Goal: Task Accomplishment & Management: Manage account settings

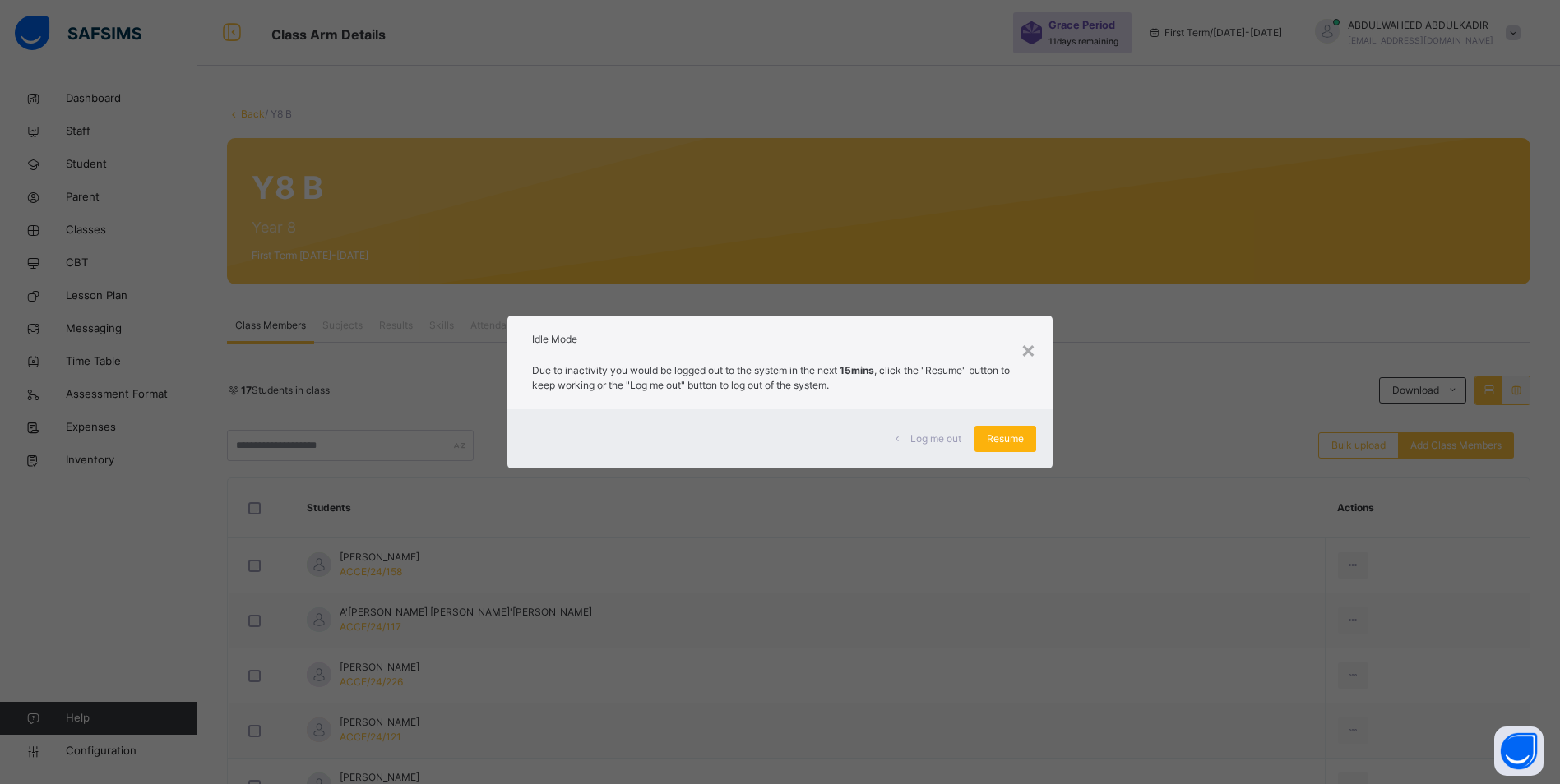
click at [1006, 446] on span "Resume" at bounding box center [1006, 439] width 37 height 15
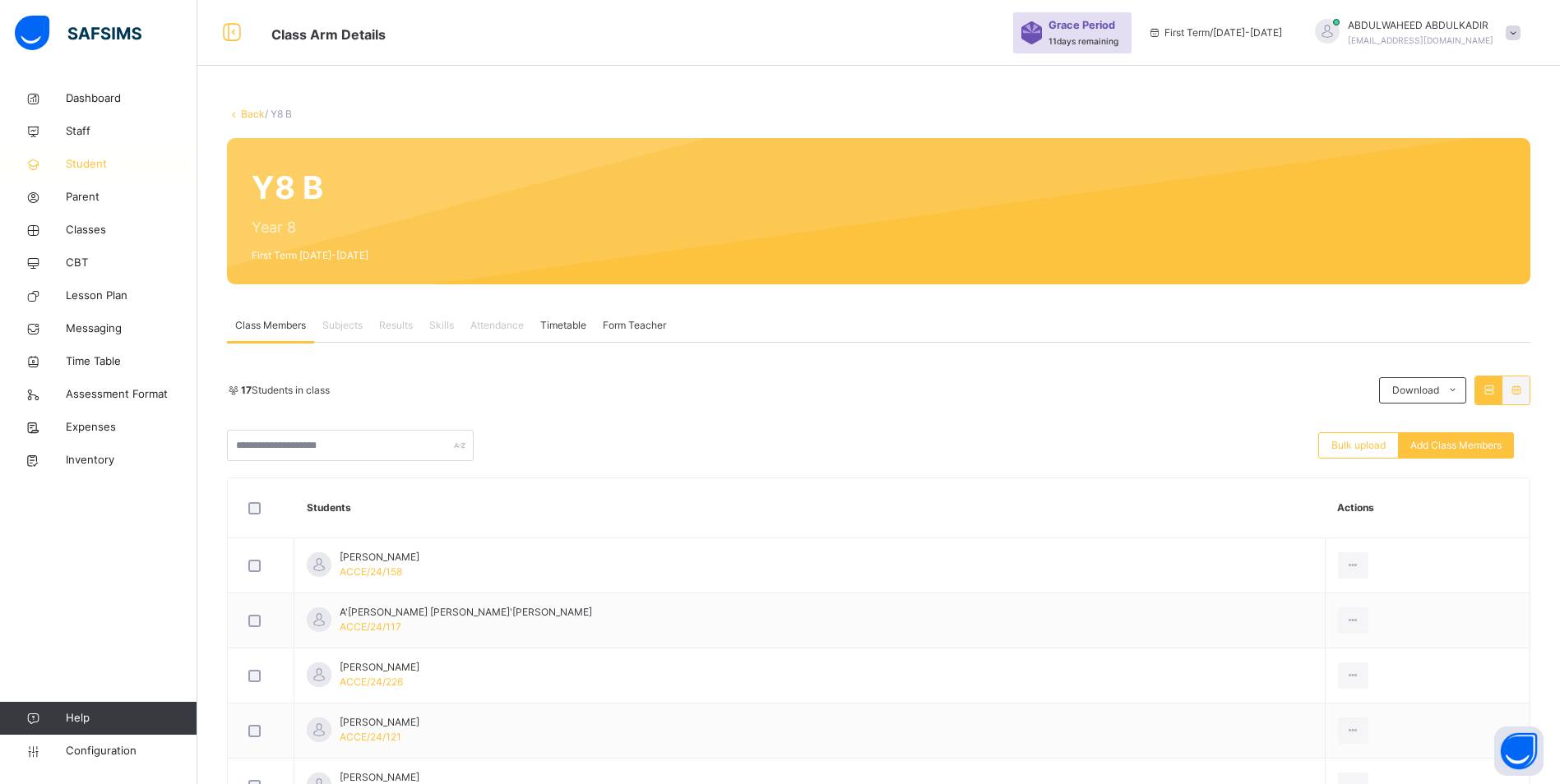
click at [94, 164] on span "Student" at bounding box center [131, 164] width 131 height 17
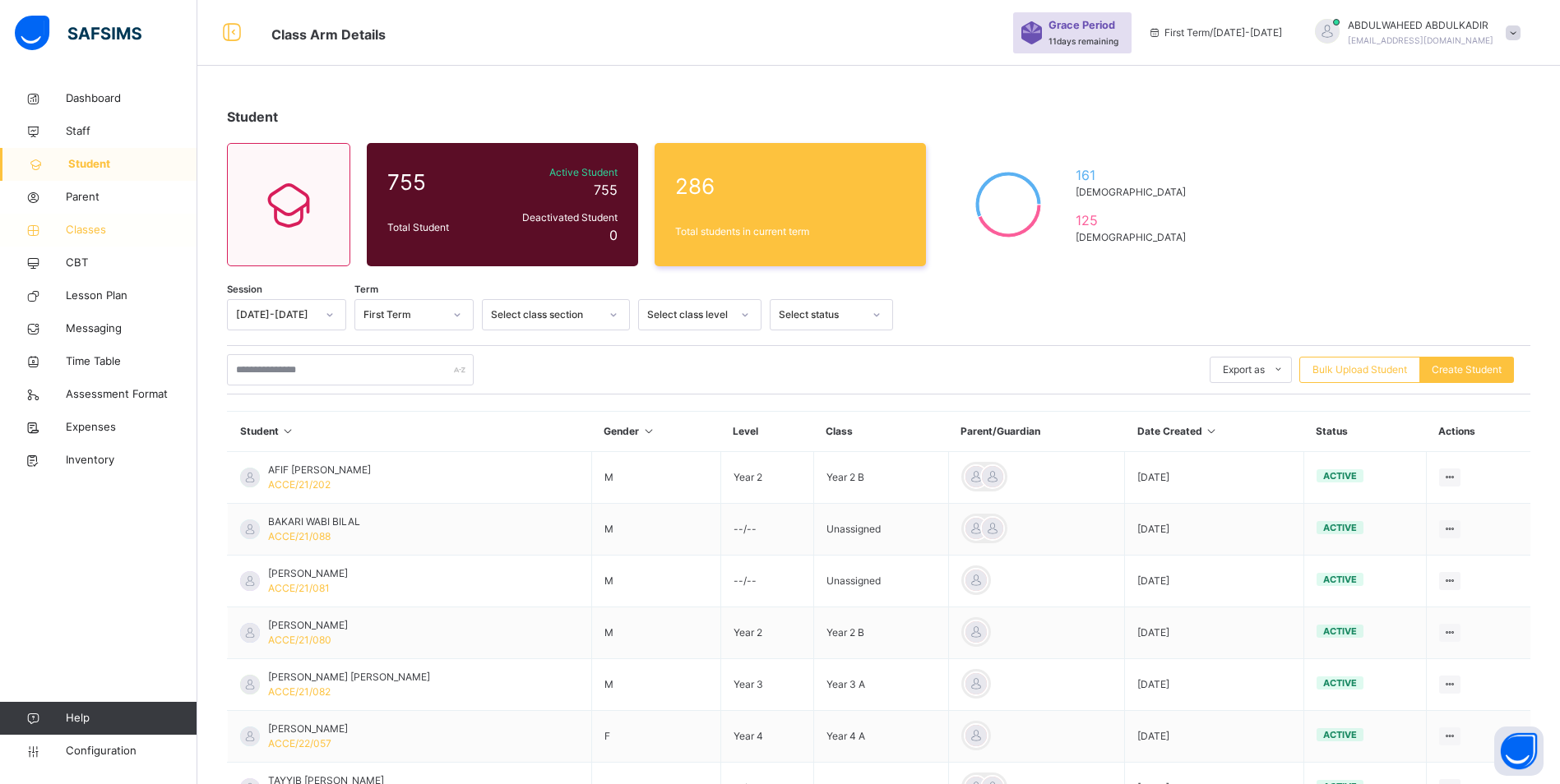
click at [94, 230] on span "Classes" at bounding box center [131, 230] width 131 height 17
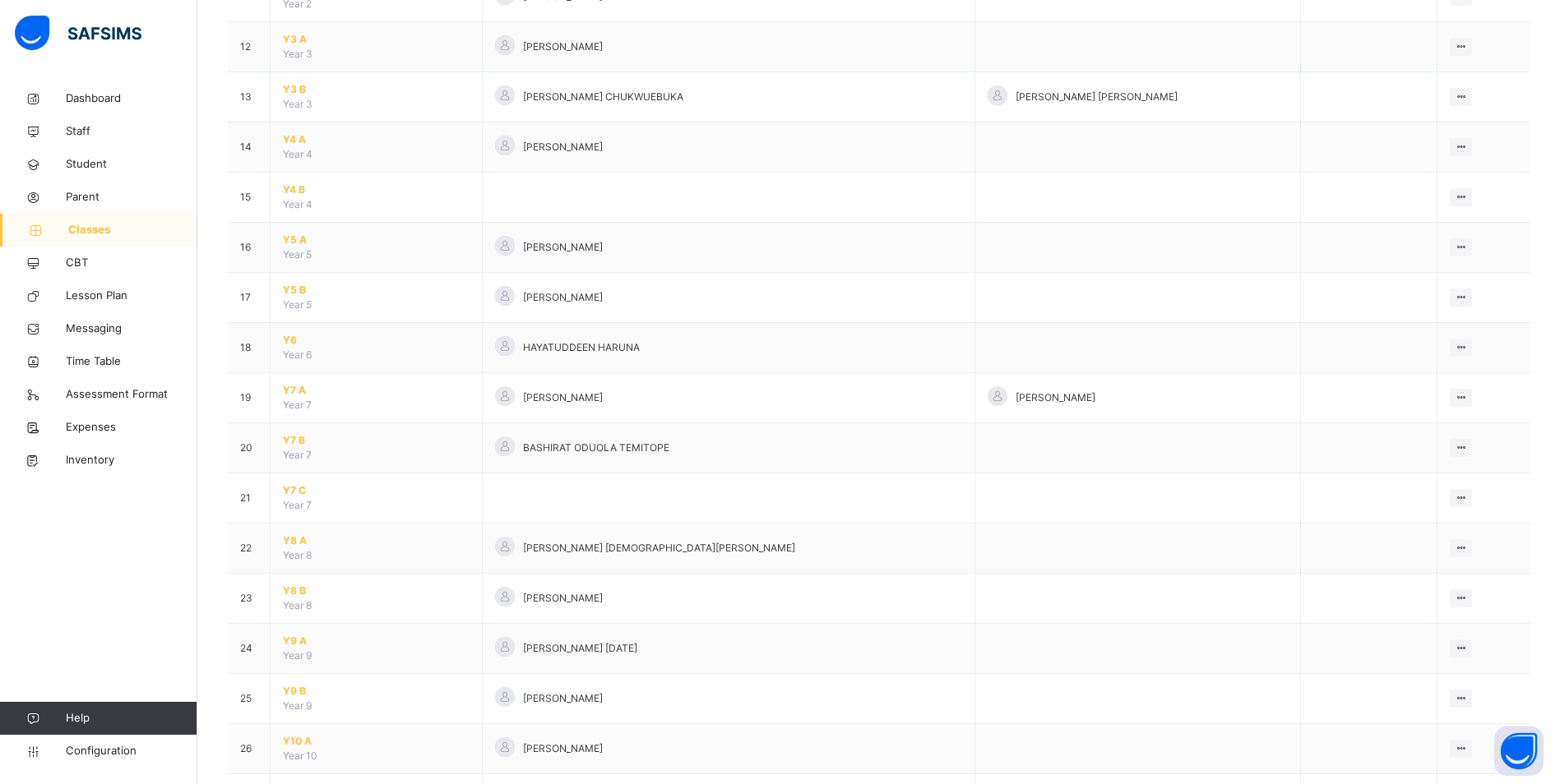
scroll to position [822, 0]
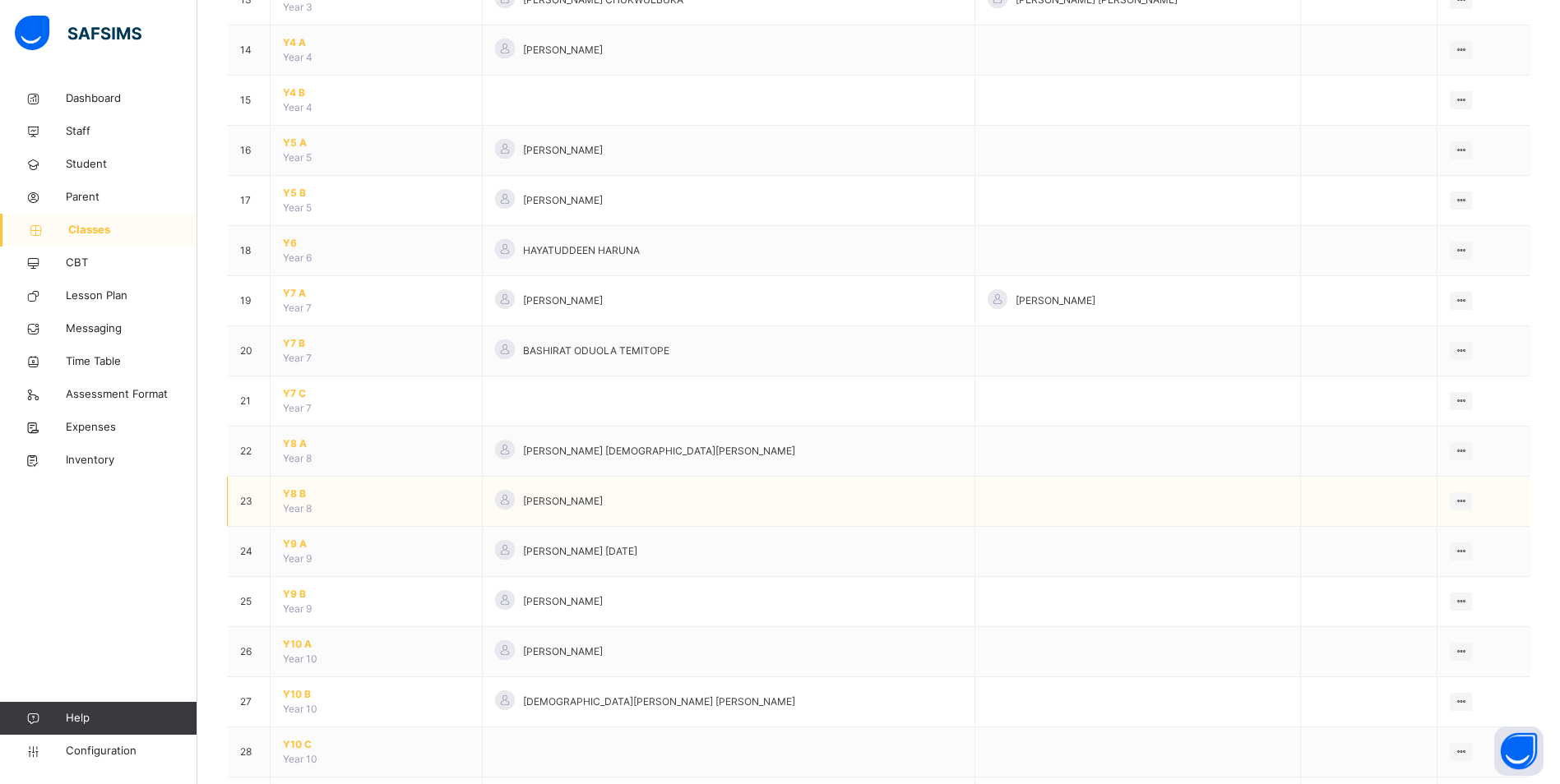
click at [292, 490] on span "Y8 B" at bounding box center [376, 494] width 186 height 15
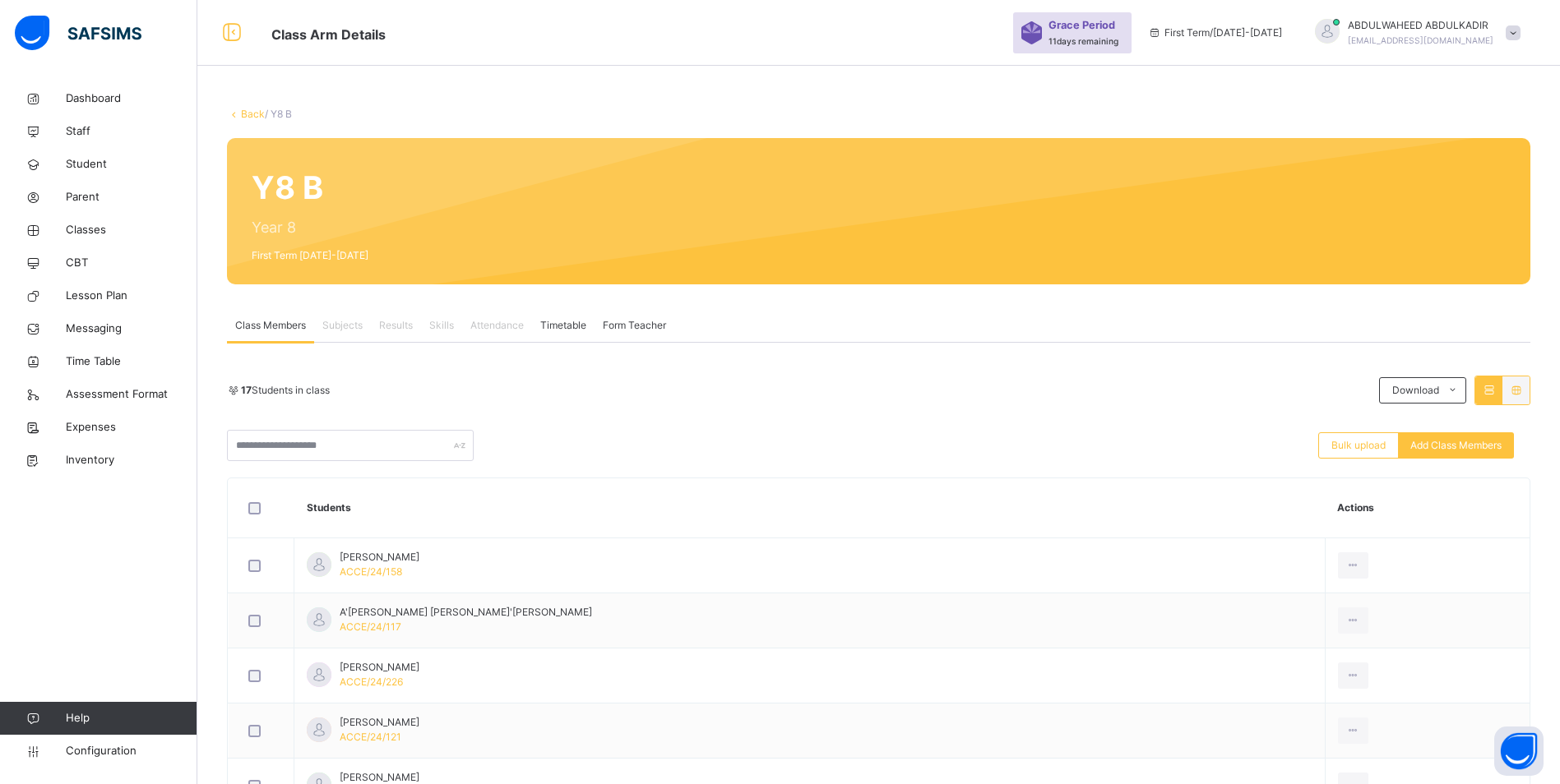
click at [250, 111] on link "Back" at bounding box center [253, 114] width 24 height 12
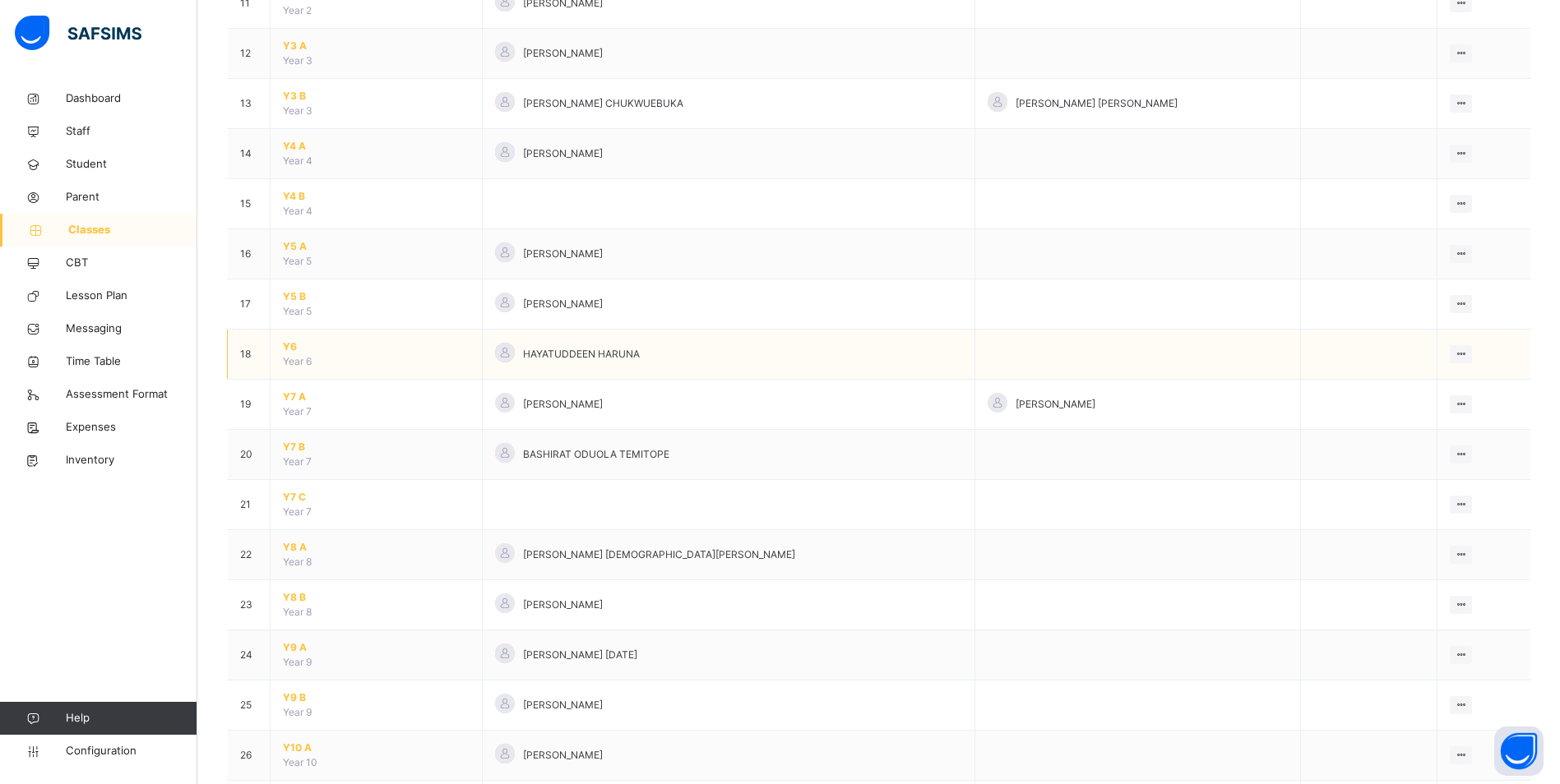
scroll to position [739, 0]
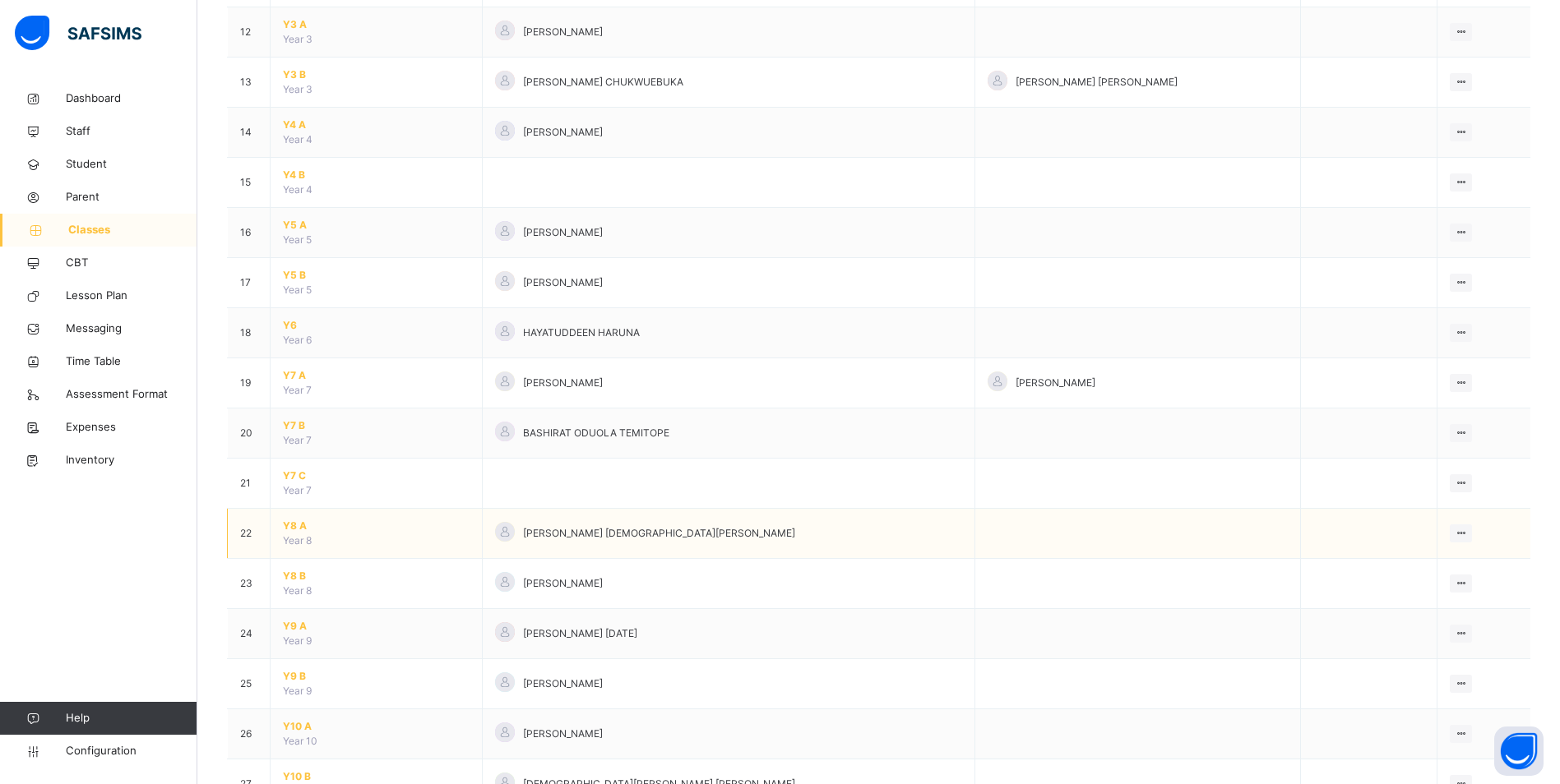
click at [283, 524] on span "Y8 A" at bounding box center [376, 525] width 186 height 15
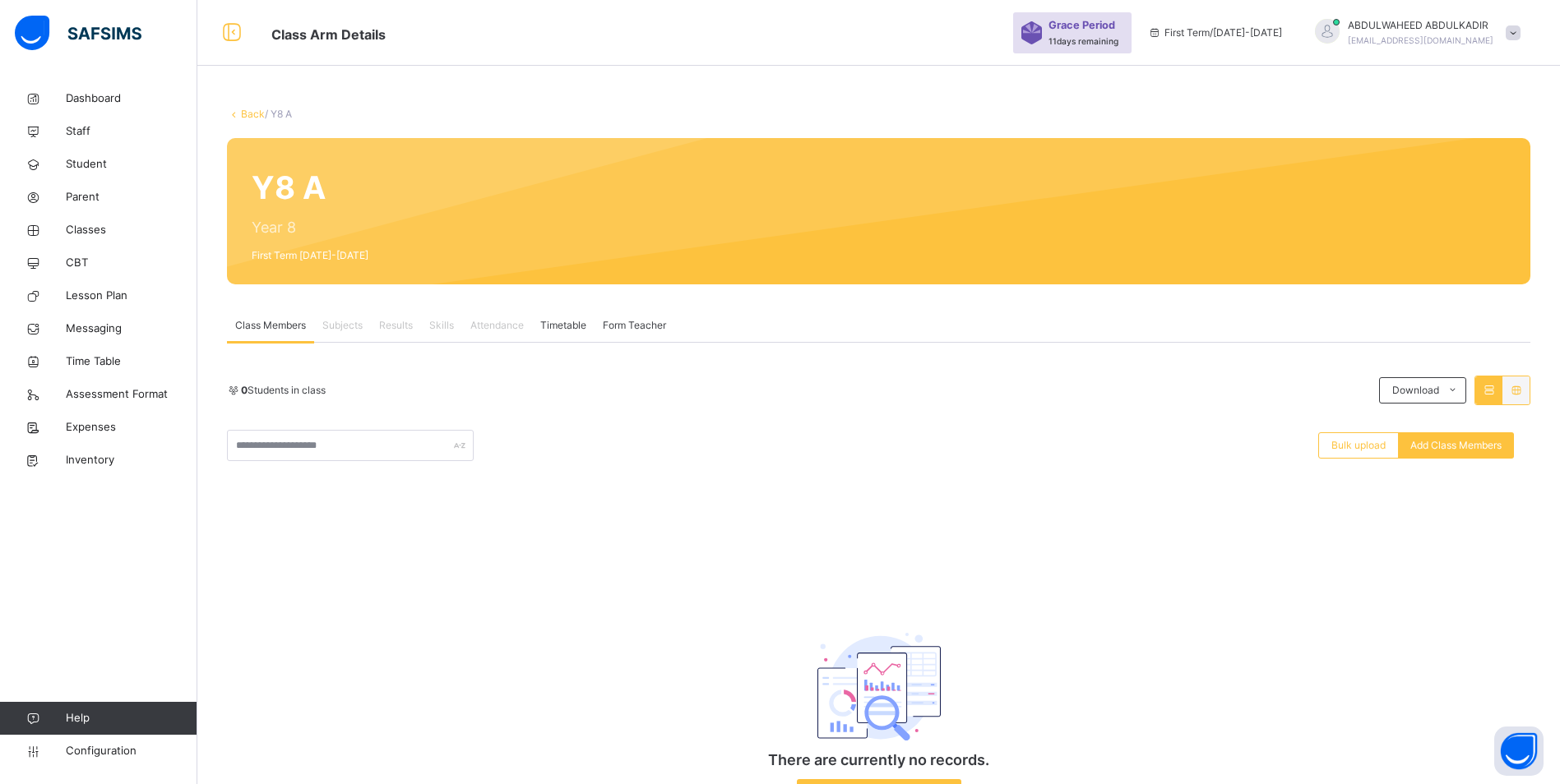
click at [284, 724] on div "There are currently no records. Add Student" at bounding box center [879, 704] width 1304 height 235
click at [1482, 452] on span "Add Class Members" at bounding box center [1456, 445] width 91 height 15
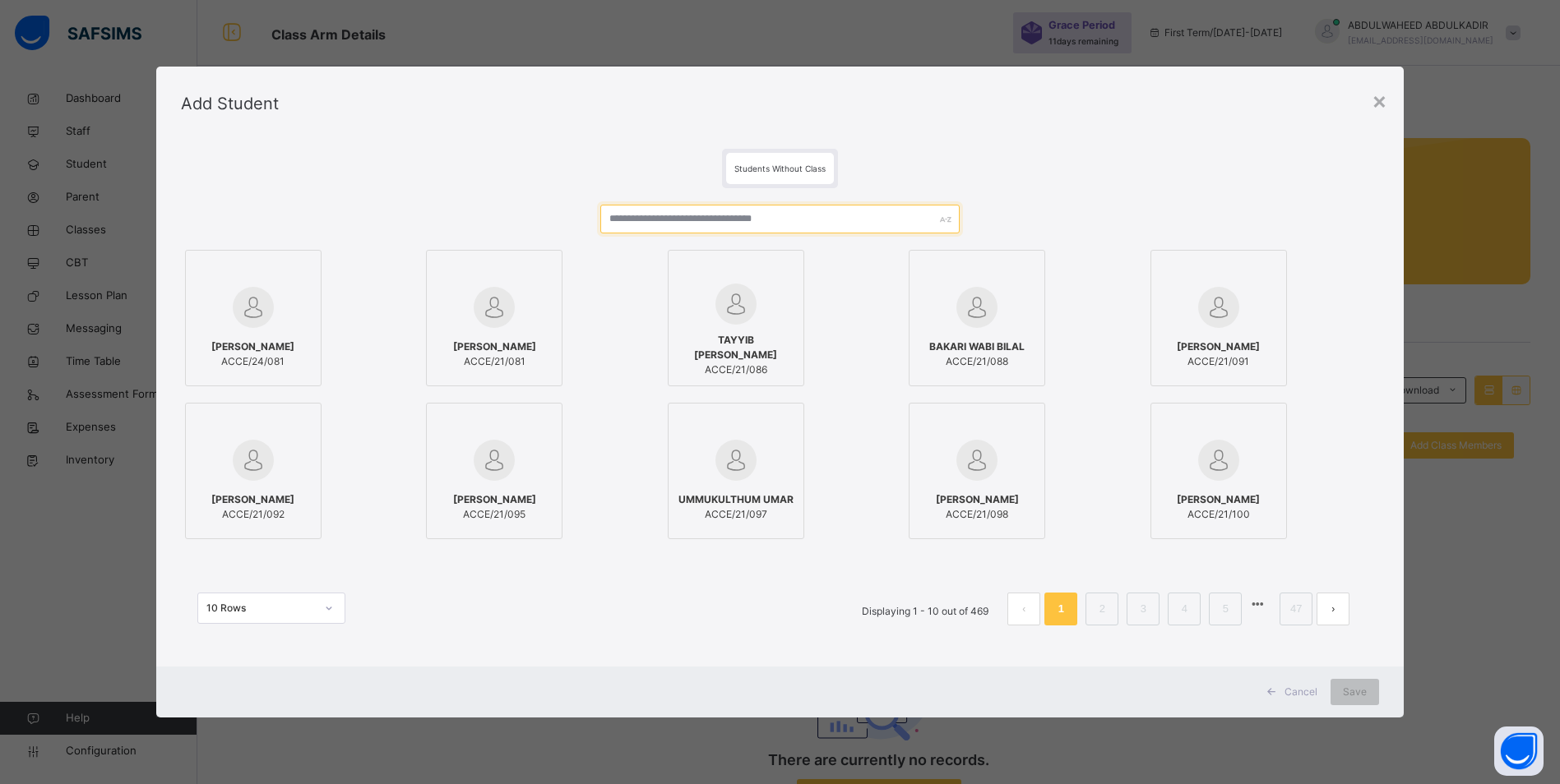
click at [728, 221] on input "text" at bounding box center [780, 219] width 359 height 29
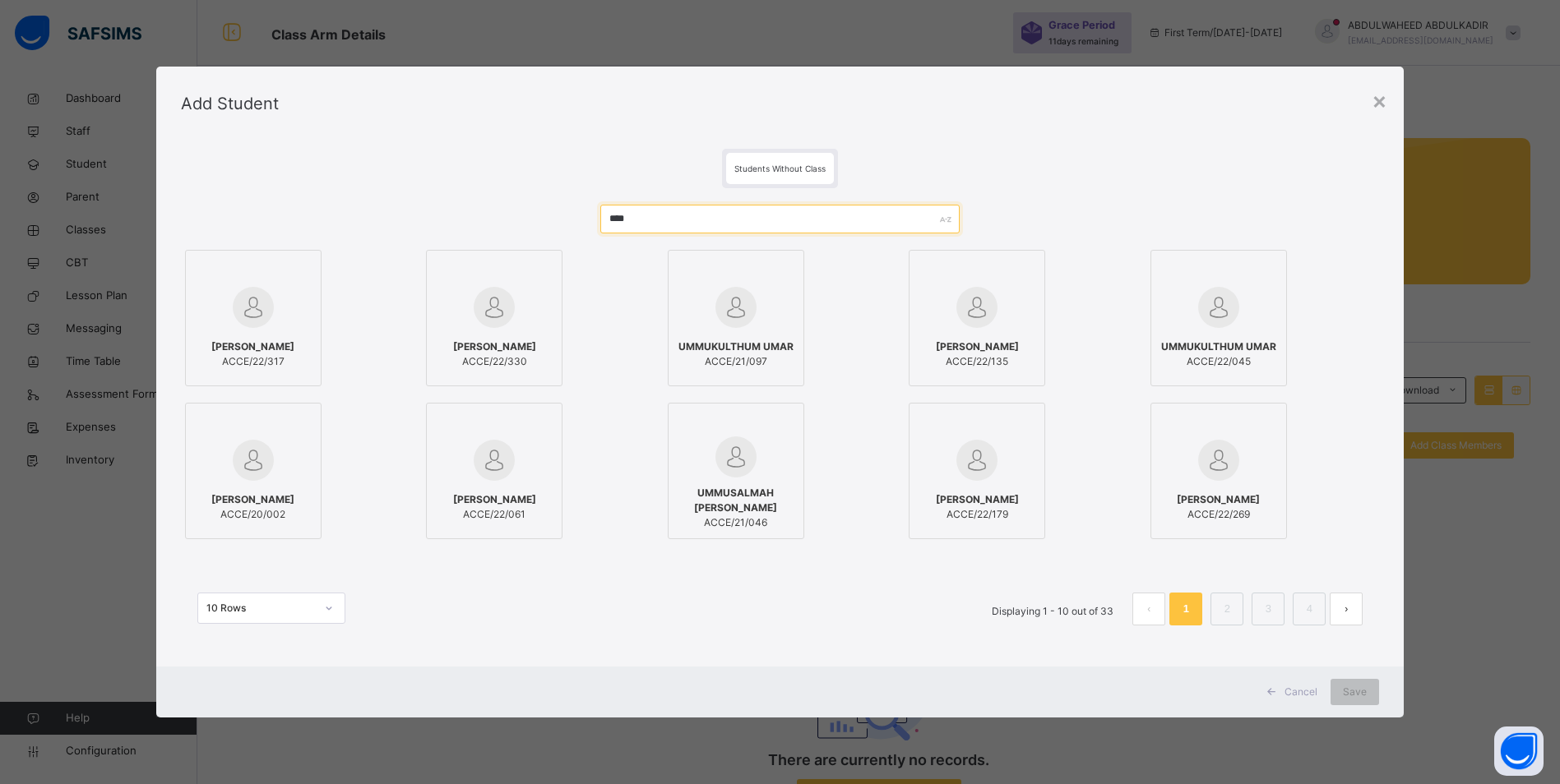
type input "****"
click at [996, 332] on div "UMAR MAHMUD MODIBBO ACCE/22/135" at bounding box center [977, 354] width 118 height 46
click at [1365, 693] on span "Save" at bounding box center [1366, 691] width 24 height 15
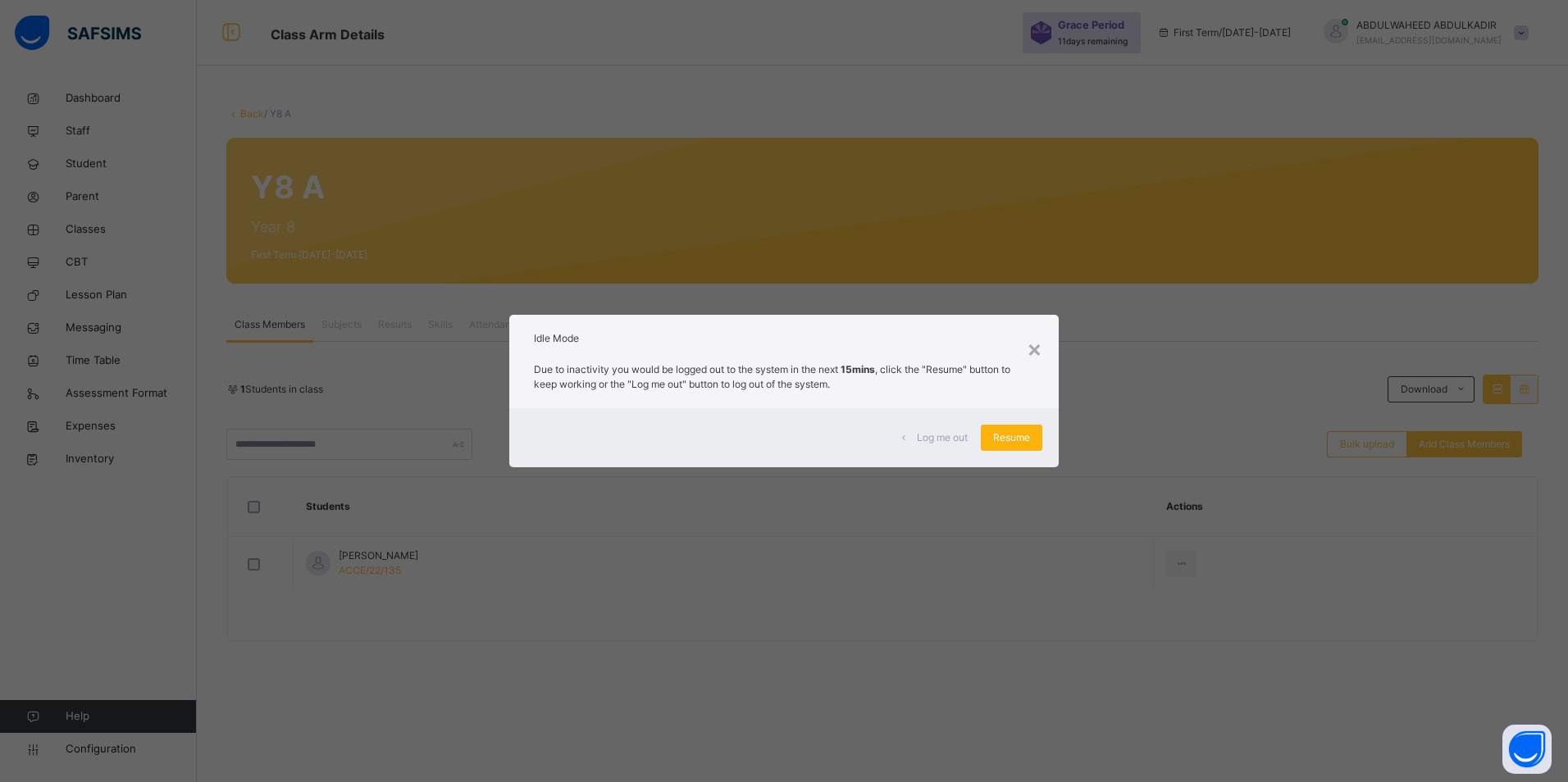
click at [1024, 438] on span "Resume" at bounding box center [1012, 438] width 37 height 15
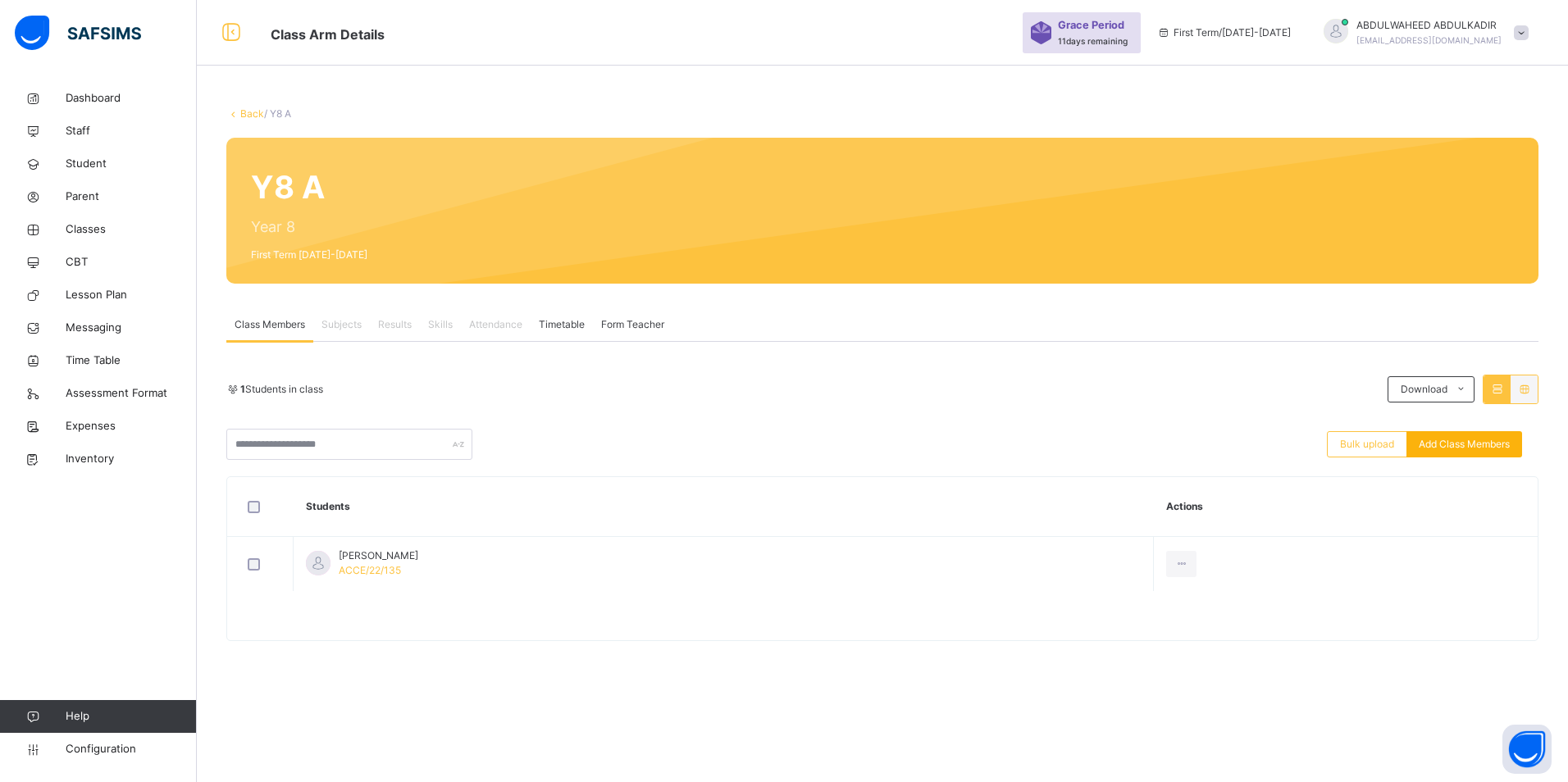
click at [1478, 447] on span "Add Class Members" at bounding box center [1464, 444] width 91 height 15
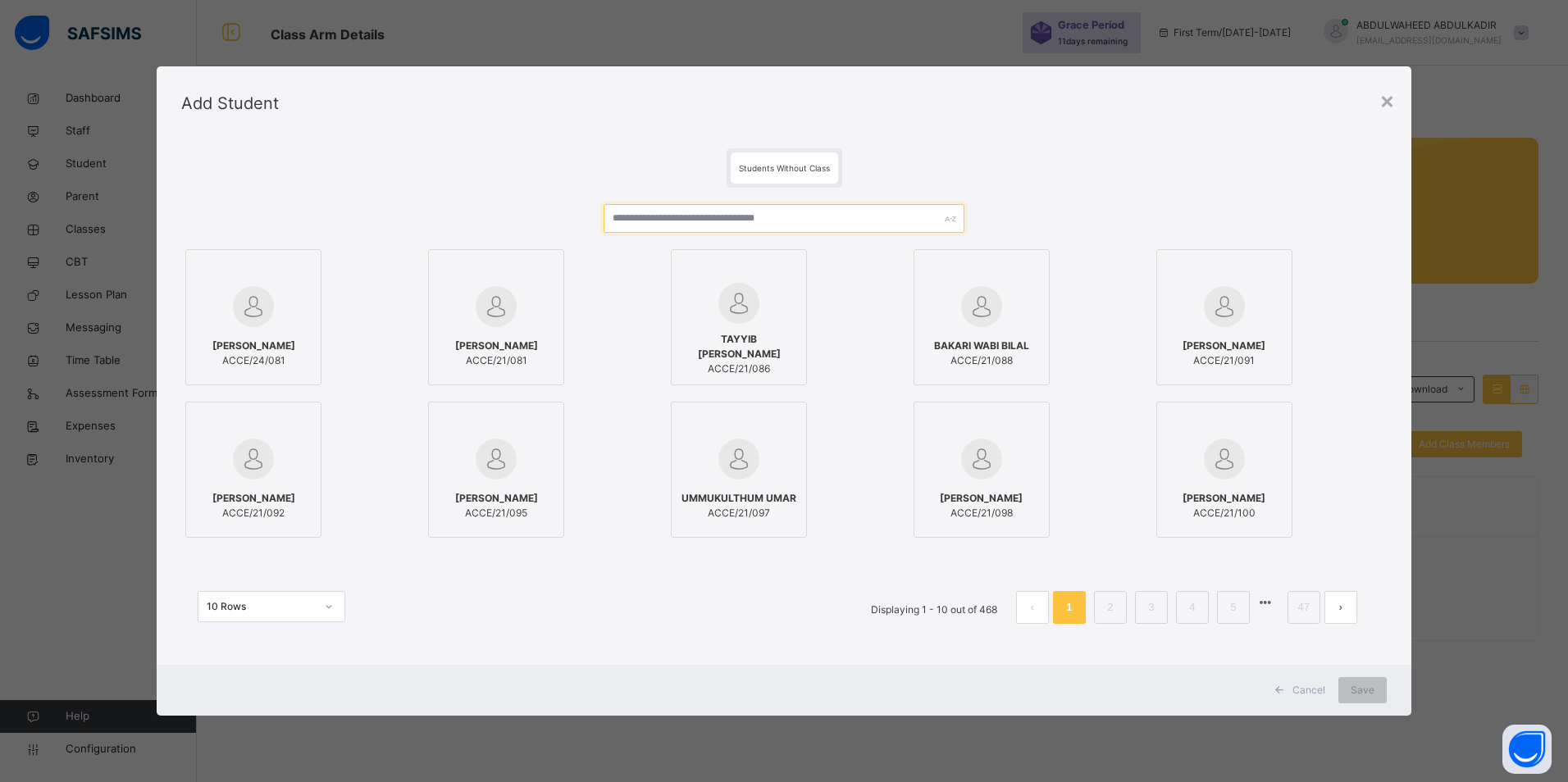
click at [741, 210] on input "text" at bounding box center [784, 218] width 362 height 29
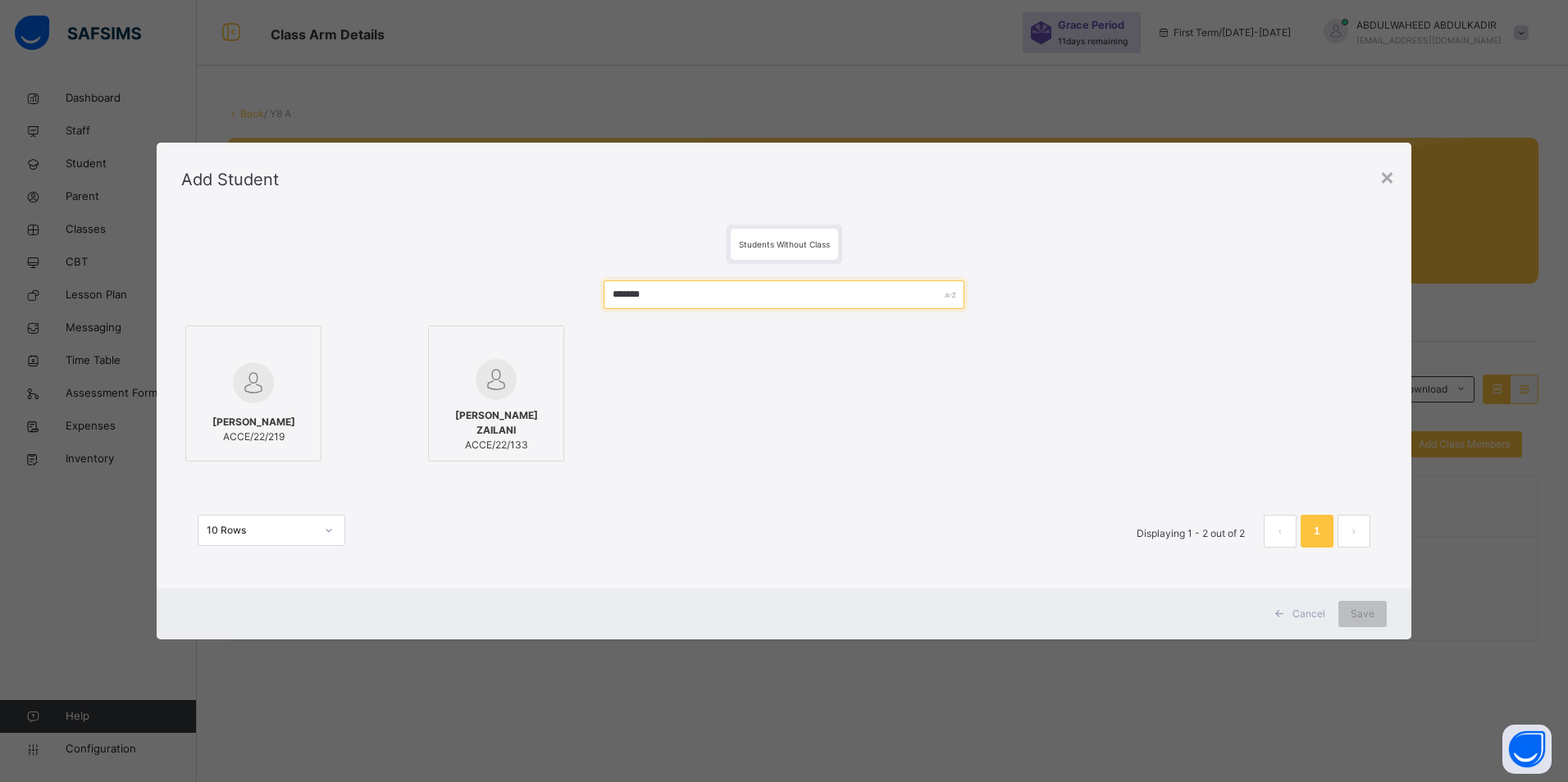
type input "*******"
click at [486, 391] on img at bounding box center [495, 379] width 41 height 41
click at [1370, 617] on span "Save" at bounding box center [1362, 614] width 24 height 15
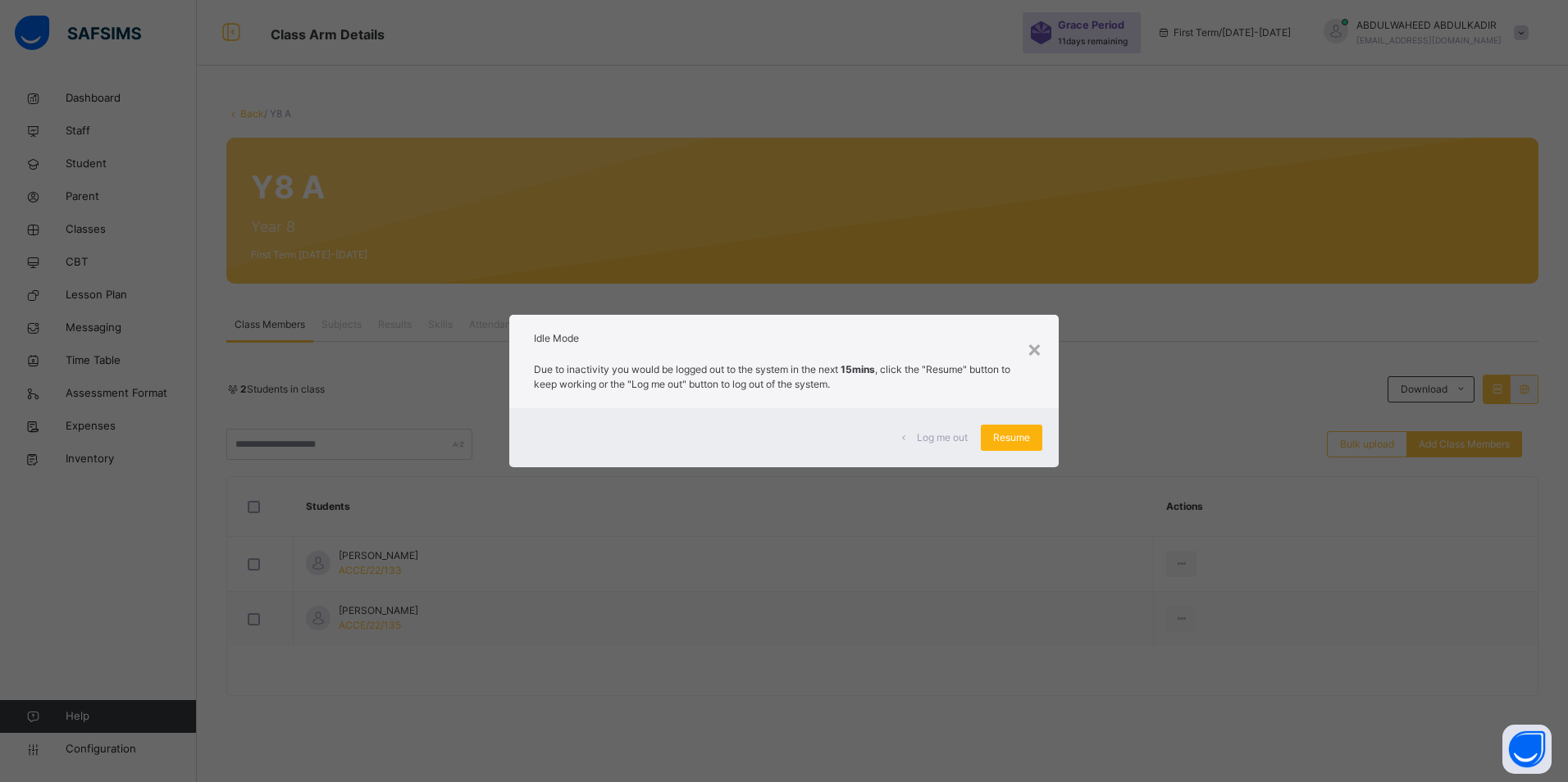
click at [1011, 439] on span "Resume" at bounding box center [1012, 438] width 37 height 15
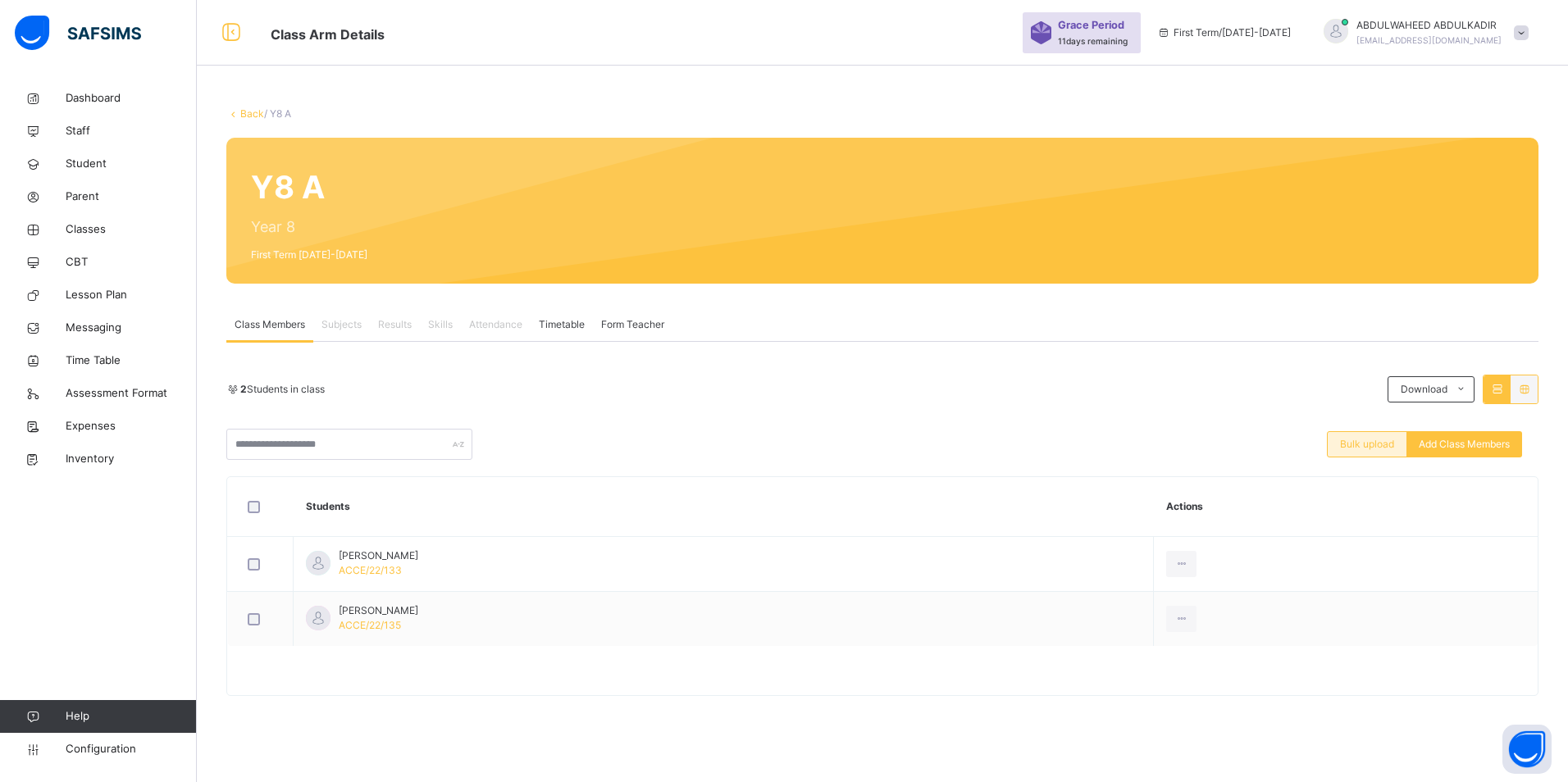
click at [1365, 447] on span "Bulk upload" at bounding box center [1367, 444] width 54 height 15
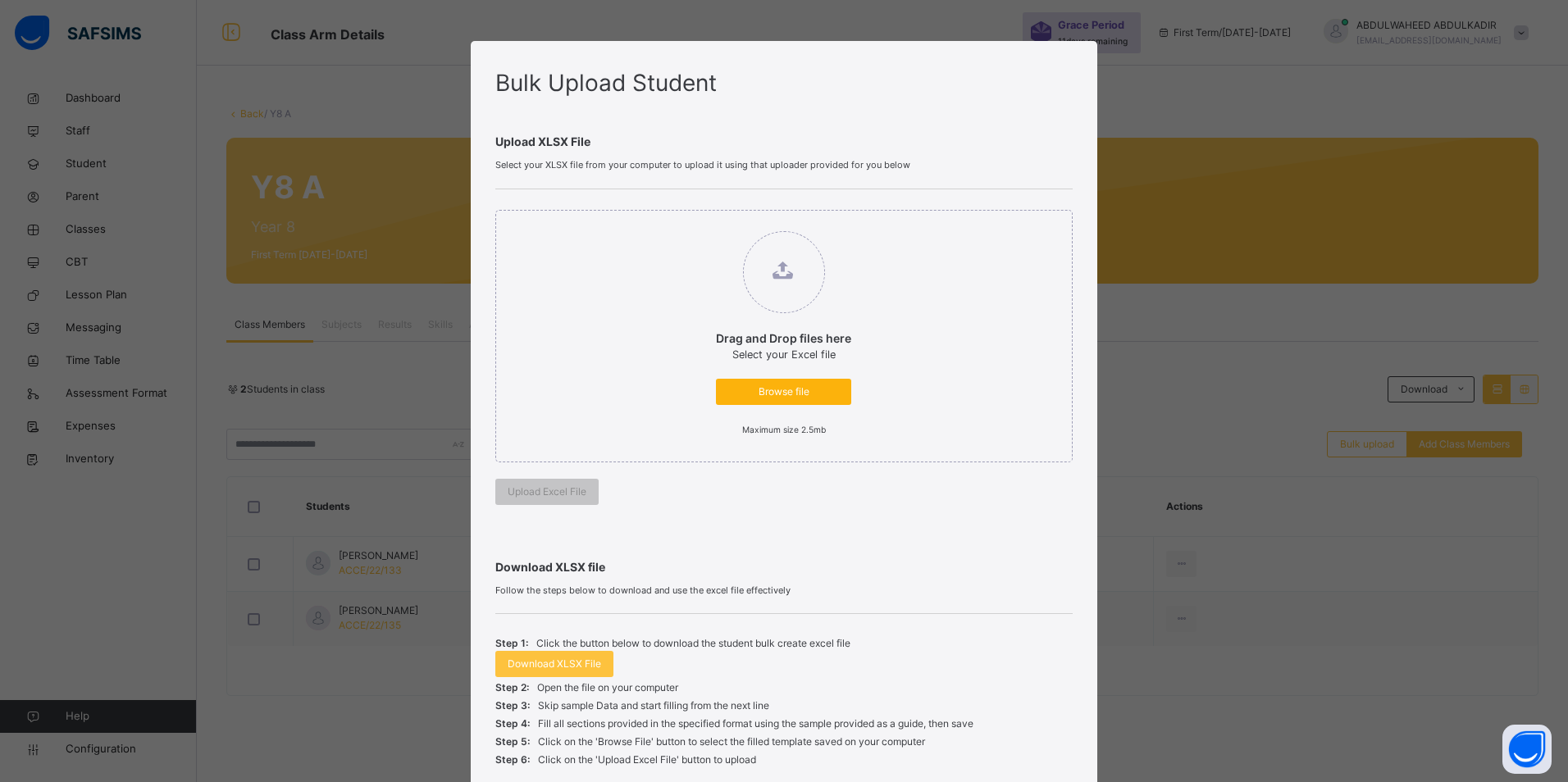
click at [783, 391] on span "Browse file" at bounding box center [783, 391] width 111 height 15
click at [699, 223] on input "Drag and Drop files here Select your Excel file Browse file Maximum size 2.5mb" at bounding box center [699, 223] width 0 height 0
type input "**********"
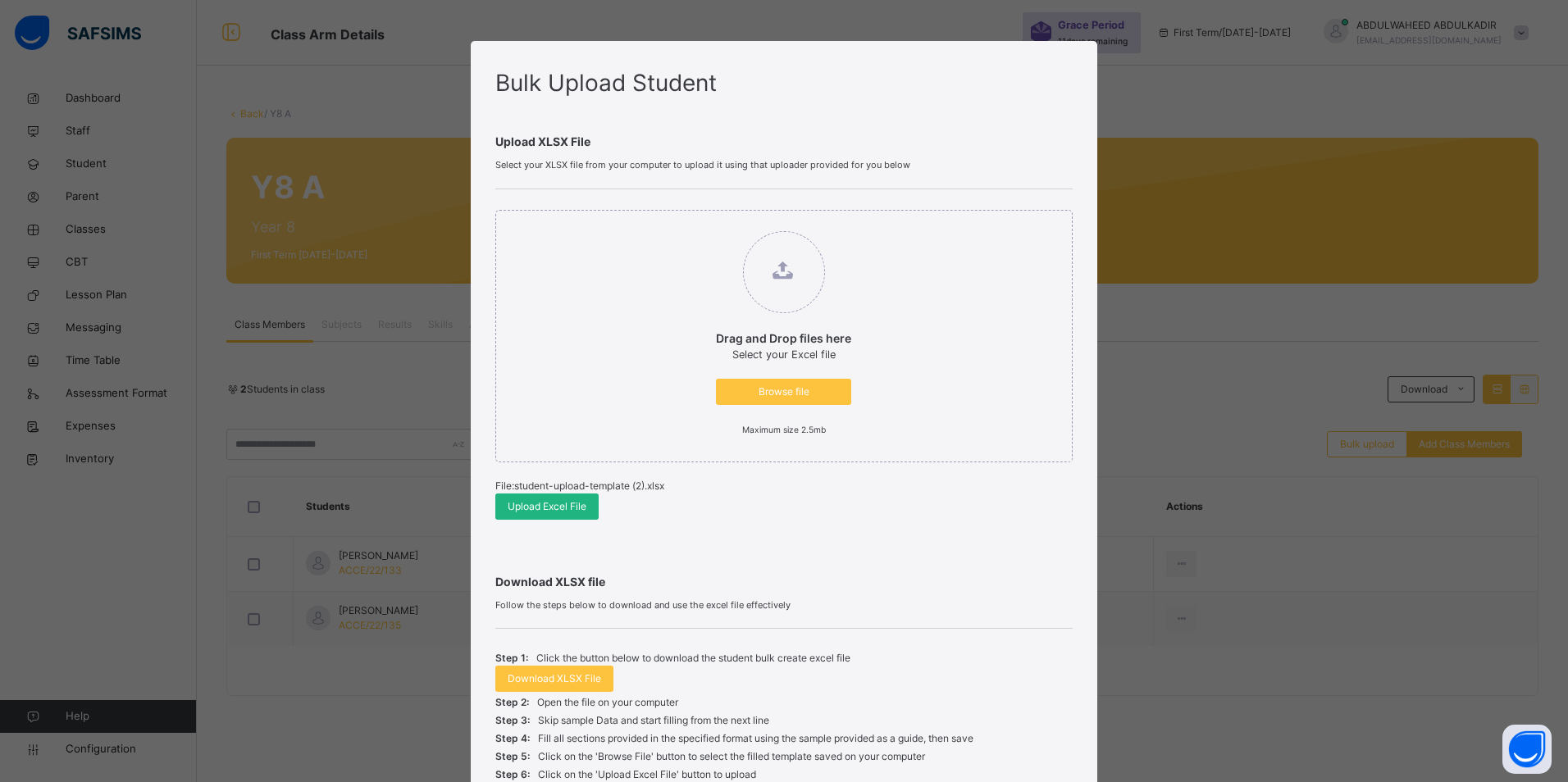
click at [542, 508] on span "Upload Excel File" at bounding box center [547, 507] width 78 height 15
click at [781, 394] on span "Browse file" at bounding box center [783, 391] width 111 height 15
click at [699, 223] on input "Drag and Drop files here Select your Excel file Browse file Maximum size 2.5mb" at bounding box center [699, 223] width 0 height 0
click at [561, 507] on span "Upload Excel File" at bounding box center [547, 507] width 78 height 15
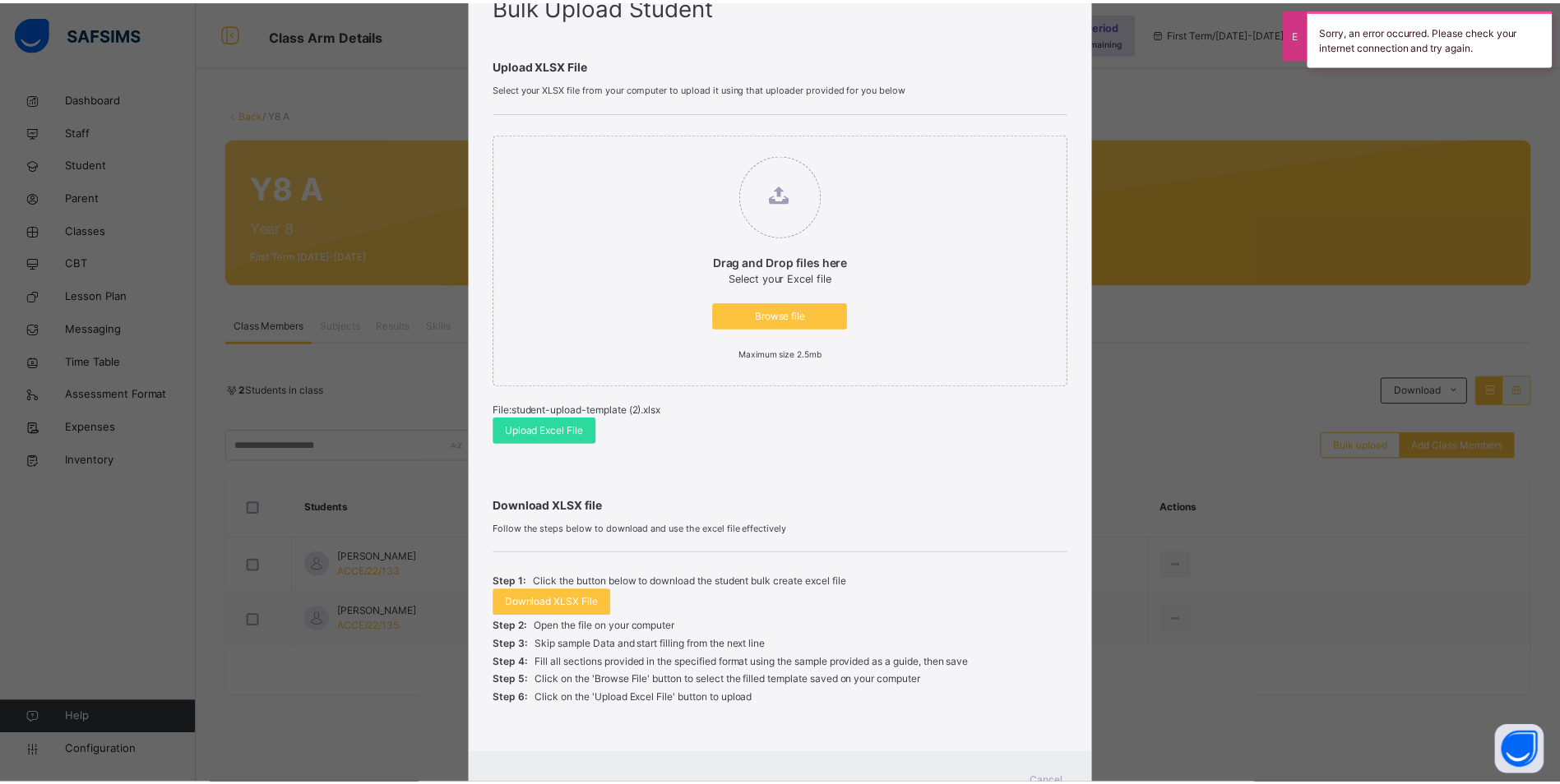
scroll to position [147, 0]
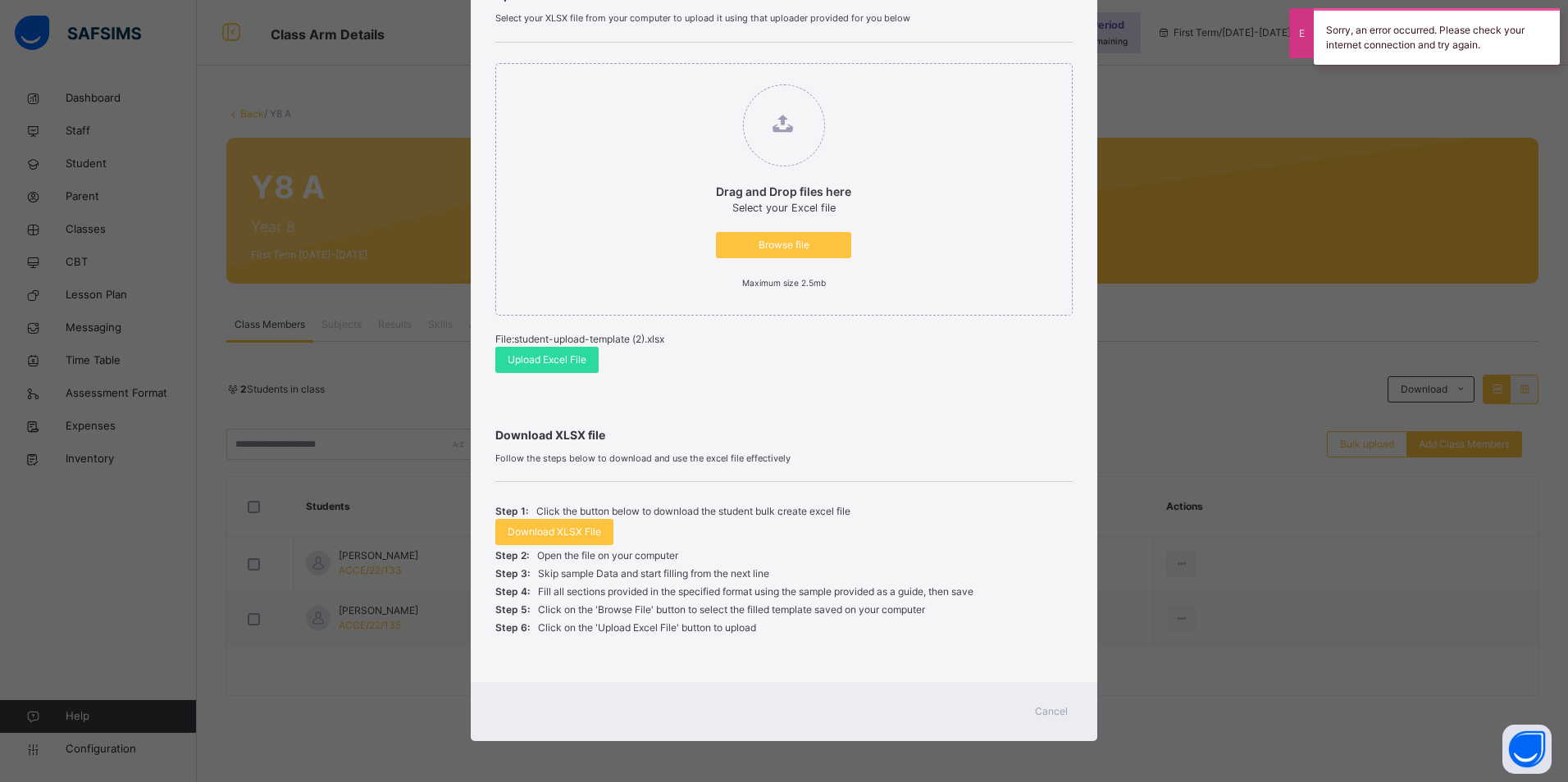
click at [1056, 711] on span "Cancel" at bounding box center [1052, 711] width 33 height 15
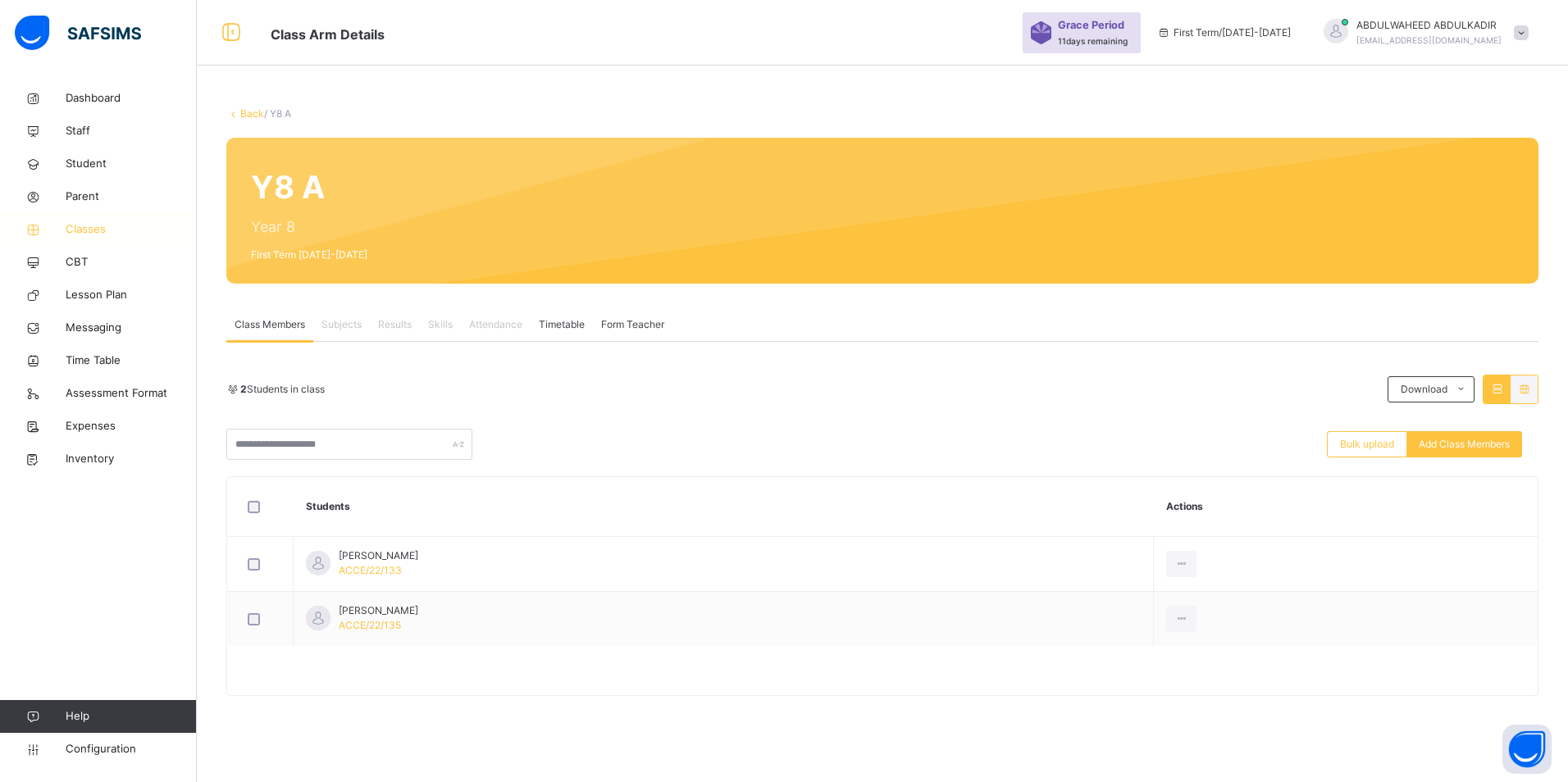
click at [93, 232] on span "Classes" at bounding box center [131, 229] width 131 height 17
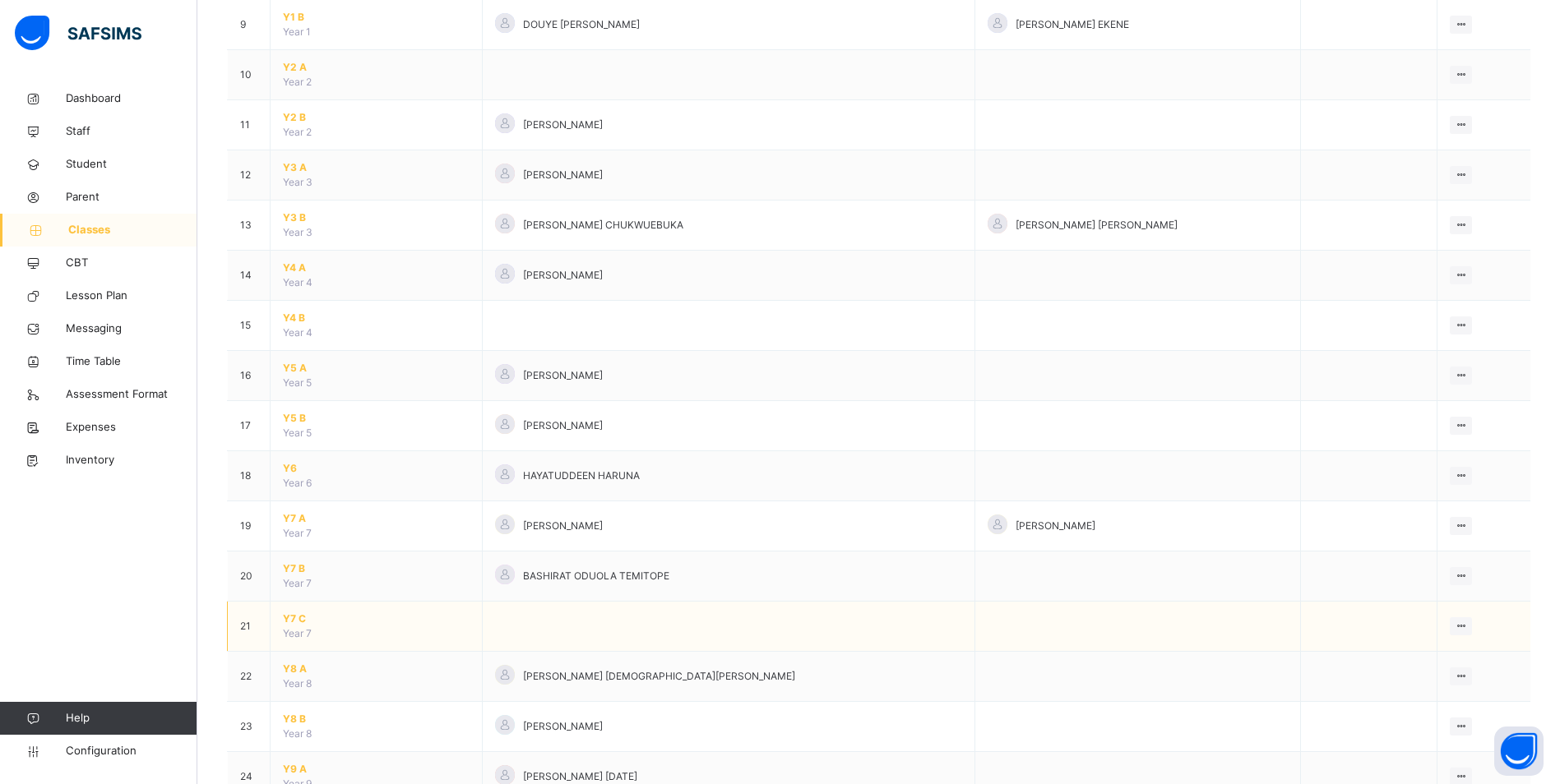
scroll to position [739, 0]
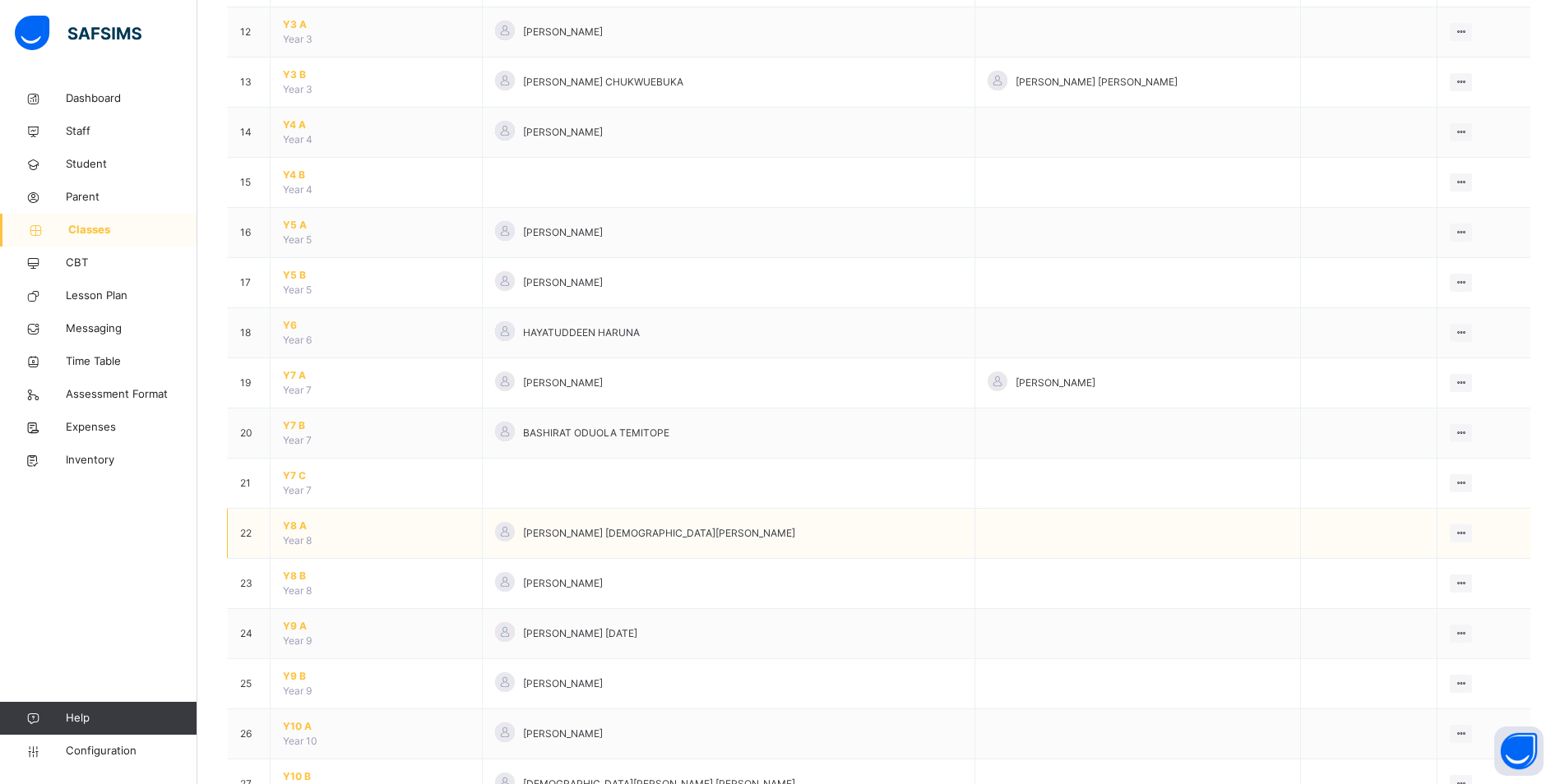
click at [294, 525] on span "Y8 A" at bounding box center [376, 525] width 186 height 15
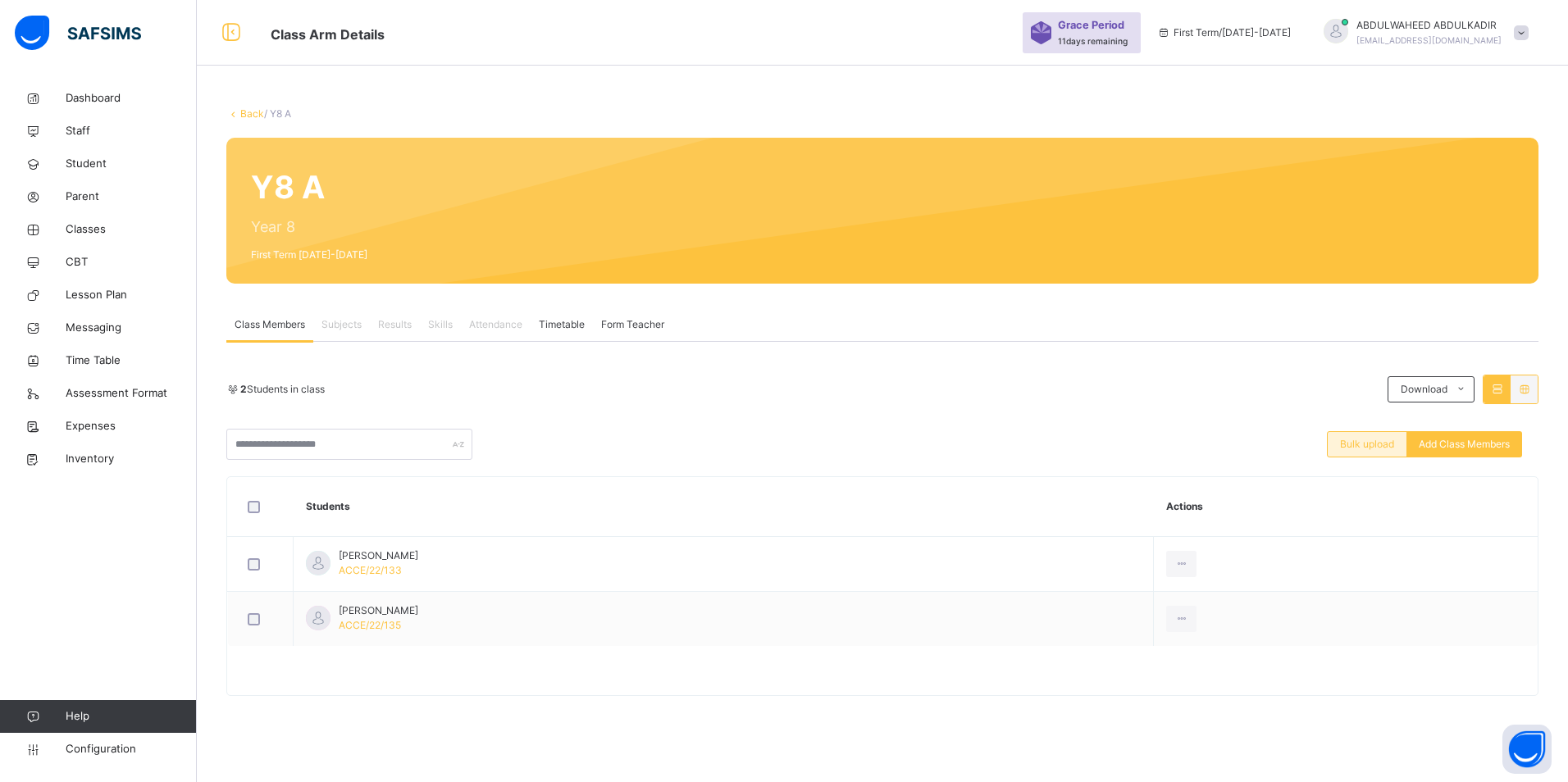
click at [1343, 439] on span "Bulk upload" at bounding box center [1367, 444] width 54 height 15
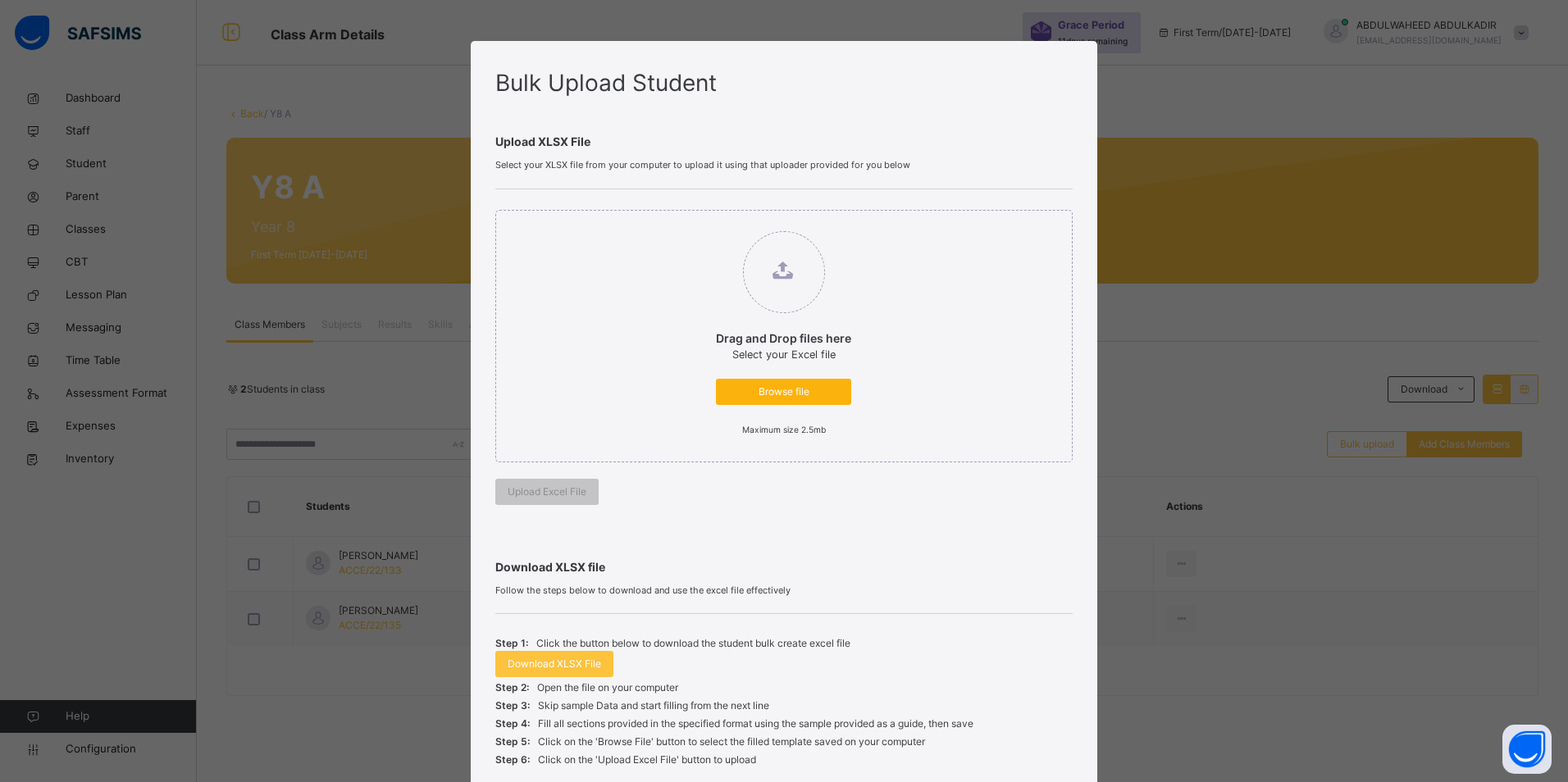
click at [797, 387] on span "Browse file" at bounding box center [783, 391] width 111 height 15
click at [699, 223] on input "Drag and Drop files here Select your Excel file Browse file Maximum size 2.5mb" at bounding box center [699, 223] width 0 height 0
type input "**********"
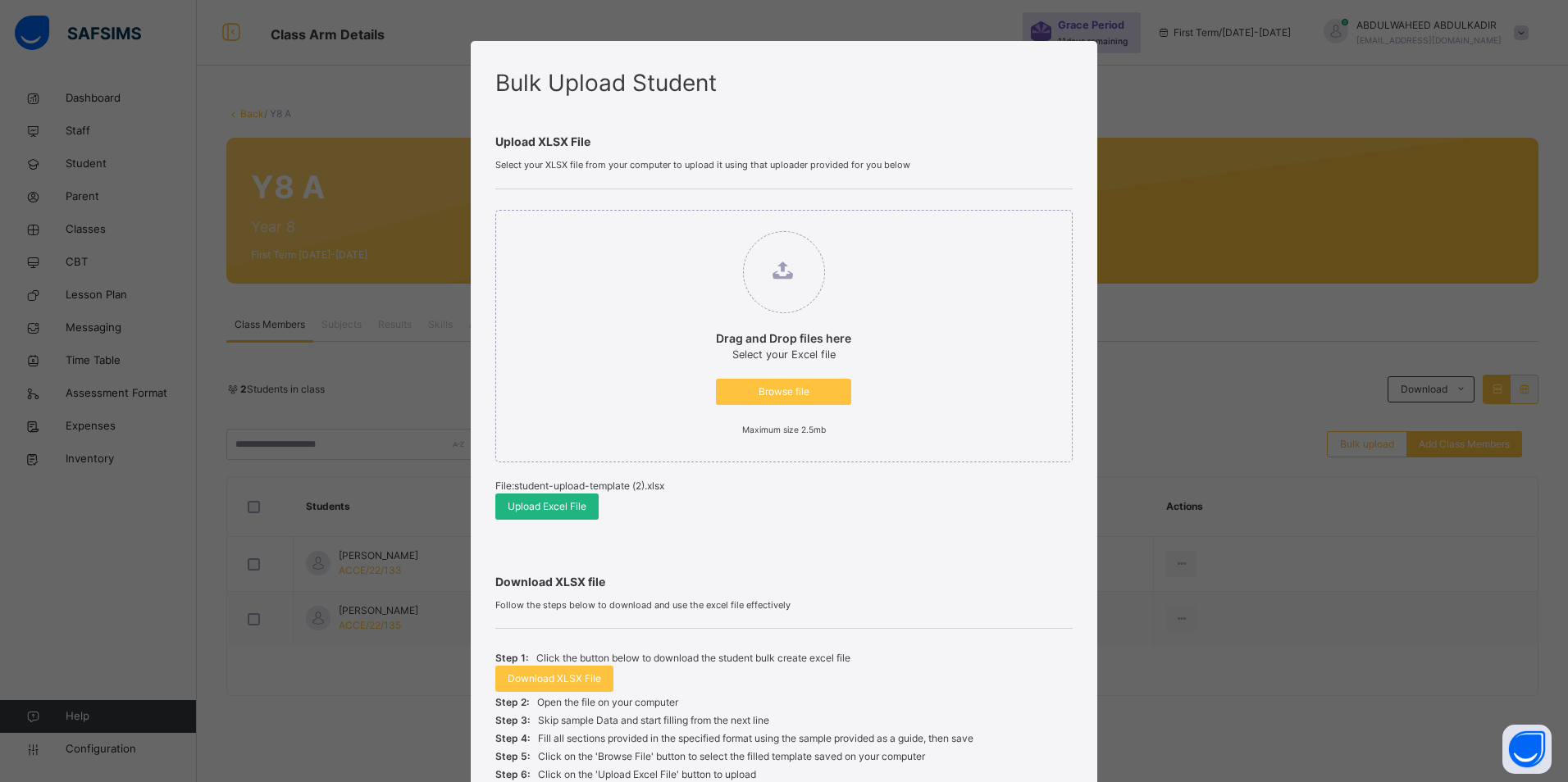
click at [544, 503] on span "Upload Excel File" at bounding box center [547, 507] width 78 height 15
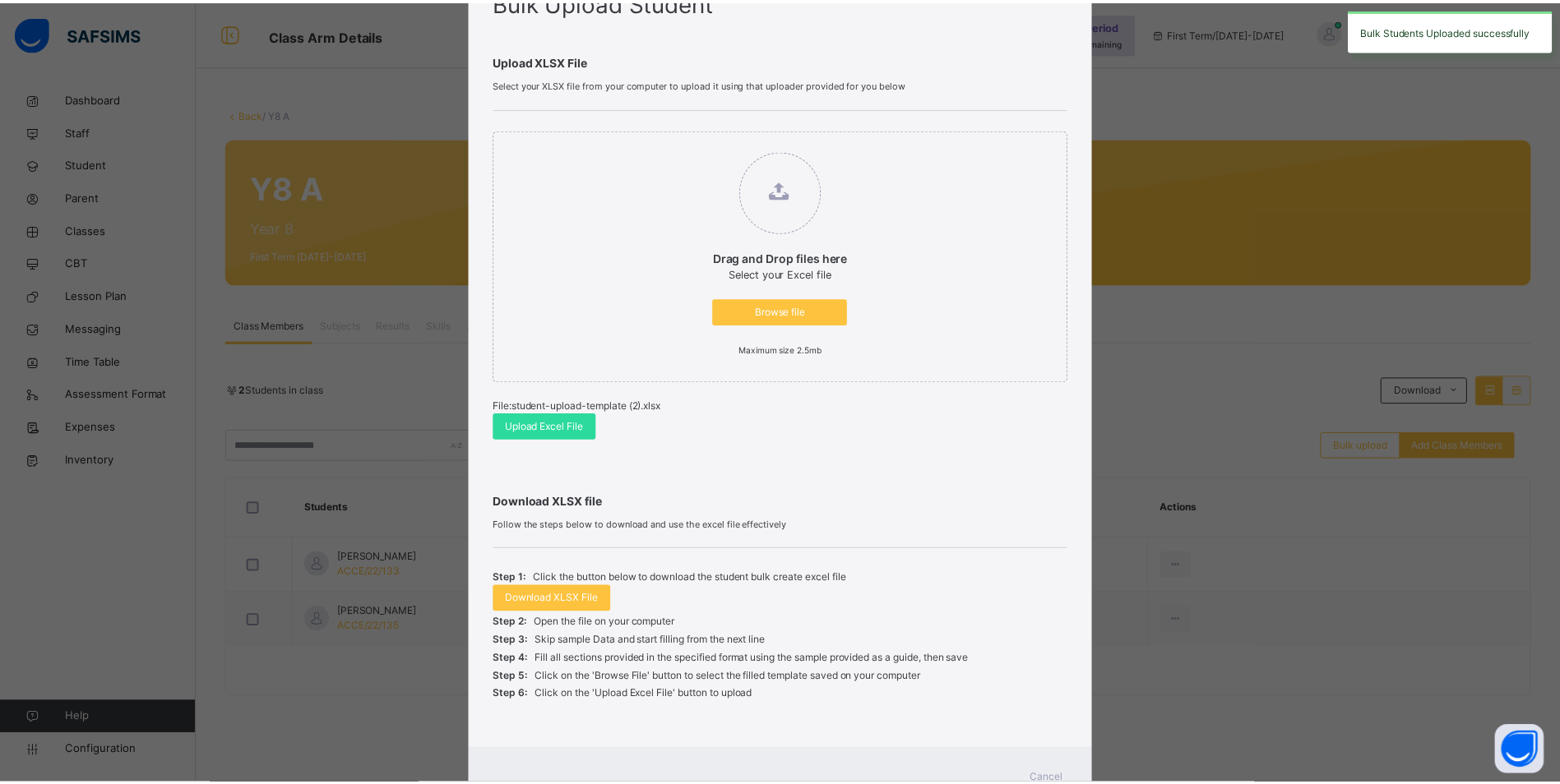
scroll to position [147, 0]
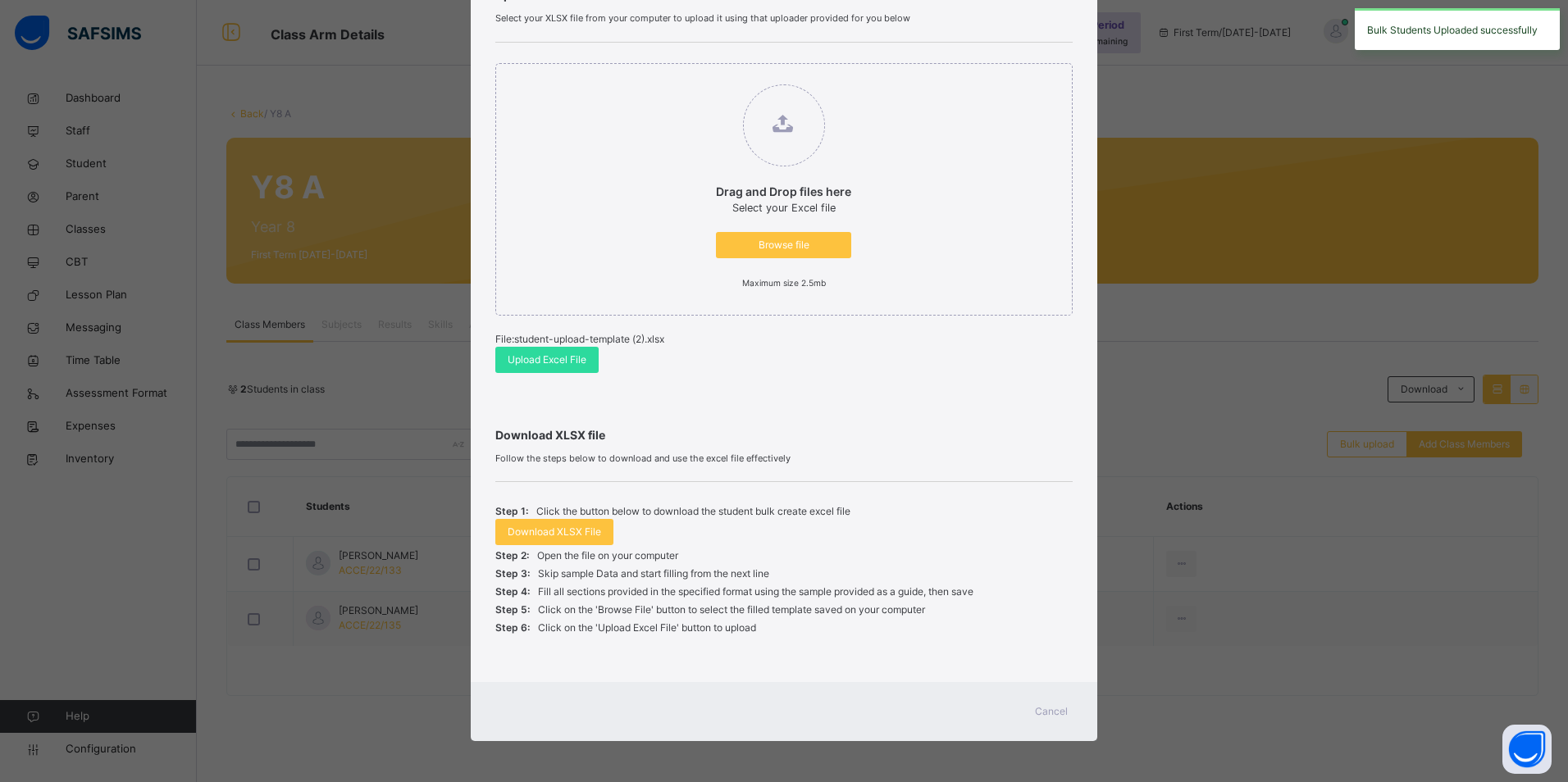
click at [1053, 707] on span "Cancel" at bounding box center [1052, 711] width 33 height 15
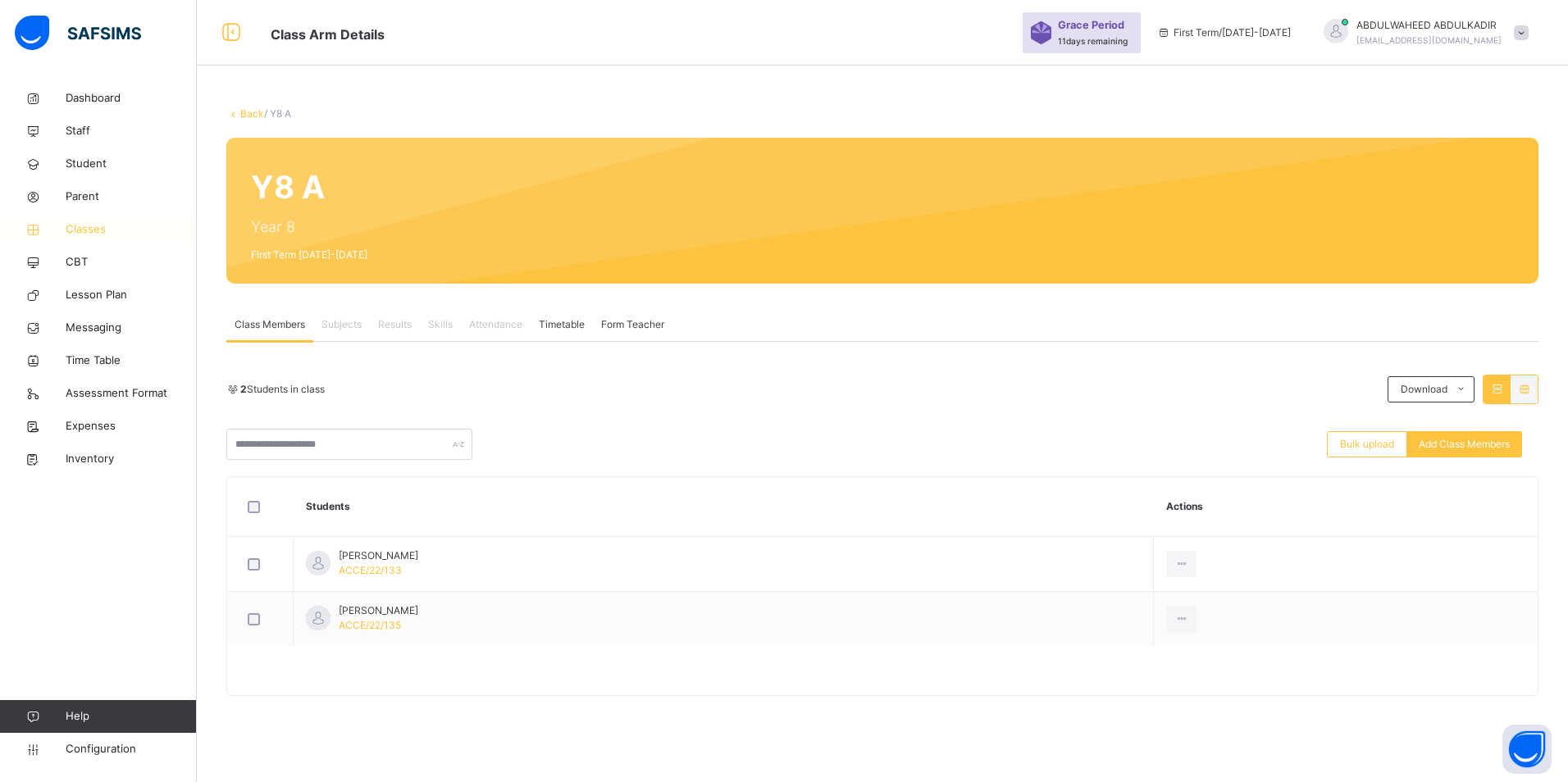
click at [87, 232] on span "Classes" at bounding box center [131, 229] width 131 height 17
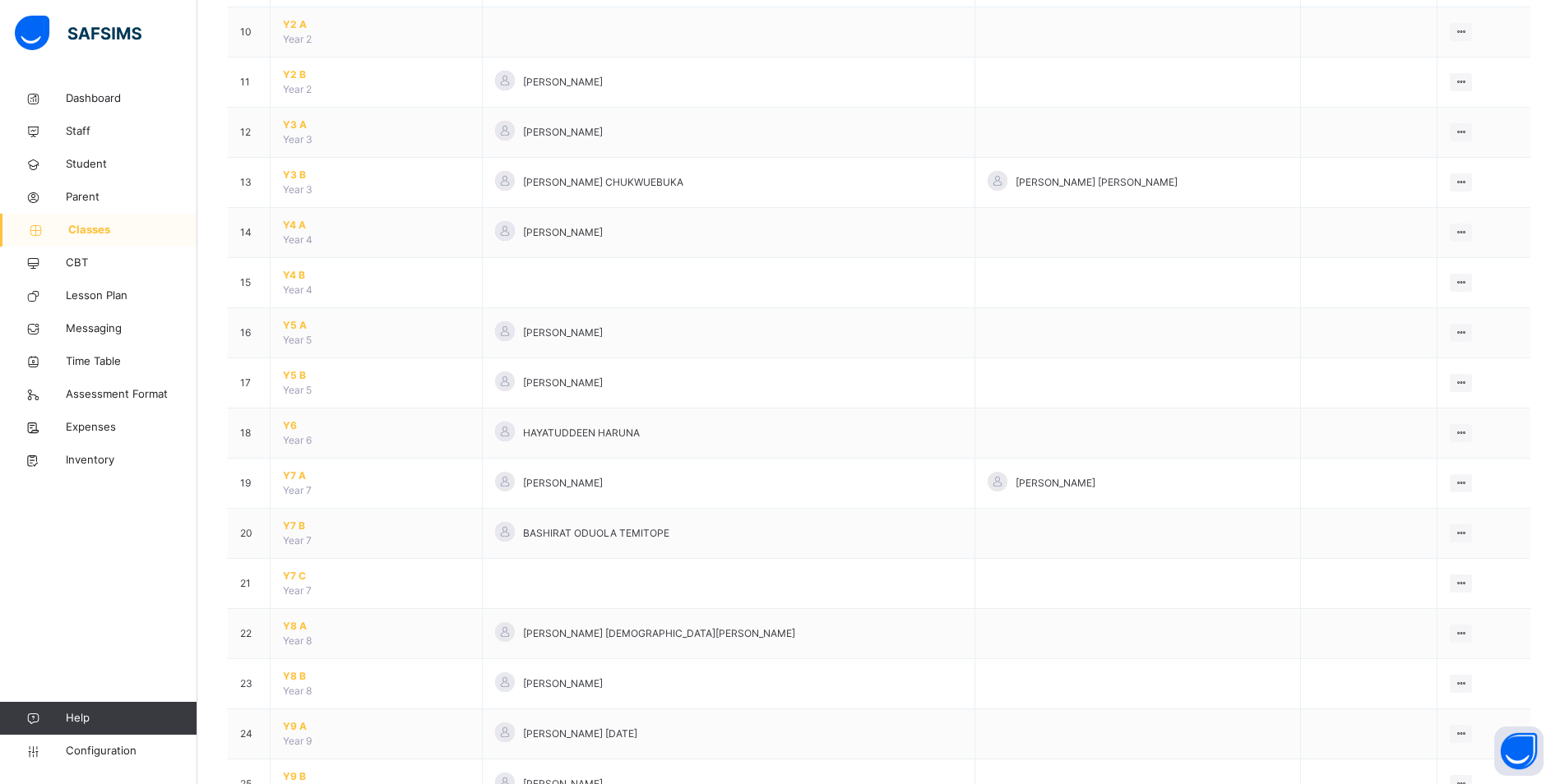
scroll to position [739, 0]
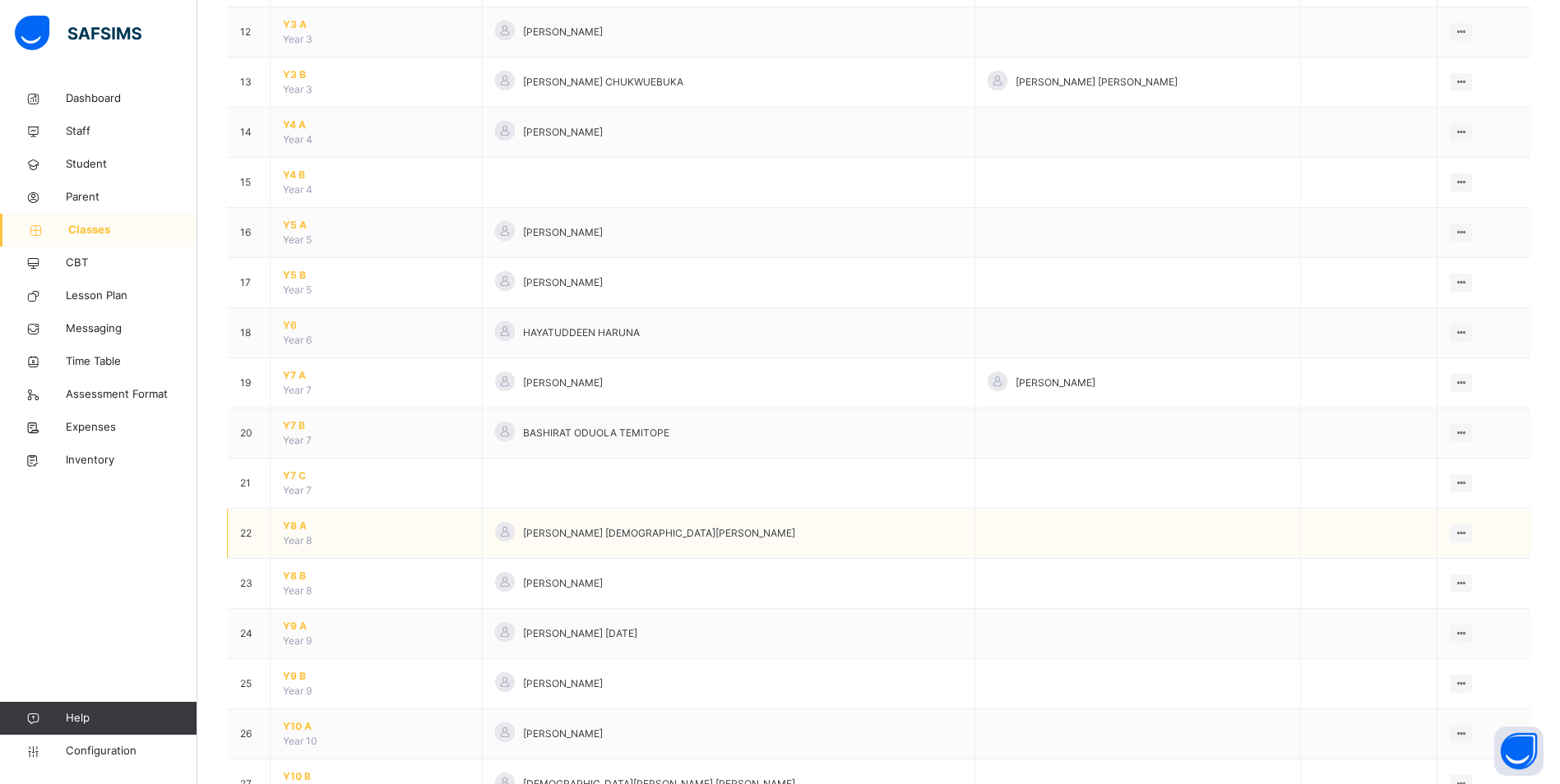
click at [289, 527] on span "Y8 A" at bounding box center [376, 525] width 186 height 15
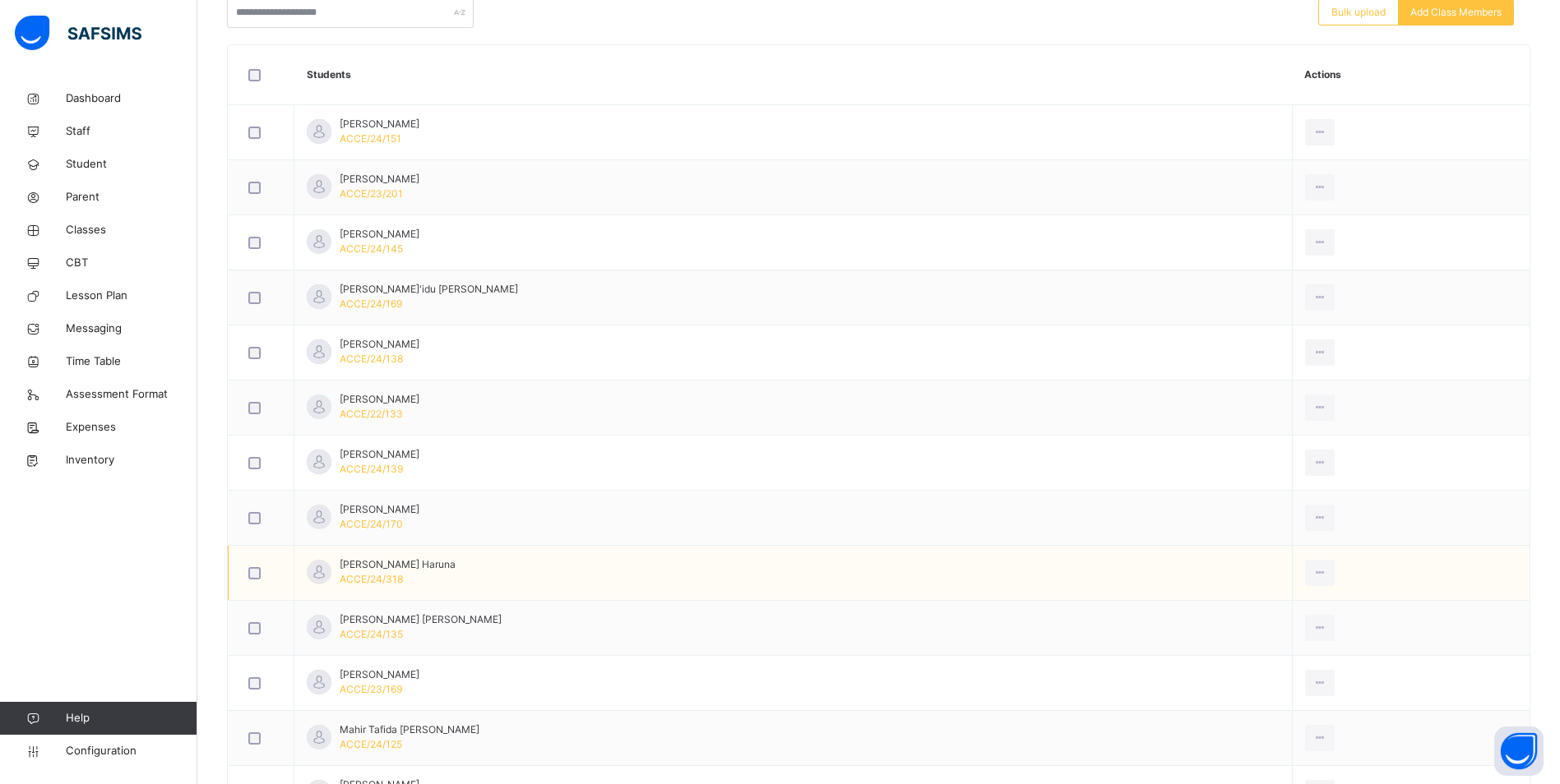
scroll to position [670, 0]
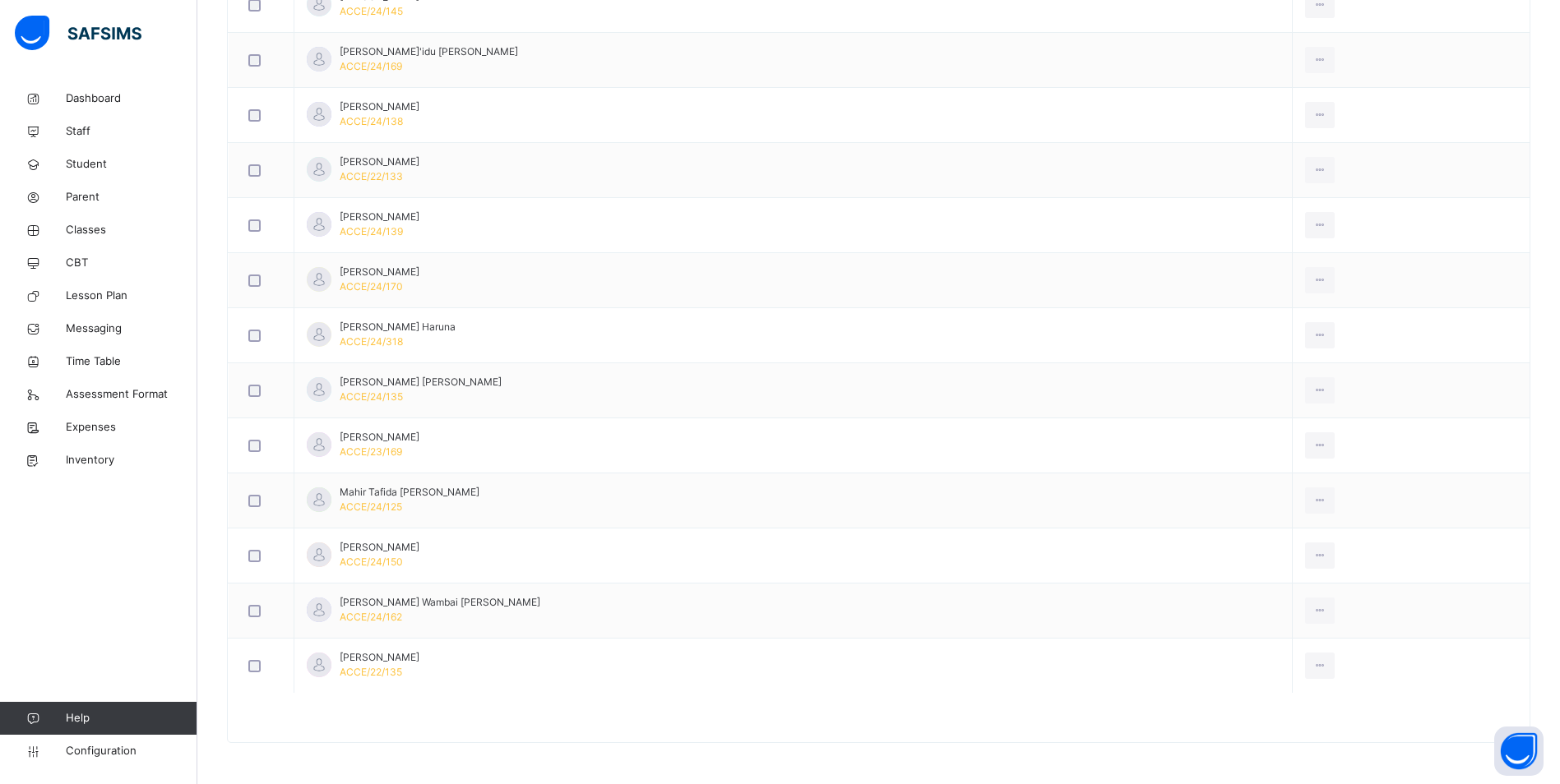
click at [858, 716] on div at bounding box center [879, 726] width 1302 height 33
drag, startPoint x: 246, startPoint y: 725, endPoint x: 248, endPoint y: 709, distance: 16.1
click at [247, 723] on div at bounding box center [879, 726] width 1302 height 33
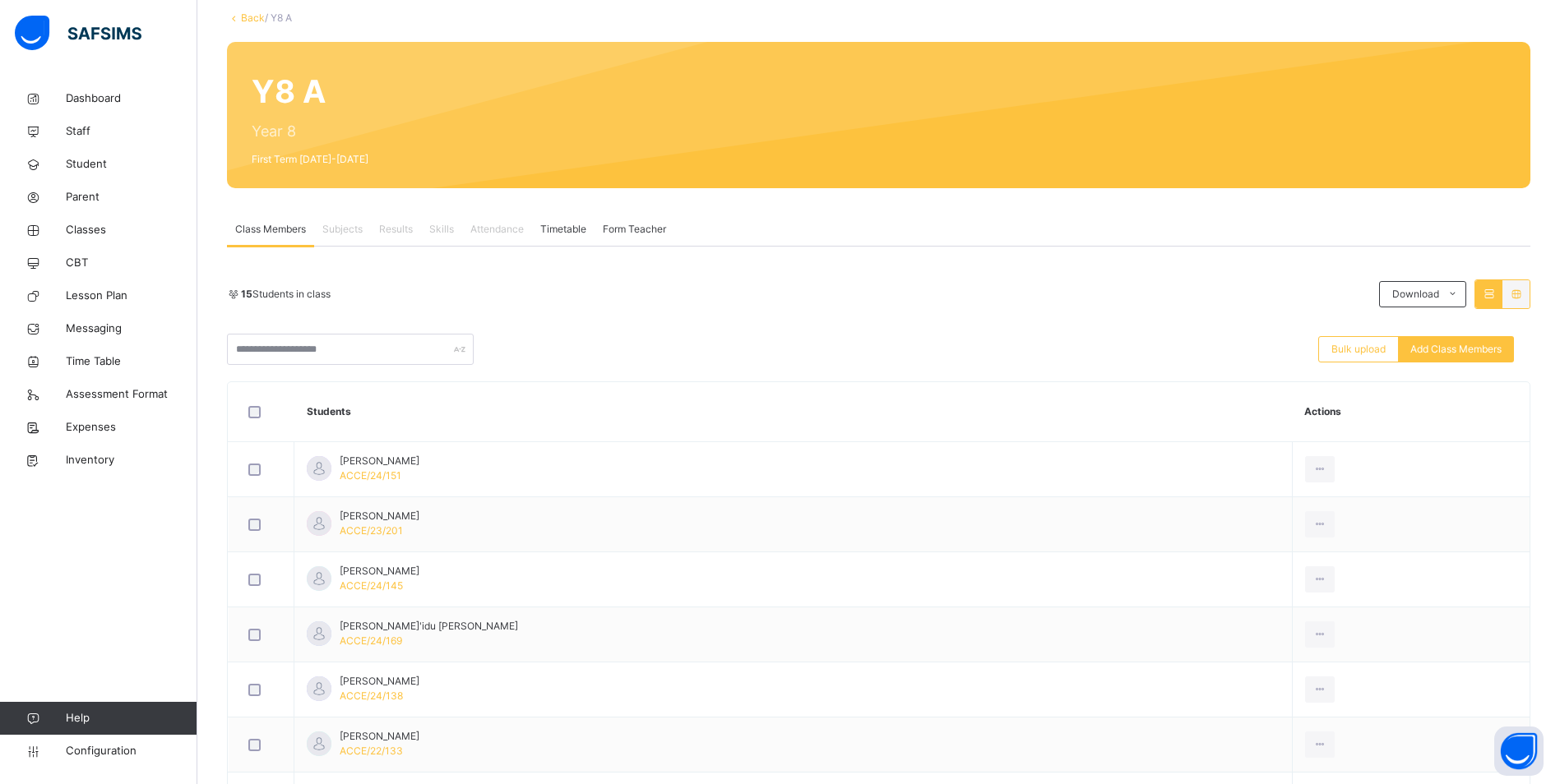
scroll to position [95, 0]
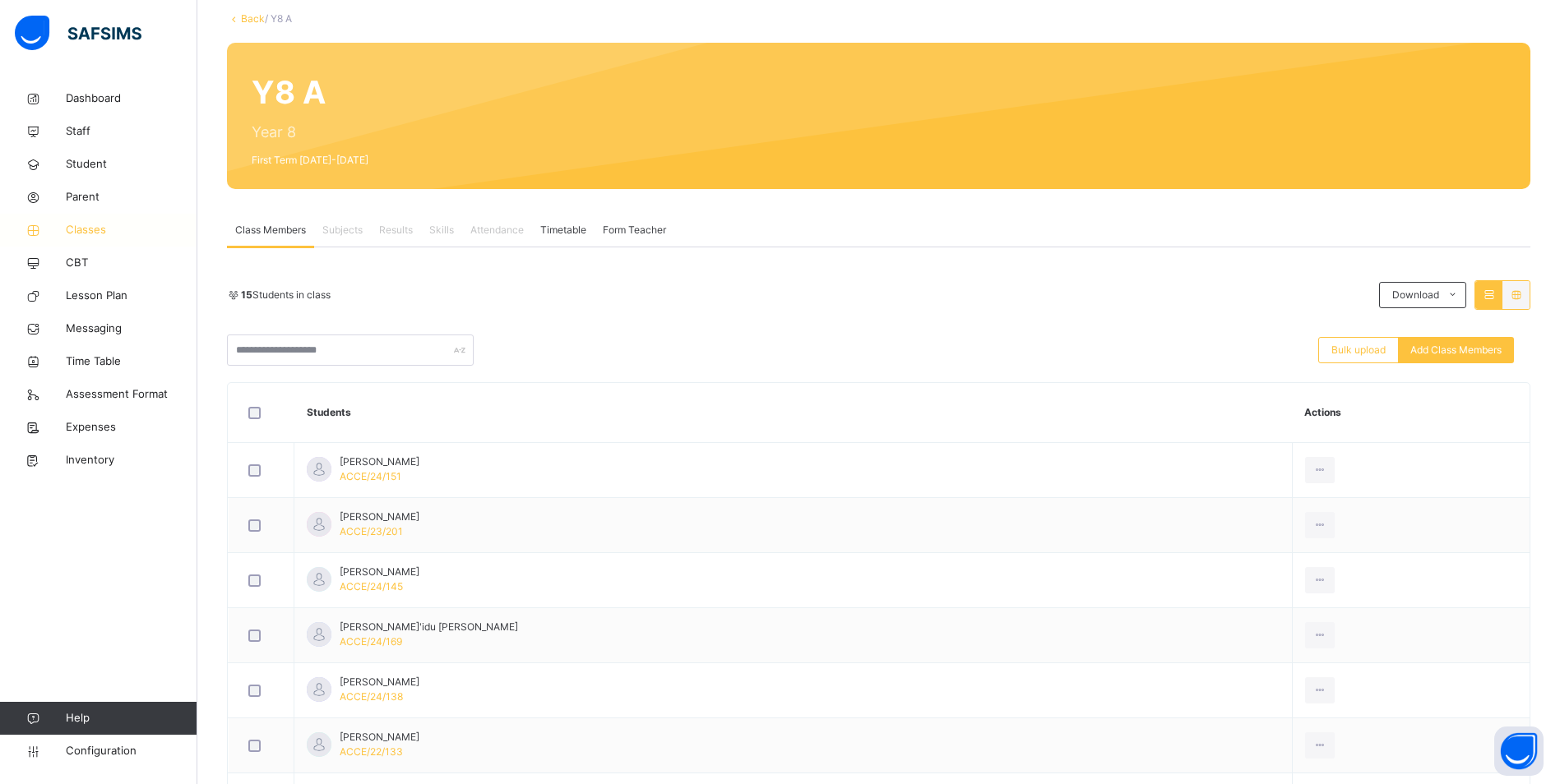
click at [97, 232] on span "Classes" at bounding box center [131, 230] width 131 height 17
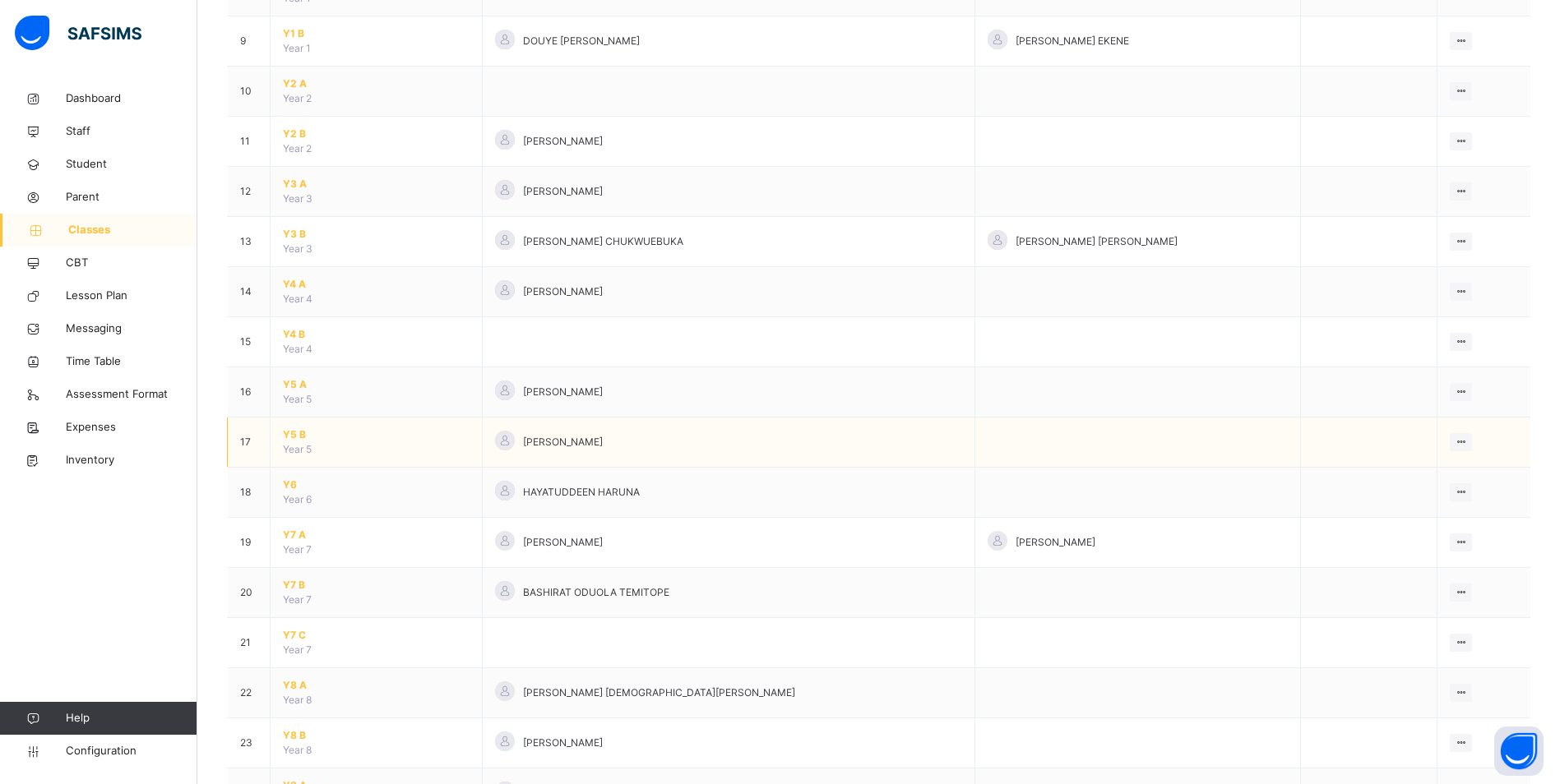
scroll to position [822, 0]
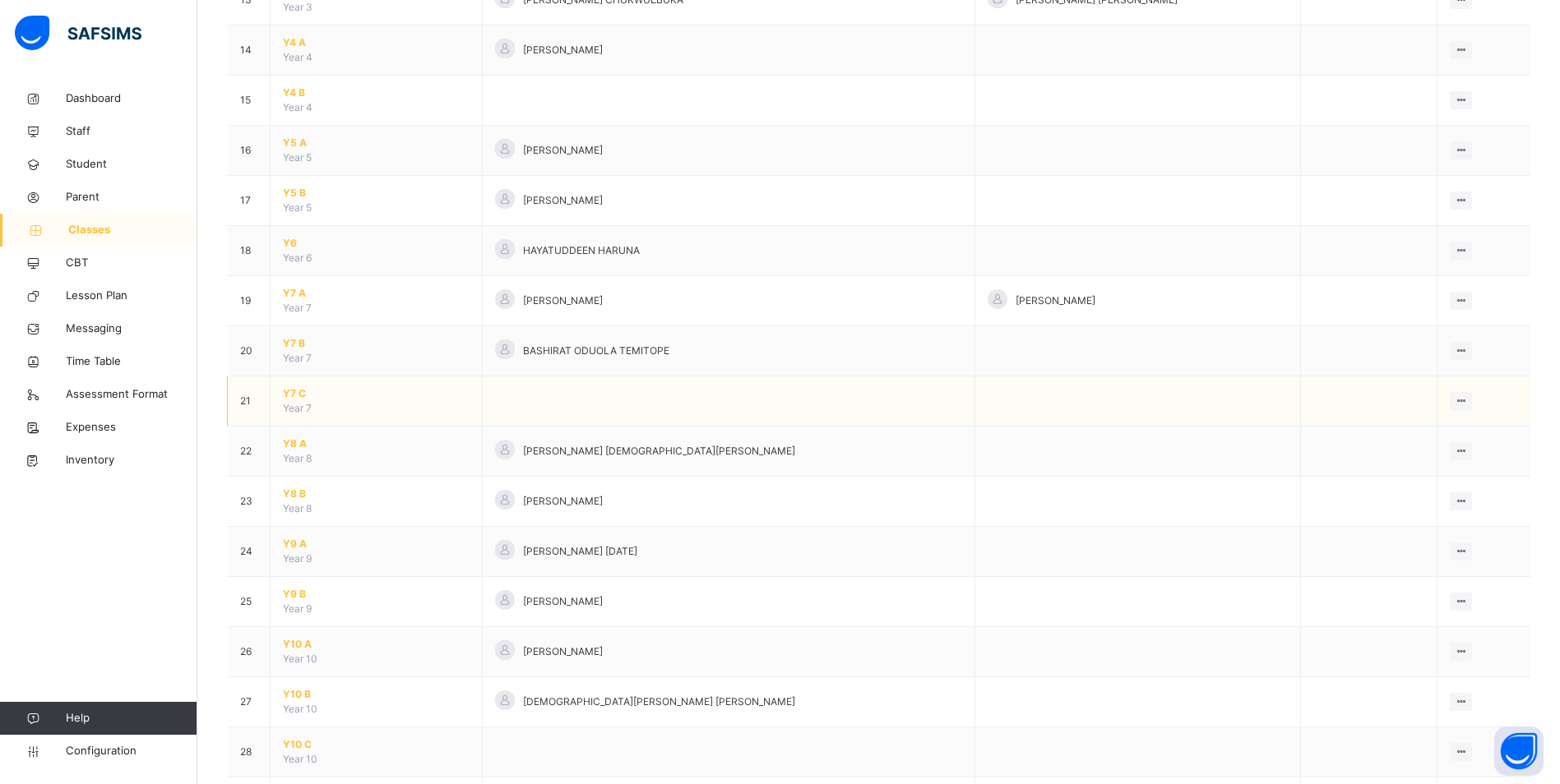
click at [293, 393] on span "Y7 C" at bounding box center [376, 393] width 186 height 15
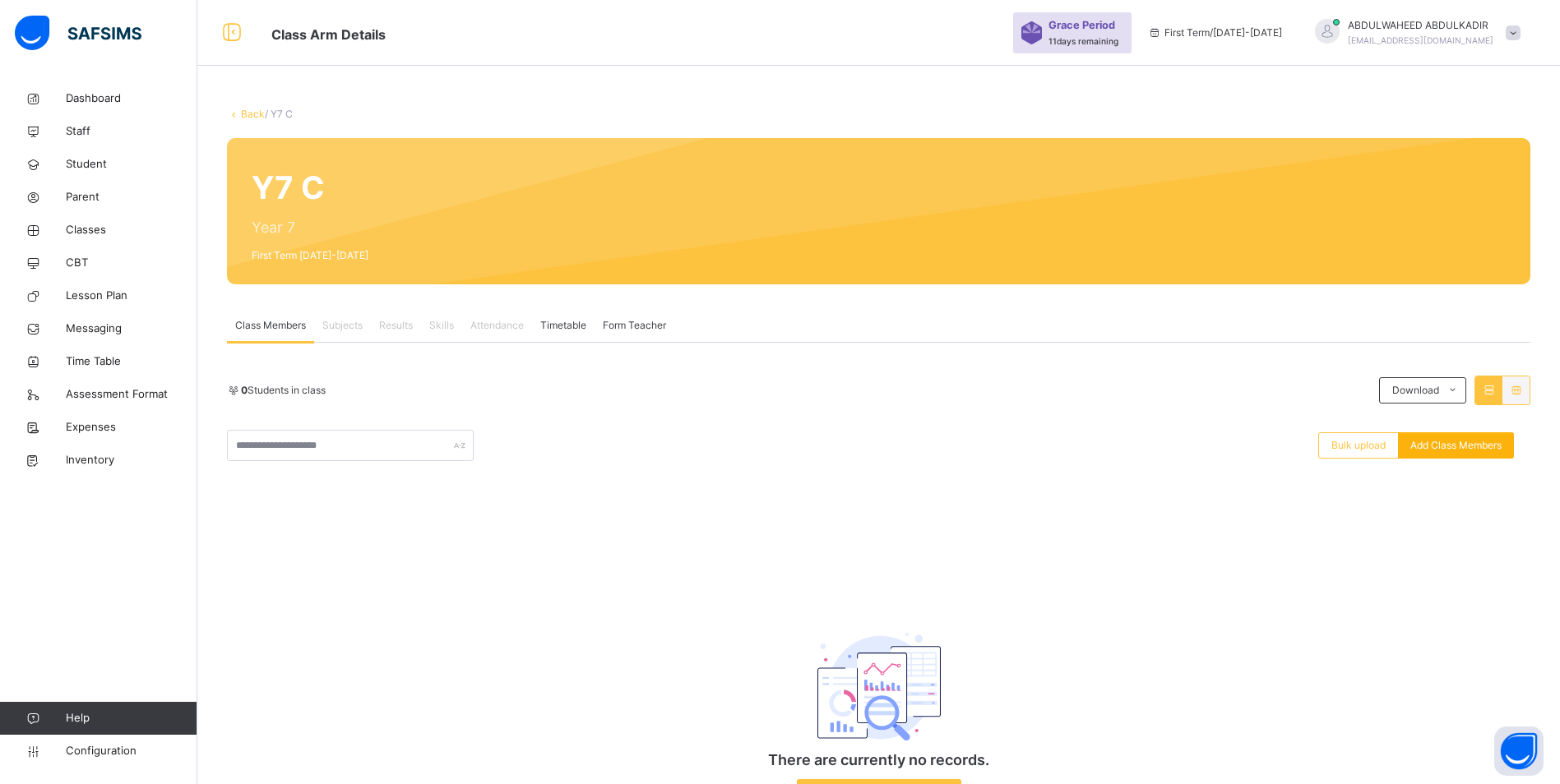
click at [1437, 447] on span "Add Class Members" at bounding box center [1456, 445] width 91 height 15
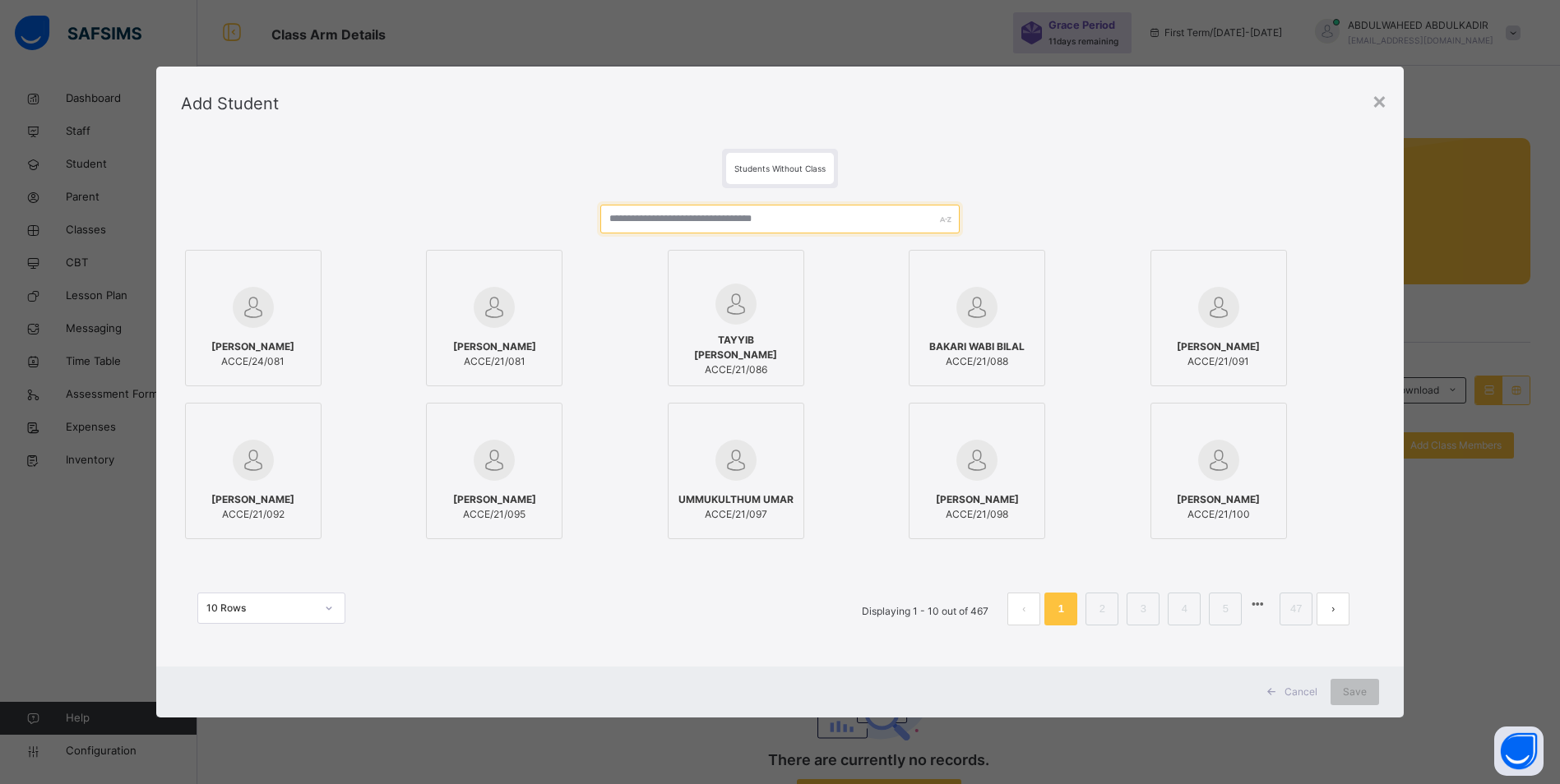
click at [686, 220] on input "text" at bounding box center [780, 219] width 359 height 29
paste input "**********"
type input "**********"
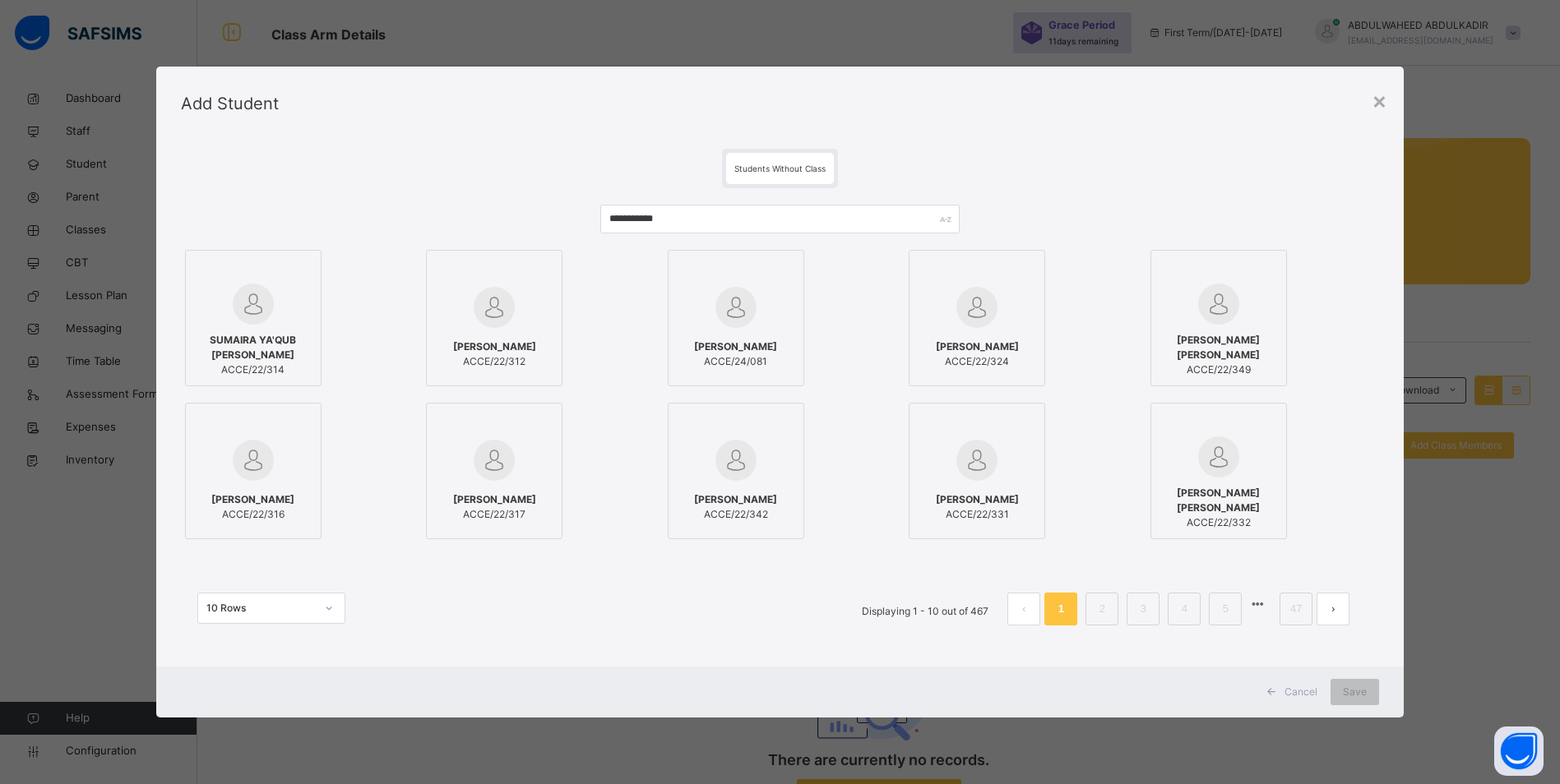
click at [244, 329] on div "SUMAIRA YA'QUB IBRAHIM ACCE/22/314" at bounding box center [253, 355] width 118 height 61
click at [1377, 696] on span "Save" at bounding box center [1366, 691] width 24 height 15
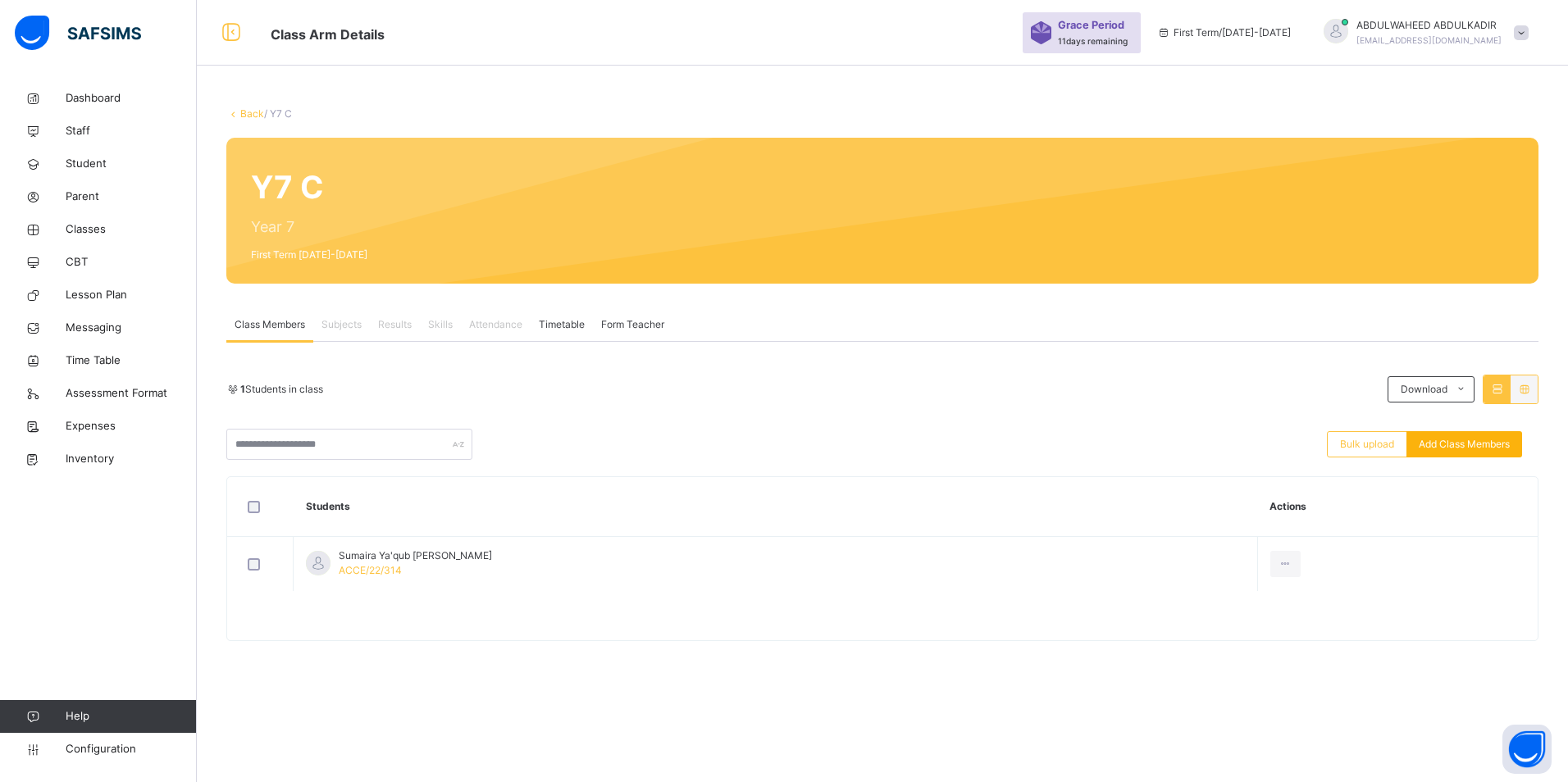
click at [1473, 443] on span "Add Class Members" at bounding box center [1464, 444] width 91 height 15
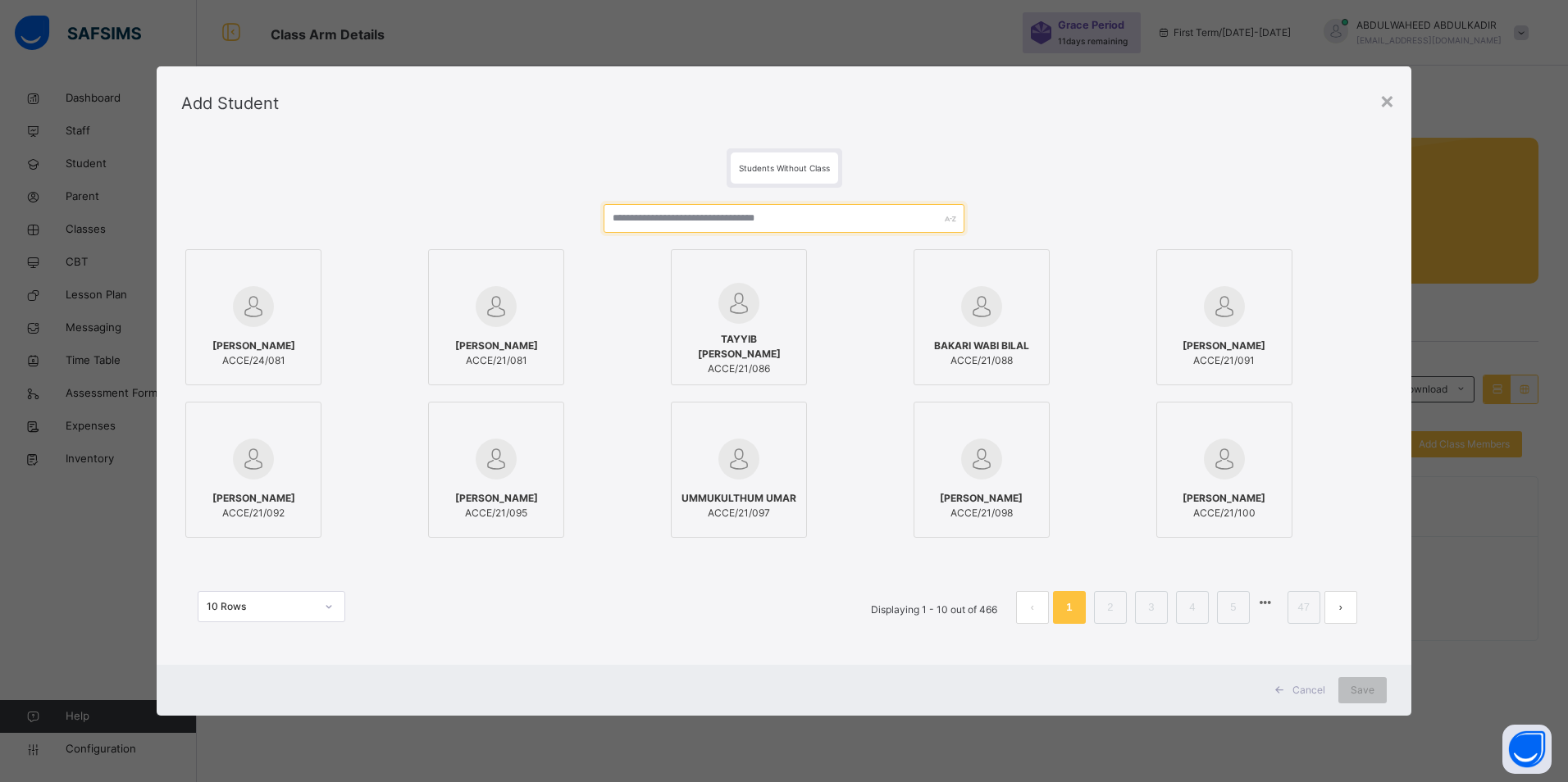
click at [781, 226] on input "text" at bounding box center [784, 218] width 362 height 29
paste input "******"
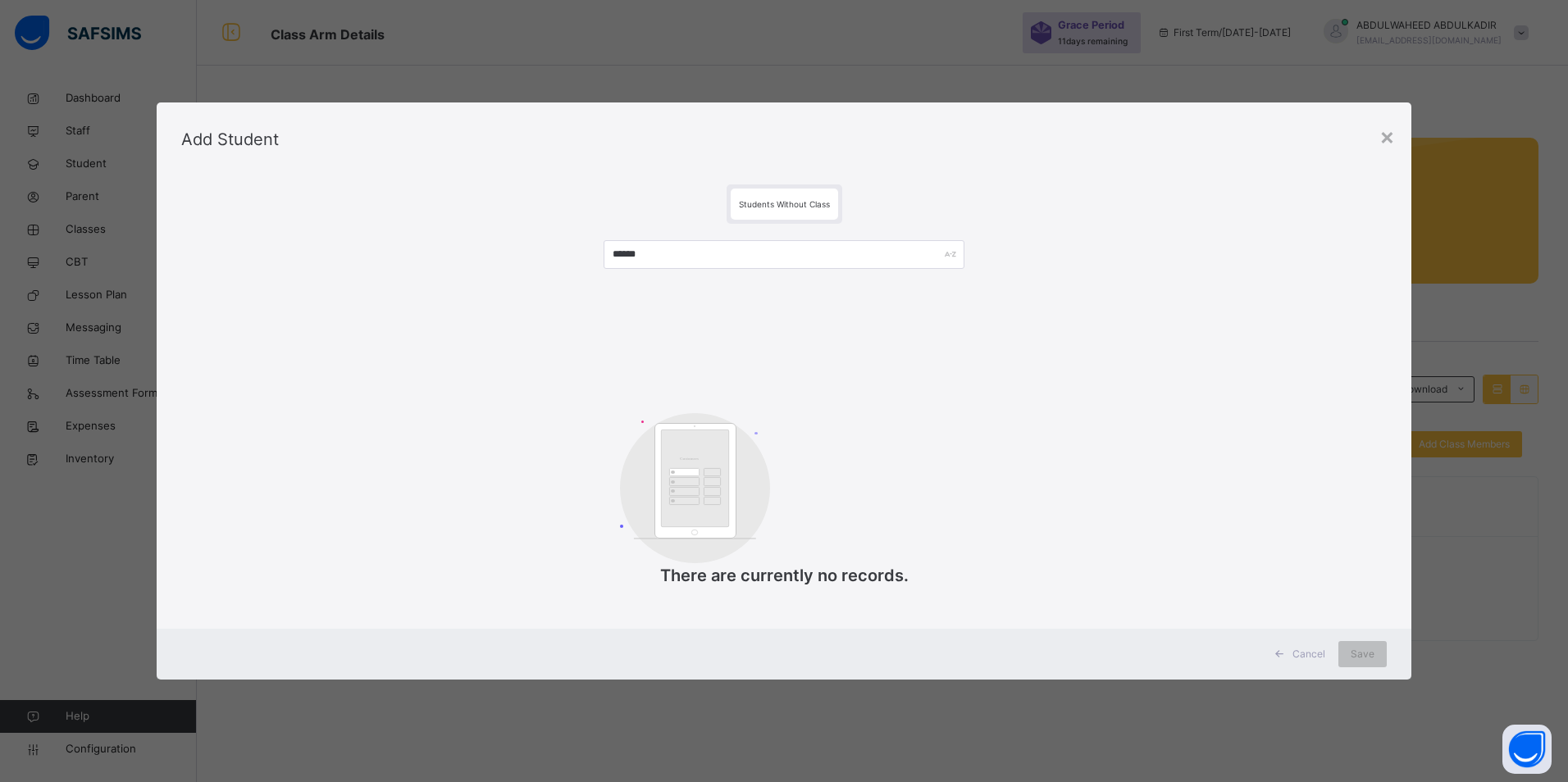
click at [1388, 138] on div "×" at bounding box center [1387, 135] width 16 height 34
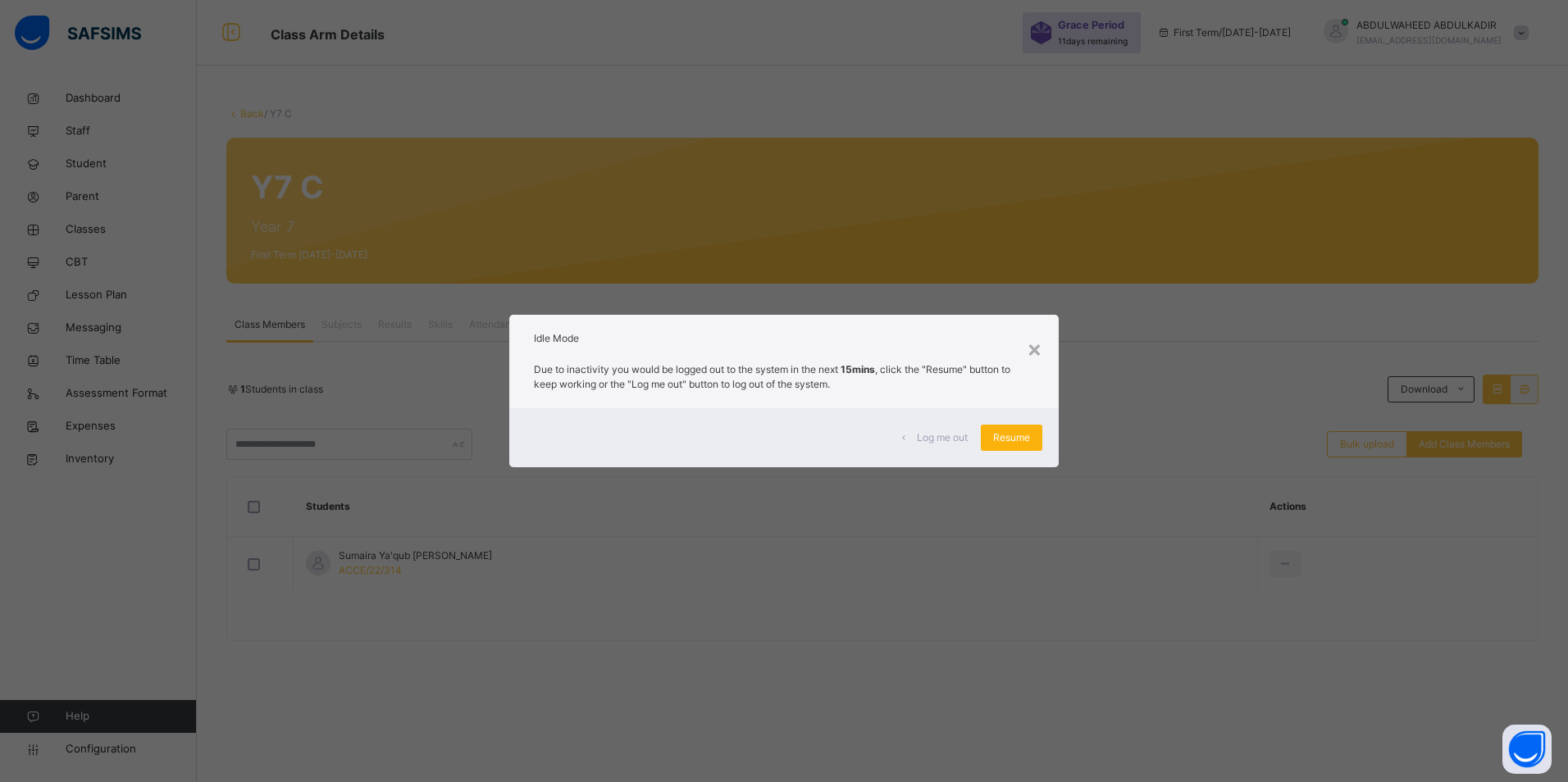
click at [1003, 440] on span "Resume" at bounding box center [1012, 438] width 37 height 15
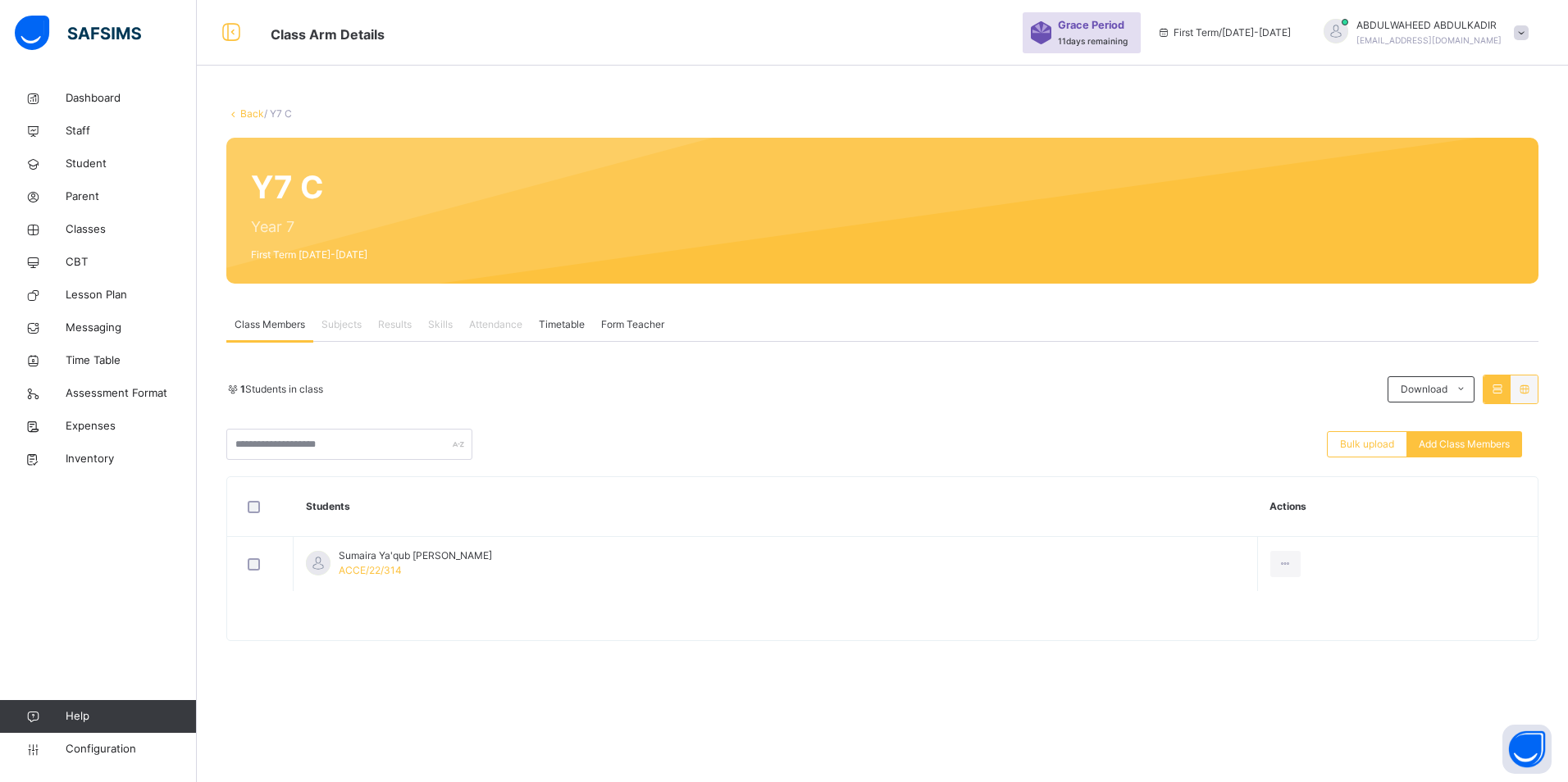
click at [1469, 445] on span "Add Class Members" at bounding box center [1464, 444] width 91 height 15
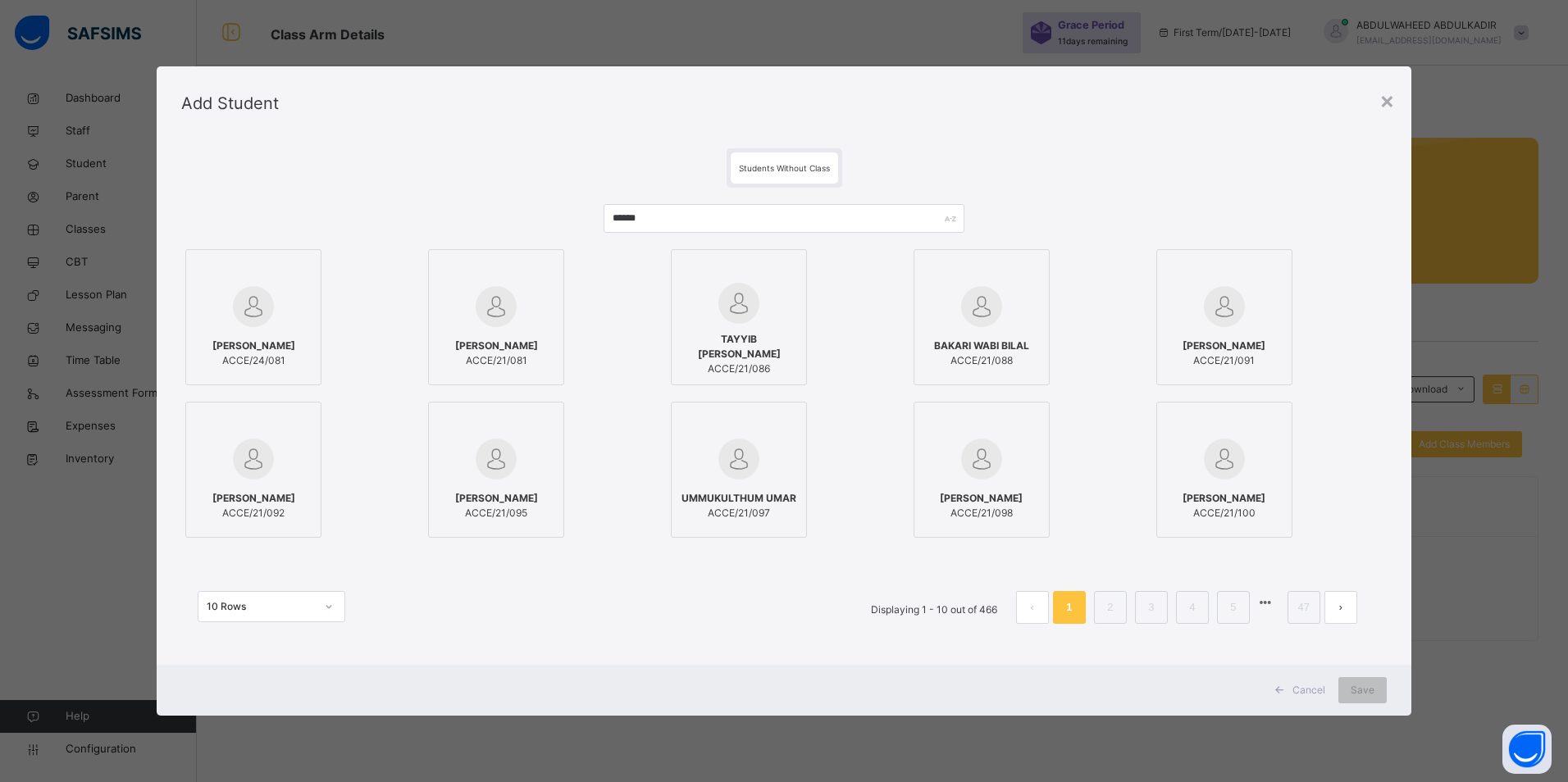
click at [693, 260] on div at bounding box center [739, 270] width 118 height 24
drag, startPoint x: 689, startPoint y: 221, endPoint x: 549, endPoint y: 205, distance: 140.9
click at [549, 205] on div "****** KHADIJAT ENIOLA BAKARE ACCE/24/081 MUHAMMED BASHIR JAZULI ACCE/21/081 TA…" at bounding box center [784, 422] width 1205 height 469
click at [788, 269] on icon at bounding box center [788, 269] width 0 height 0
drag, startPoint x: 701, startPoint y: 217, endPoint x: 517, endPoint y: 209, distance: 184.2
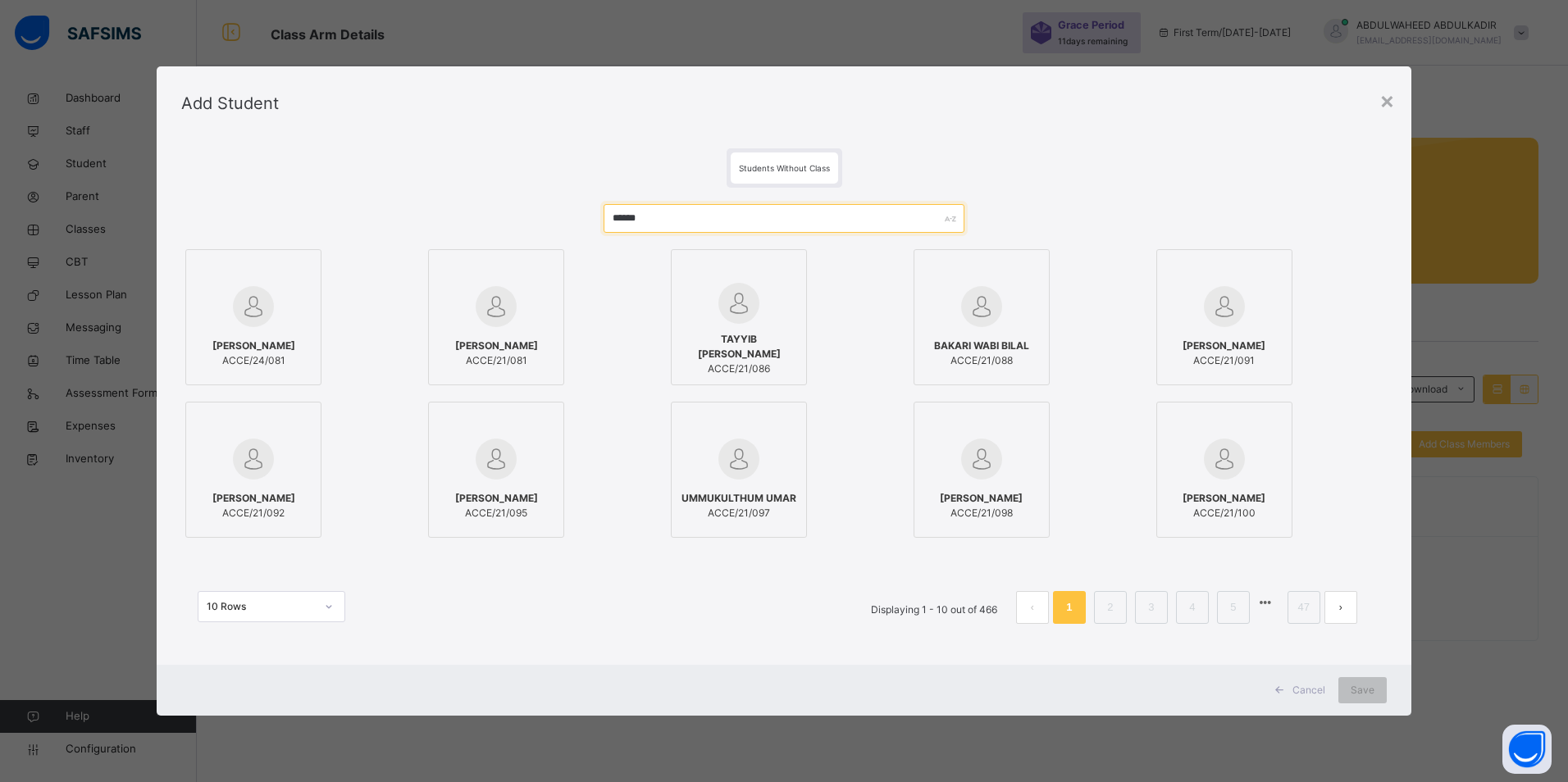
click at [517, 209] on div "****** KHADIJAT ENIOLA BAKARE ACCE/24/081 MUHAMMED BASHIR JAZULI ACCE/21/081 TA…" at bounding box center [784, 422] width 1205 height 469
paste input "*****"
type input "**********"
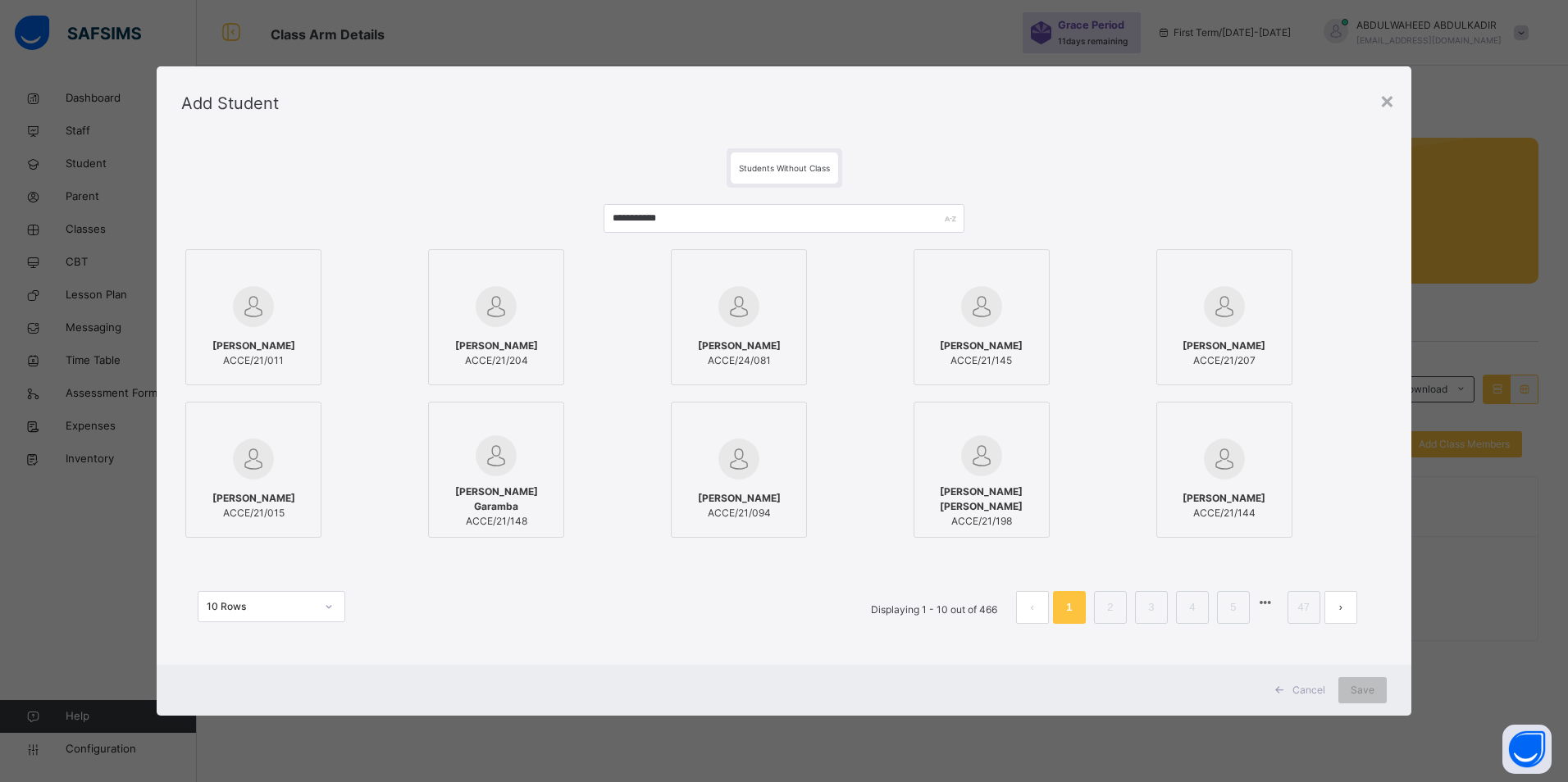
click at [242, 337] on div "ALIYU HAIDAR AMINU ACCE/21/011" at bounding box center [253, 353] width 118 height 46
click at [1365, 694] on span "Save" at bounding box center [1362, 690] width 24 height 15
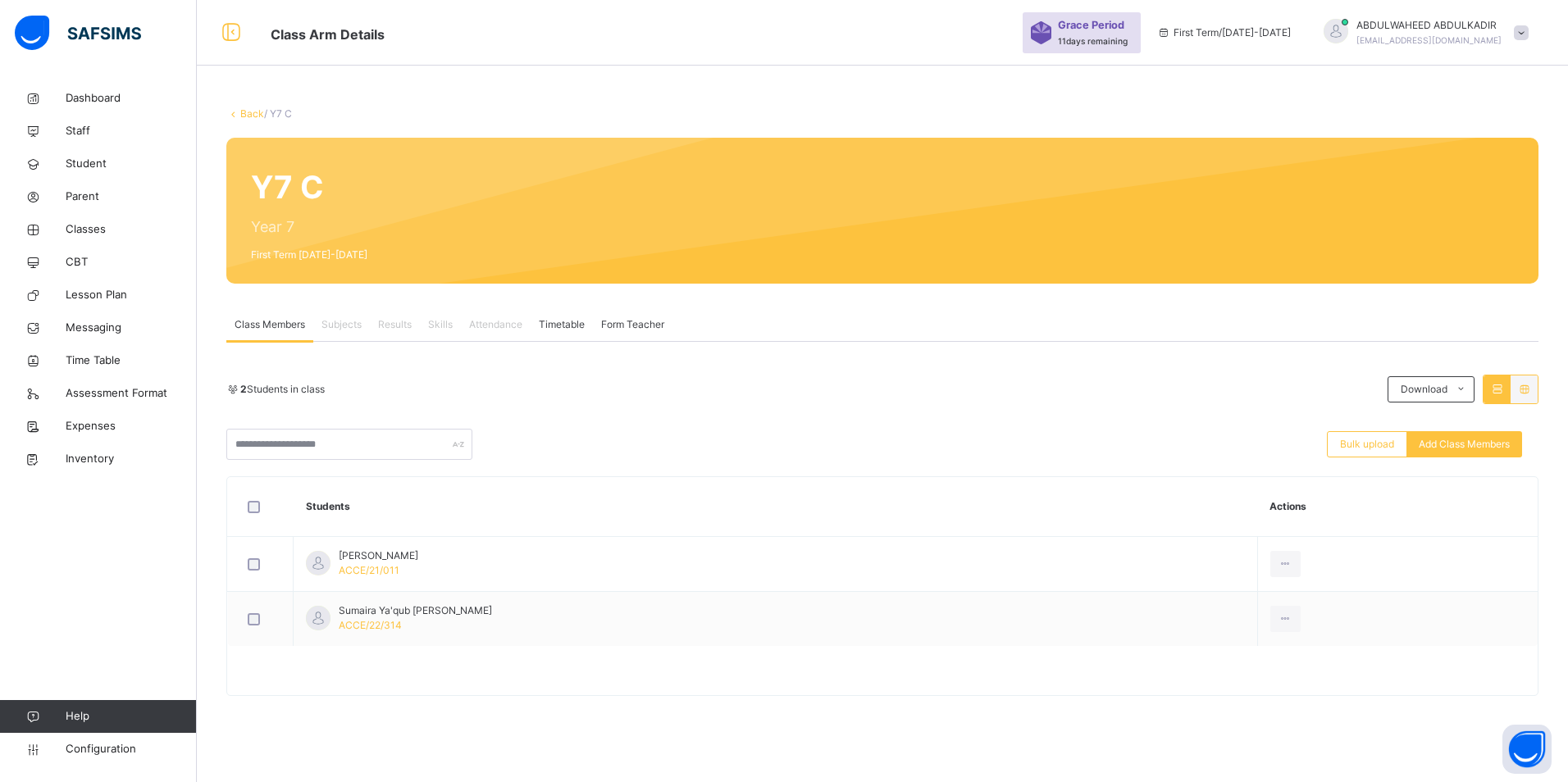
drag, startPoint x: 311, startPoint y: 730, endPoint x: 309, endPoint y: 702, distance: 28.1
click at [310, 724] on div "Back / Y7 C Y7 C Year 7 First Term 2025-2026 Class Members Subjects Results Ski…" at bounding box center [883, 409] width 1371 height 655
click at [1452, 438] on span "Add Class Members" at bounding box center [1464, 444] width 91 height 15
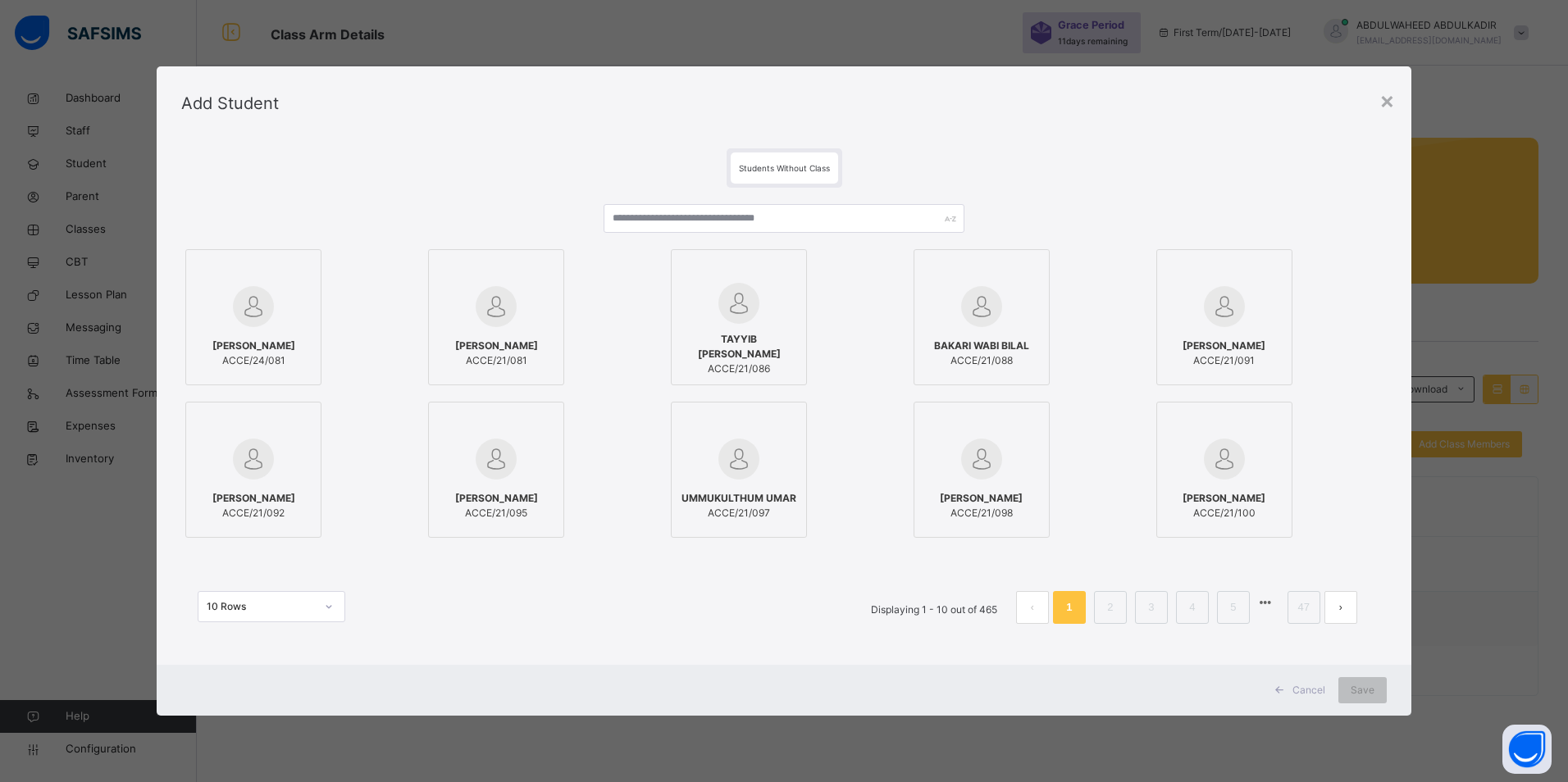
click at [695, 262] on div at bounding box center [739, 270] width 118 height 24
drag, startPoint x: 760, startPoint y: 309, endPoint x: 773, endPoint y: 261, distance: 49.7
click at [760, 303] on div at bounding box center [739, 303] width 118 height 41
click at [666, 222] on input "text" at bounding box center [784, 218] width 362 height 29
paste input "**********"
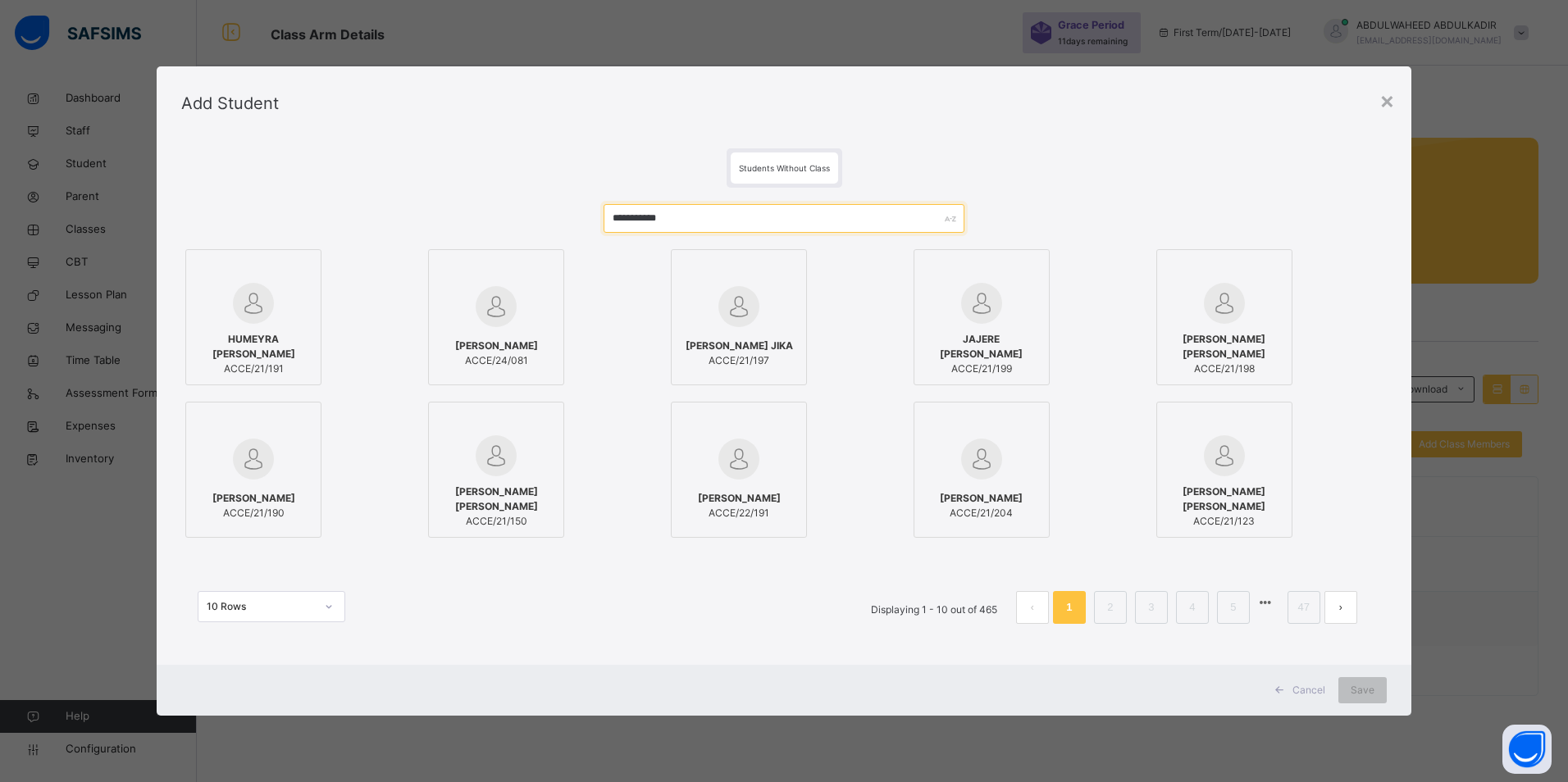
type input "**********"
click at [271, 309] on img at bounding box center [253, 303] width 41 height 41
click at [1369, 694] on span "Save" at bounding box center [1362, 690] width 24 height 15
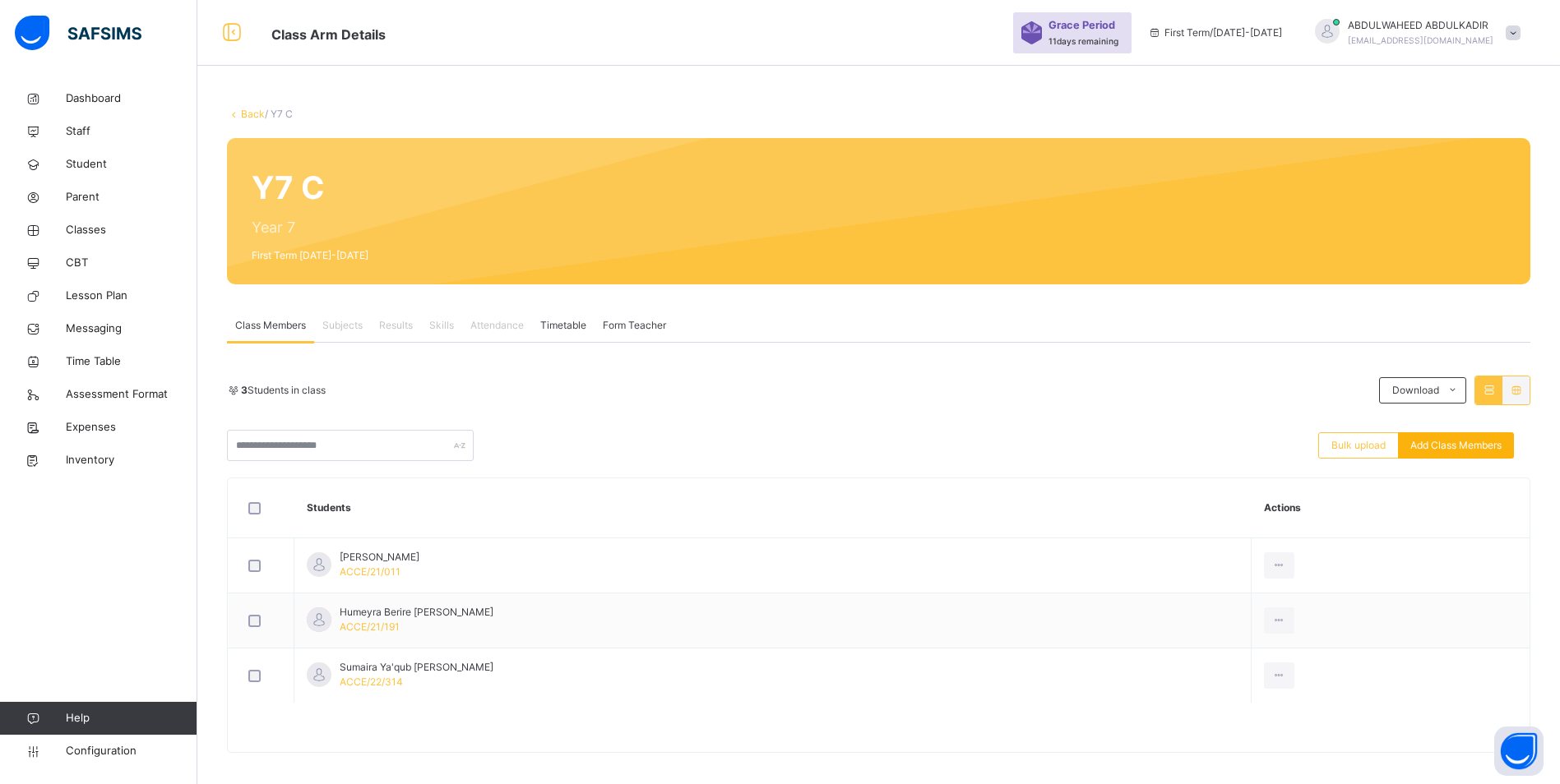
click at [1465, 448] on span "Add Class Members" at bounding box center [1456, 445] width 91 height 15
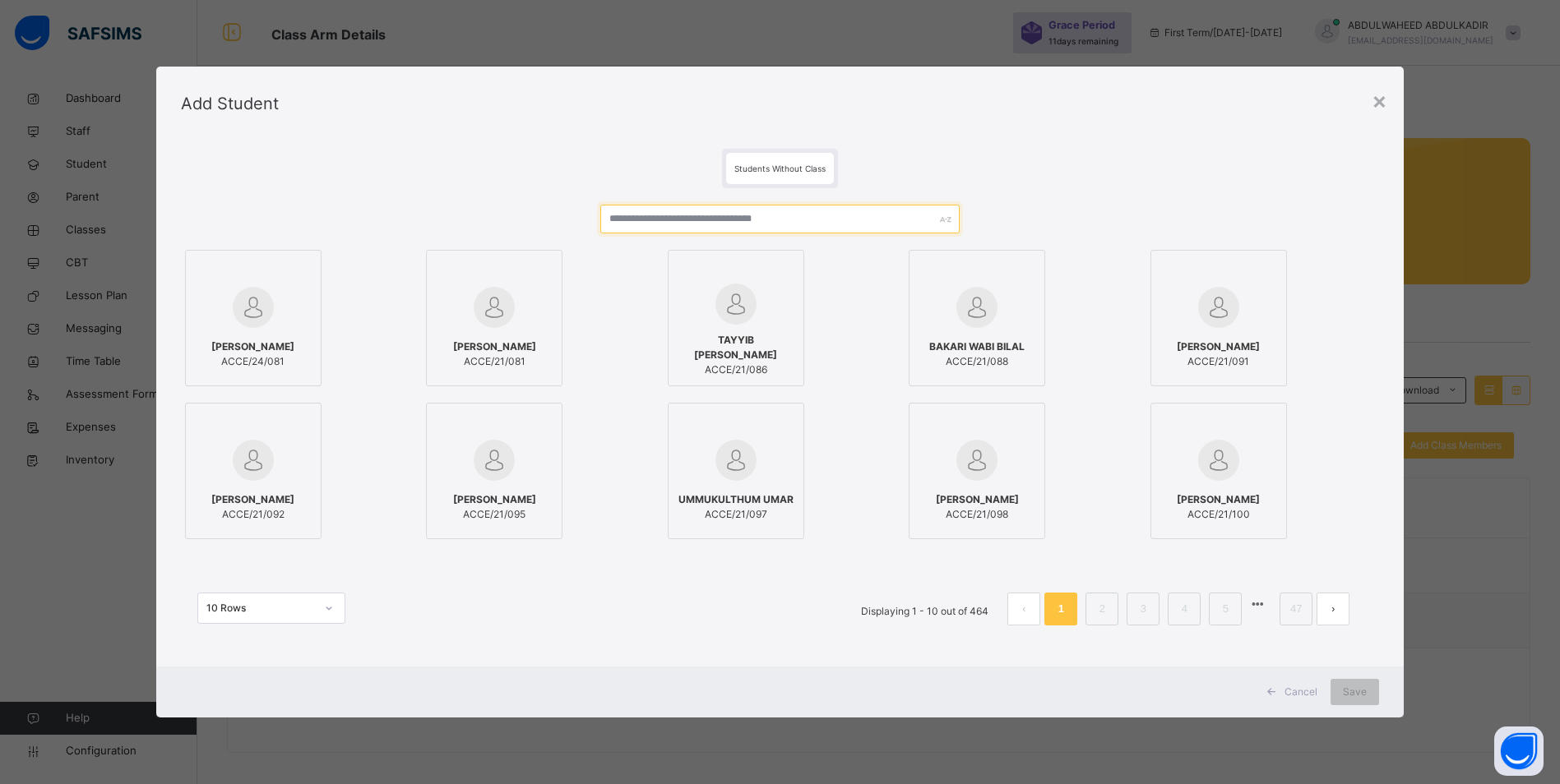
click at [706, 219] on input "text" at bounding box center [780, 219] width 359 height 29
paste input "****"
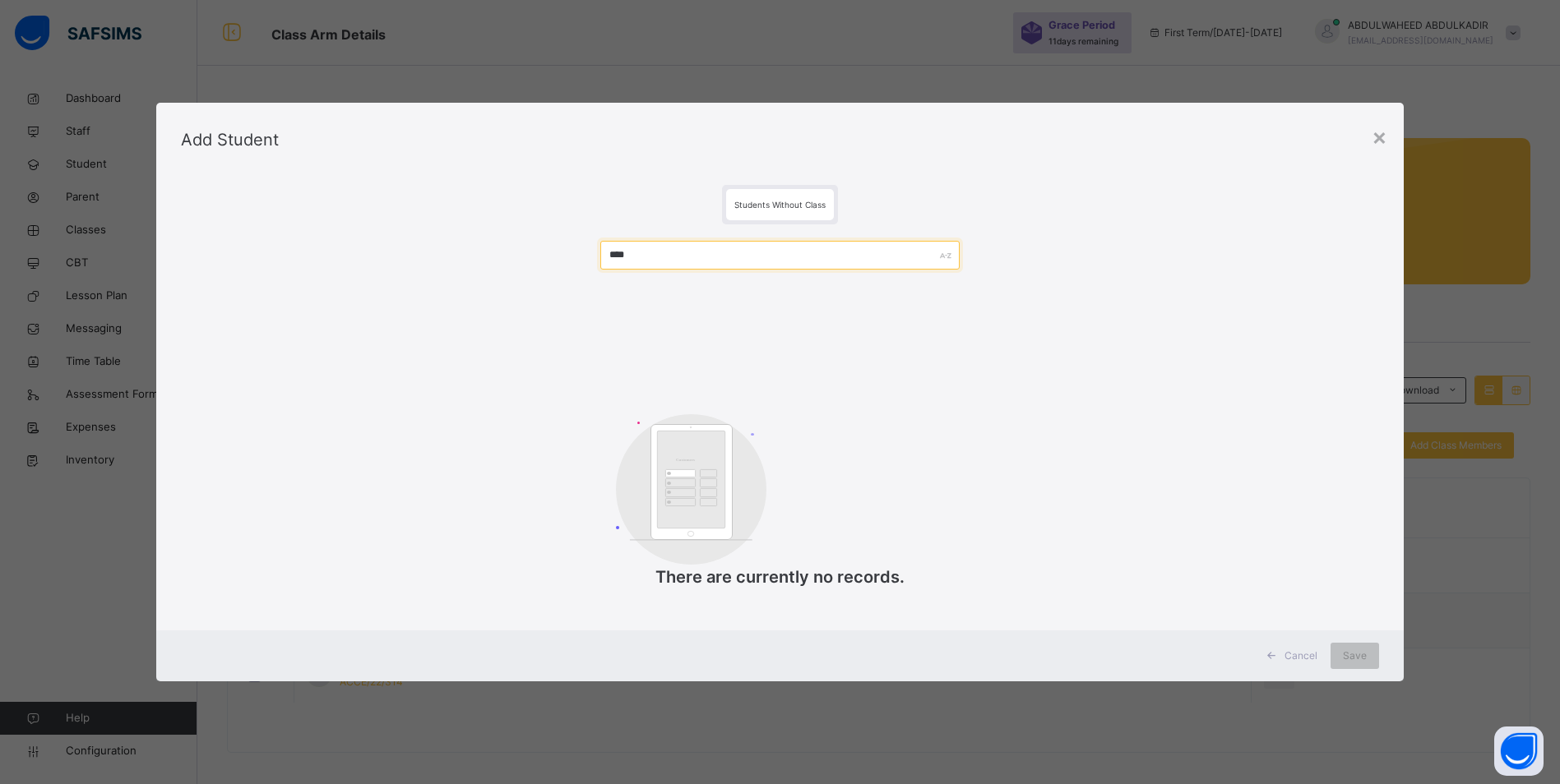
drag, startPoint x: 684, startPoint y: 254, endPoint x: 523, endPoint y: 253, distance: 161.0
click at [527, 253] on div "**** Customers There are currently no records." at bounding box center [780, 423] width 1199 height 398
paste input "**"
type input "******"
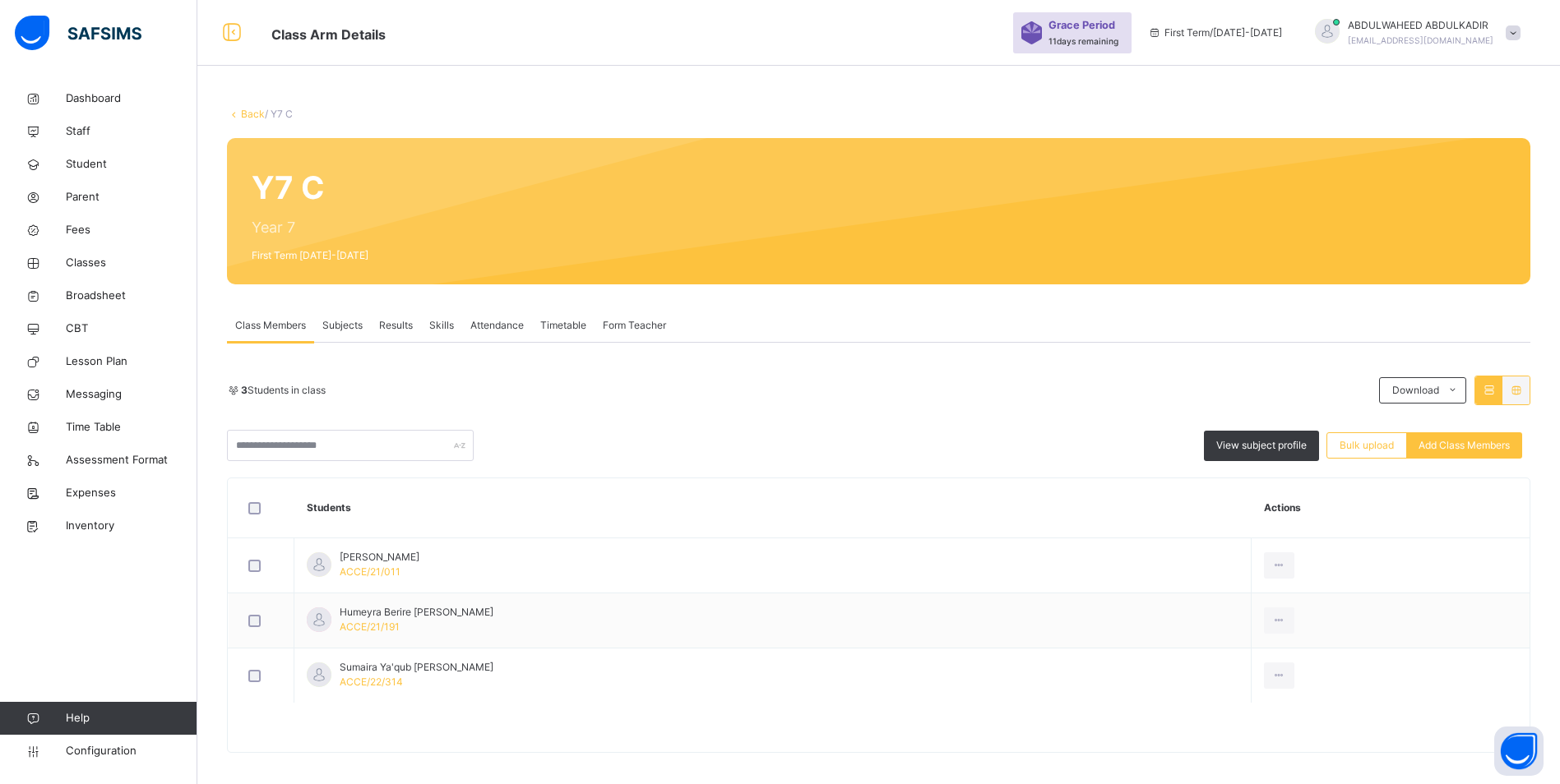
click at [882, 713] on table "Students Actions [PERSON_NAME] ACCE/21/011 View Profile Remove from Class Trans…" at bounding box center [879, 614] width 1302 height 274
click at [1494, 447] on span "Add Class Members" at bounding box center [1464, 445] width 91 height 15
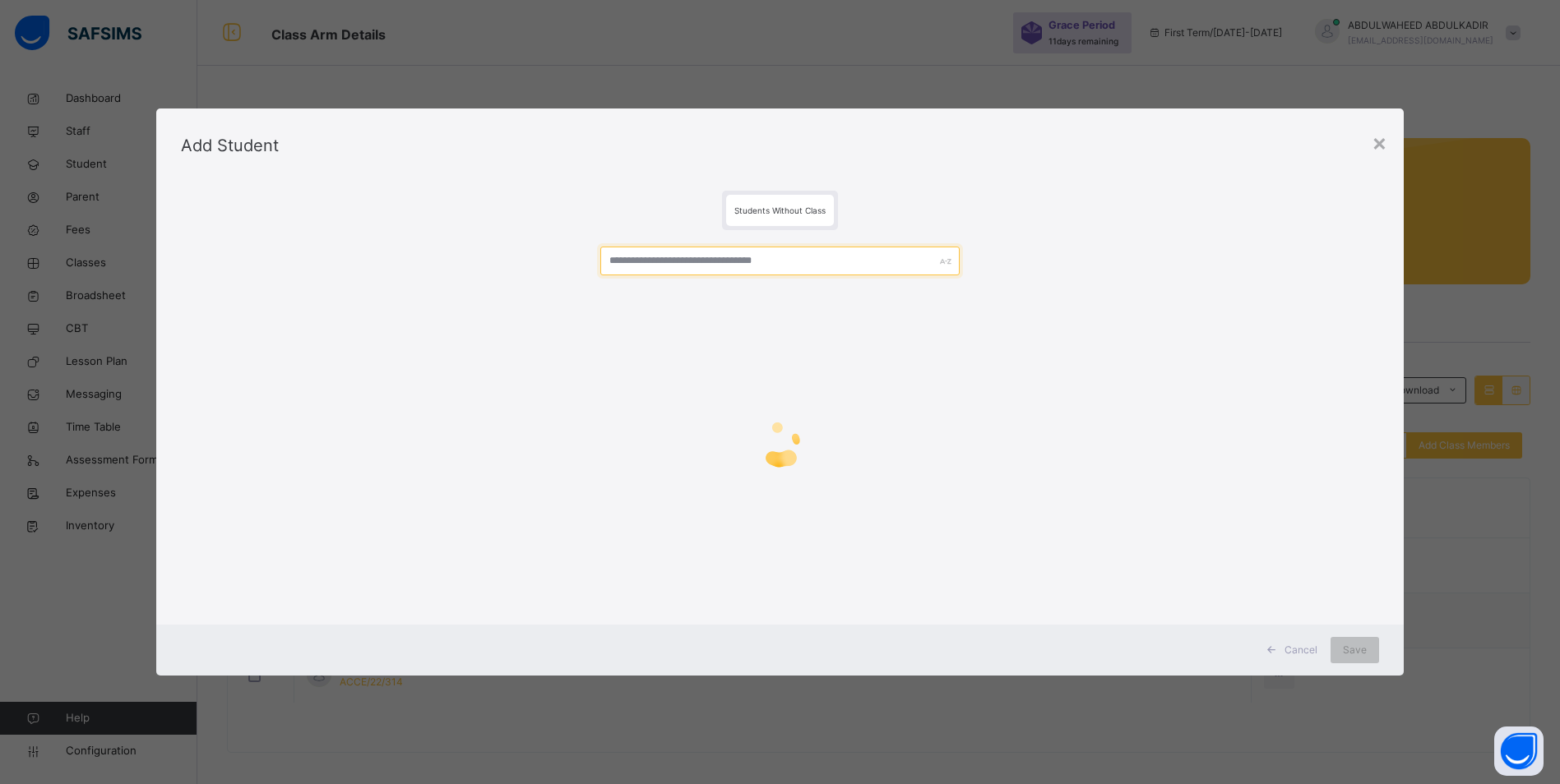
click at [700, 263] on input "text" at bounding box center [780, 260] width 359 height 29
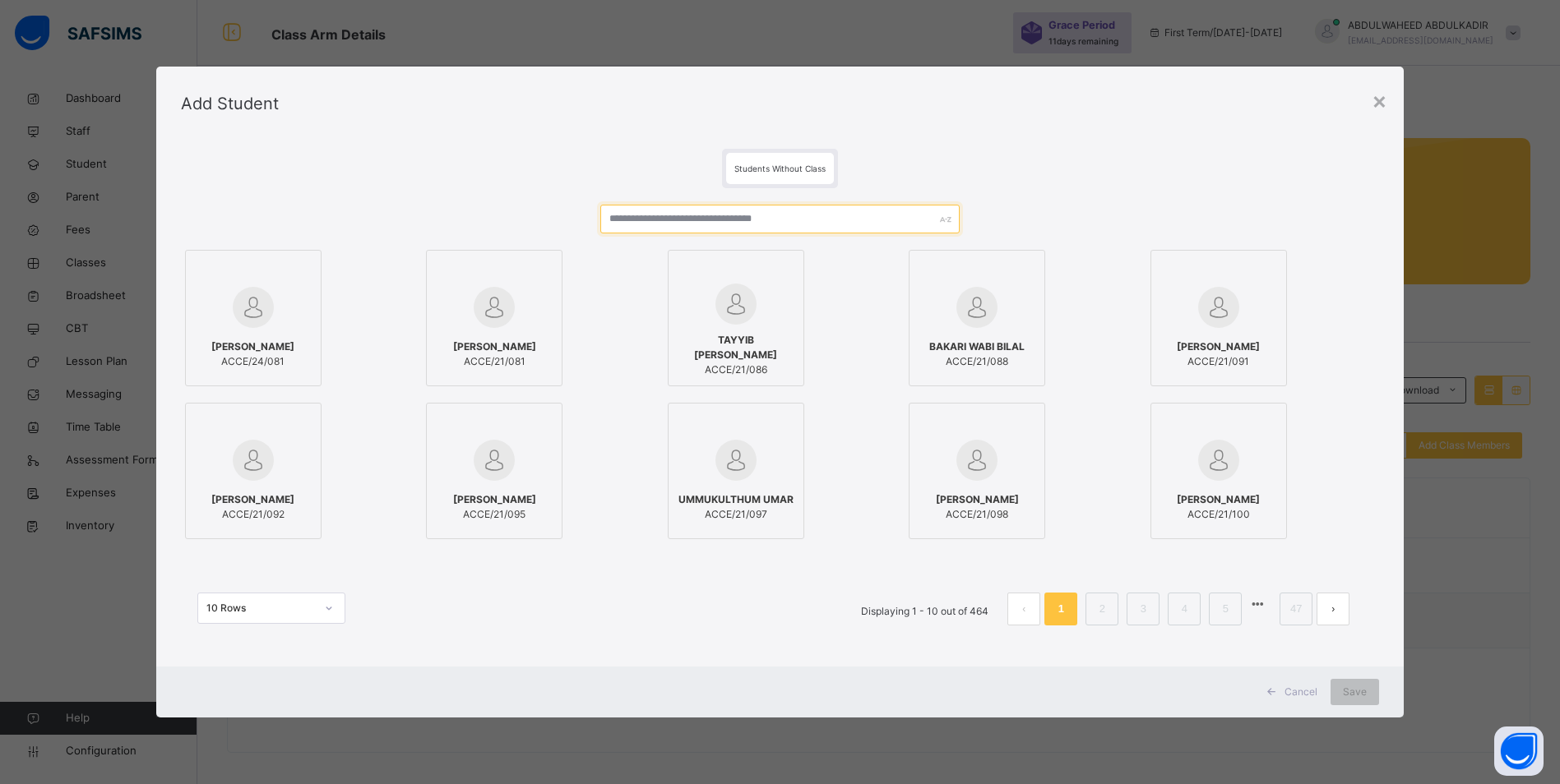
paste input "******"
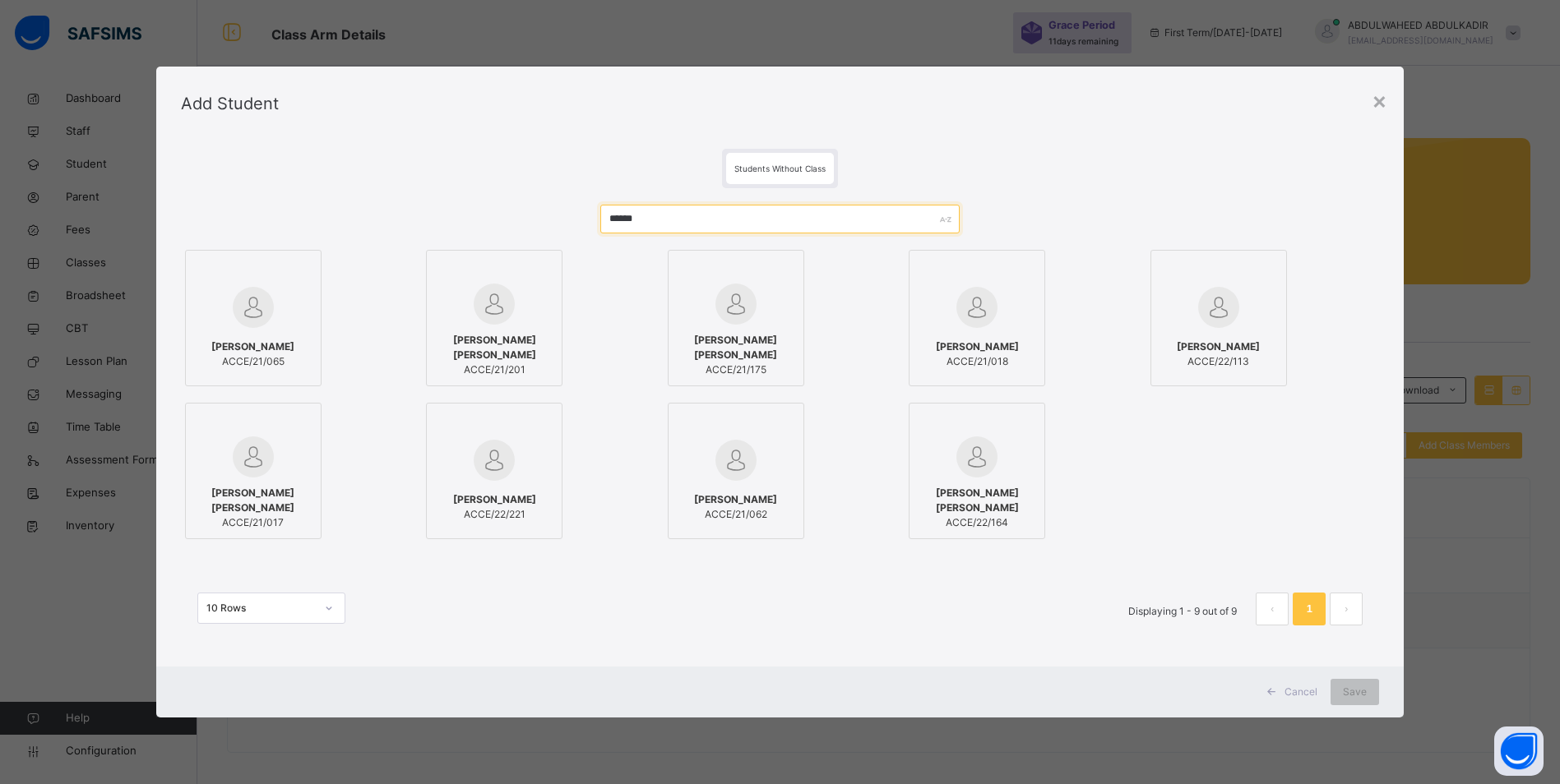
type input "******"
click at [491, 324] on img at bounding box center [494, 303] width 41 height 41
click at [1353, 691] on div "Save" at bounding box center [1366, 692] width 48 height 26
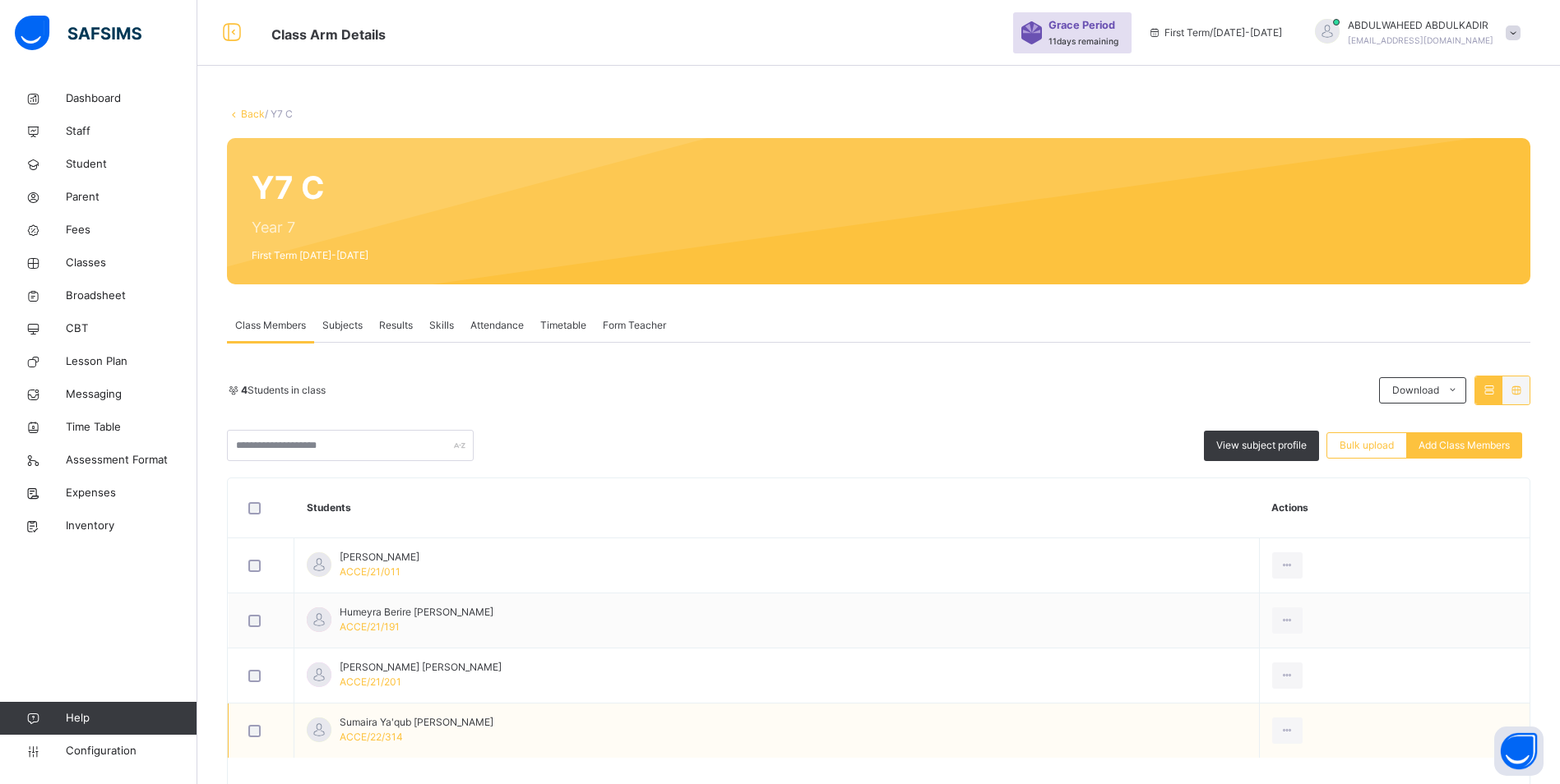
click at [1015, 725] on td "Sumaira Ya'qub [PERSON_NAME] ACCE/22/314" at bounding box center [777, 731] width 965 height 55
click at [1374, 448] on span "Bulk upload" at bounding box center [1367, 445] width 54 height 15
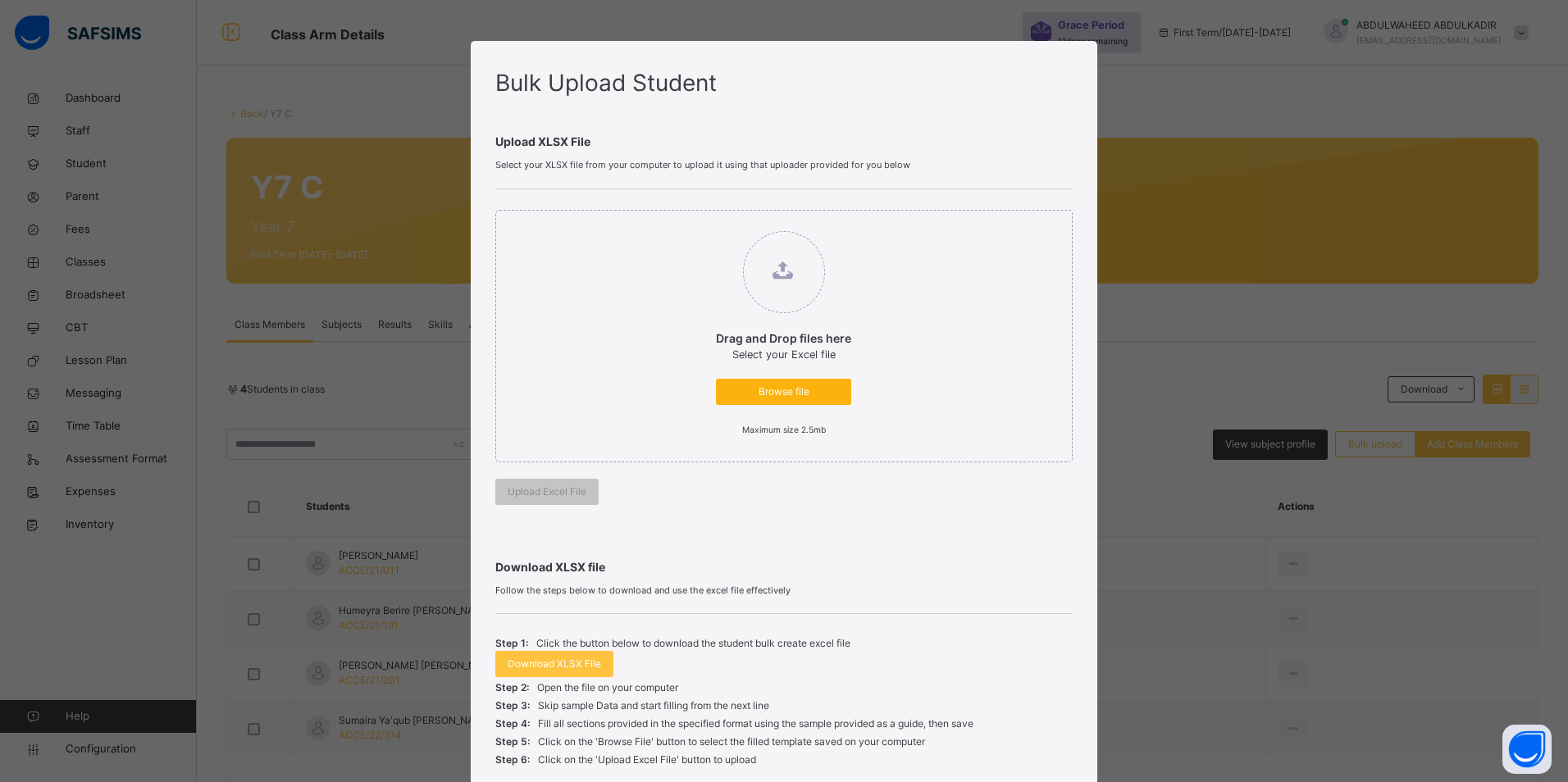
click at [767, 392] on span "Browse file" at bounding box center [783, 391] width 111 height 15
click at [699, 223] on input "Drag and Drop files here Select your Excel file Browse file Maximum size 2.5mb" at bounding box center [699, 223] width 0 height 0
type input "**********"
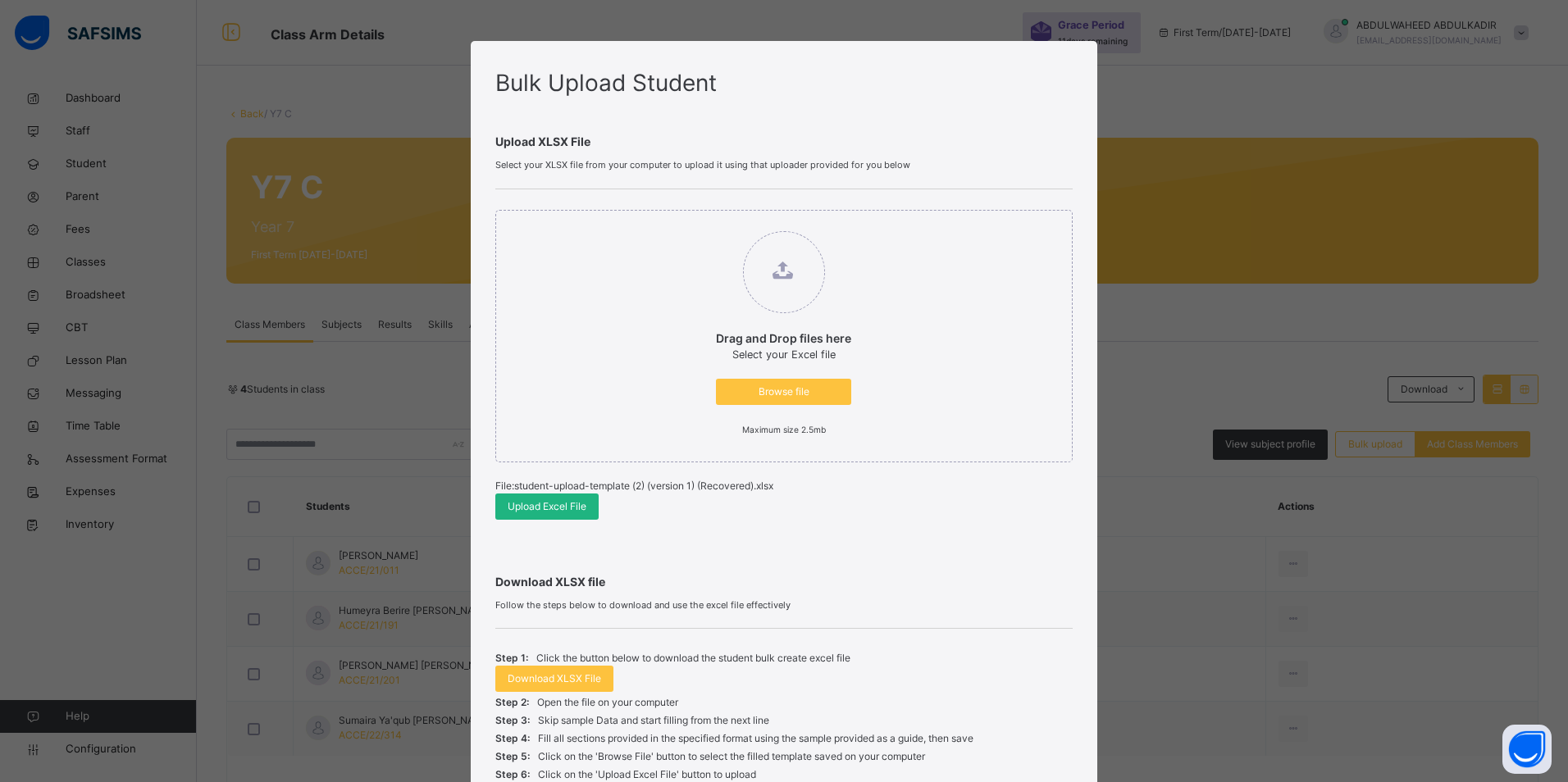
click at [548, 505] on span "Upload Excel File" at bounding box center [547, 507] width 78 height 15
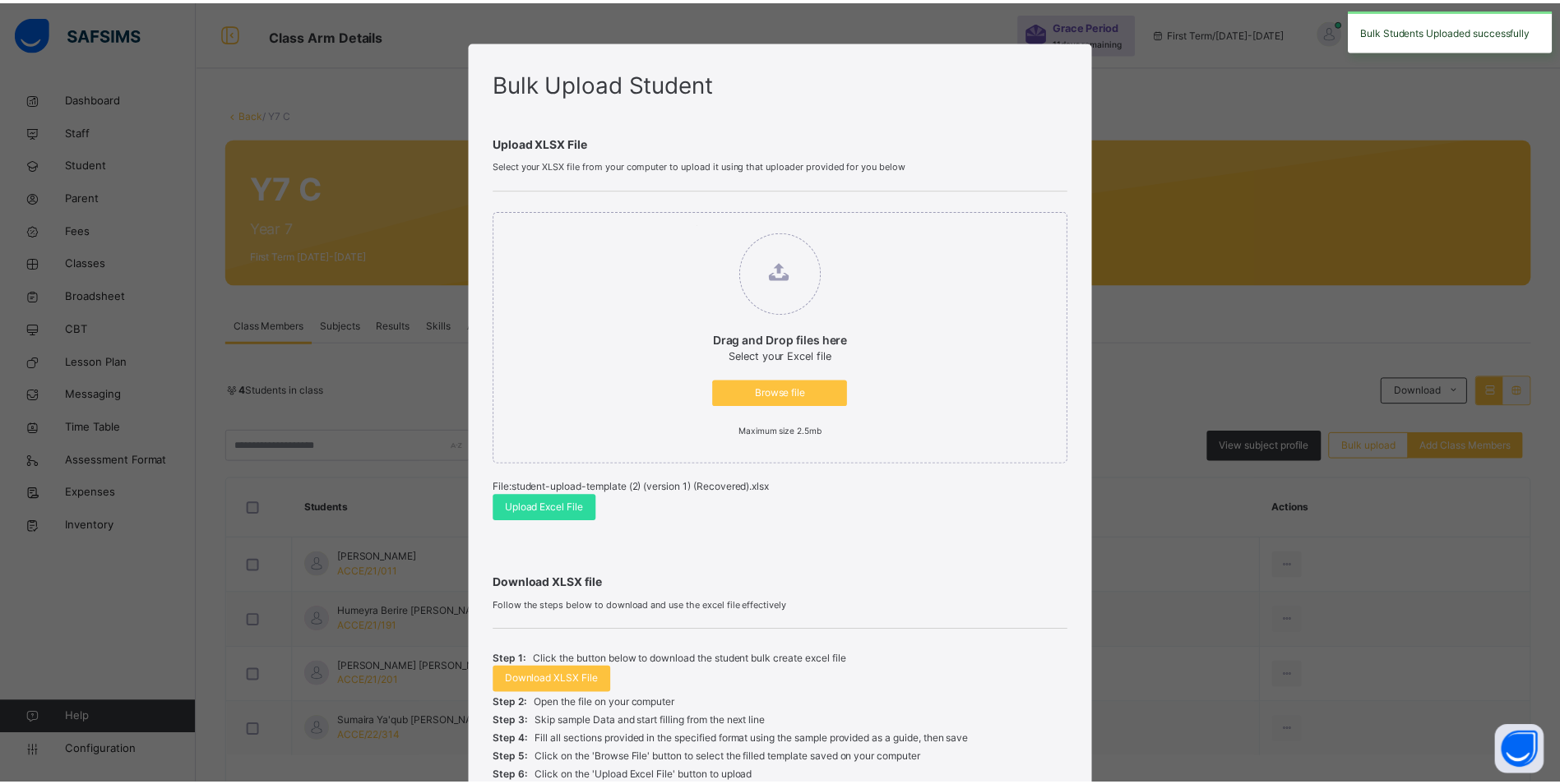
scroll to position [147, 0]
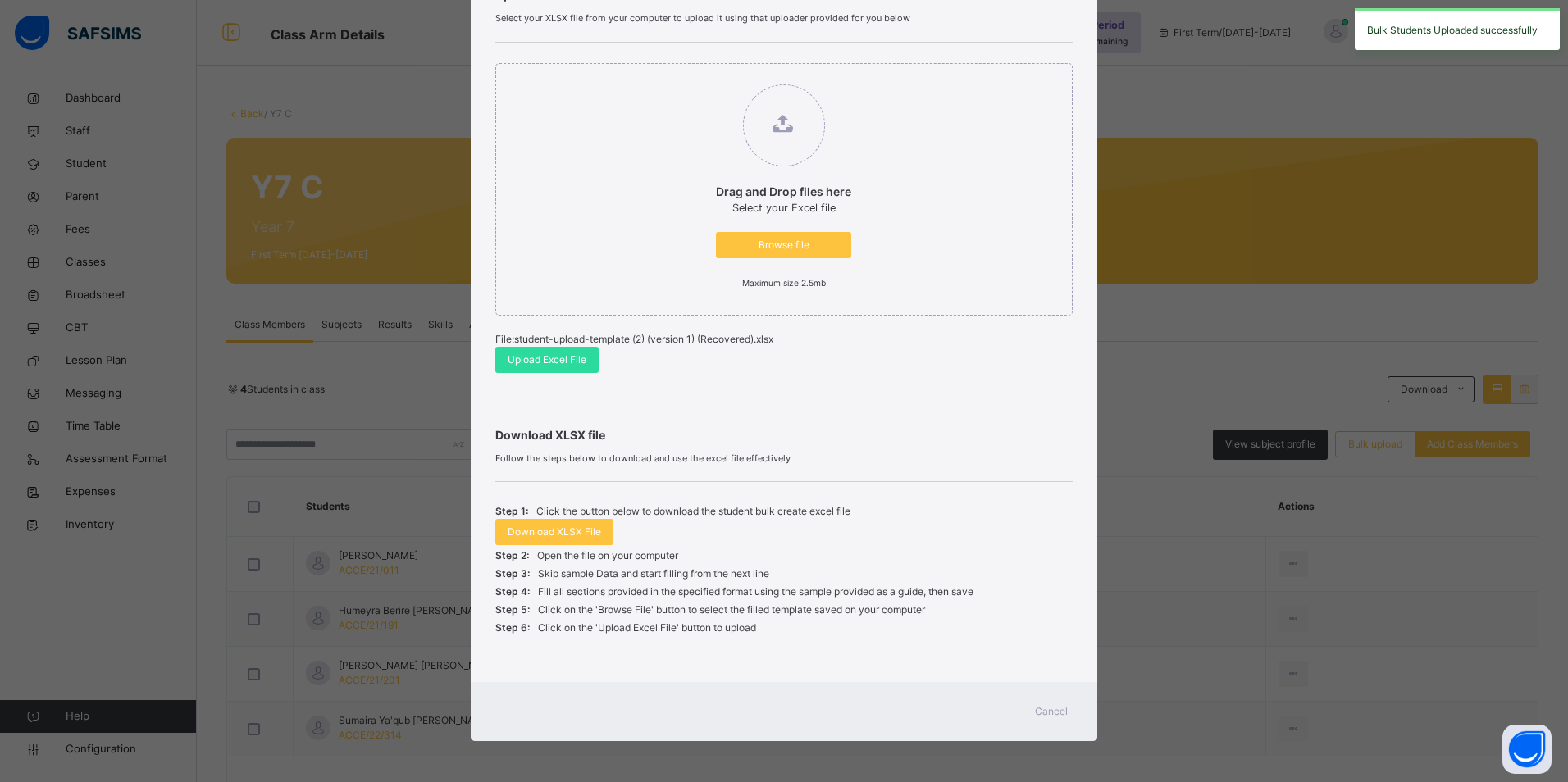
click at [1044, 712] on span "Cancel" at bounding box center [1052, 711] width 33 height 15
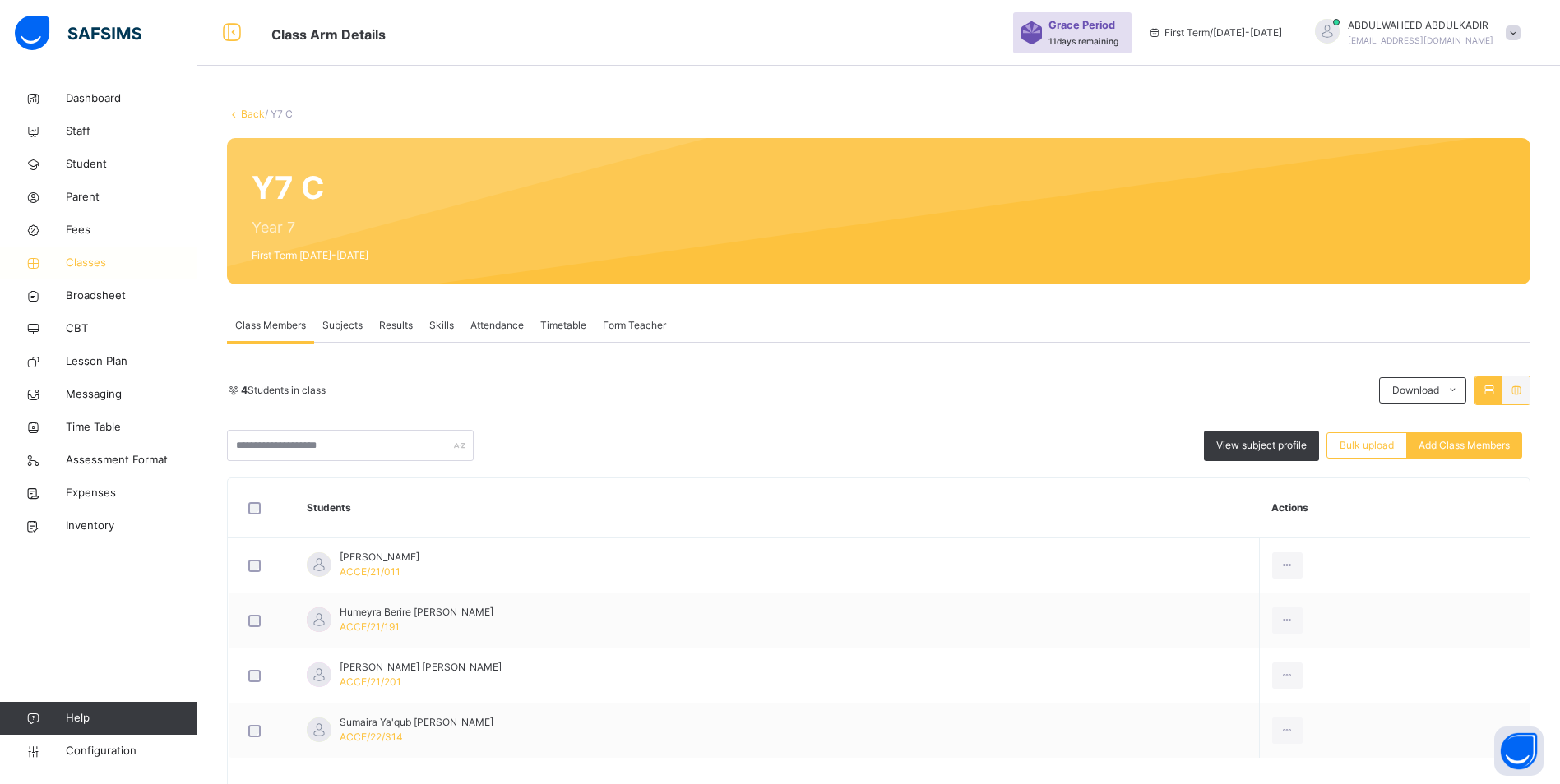
click at [87, 267] on span "Classes" at bounding box center [131, 263] width 131 height 17
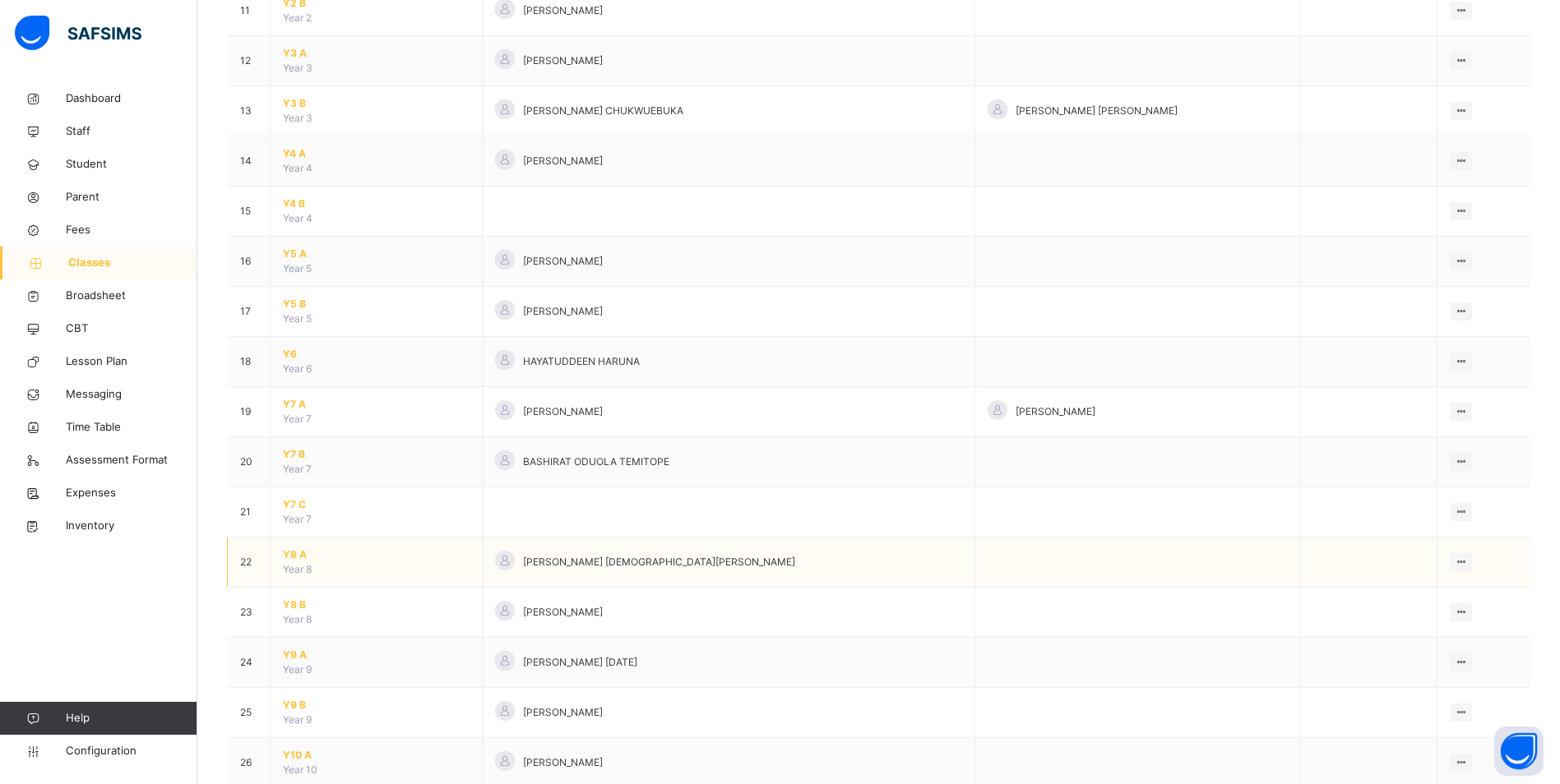
scroll to position [739, 0]
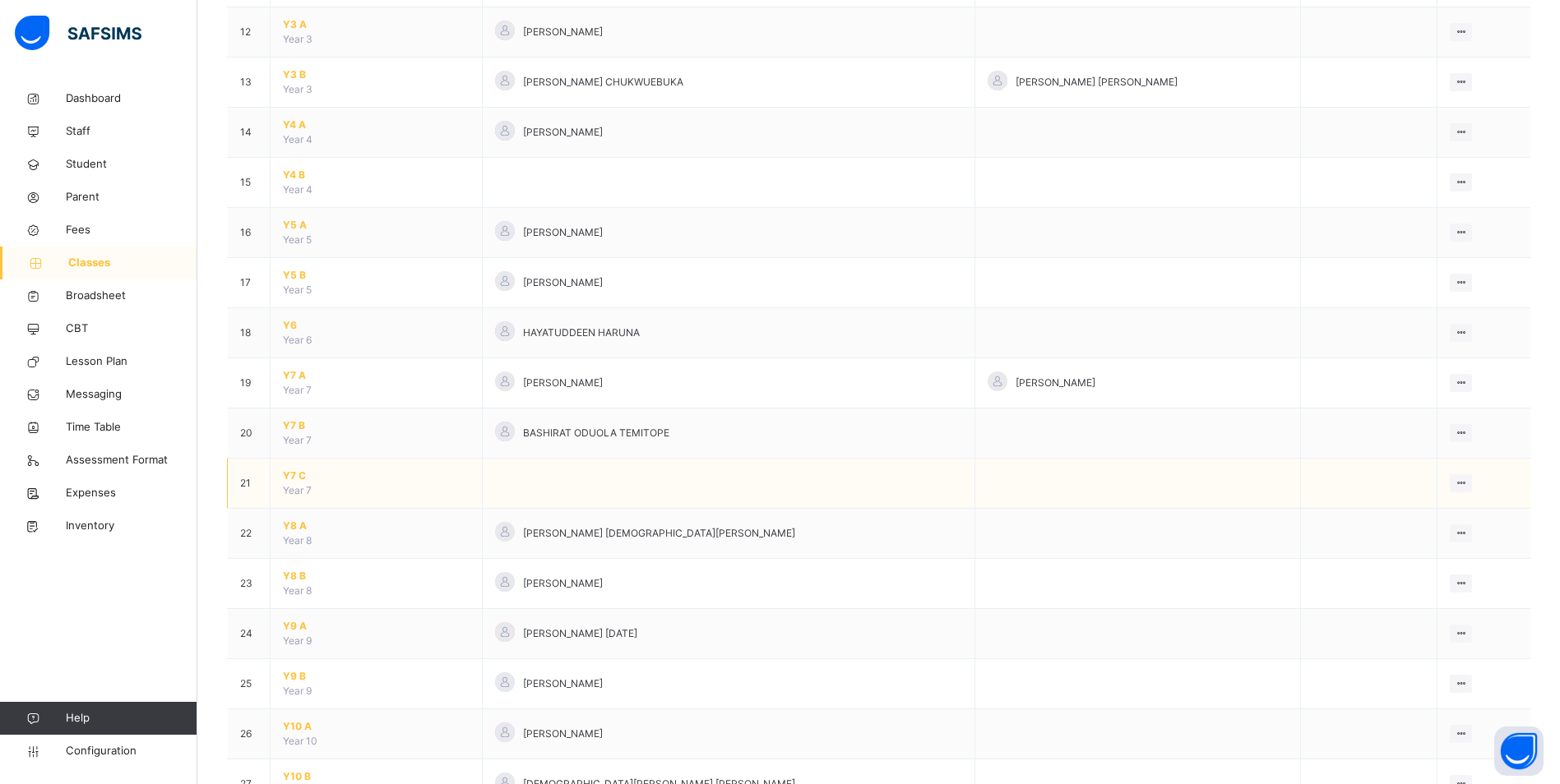
click at [283, 482] on span "Y7 C" at bounding box center [376, 475] width 186 height 15
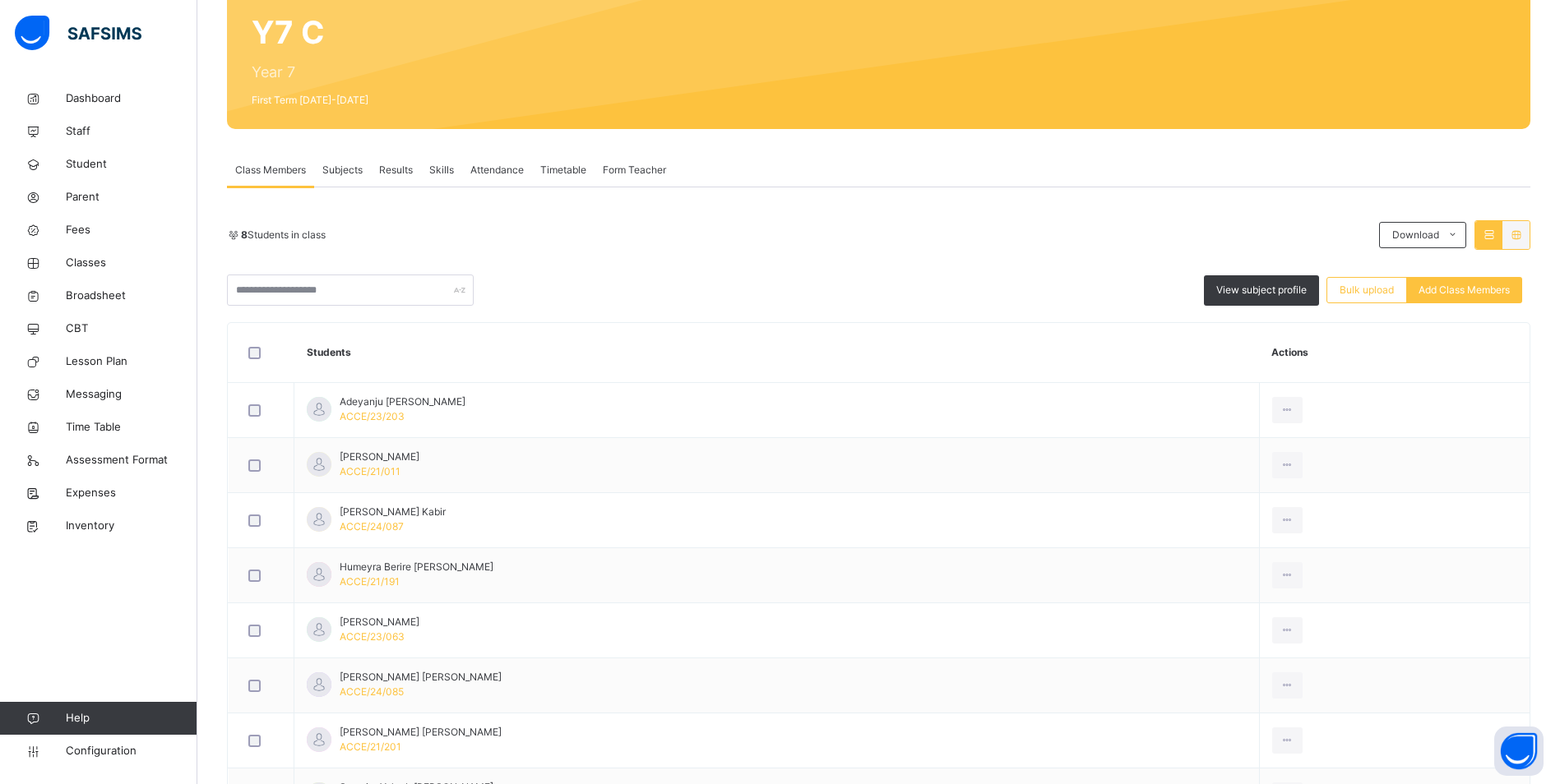
scroll to position [285, 0]
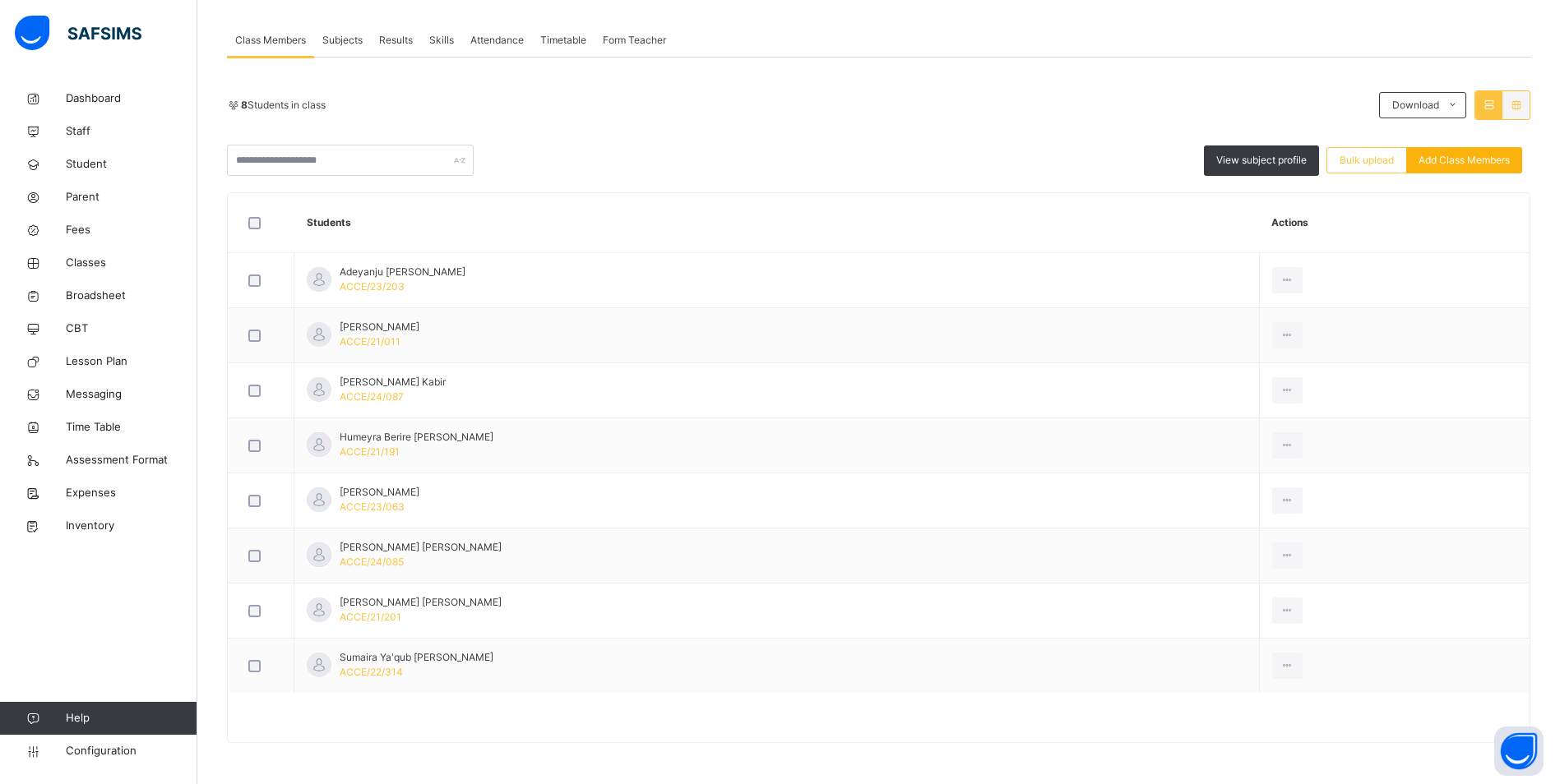
click at [1478, 159] on span "Add Class Members" at bounding box center [1464, 160] width 91 height 15
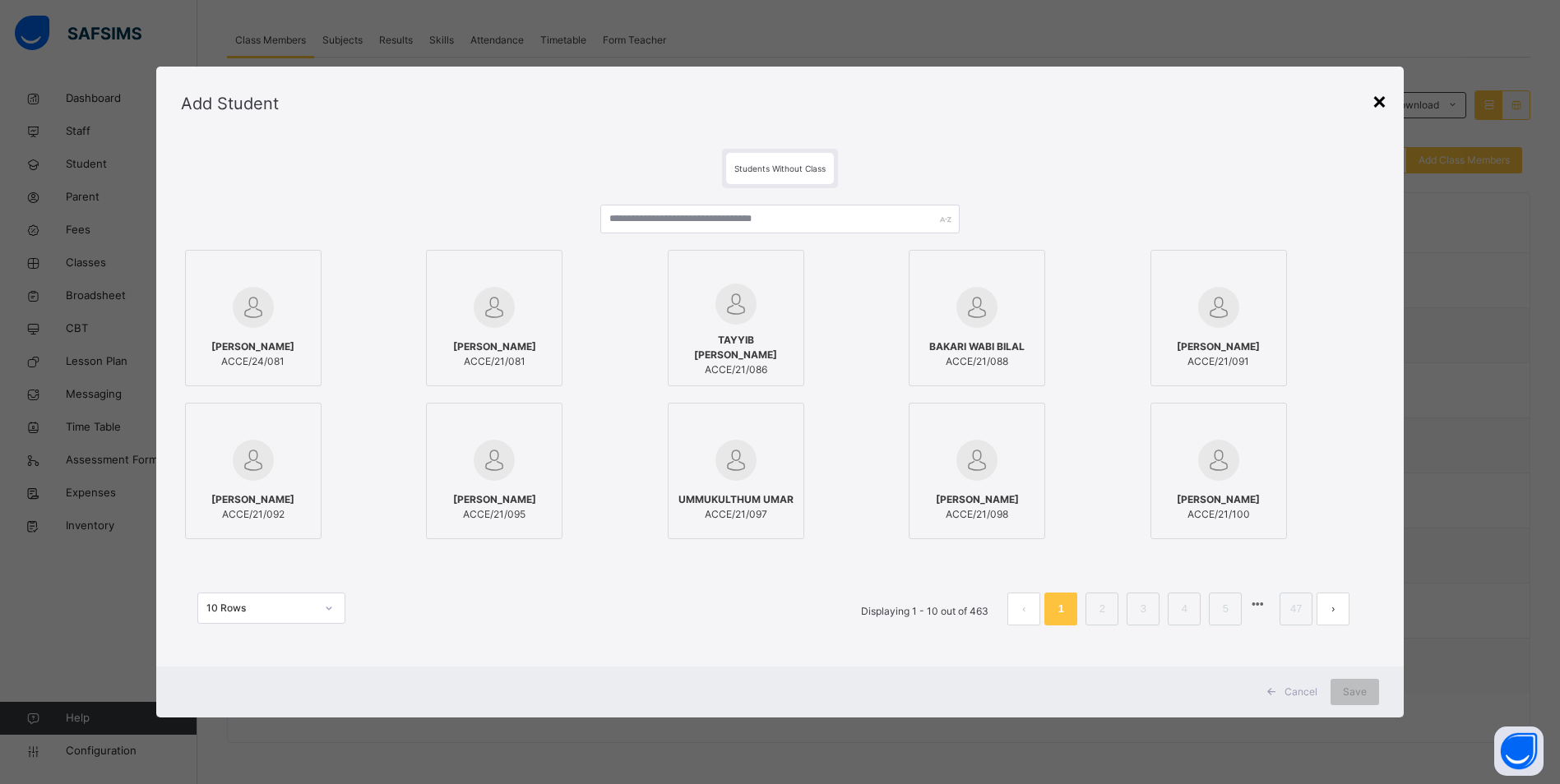
click at [1388, 101] on div "×" at bounding box center [1380, 100] width 16 height 34
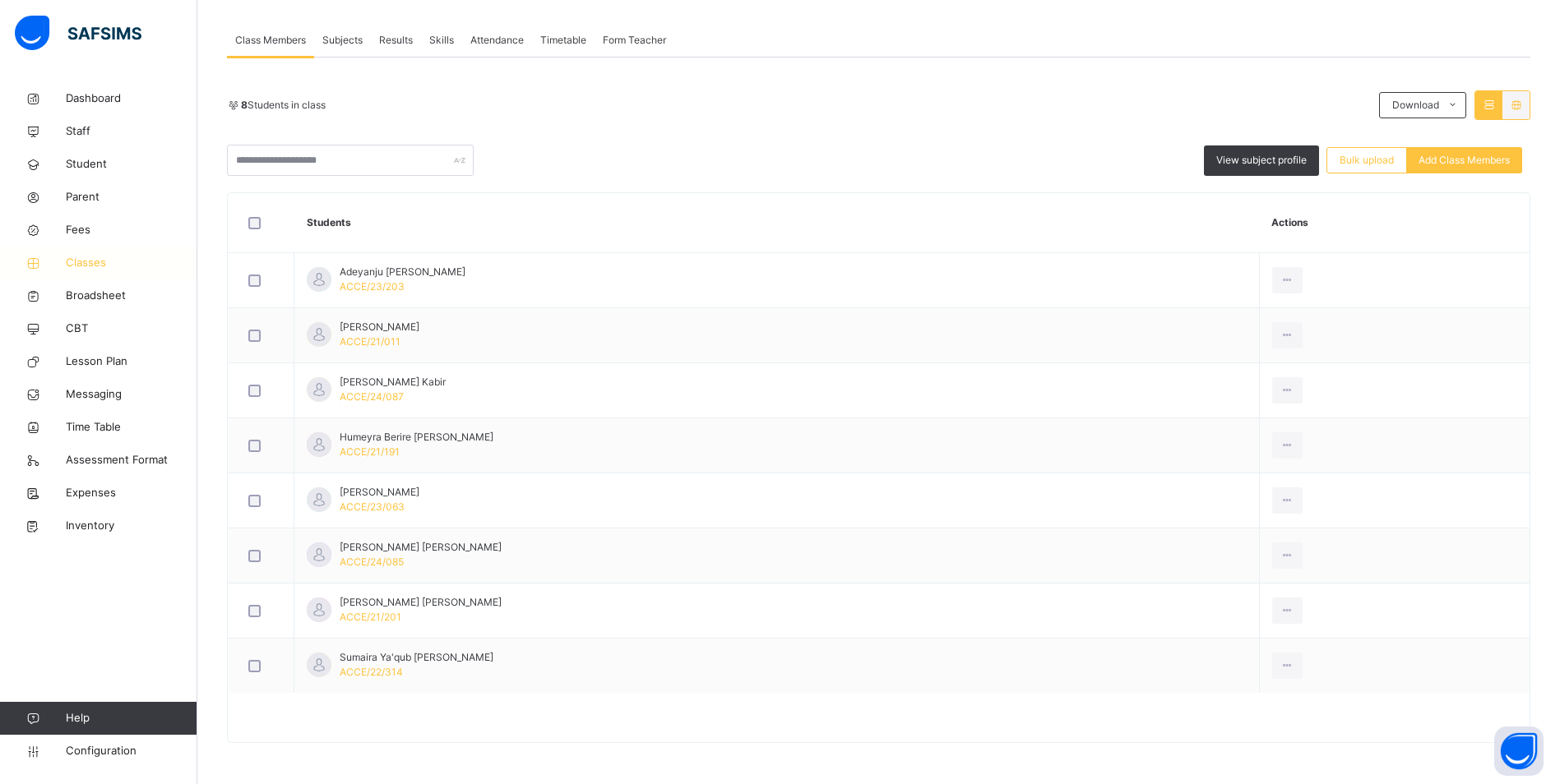
click at [101, 263] on span "Classes" at bounding box center [131, 263] width 131 height 17
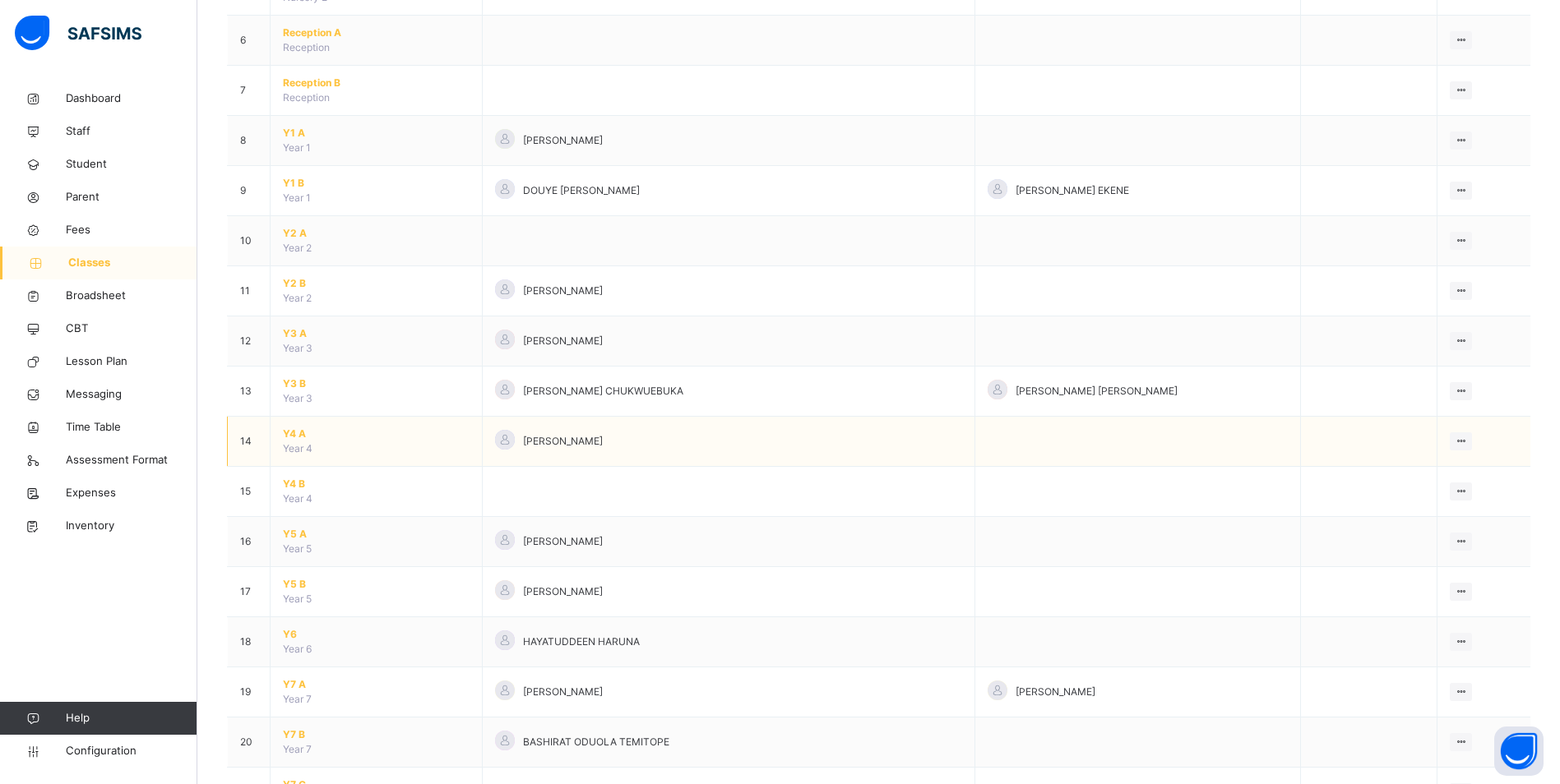
scroll to position [575, 0]
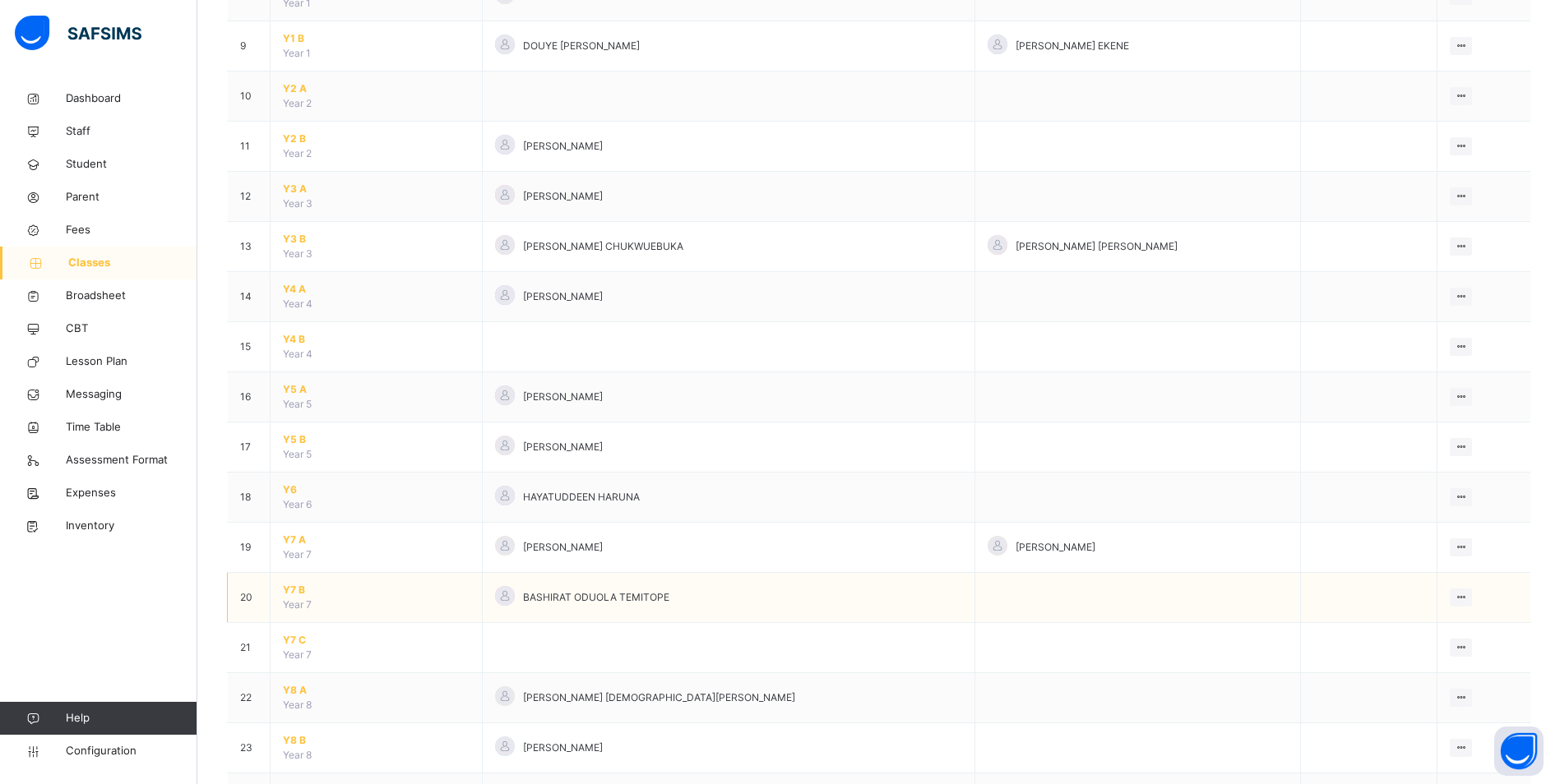
click at [296, 589] on span "Y7 B" at bounding box center [376, 590] width 186 height 15
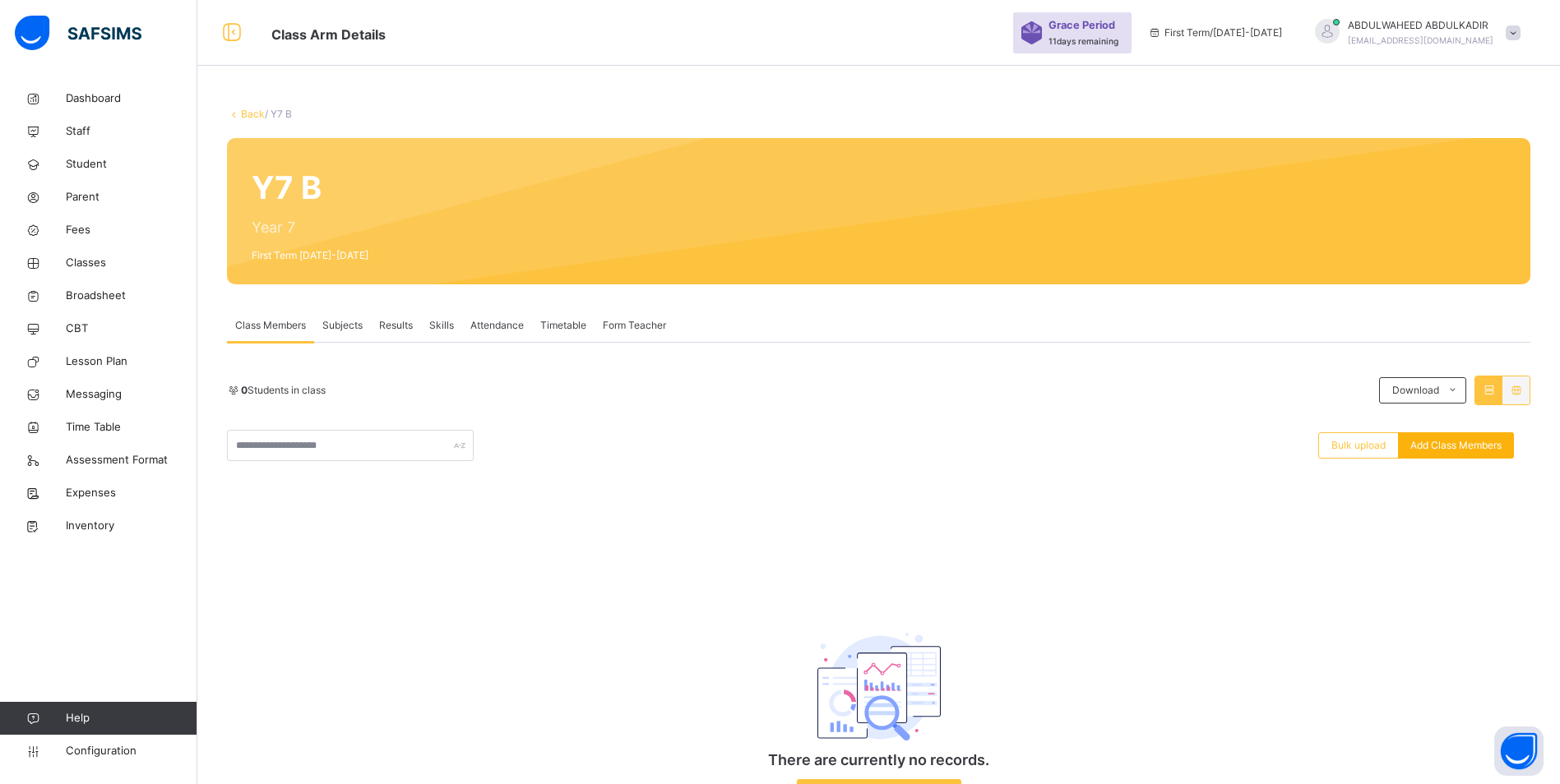
click at [1454, 442] on span "Add Class Members" at bounding box center [1456, 445] width 91 height 15
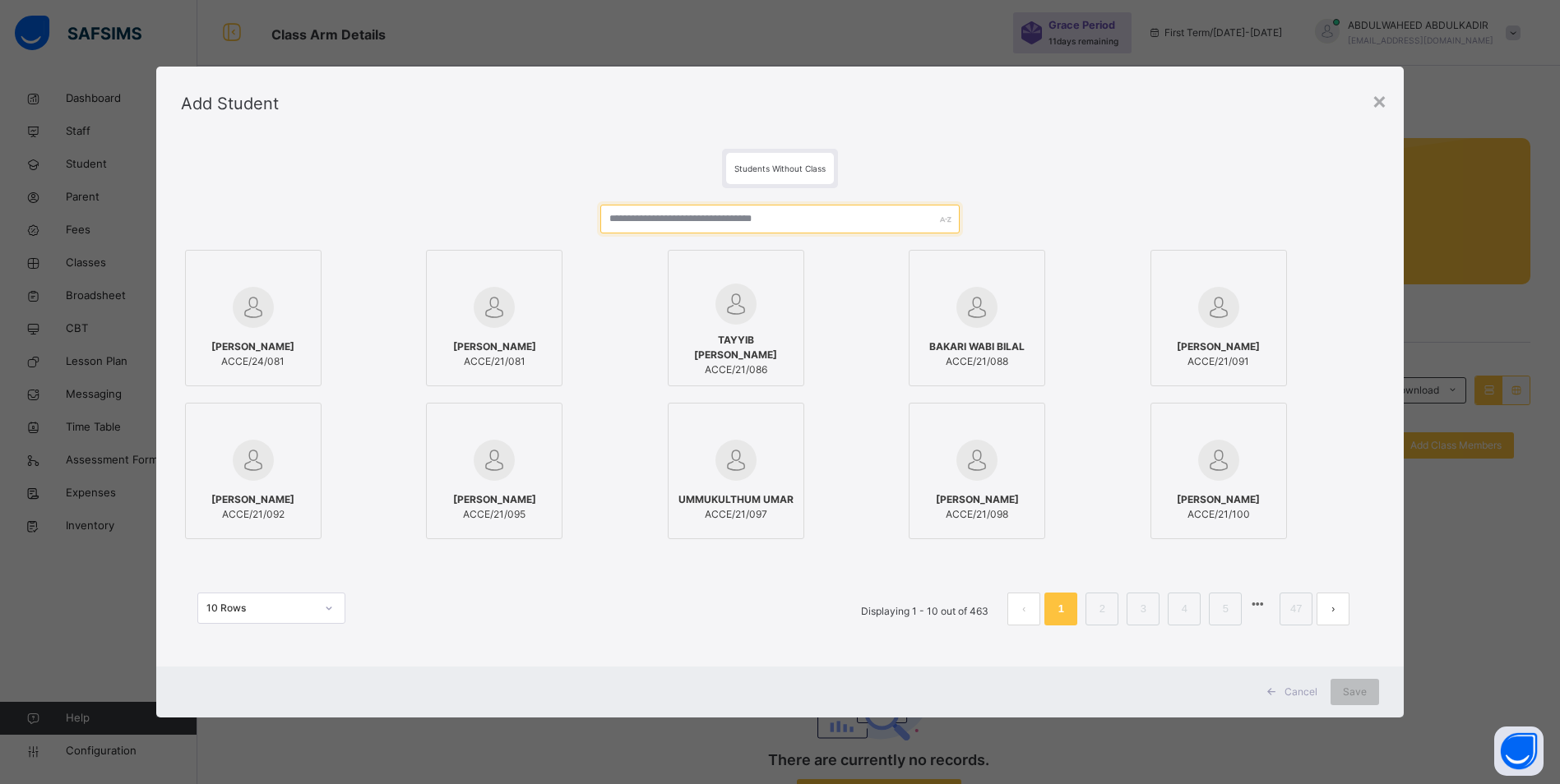
click at [731, 223] on input "text" at bounding box center [780, 219] width 359 height 29
paste input "**********"
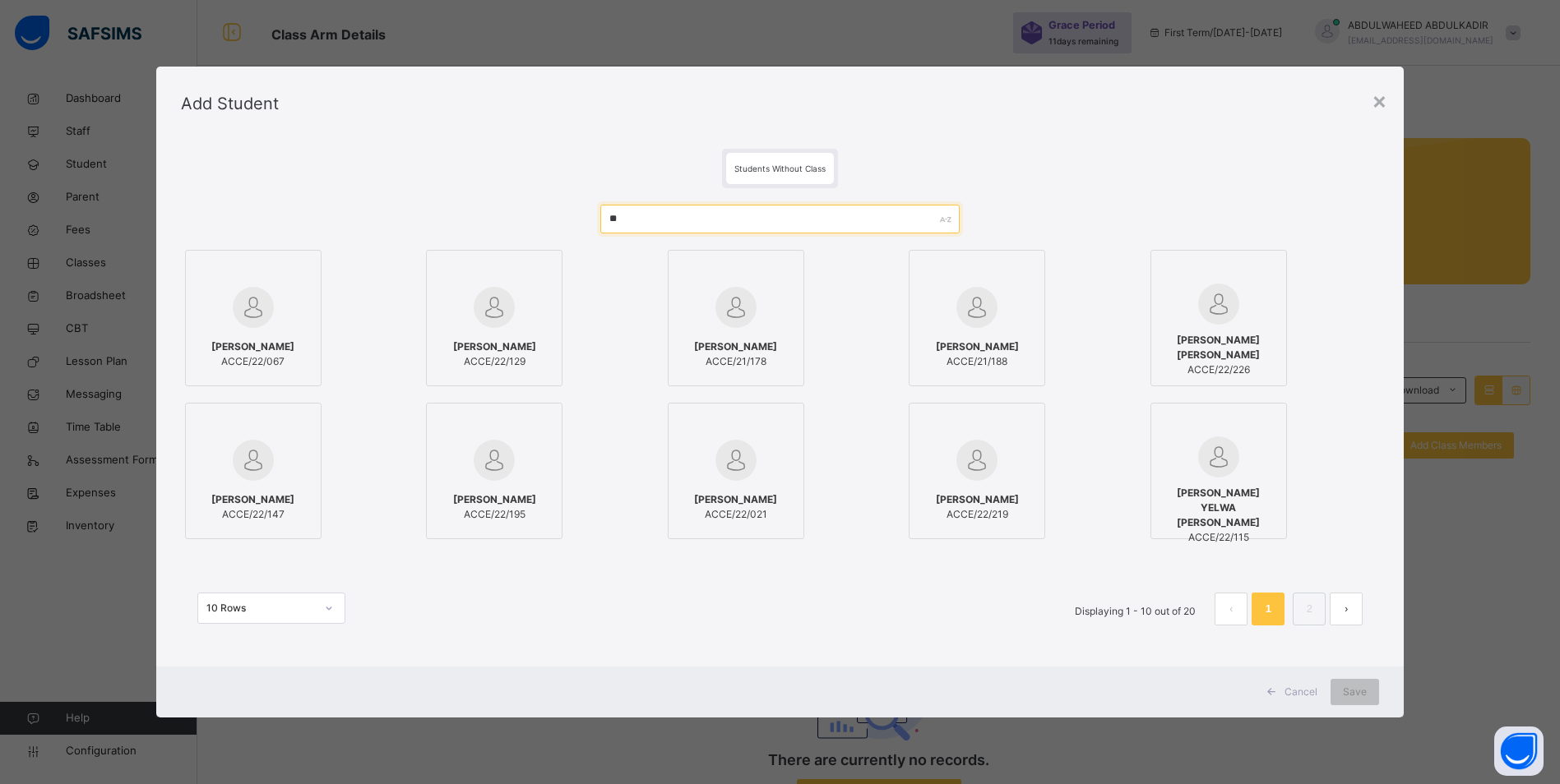
type input "*"
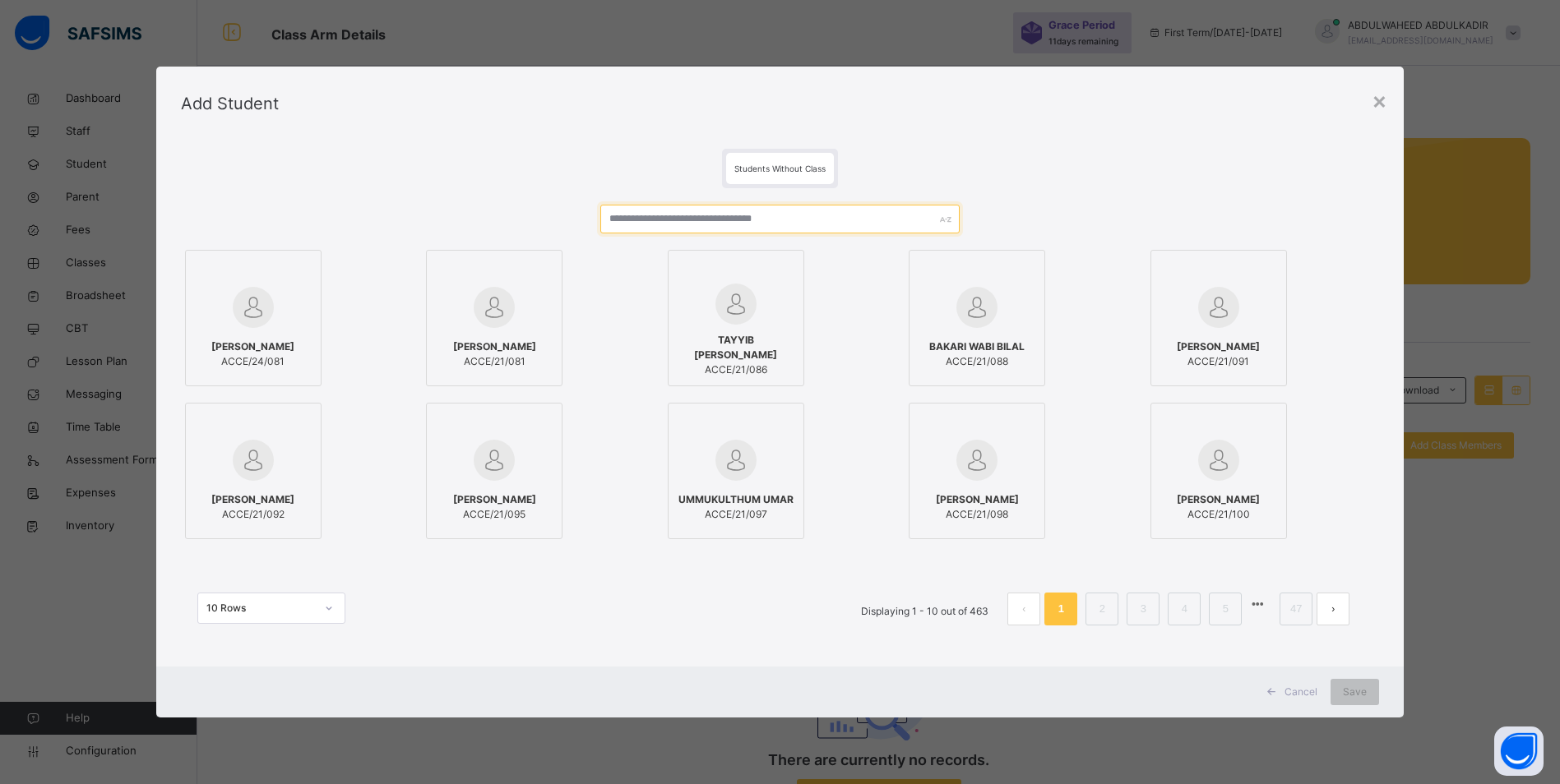
click at [742, 216] on input "text" at bounding box center [780, 219] width 359 height 29
paste input "**********"
drag, startPoint x: 698, startPoint y: 218, endPoint x: 455, endPoint y: 199, distance: 243.7
click at [455, 199] on div "**********" at bounding box center [780, 423] width 1199 height 470
paste input "text"
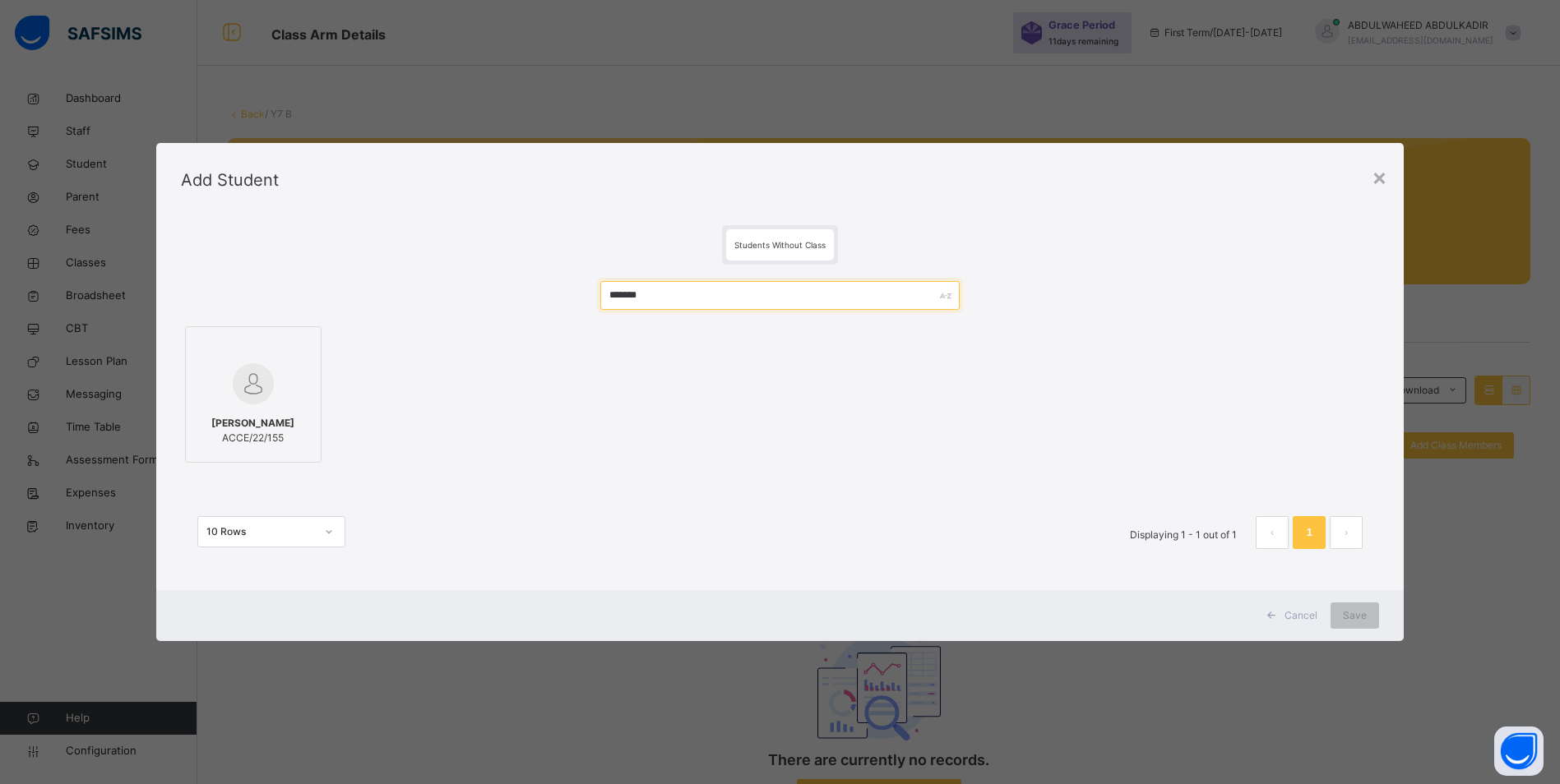
drag, startPoint x: 663, startPoint y: 295, endPoint x: 289, endPoint y: 260, distance: 375.6
click at [296, 264] on div "Students Without Class ******* [PERSON_NAME] ACCE/22/155 10 Rows Displaying 1 -…" at bounding box center [781, 403] width 1249 height 373
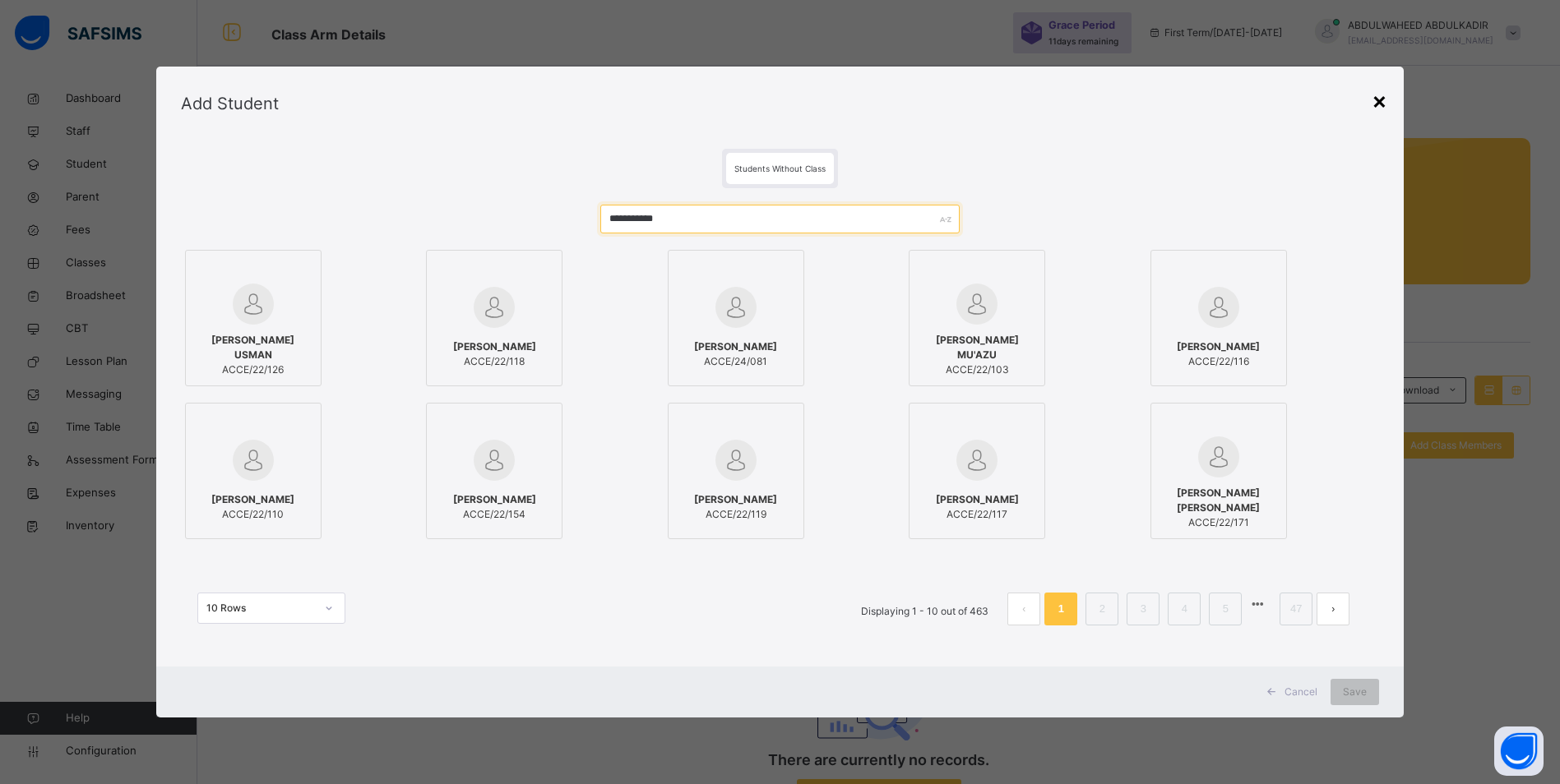
type input "**********"
click at [1388, 102] on div "×" at bounding box center [1380, 100] width 16 height 34
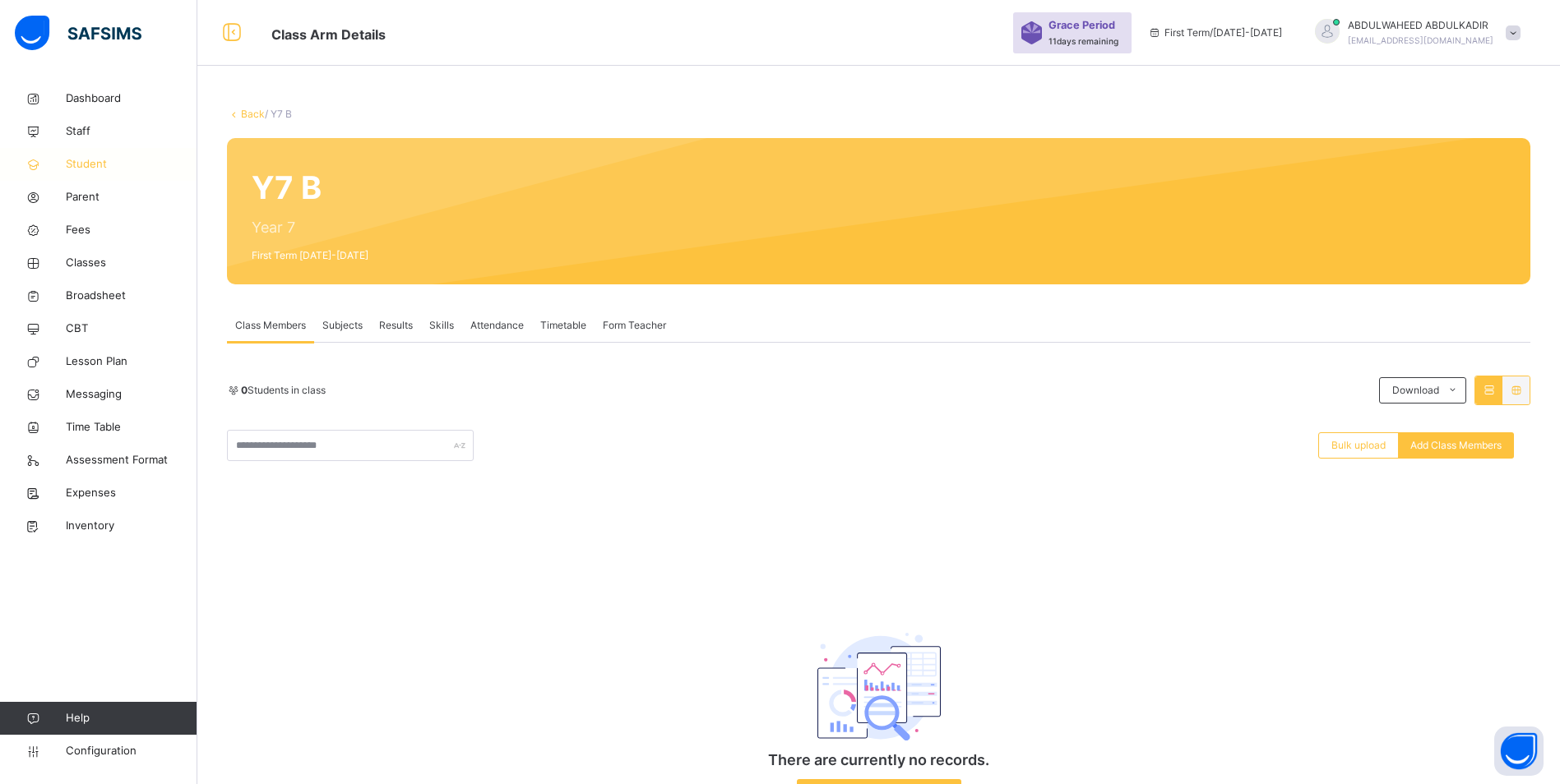
click at [85, 163] on span "Student" at bounding box center [131, 164] width 131 height 17
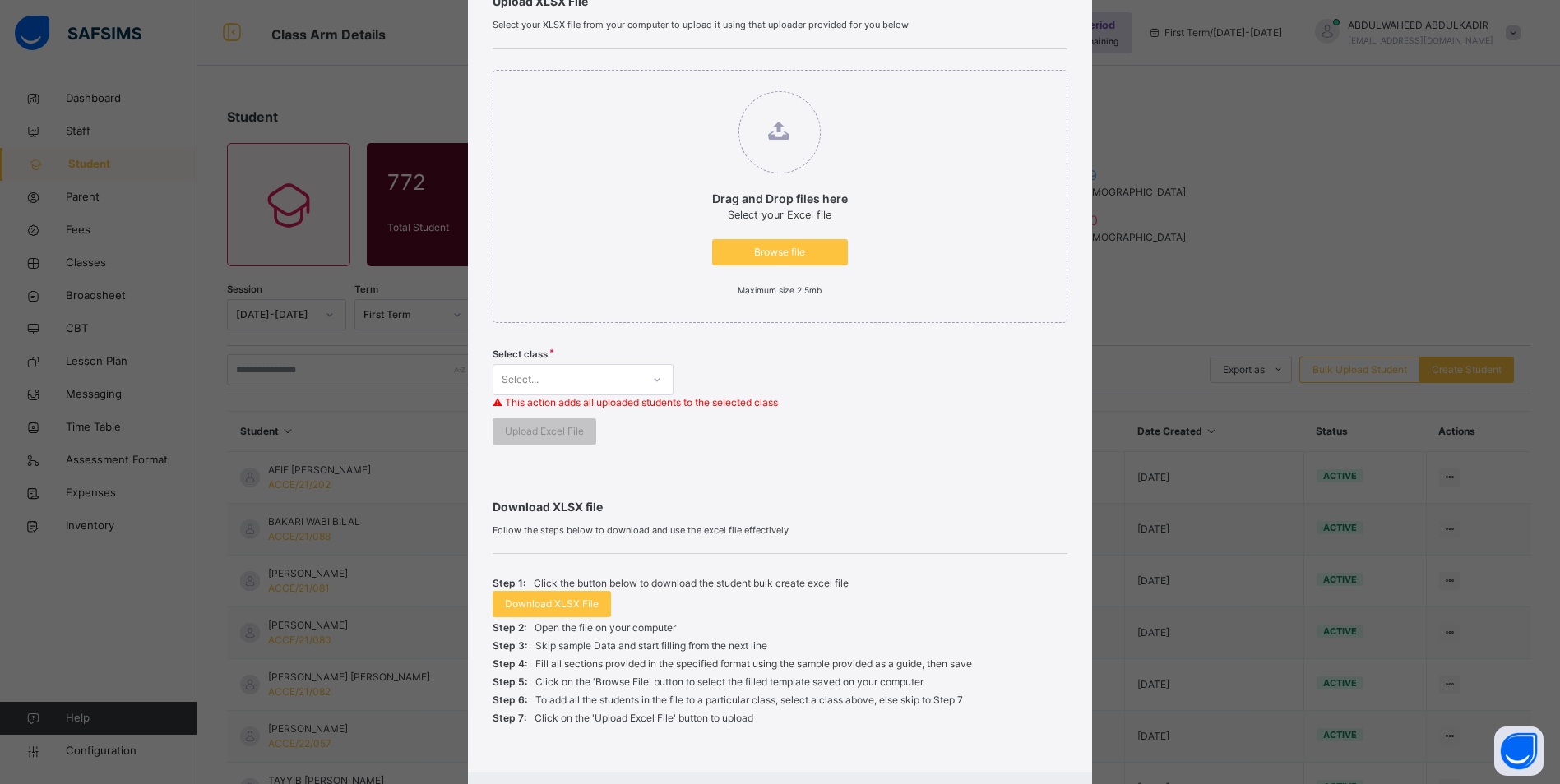
scroll to position [229, 0]
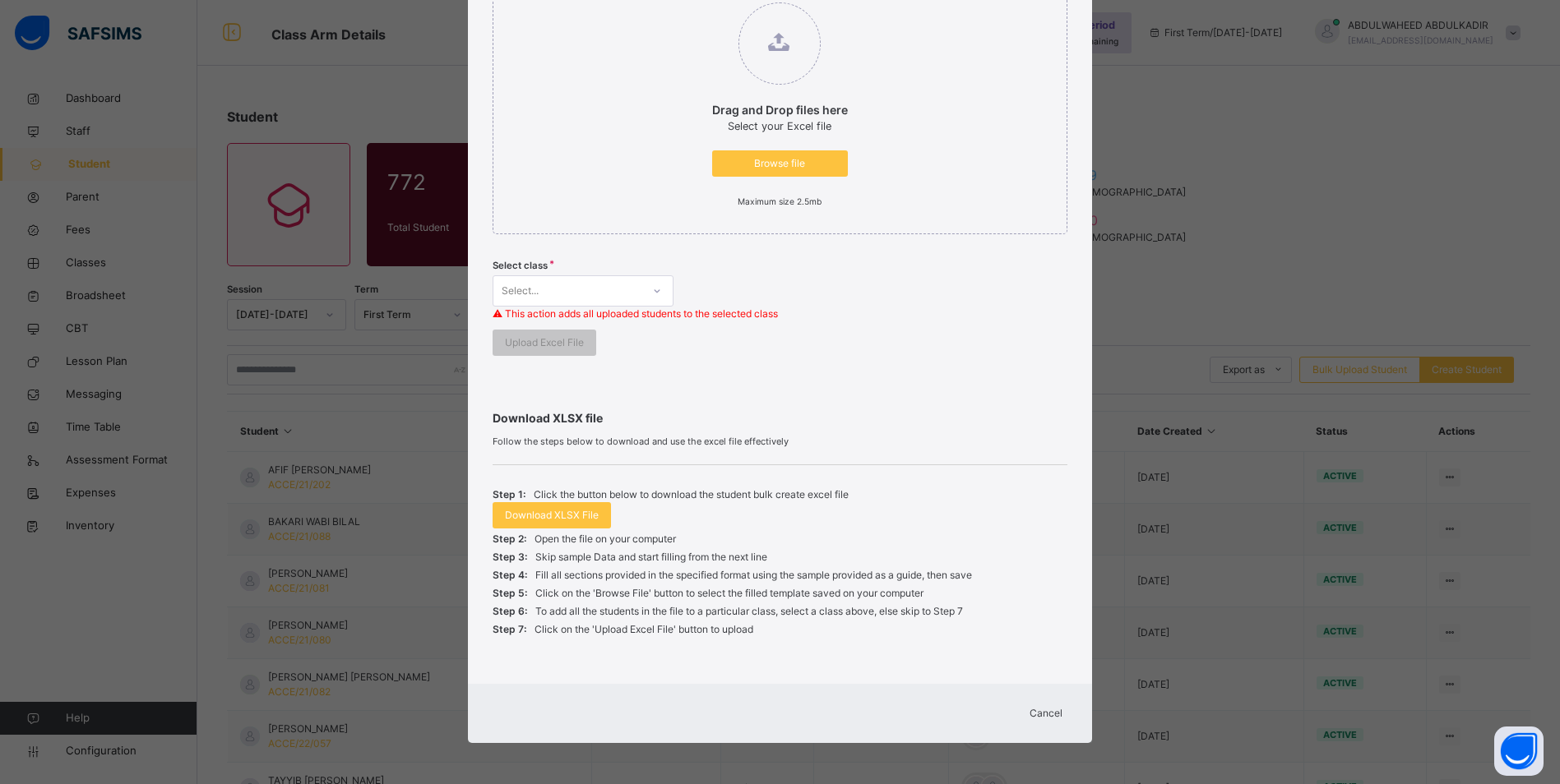
click at [1050, 715] on span "Cancel" at bounding box center [1046, 713] width 33 height 15
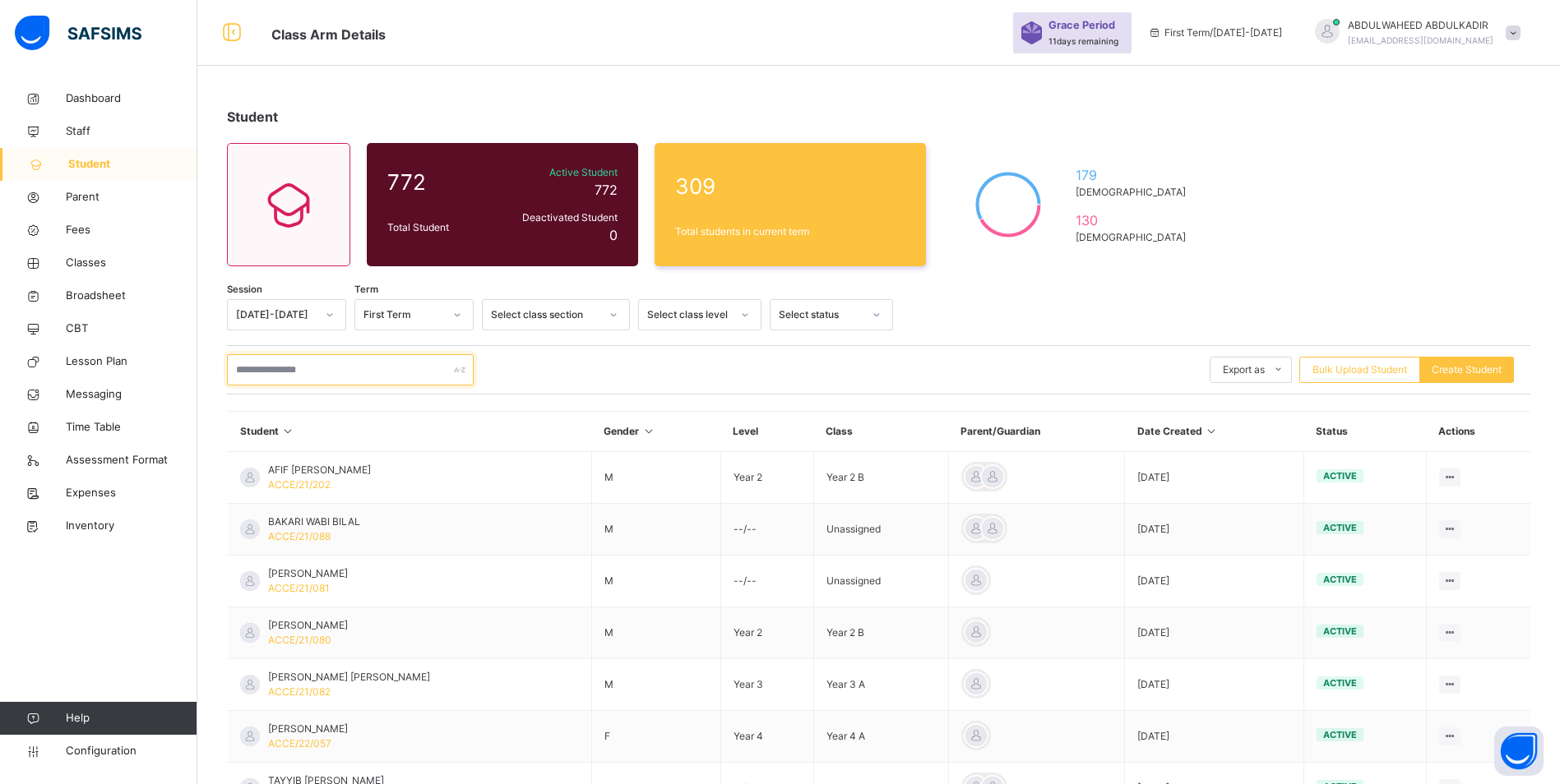
click at [296, 366] on input "text" at bounding box center [351, 370] width 247 height 31
paste input "*******"
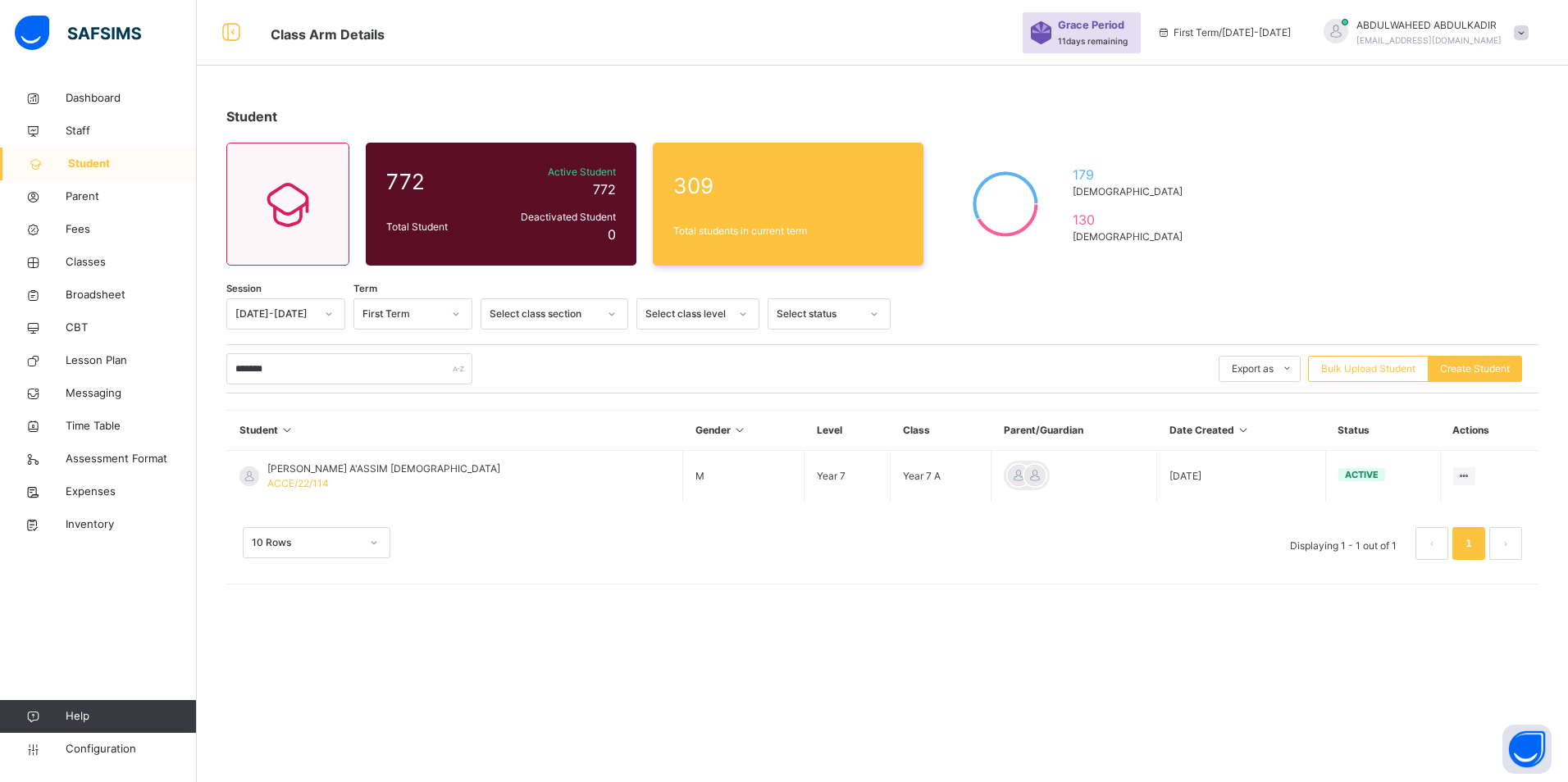
drag, startPoint x: 907, startPoint y: 677, endPoint x: 764, endPoint y: 612, distance: 157.1
click at [907, 677] on div "Student 772 Total Student Active Student 772 Deactivated Student 0 309 Total st…" at bounding box center [883, 391] width 1371 height 782
click at [317, 370] on input "*******" at bounding box center [350, 369] width 246 height 31
type input "*"
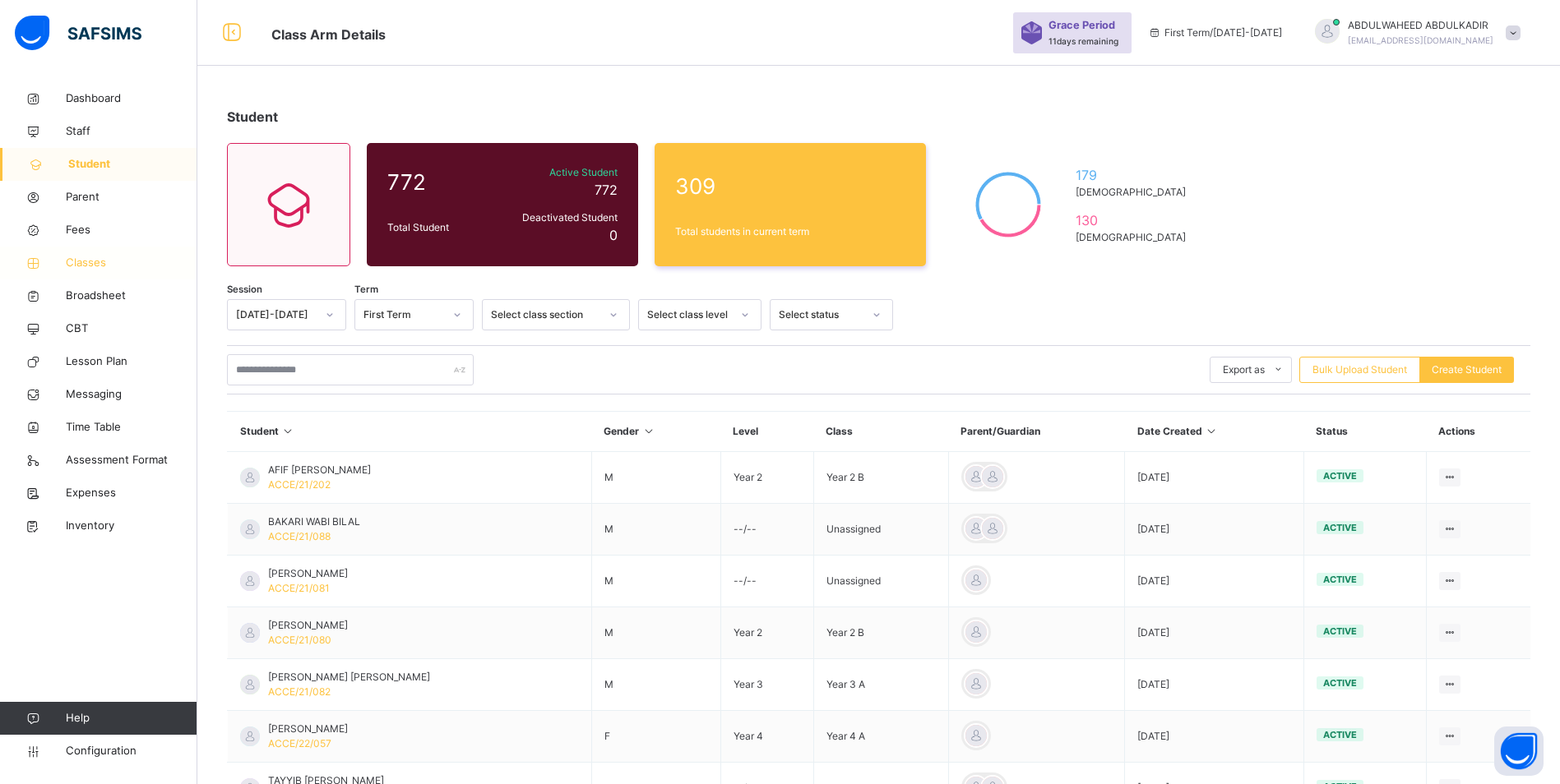
click at [101, 263] on span "Classes" at bounding box center [131, 263] width 131 height 17
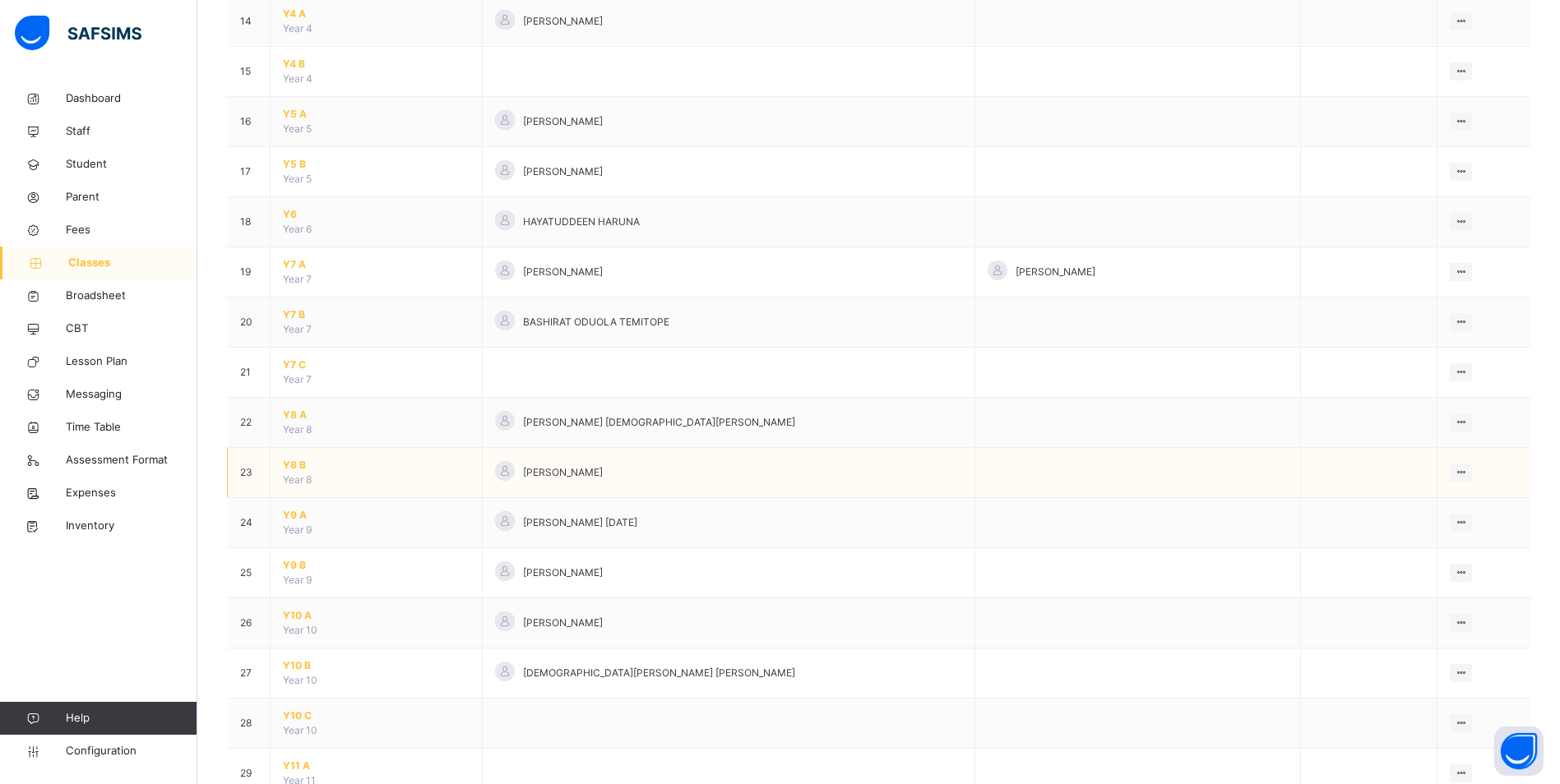
scroll to position [822, 0]
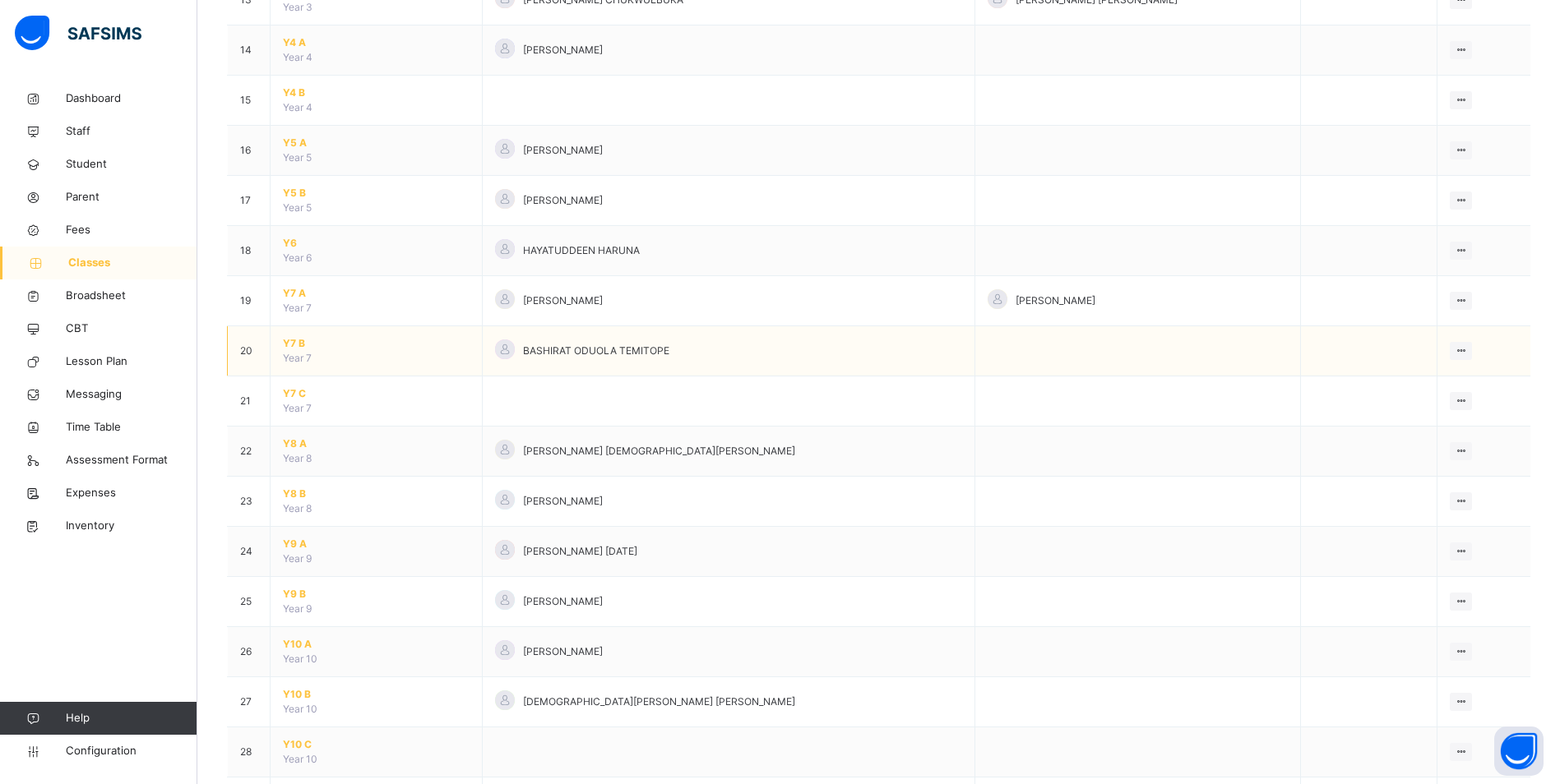
click at [294, 338] on span "Y7 B" at bounding box center [376, 343] width 186 height 15
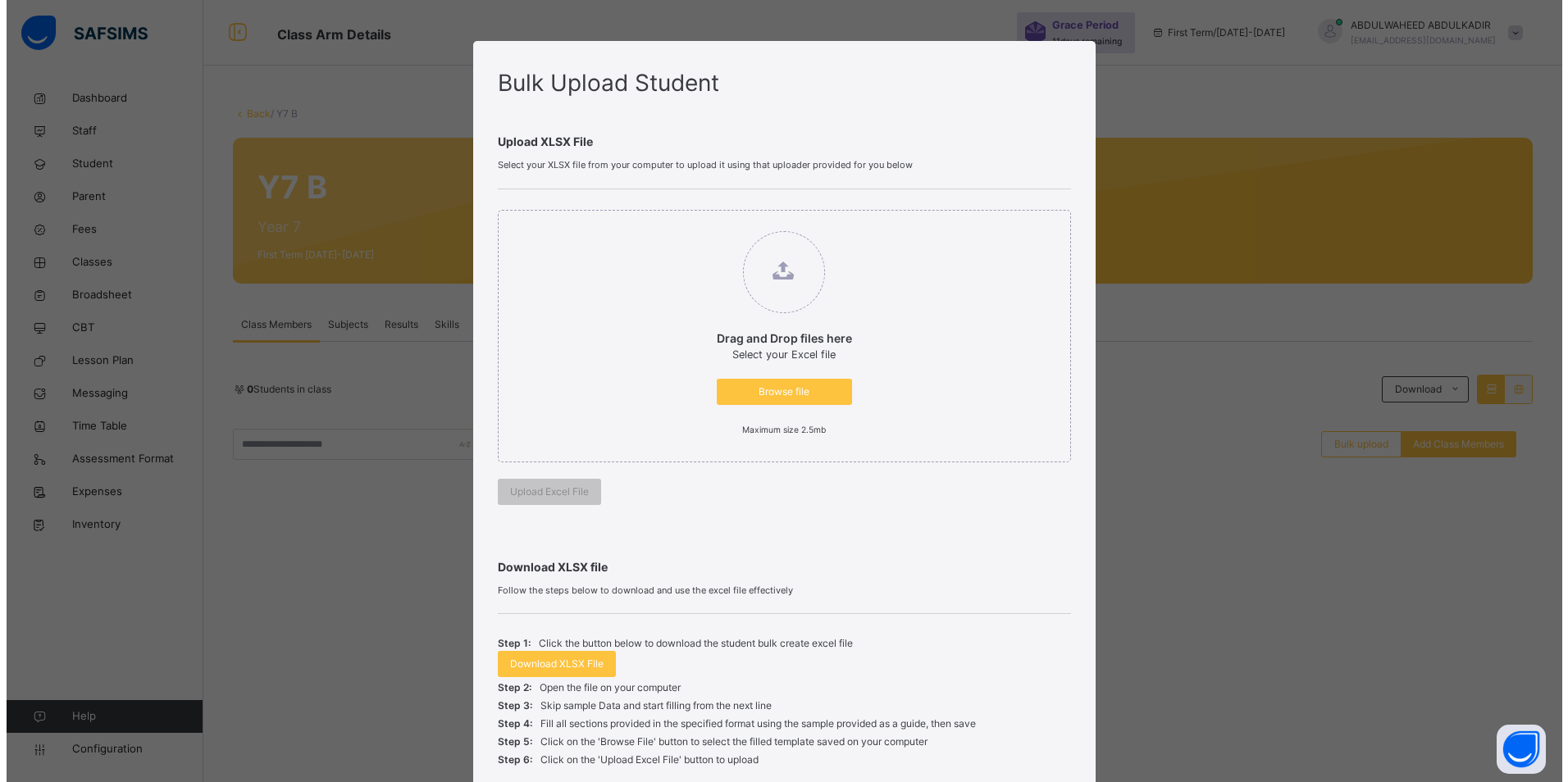
scroll to position [132, 0]
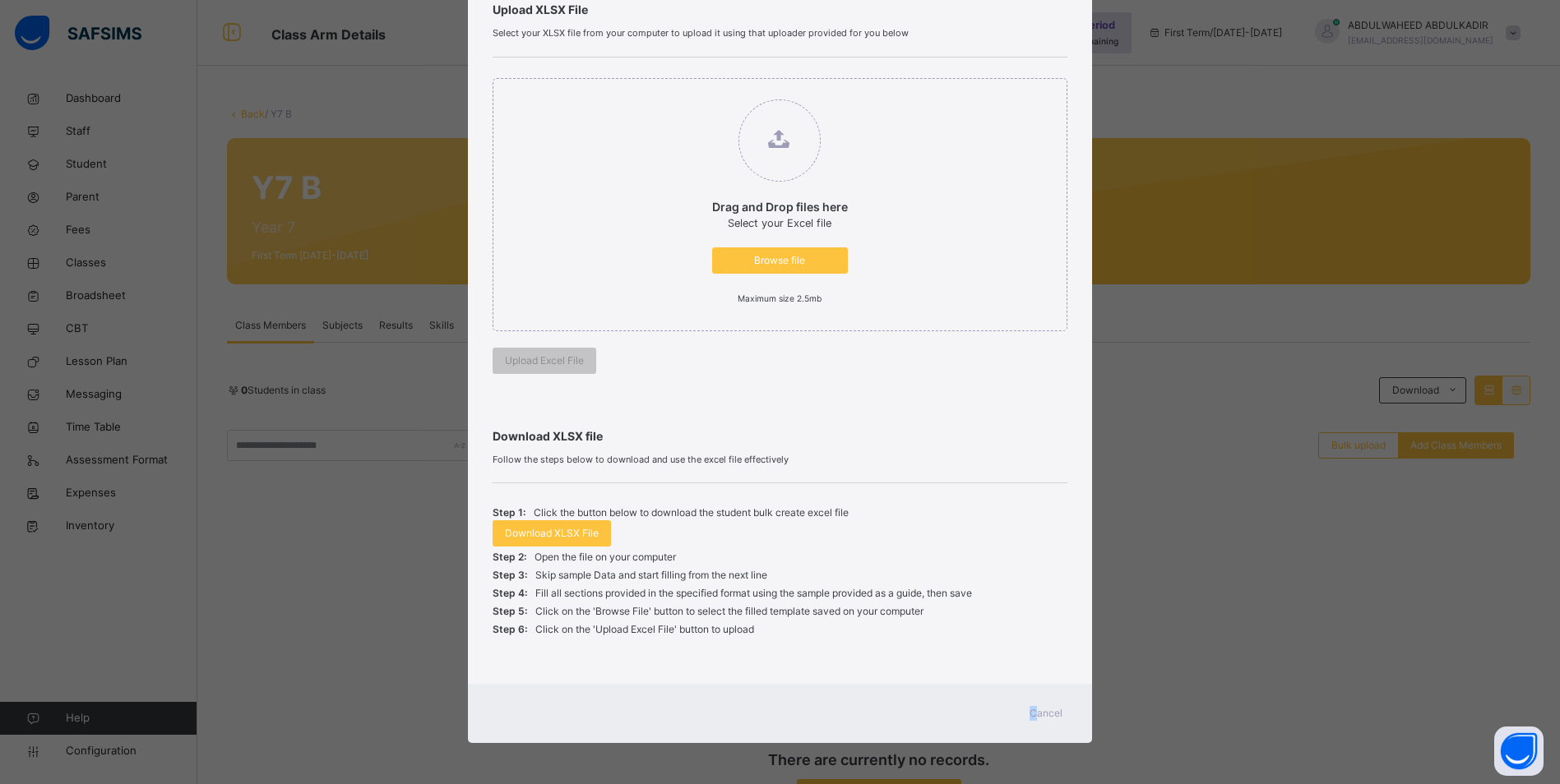
click at [1033, 718] on span "Cancel" at bounding box center [1046, 713] width 33 height 15
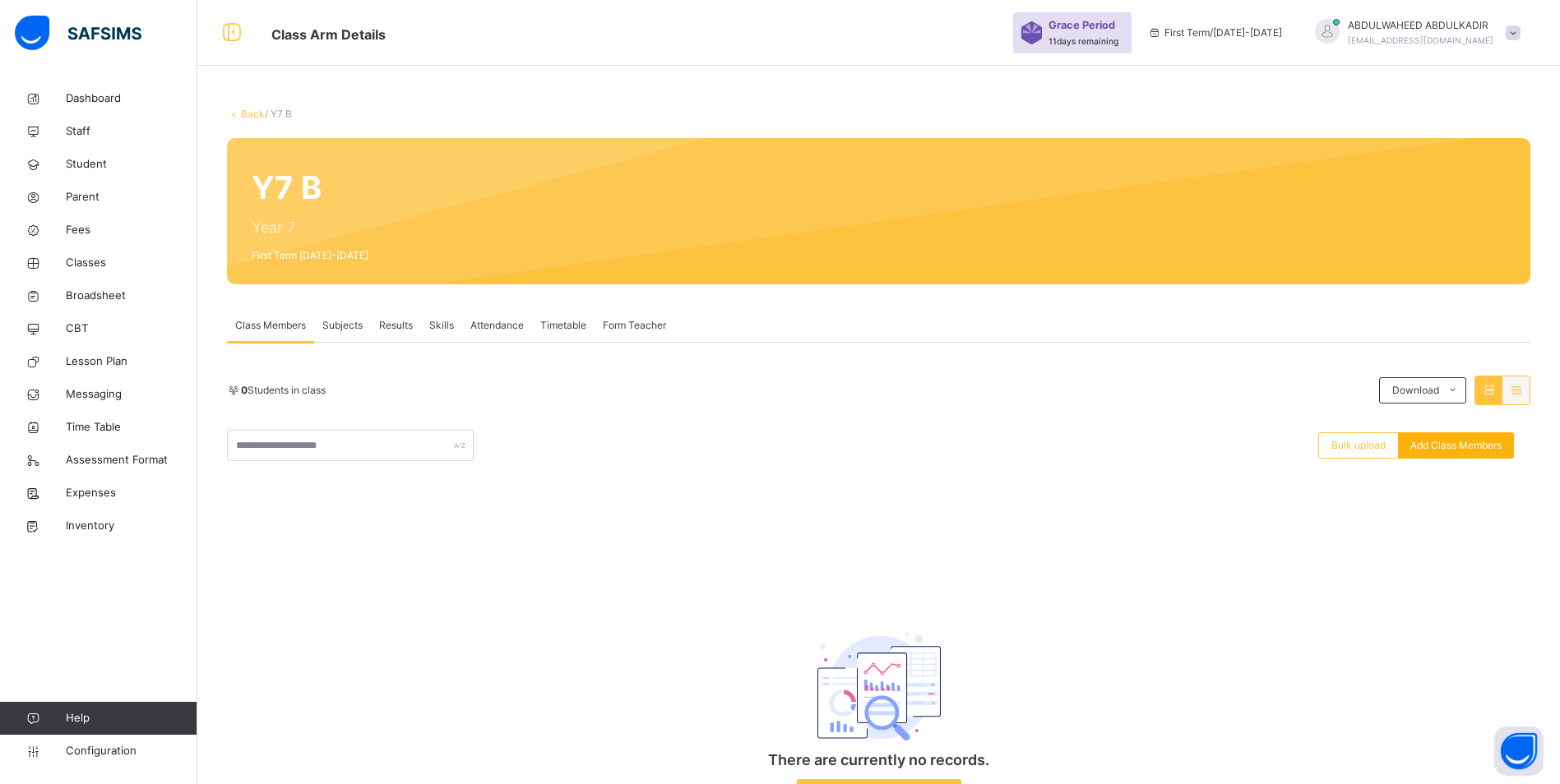
click at [1489, 440] on span "Add Class Members" at bounding box center [1456, 445] width 91 height 15
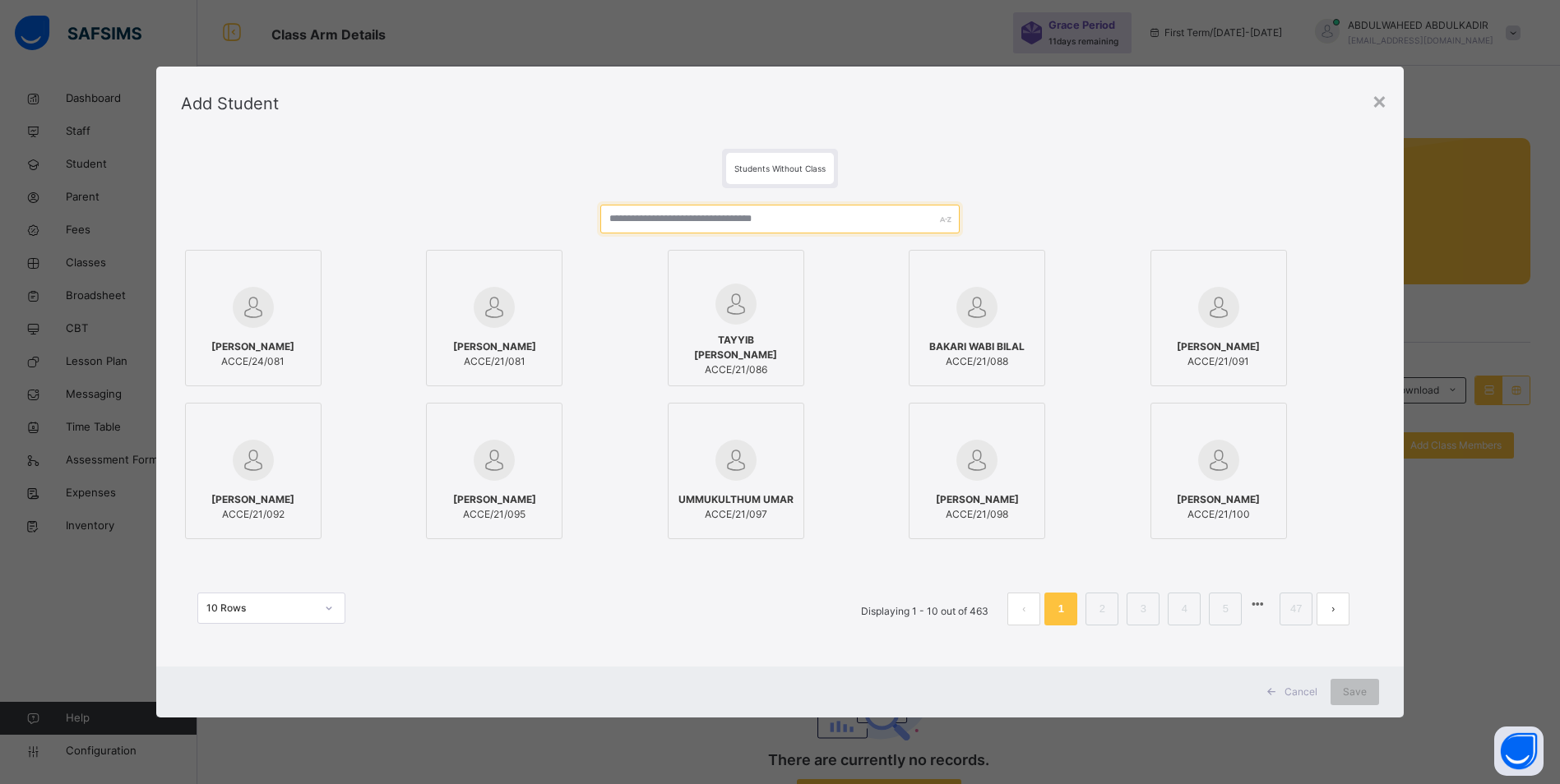
click at [690, 221] on input "text" at bounding box center [780, 219] width 359 height 29
paste input "**********"
type input "**********"
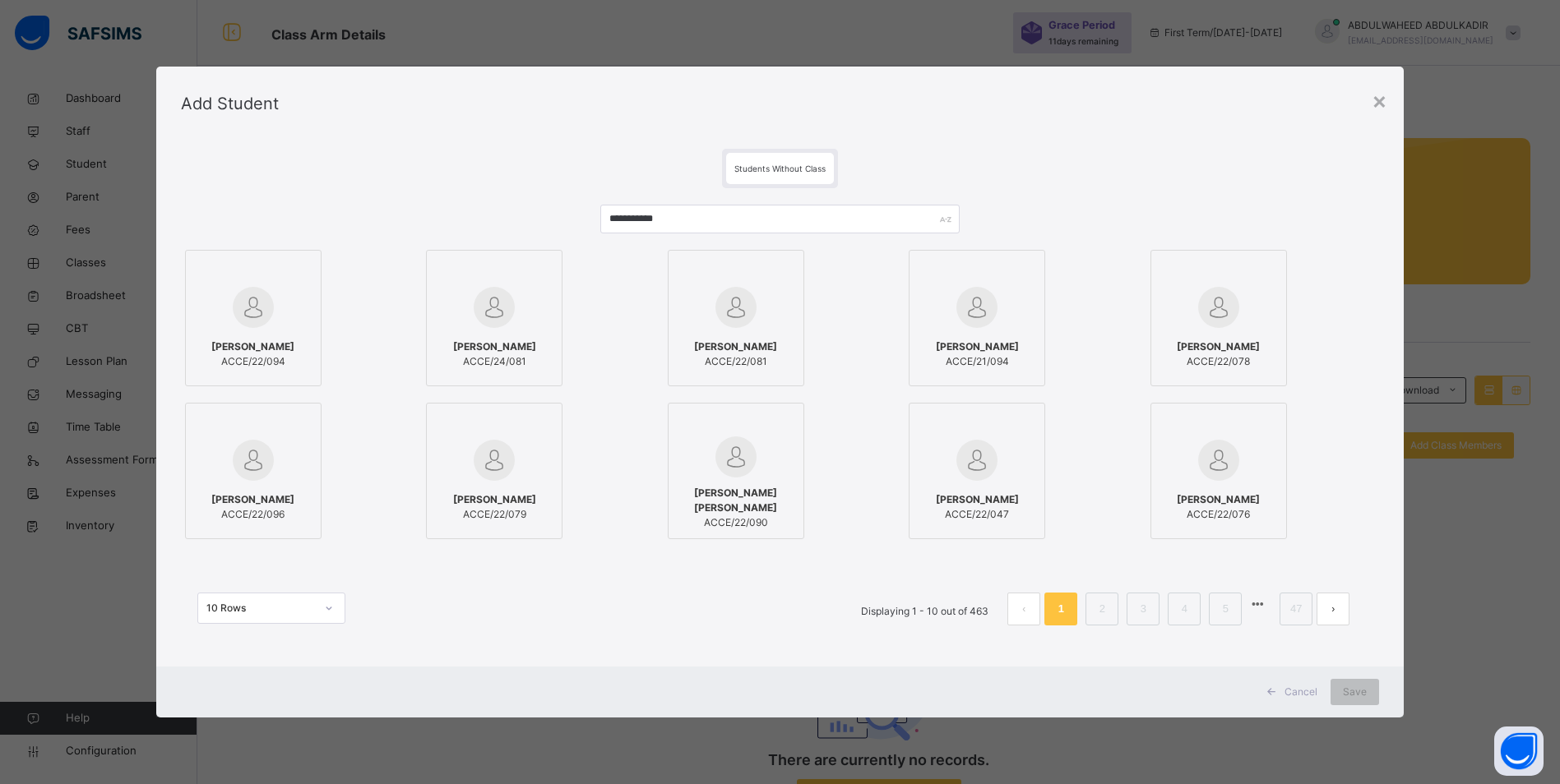
click at [247, 357] on span "ACCE/22/094" at bounding box center [253, 361] width 83 height 15
click at [1379, 694] on div "Save" at bounding box center [1366, 692] width 48 height 26
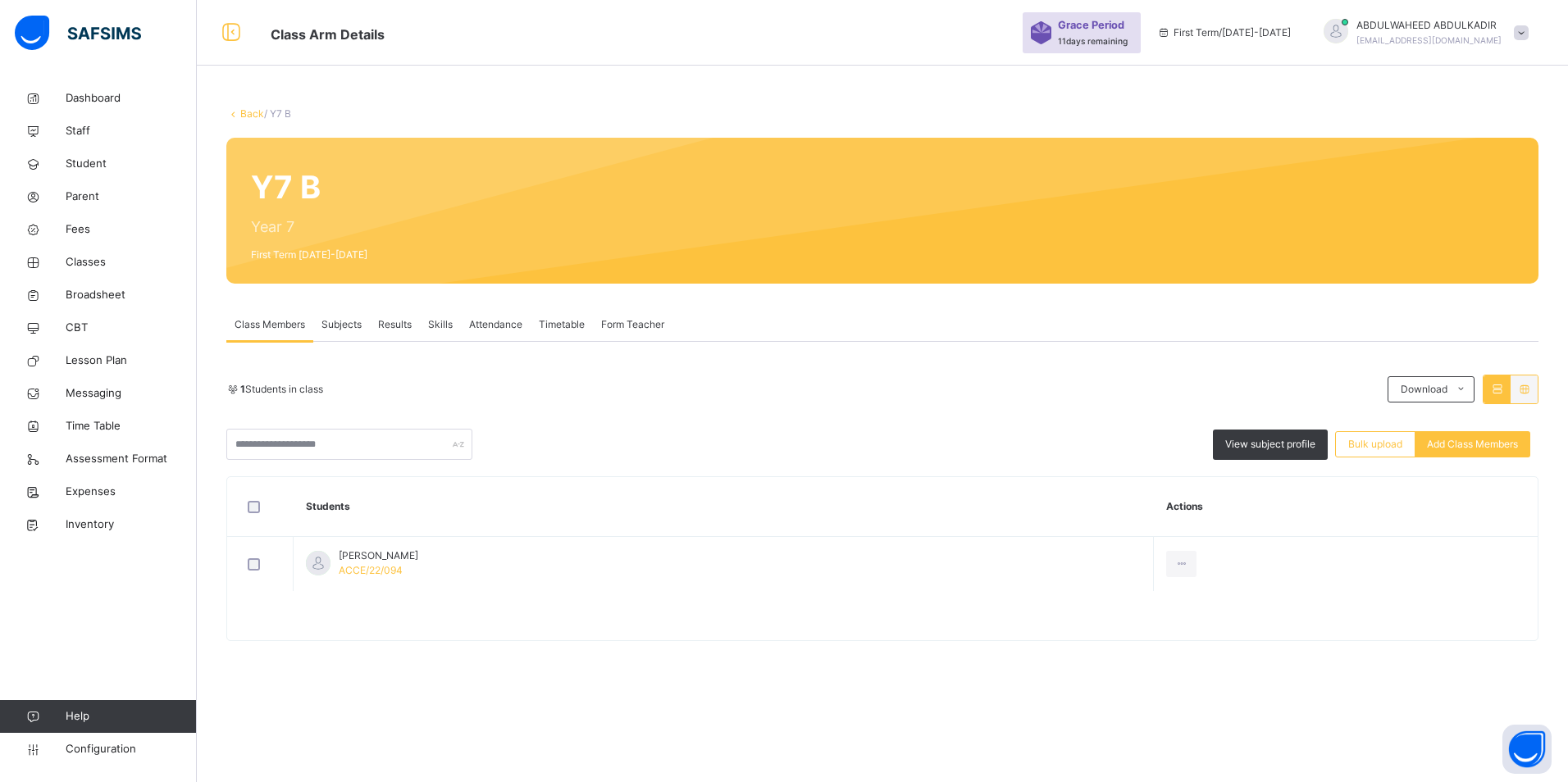
click at [710, 708] on div "Back / Y7 B Y7 B Year 7 First Term [DATE]-[DATE] Class Members Subjects Results…" at bounding box center [883, 391] width 1371 height 782
click at [1487, 445] on span "Add Class Members" at bounding box center [1472, 444] width 91 height 15
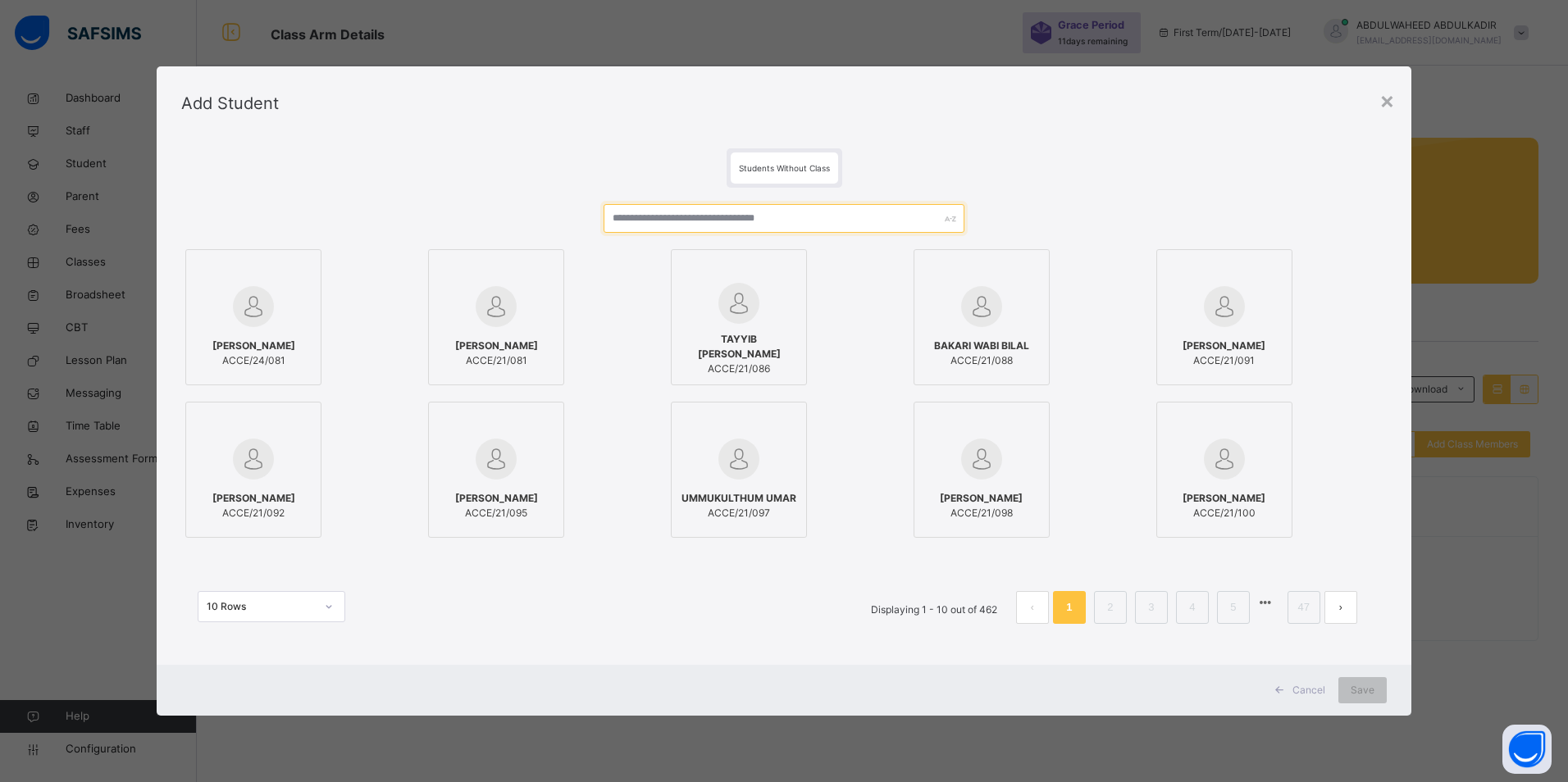
click at [686, 214] on input "text" at bounding box center [784, 218] width 362 height 29
paste input "*******"
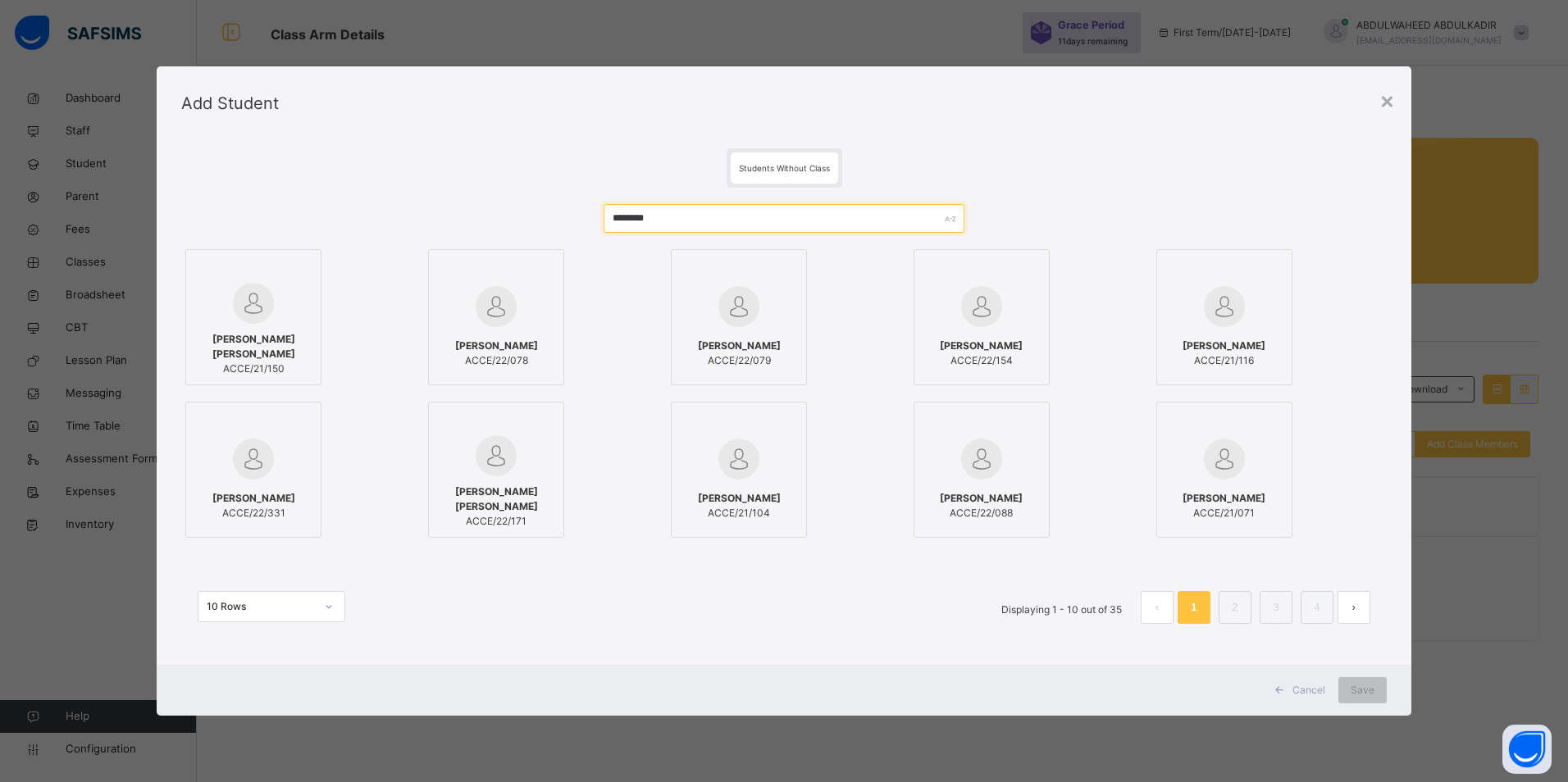
click at [637, 214] on input "*******" at bounding box center [784, 218] width 362 height 29
type input "***"
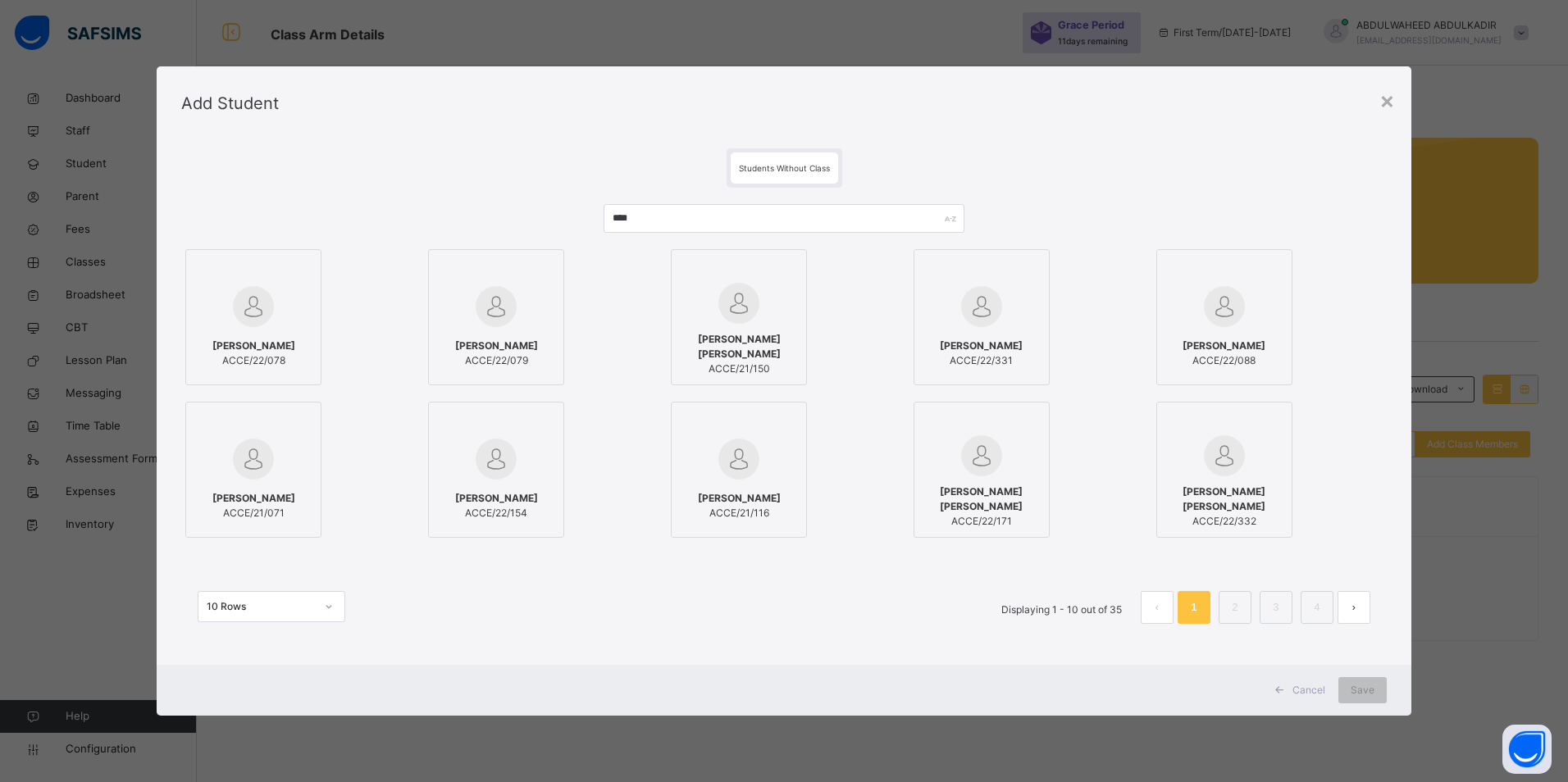
click at [267, 318] on img at bounding box center [253, 306] width 41 height 41
click at [1365, 695] on span "Save" at bounding box center [1362, 690] width 24 height 15
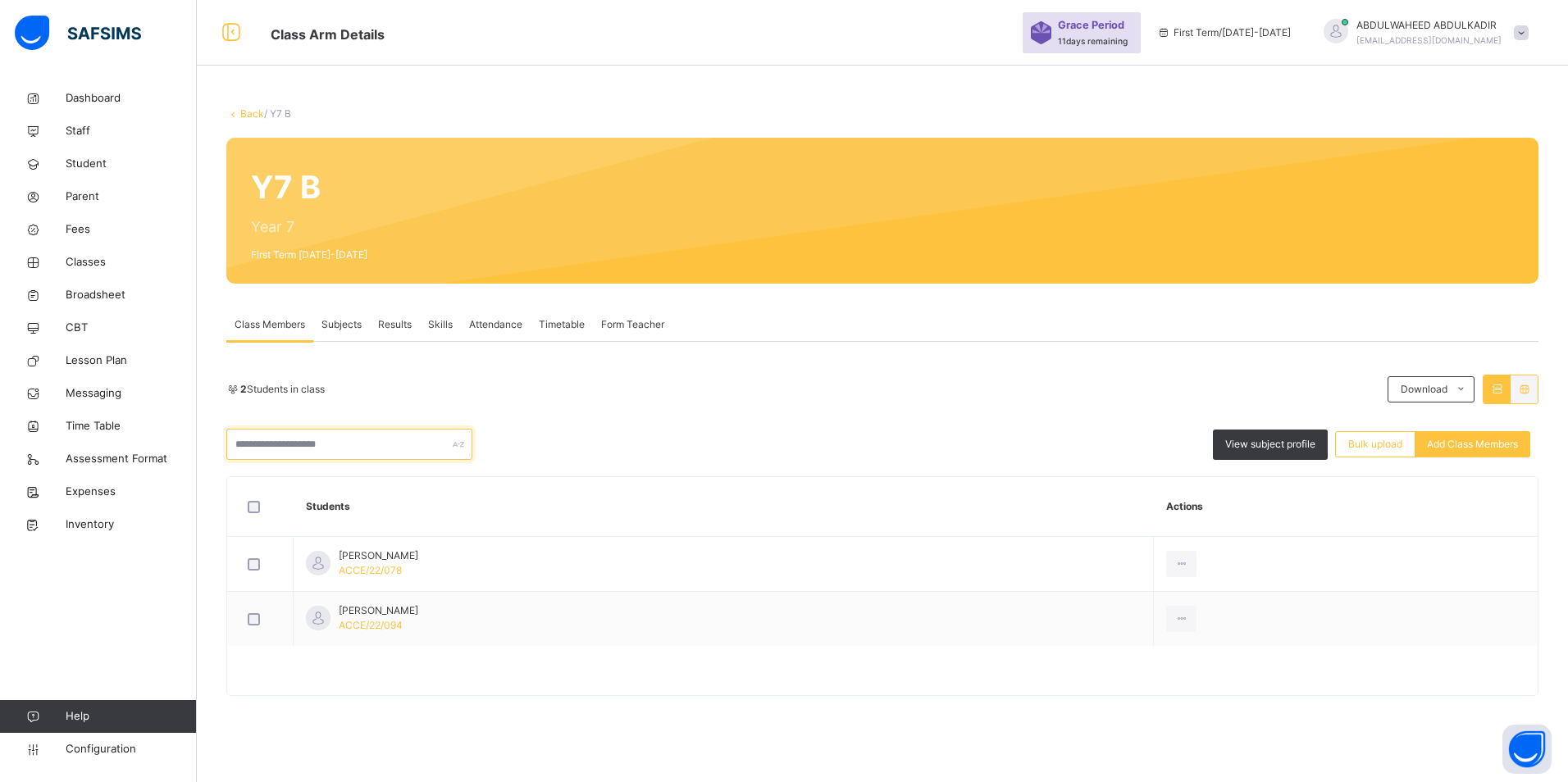
click at [308, 448] on input "text" at bounding box center [350, 445] width 246 height 31
click at [914, 447] on div "View subject profile Bulk upload Add Class Members" at bounding box center [883, 445] width 1312 height 31
click at [1469, 445] on span "Add Class Members" at bounding box center [1472, 444] width 91 height 15
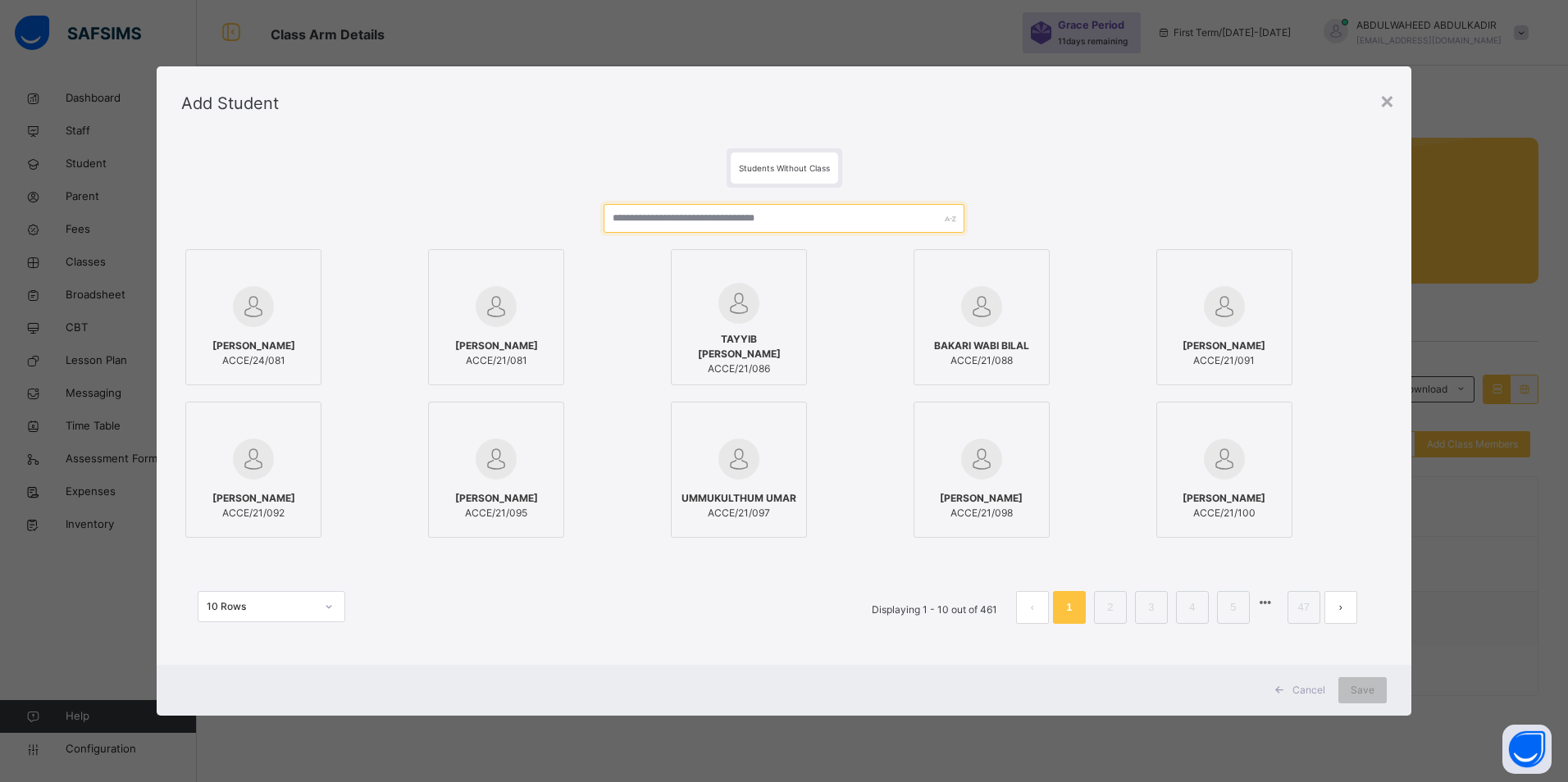
click at [767, 218] on input "text" at bounding box center [784, 218] width 362 height 29
paste input "**********"
type input "**********"
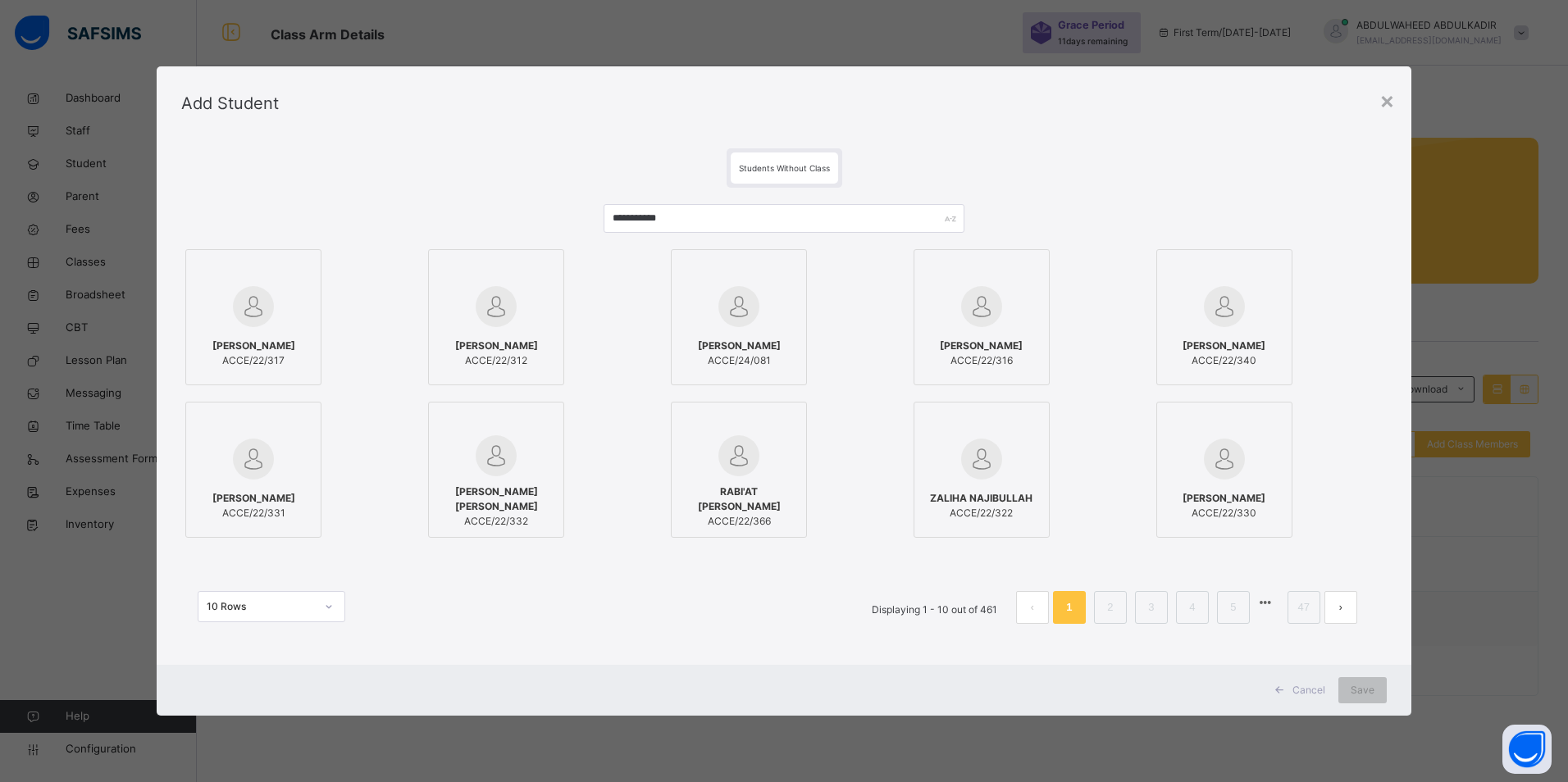
click at [282, 338] on span "[PERSON_NAME]" at bounding box center [254, 345] width 83 height 15
click at [1358, 693] on span "Save" at bounding box center [1362, 690] width 24 height 15
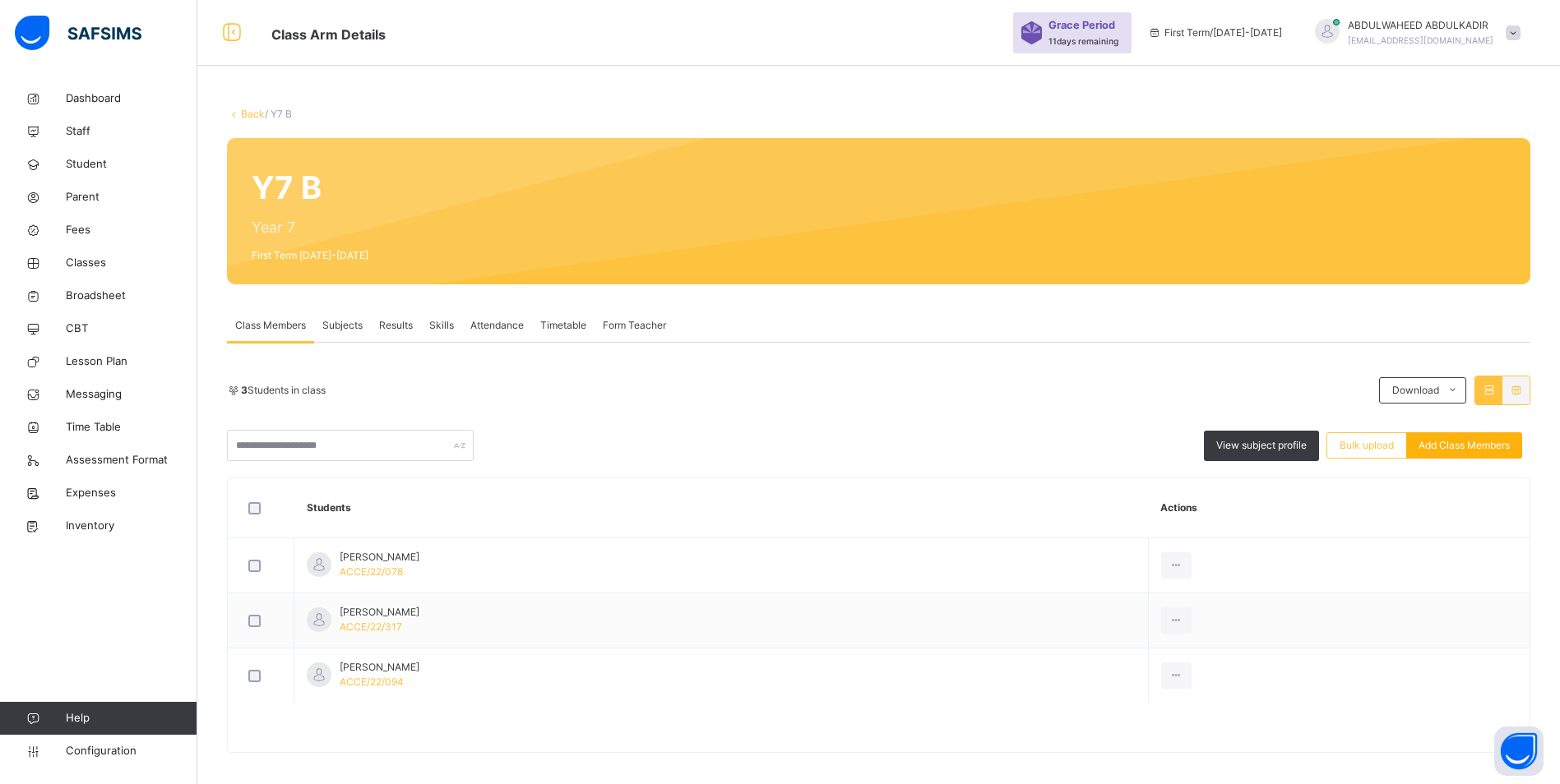
click at [1476, 445] on span "Add Class Members" at bounding box center [1464, 445] width 91 height 15
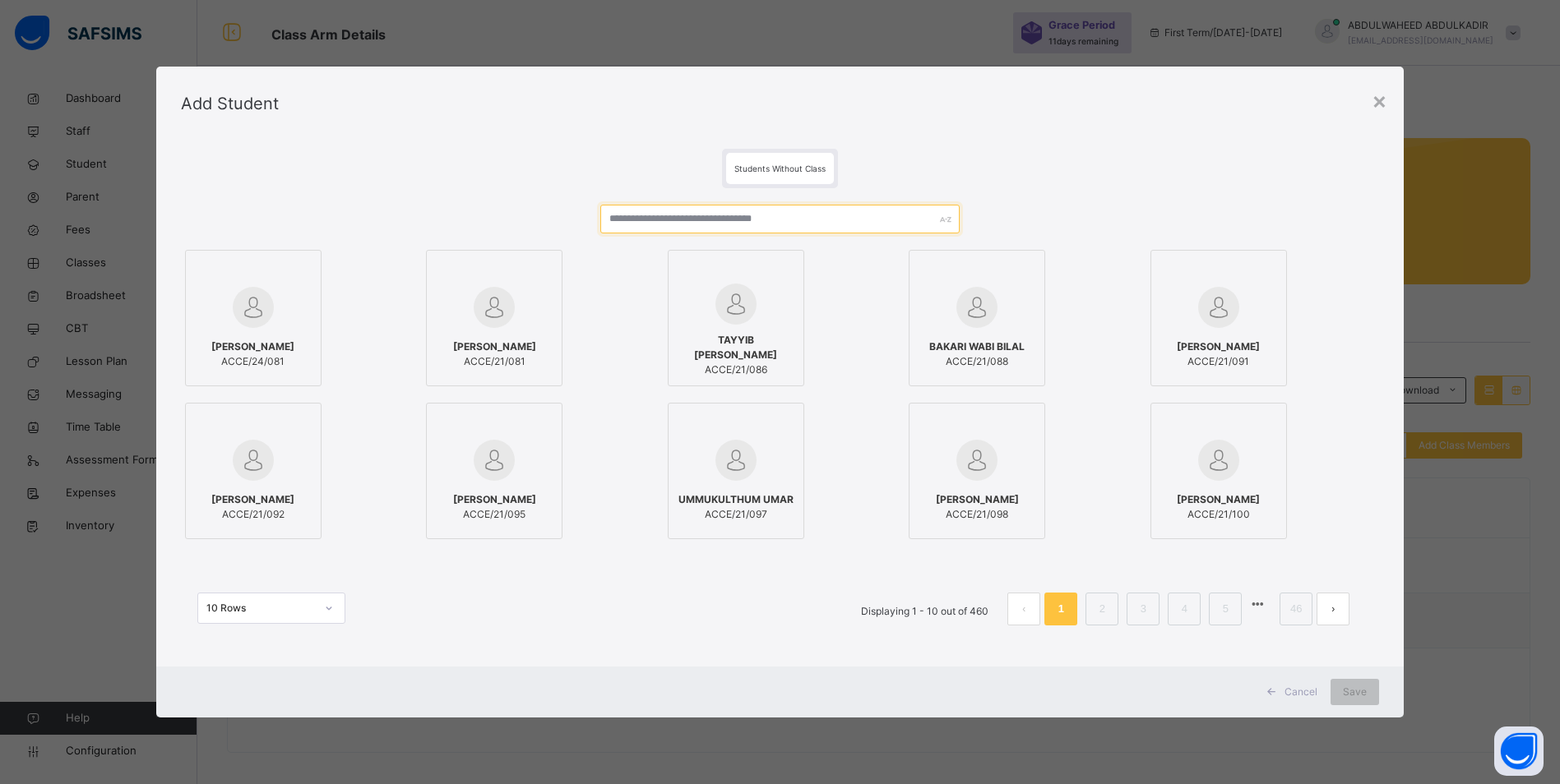
click at [689, 220] on input "text" at bounding box center [780, 219] width 359 height 29
paste input "*****"
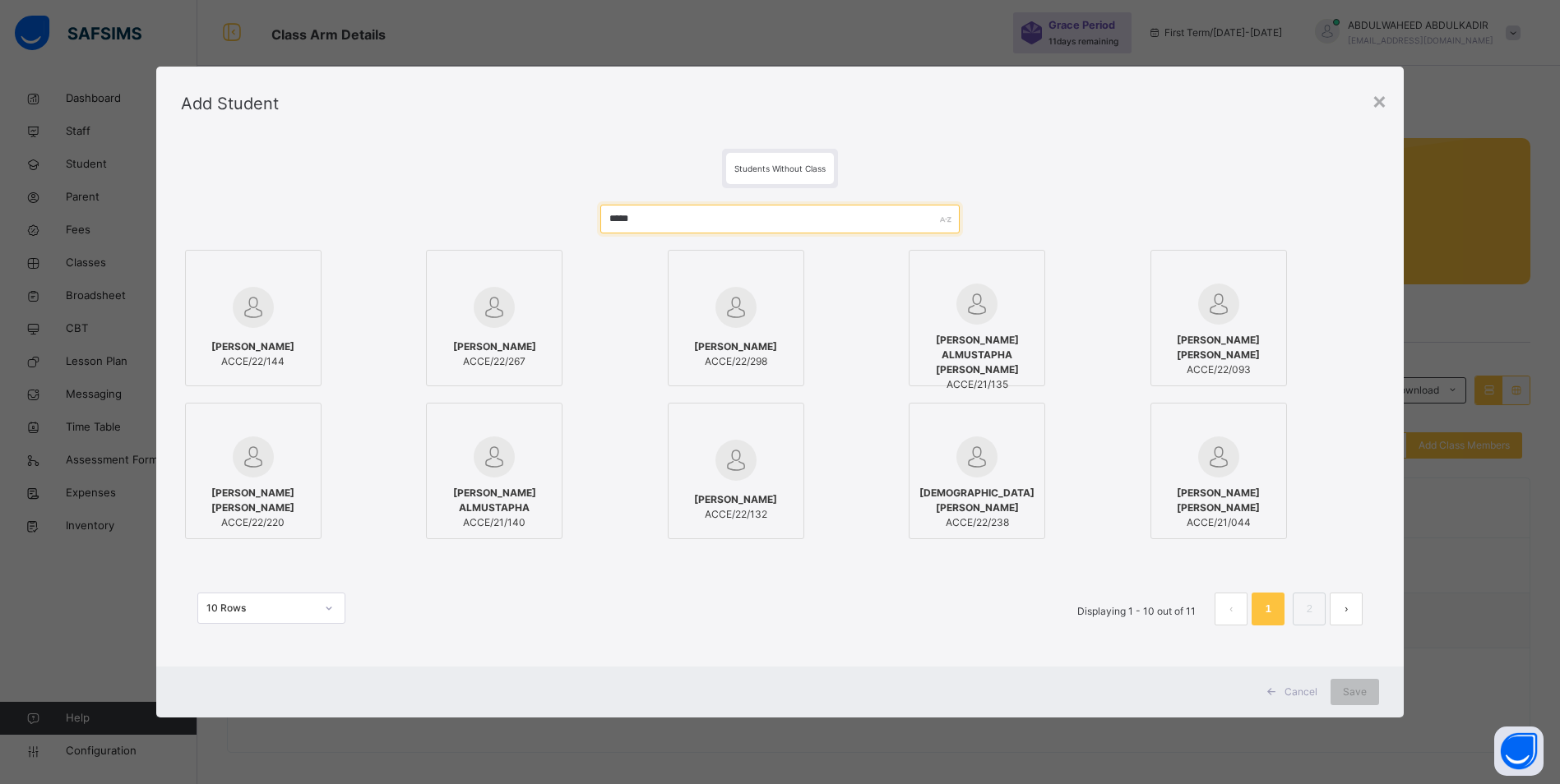
type input "*****"
click at [506, 491] on span "[PERSON_NAME] ALMUSTAPHA" at bounding box center [493, 501] width 118 height 30
click at [1355, 691] on span "Save" at bounding box center [1366, 691] width 24 height 15
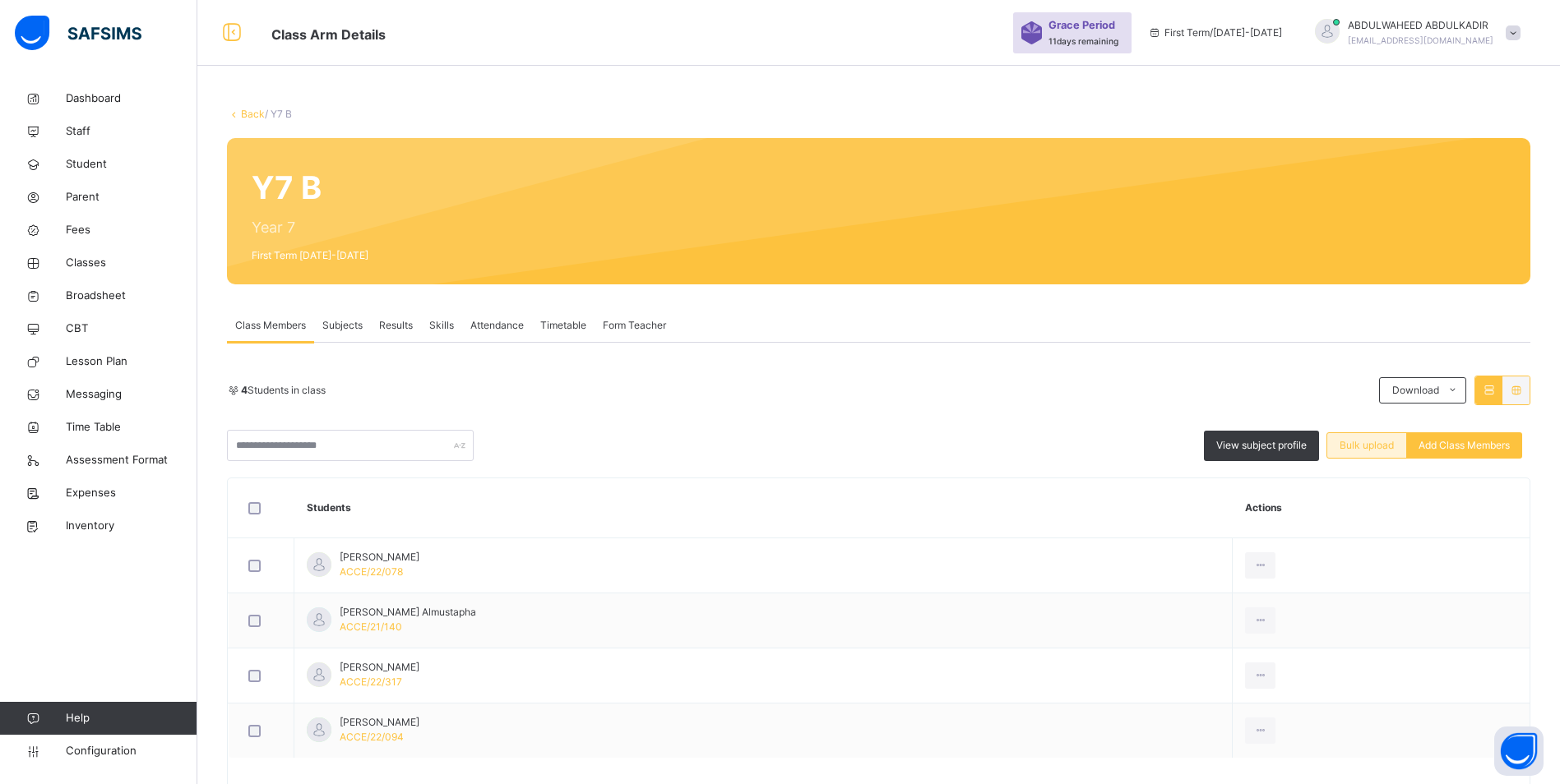
click at [1375, 446] on span "Bulk upload" at bounding box center [1367, 445] width 54 height 15
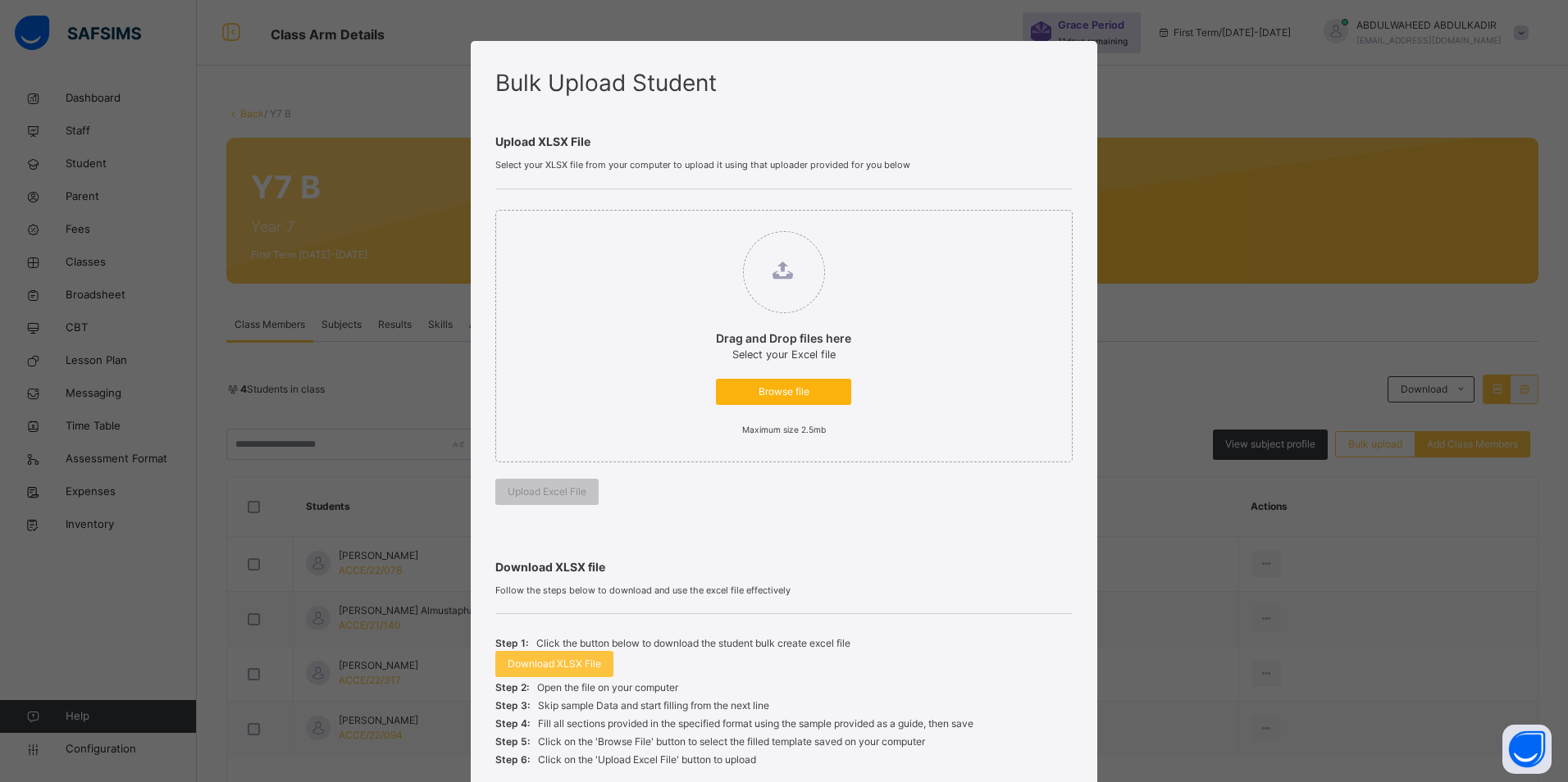
click at [787, 396] on span "Browse file" at bounding box center [783, 391] width 111 height 15
click at [699, 223] on input "Drag and Drop files here Select your Excel file Browse file Maximum size 2.5mb" at bounding box center [699, 223] width 0 height 0
type input "**********"
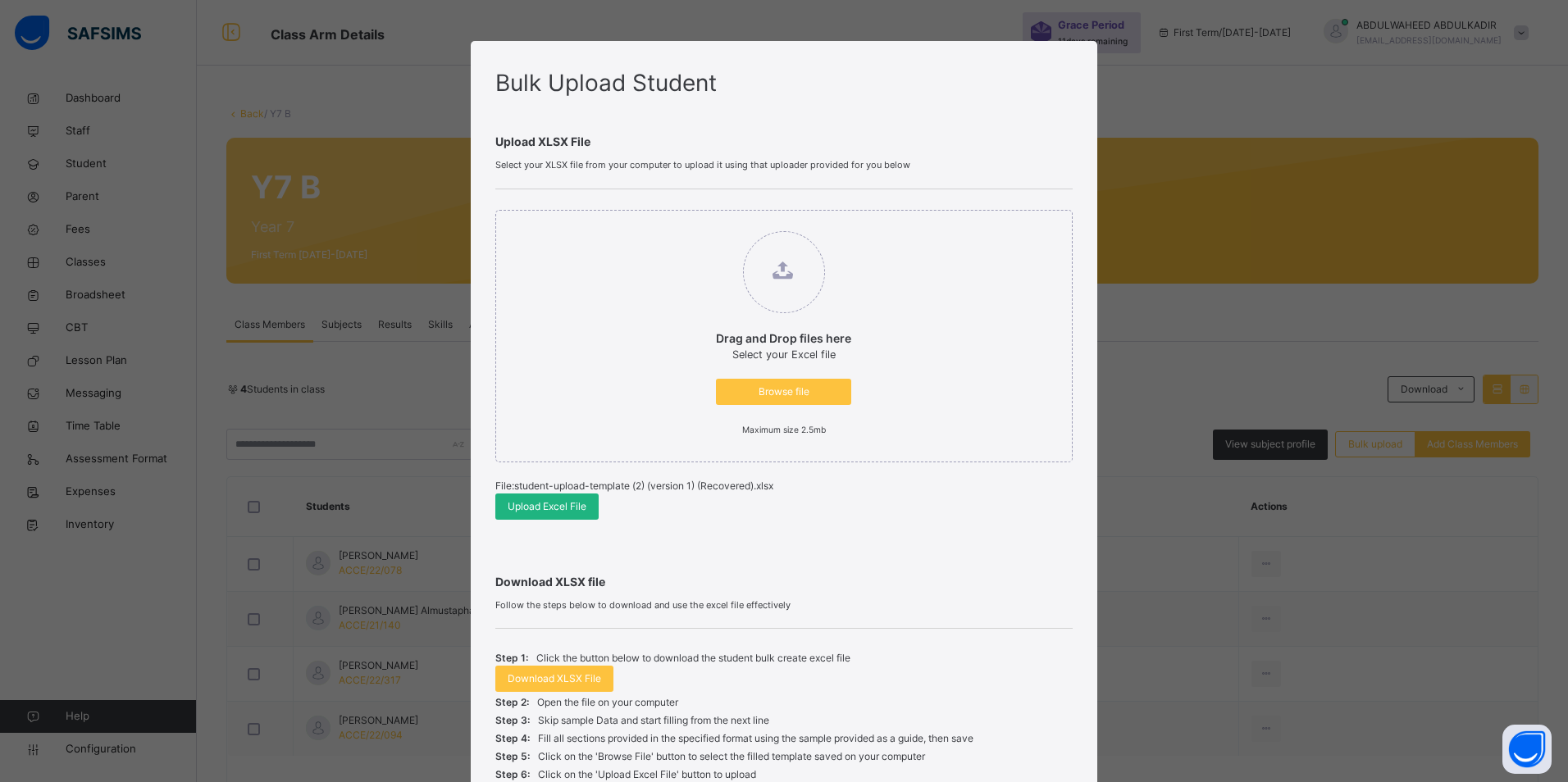
click at [569, 510] on span "Upload Excel File" at bounding box center [547, 507] width 78 height 15
click at [1352, 657] on div "Bulk Upload Student Upload XLSX File Select your XLSX file from your computer t…" at bounding box center [784, 391] width 1568 height 782
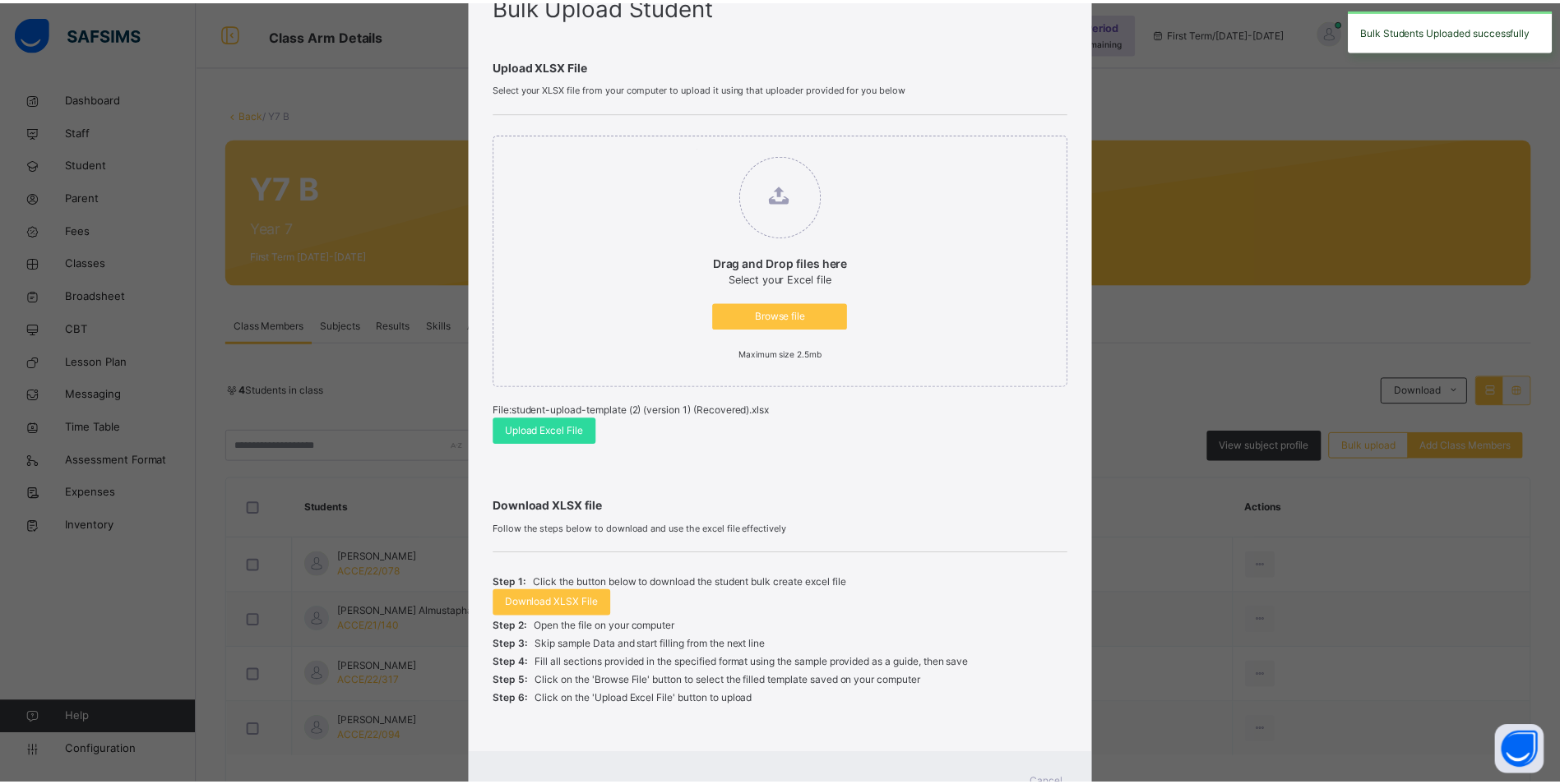
scroll to position [147, 0]
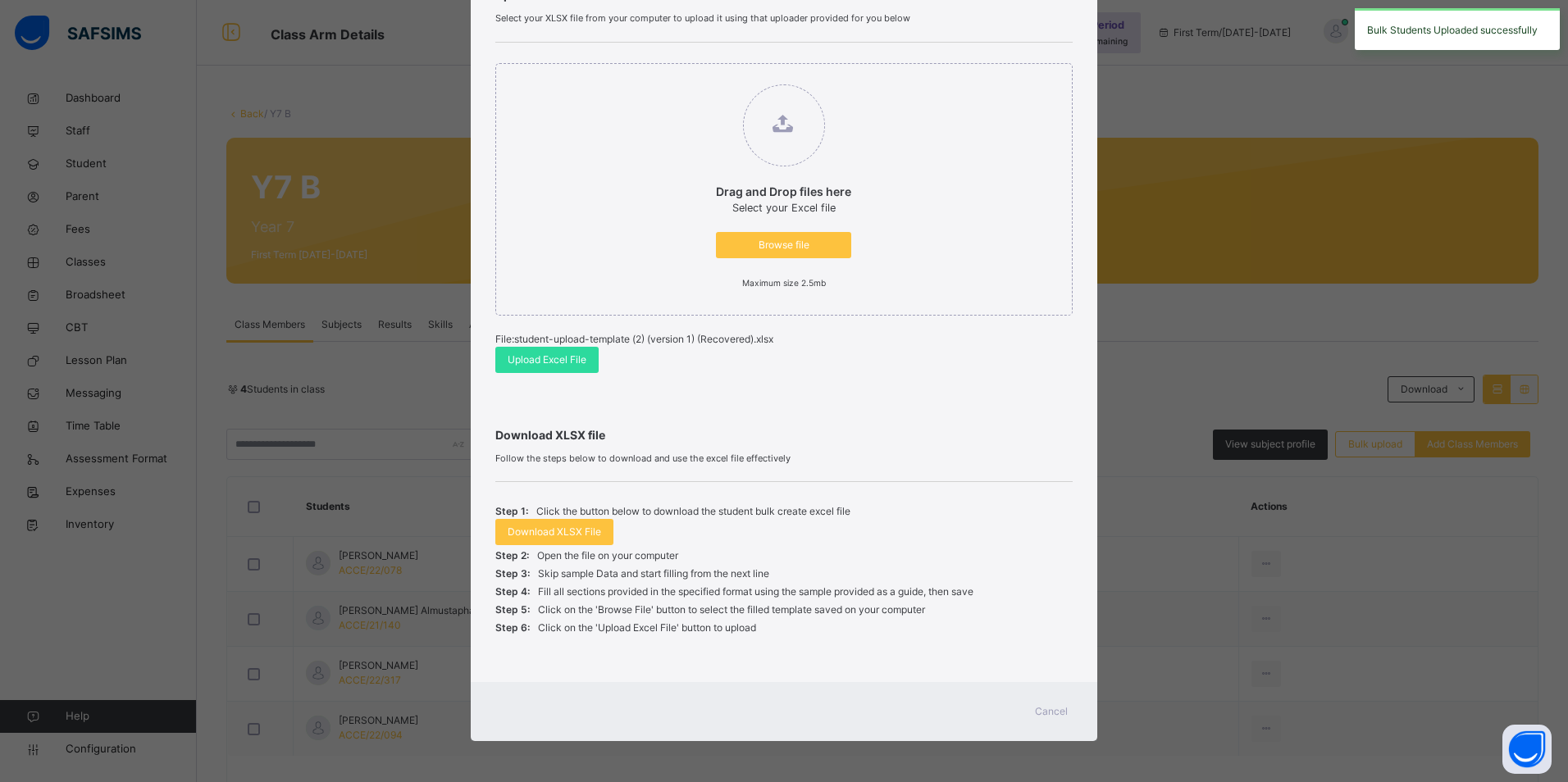
click at [1060, 714] on span "Cancel" at bounding box center [1052, 711] width 33 height 15
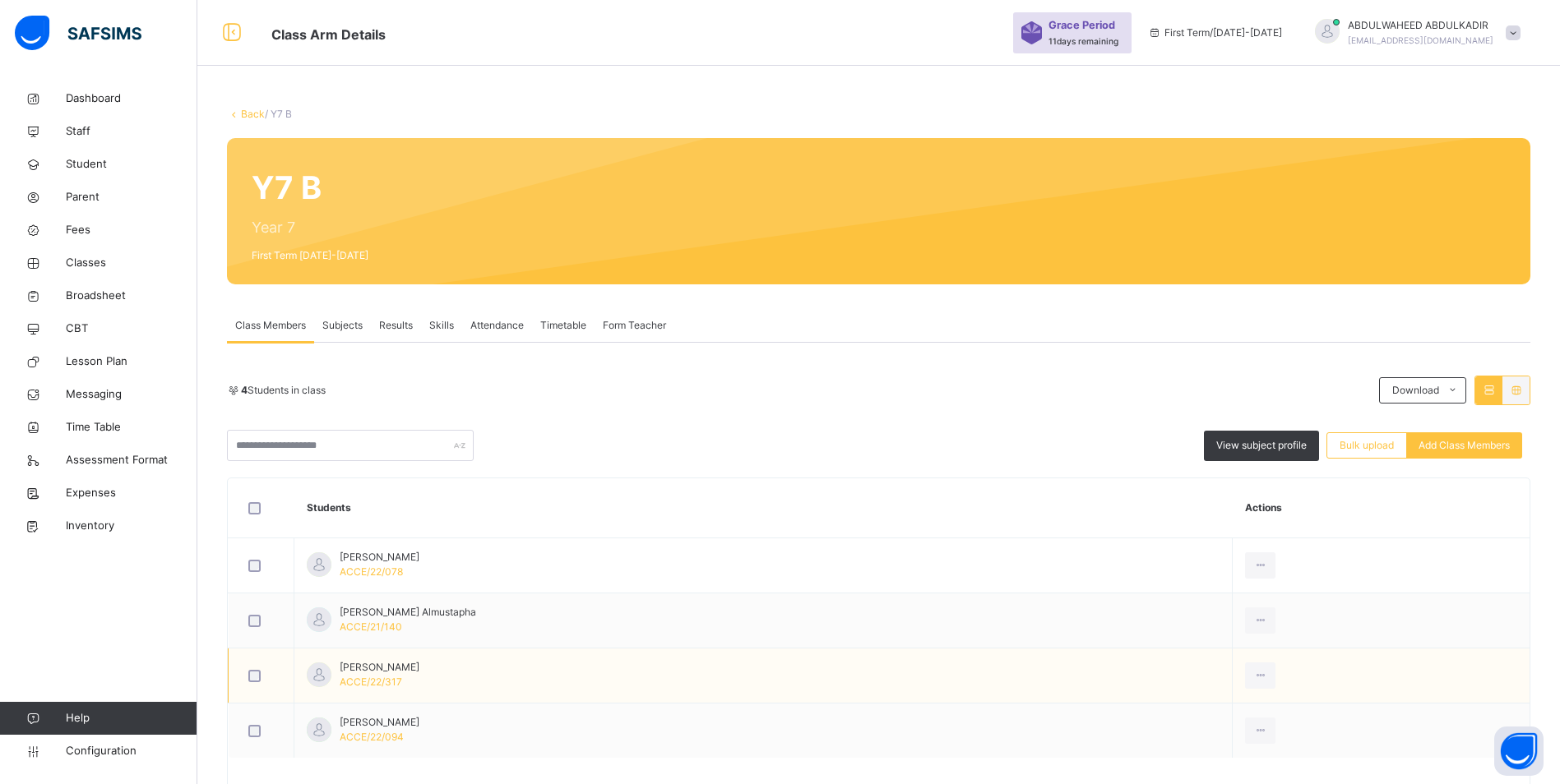
click at [997, 679] on td "[PERSON_NAME] ACCE/22/317" at bounding box center [763, 676] width 938 height 55
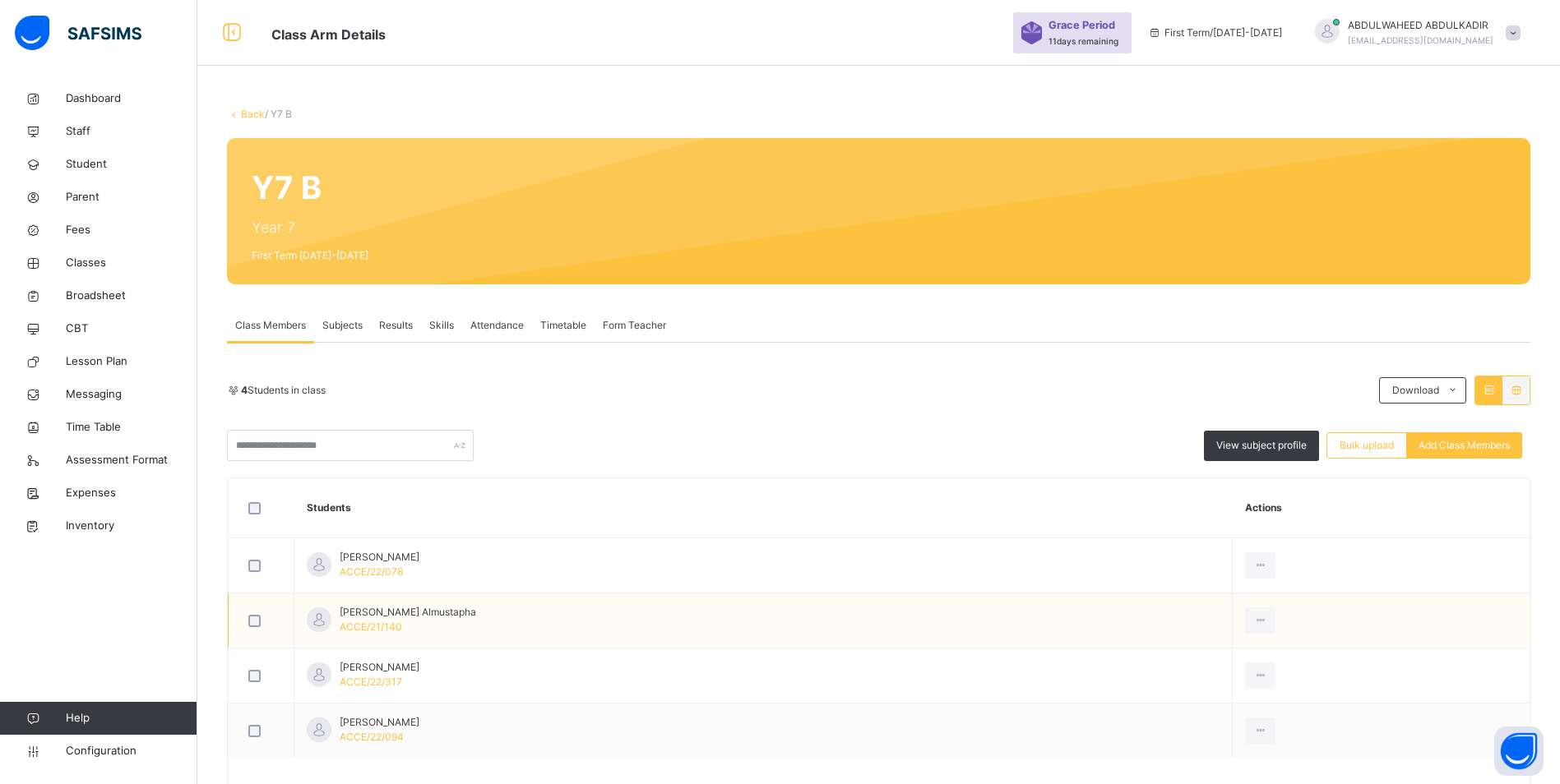
scroll to position [65, 0]
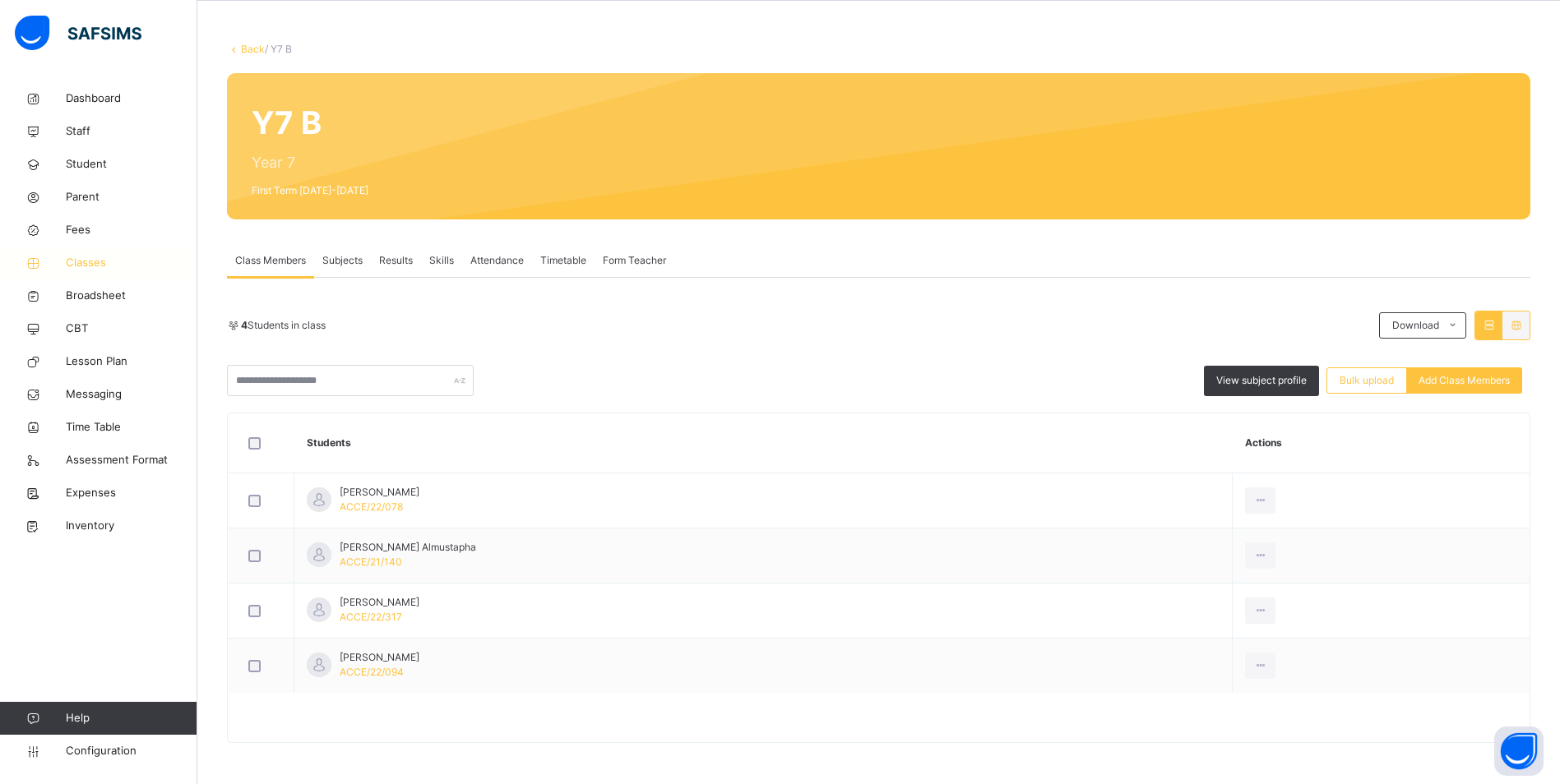
click at [94, 255] on span "Classes" at bounding box center [131, 263] width 131 height 17
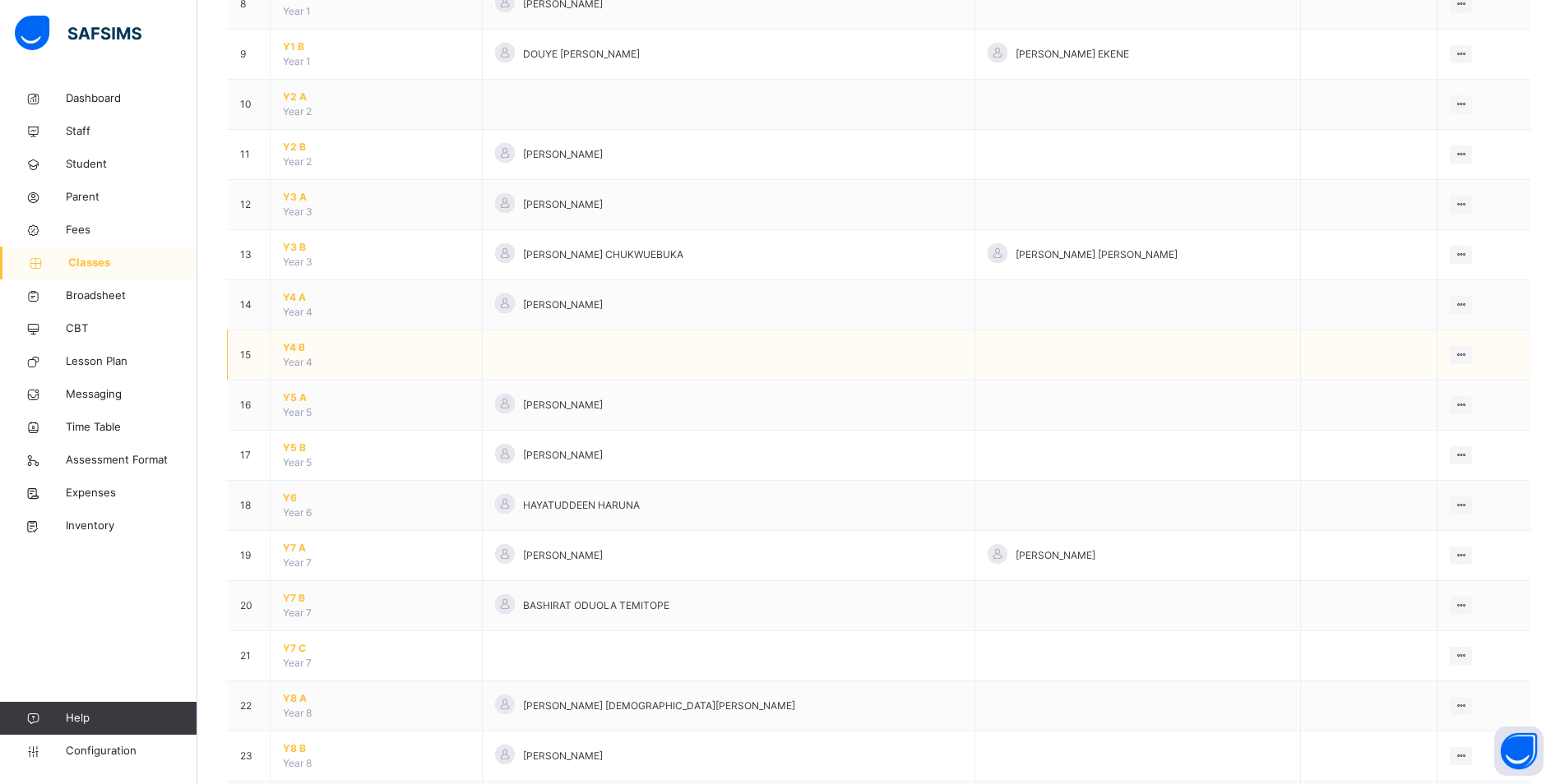
scroll to position [575, 0]
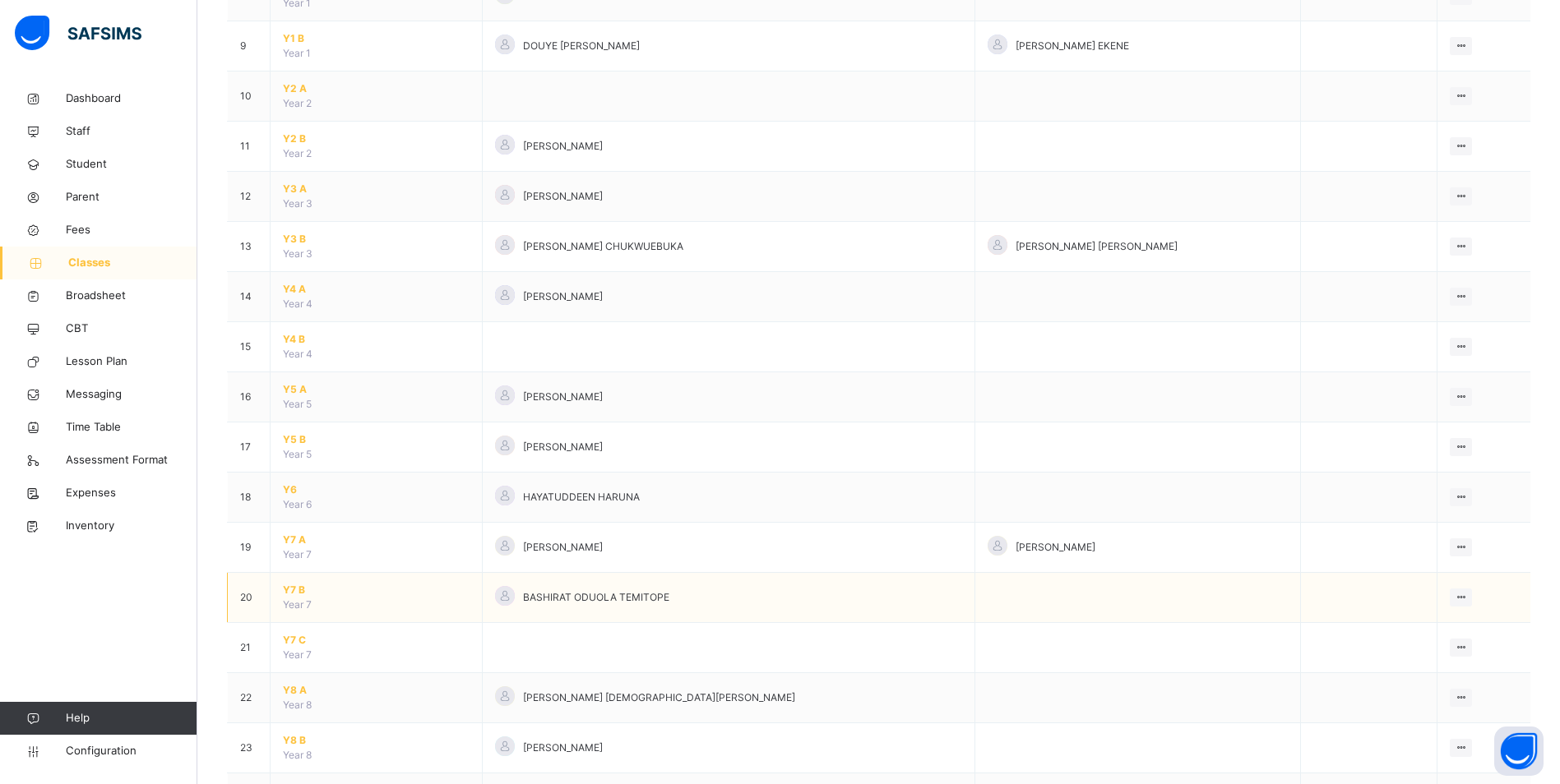
click at [295, 591] on span "Y7 B" at bounding box center [376, 590] width 186 height 15
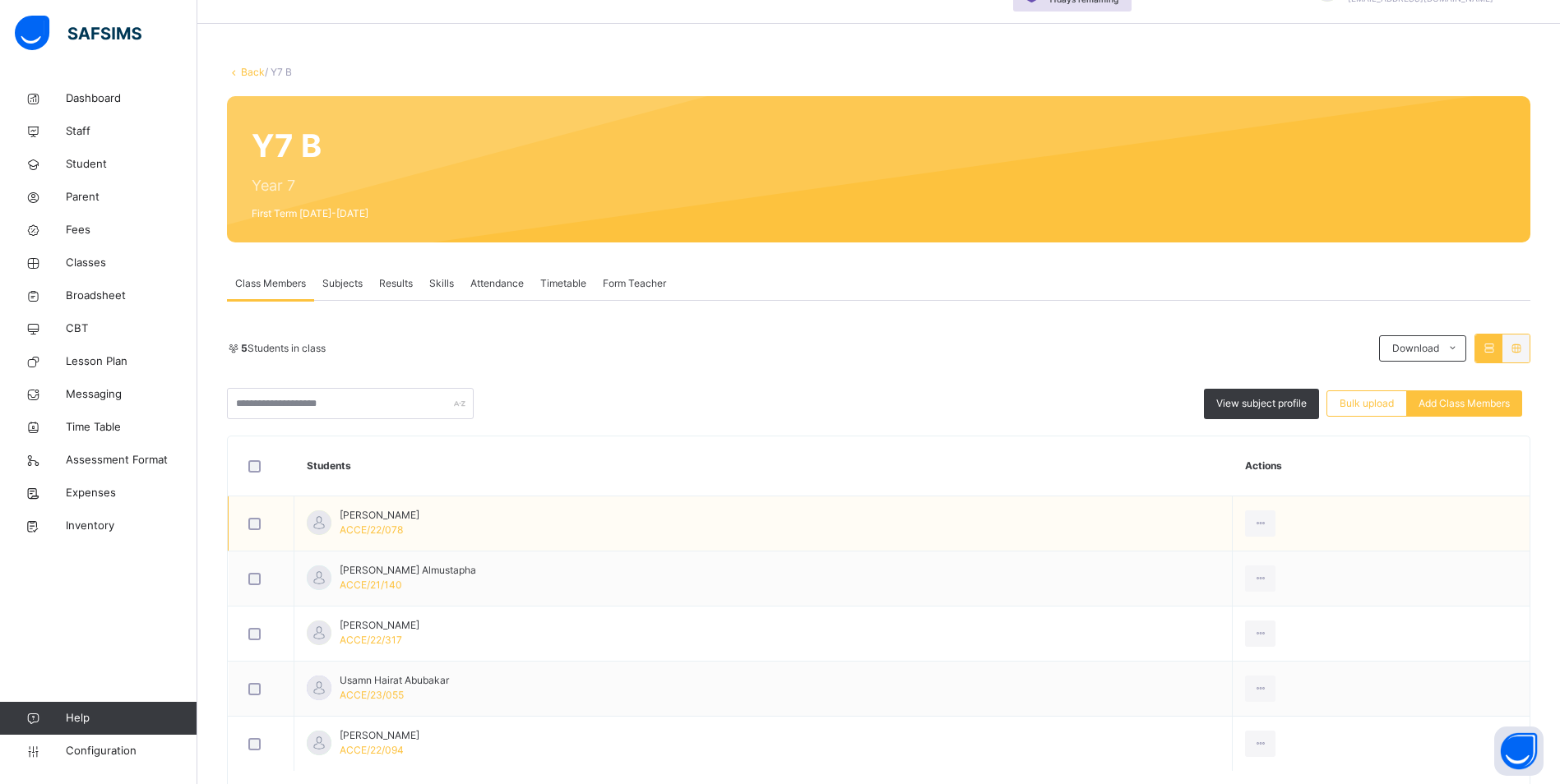
scroll to position [120, 0]
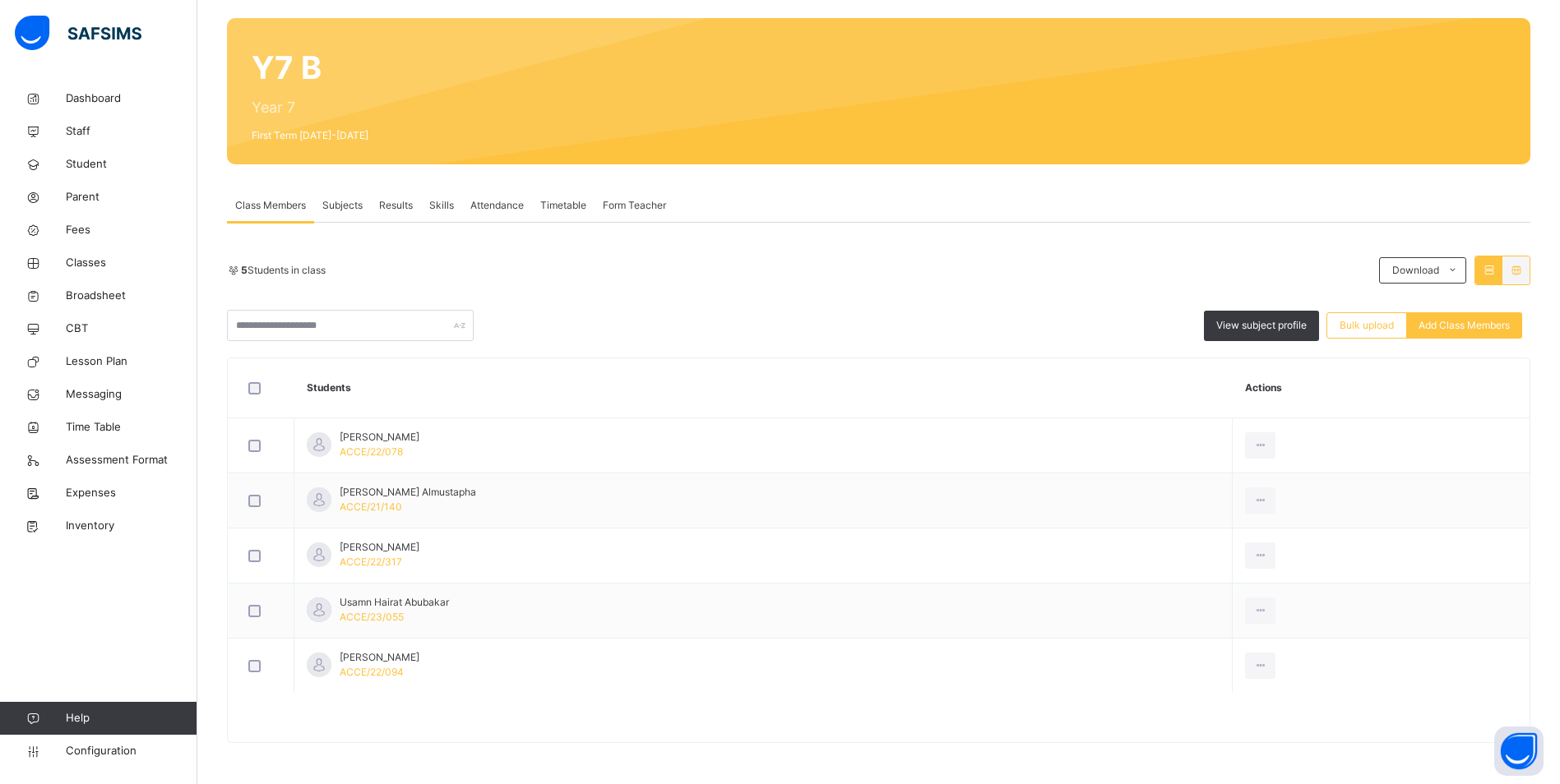
click at [711, 733] on div at bounding box center [879, 726] width 1302 height 33
click at [102, 260] on span "Classes" at bounding box center [131, 263] width 131 height 17
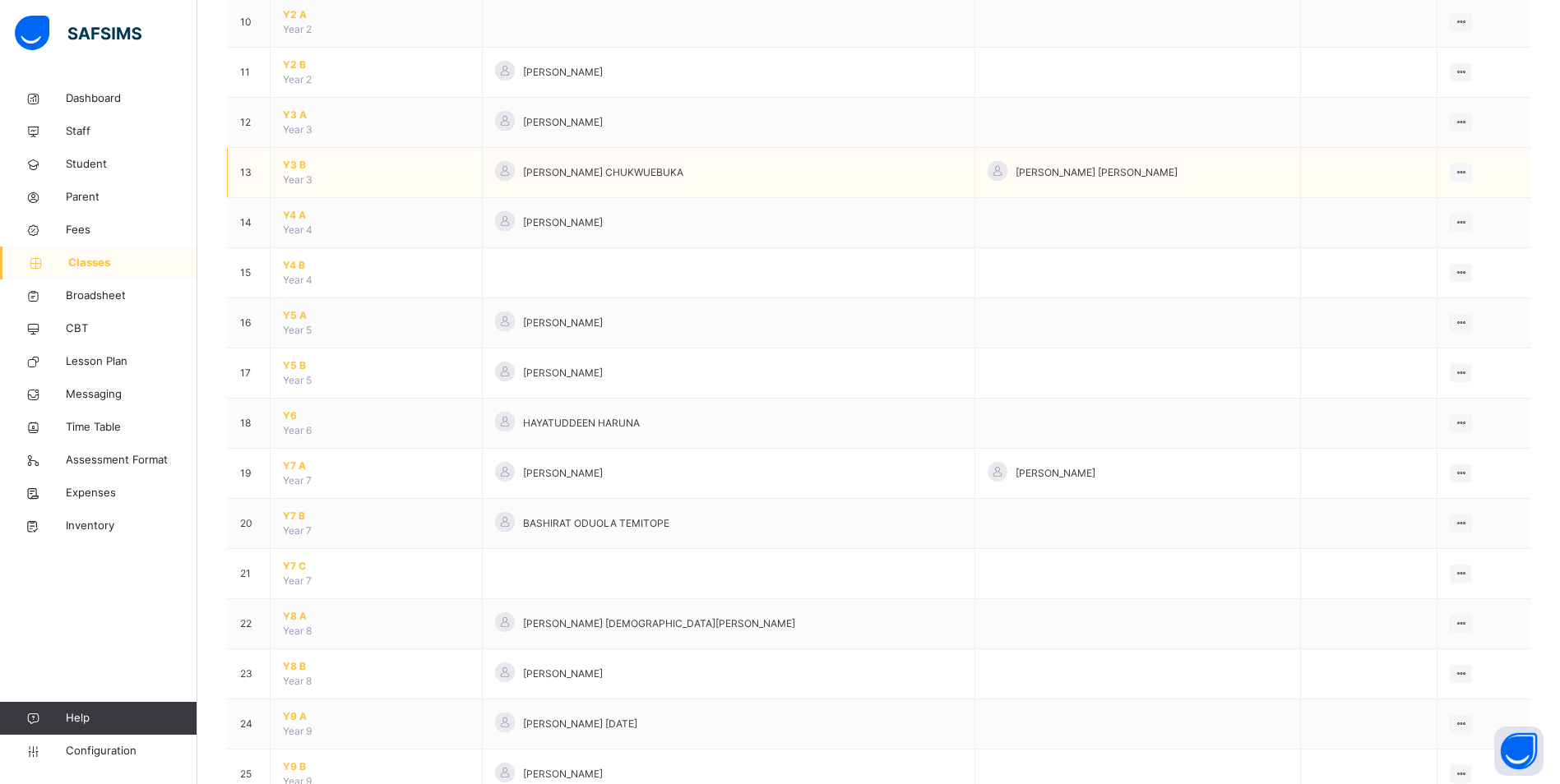
scroll to position [657, 0]
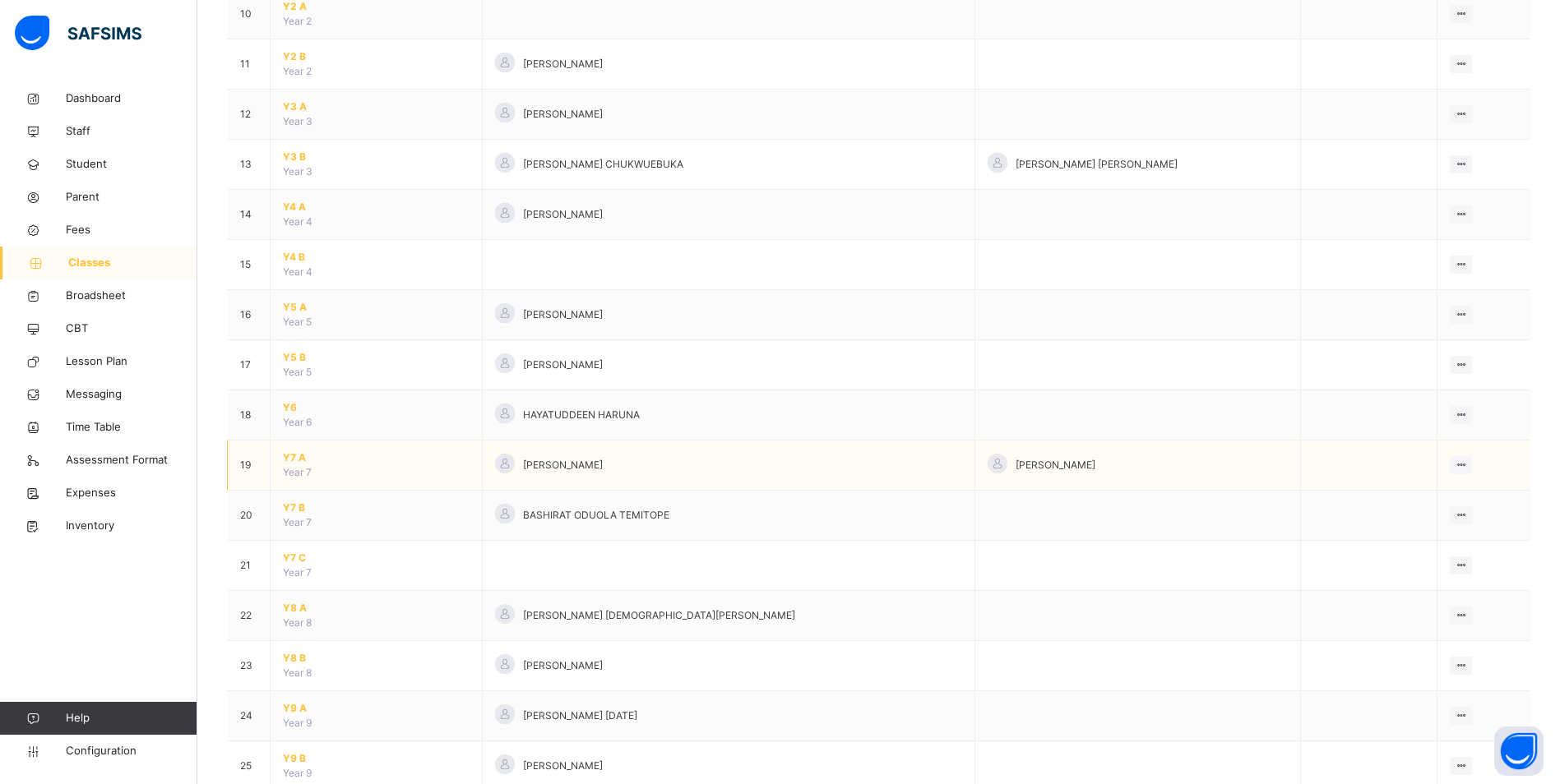
click at [296, 459] on span "Y7 A" at bounding box center [376, 457] width 186 height 15
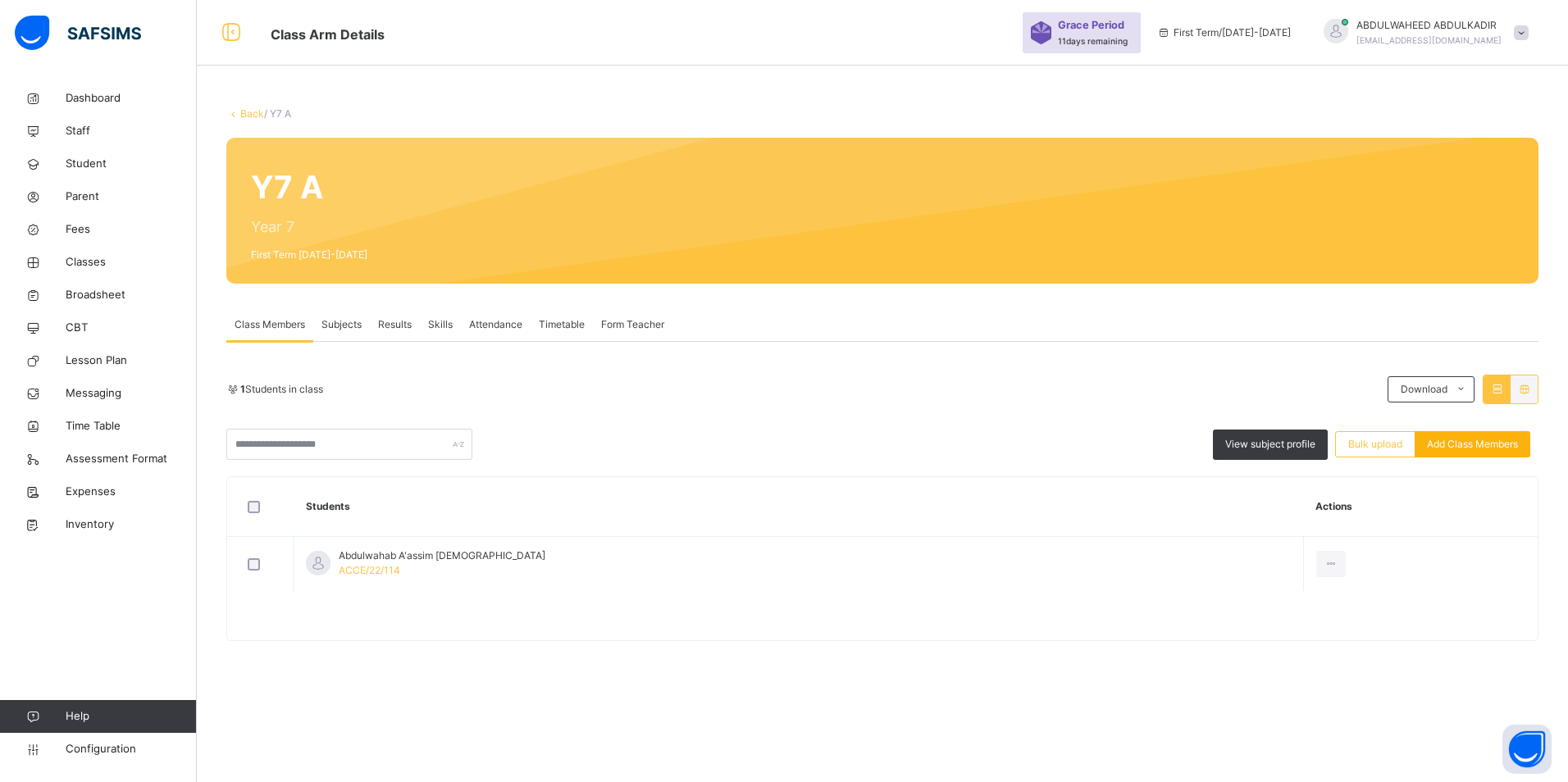
click at [1435, 446] on span "Add Class Members" at bounding box center [1472, 444] width 91 height 15
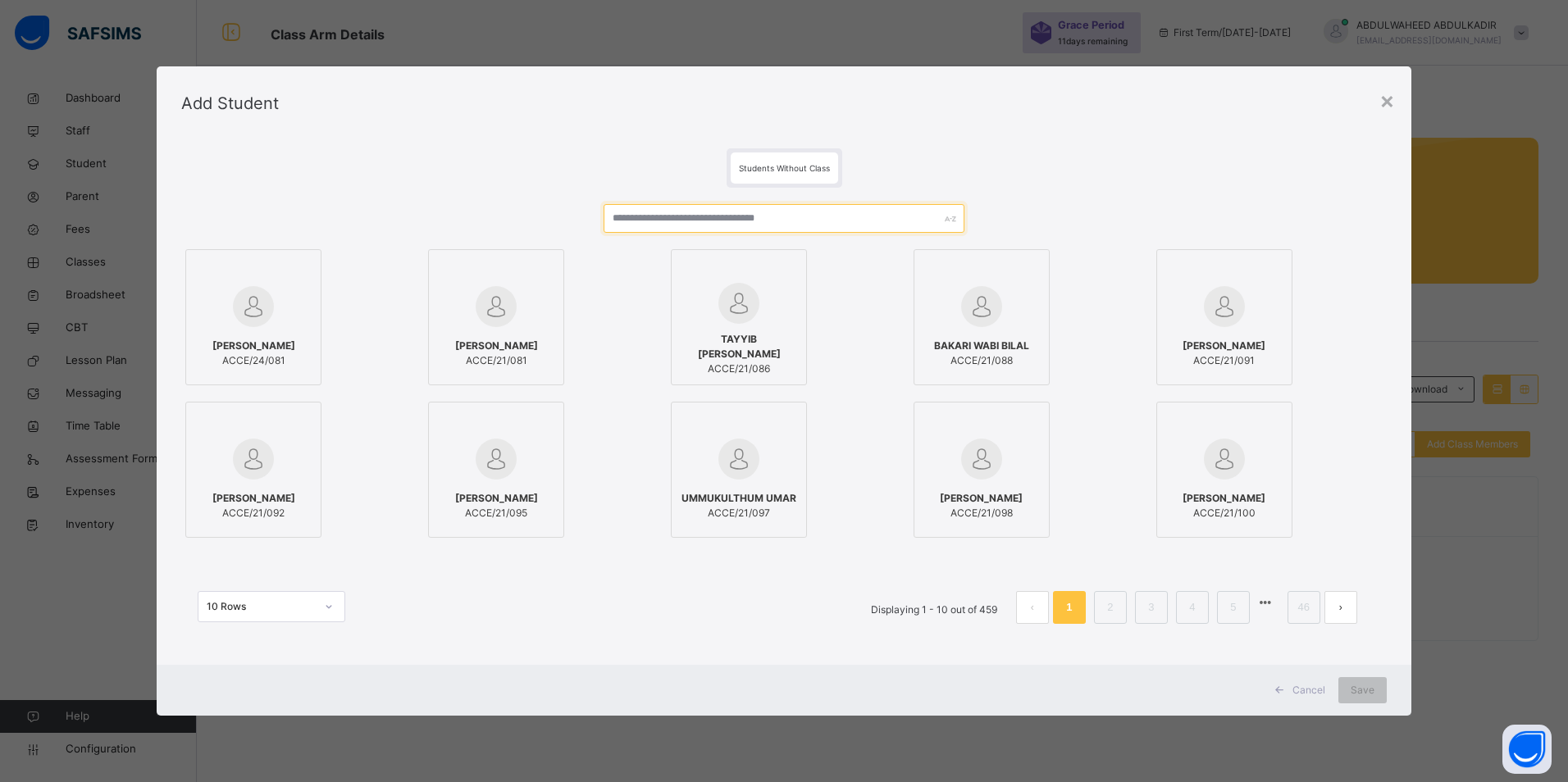
click at [726, 221] on input "text" at bounding box center [784, 218] width 362 height 29
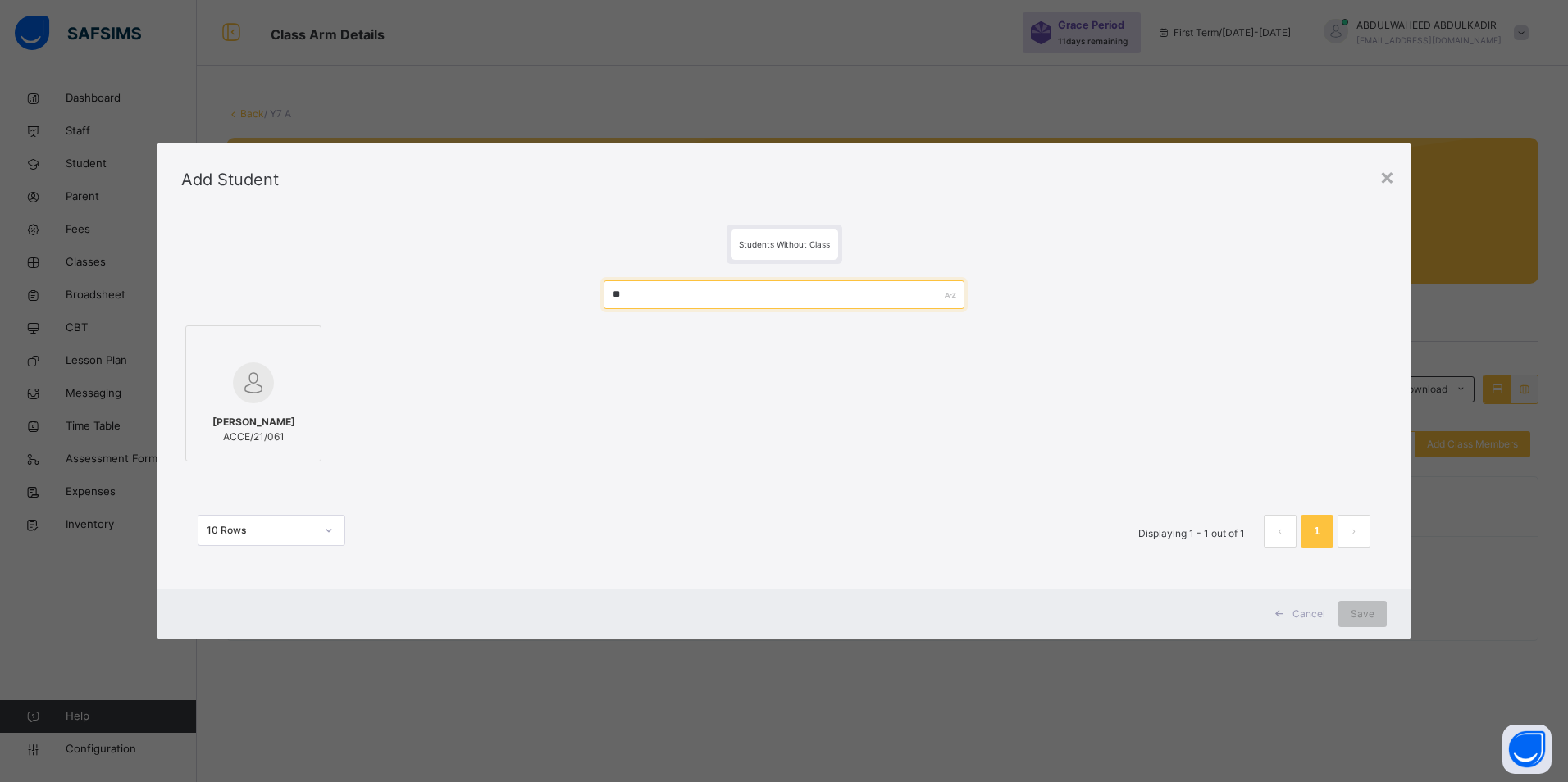
type input "*"
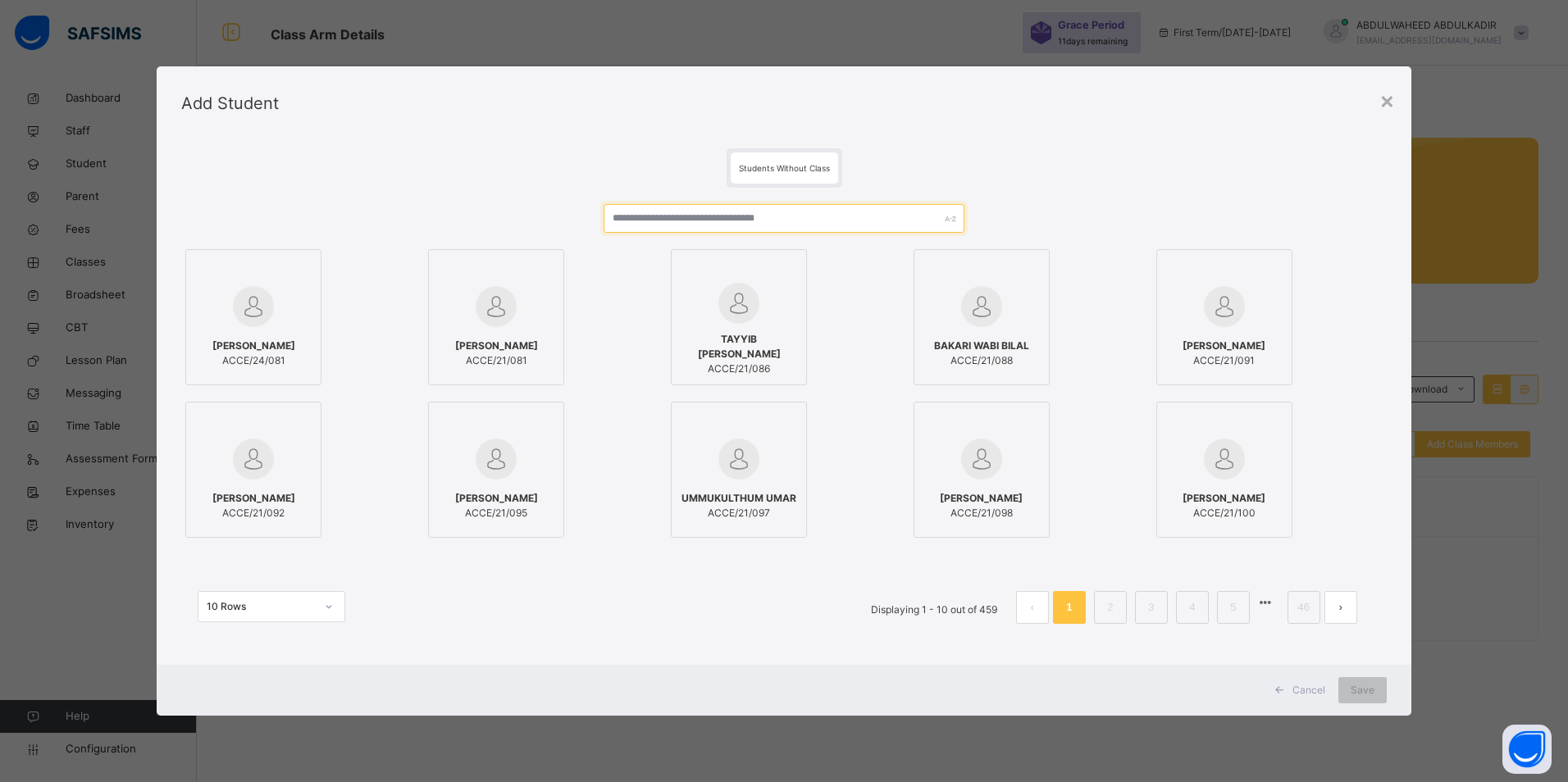
click at [780, 216] on input "text" at bounding box center [784, 218] width 362 height 29
paste input "**********"
type input "**********"
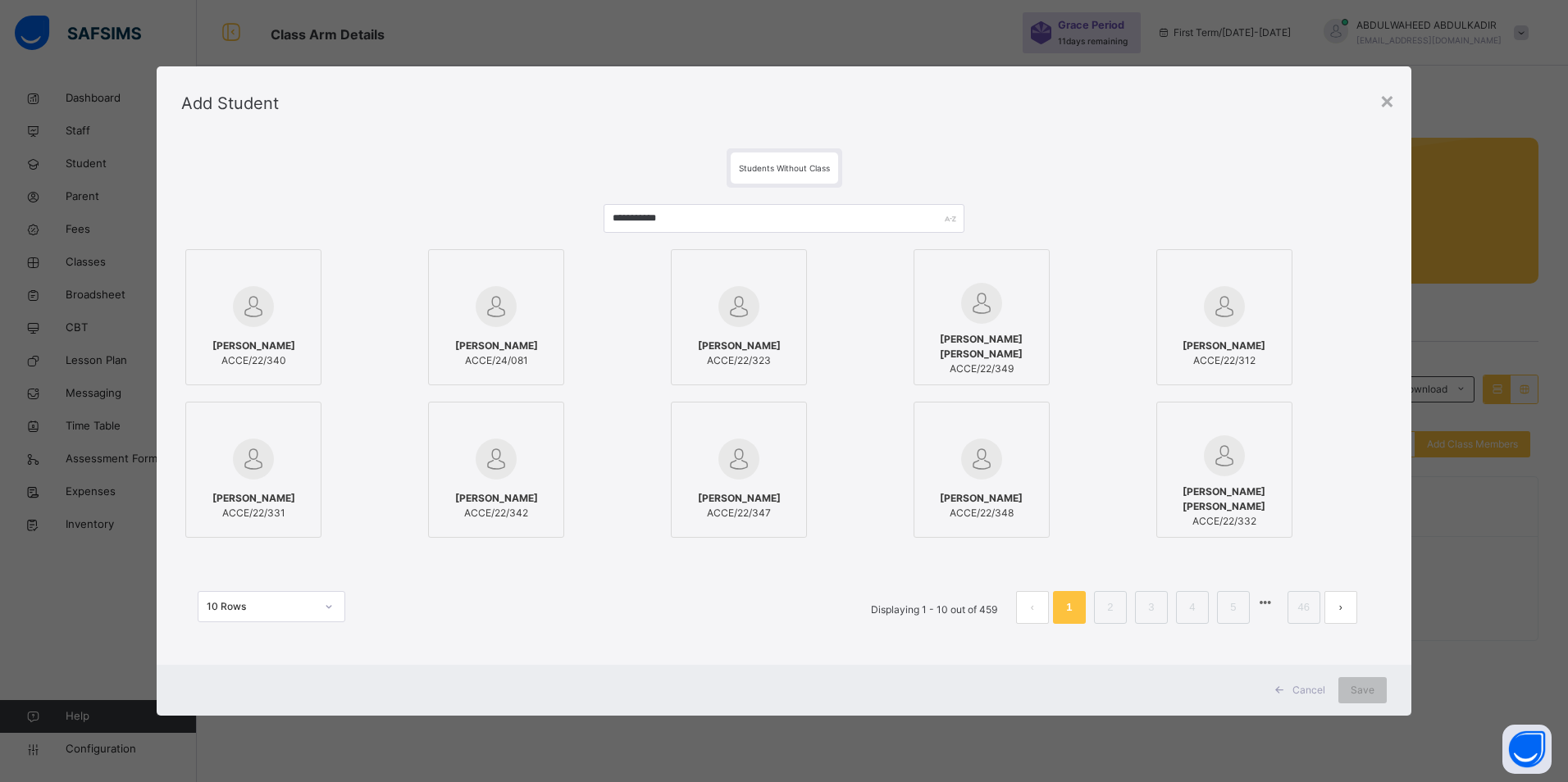
click at [260, 333] on div "[PERSON_NAME] ACCE/22/340" at bounding box center [253, 353] width 118 height 46
click at [1364, 691] on span "Save" at bounding box center [1362, 690] width 24 height 15
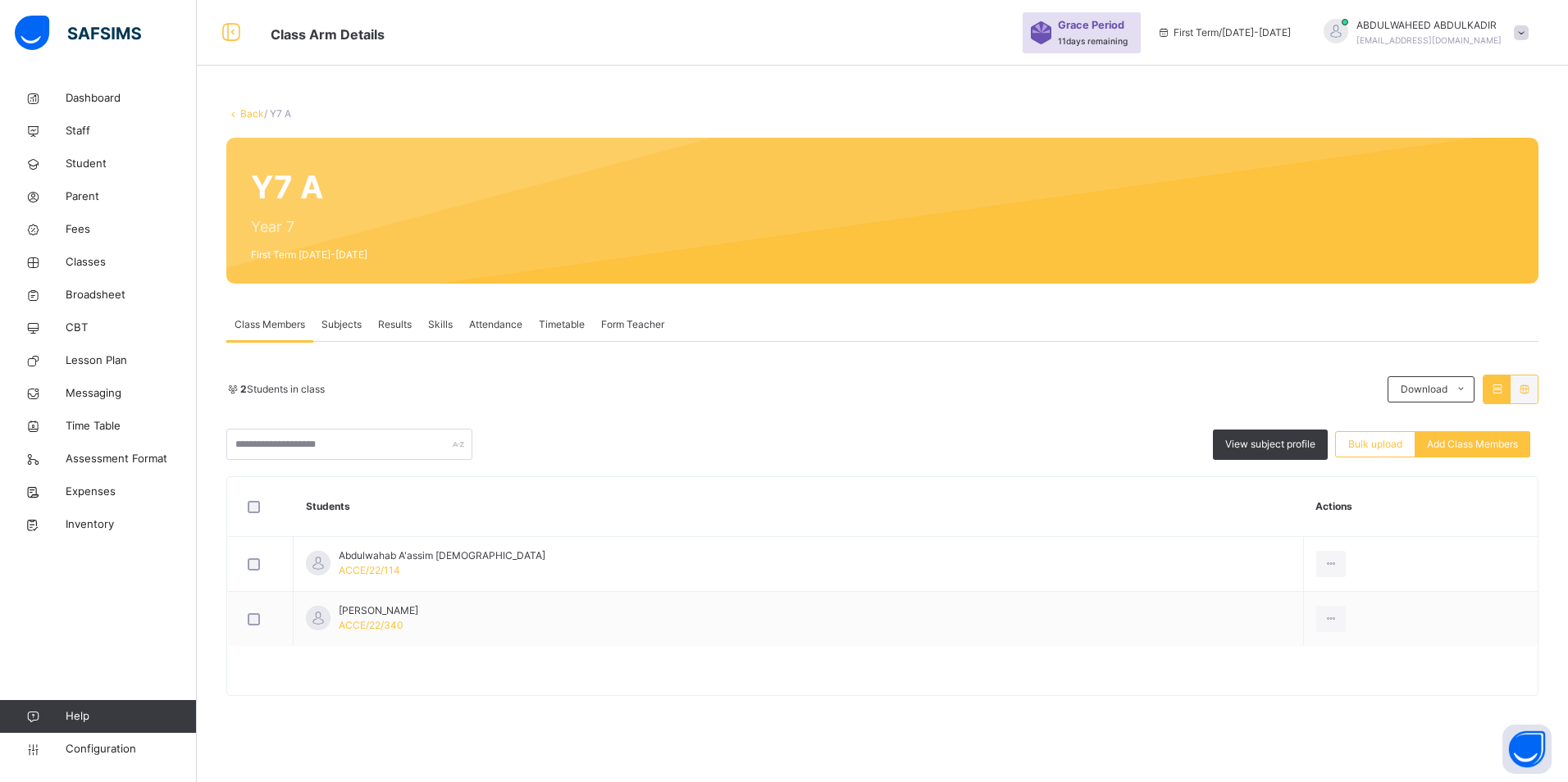
click at [1107, 749] on div "Back / Y7 A Y7 A Year 7 First Term [DATE]-[DATE] Class Members Subjects Results…" at bounding box center [883, 391] width 1371 height 782
click at [1484, 445] on span "Add Class Members" at bounding box center [1472, 444] width 91 height 15
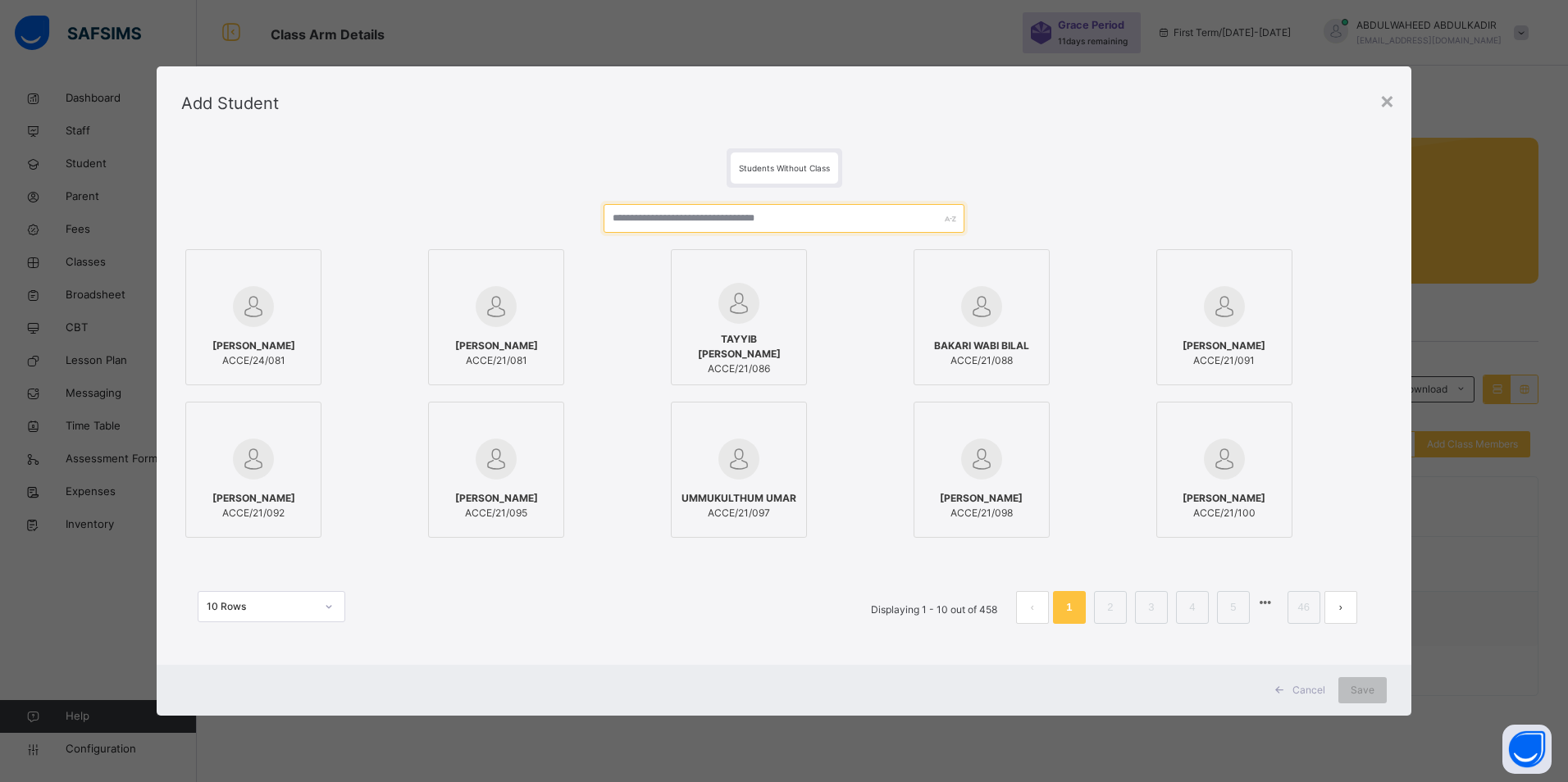
click at [695, 218] on input "text" at bounding box center [784, 218] width 362 height 29
paste input "******"
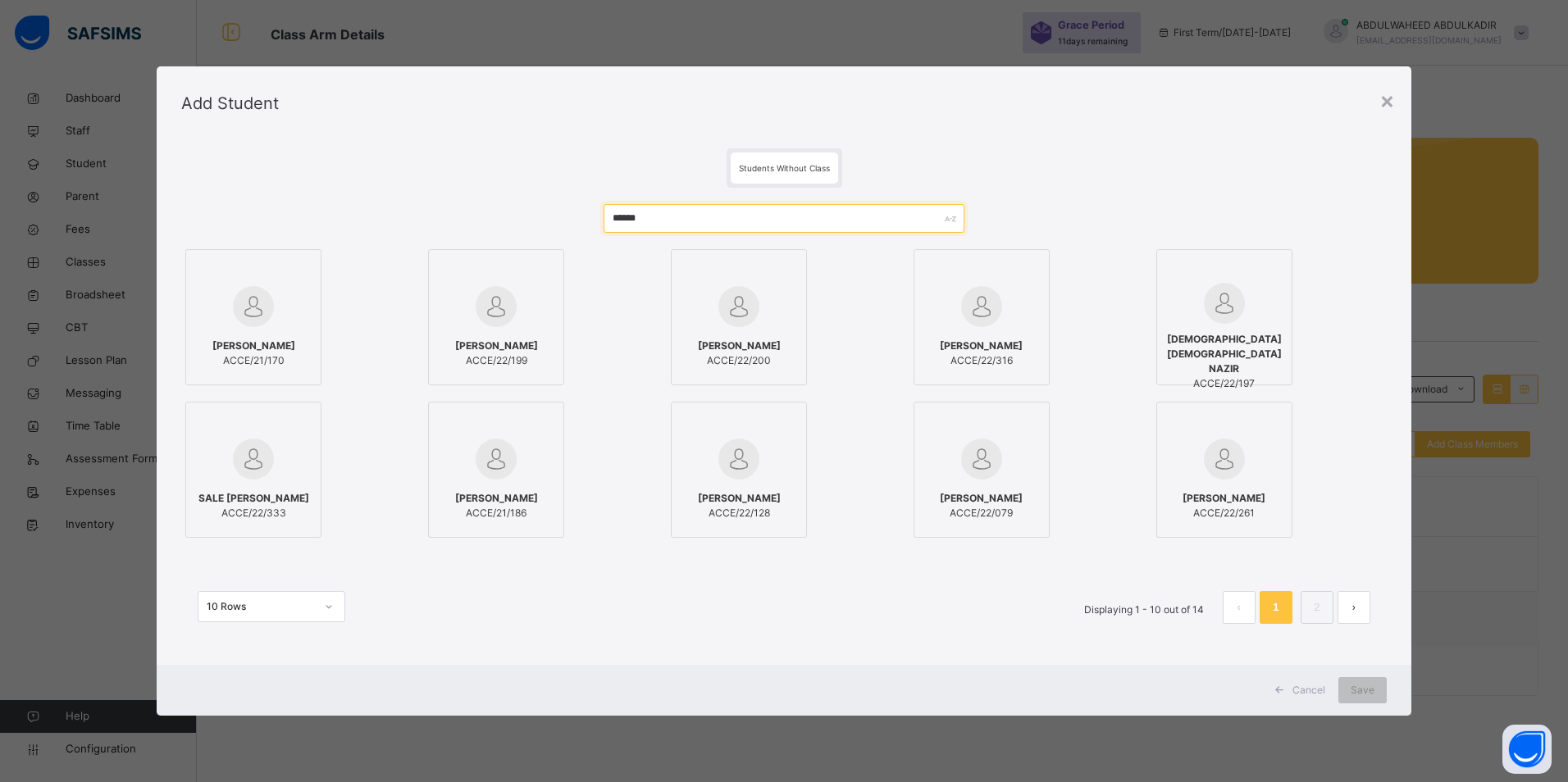
type input "******"
click at [998, 330] on div "[PERSON_NAME] ACCE/22/316" at bounding box center [981, 353] width 118 height 46
click at [1357, 695] on span "Save" at bounding box center [1362, 690] width 24 height 15
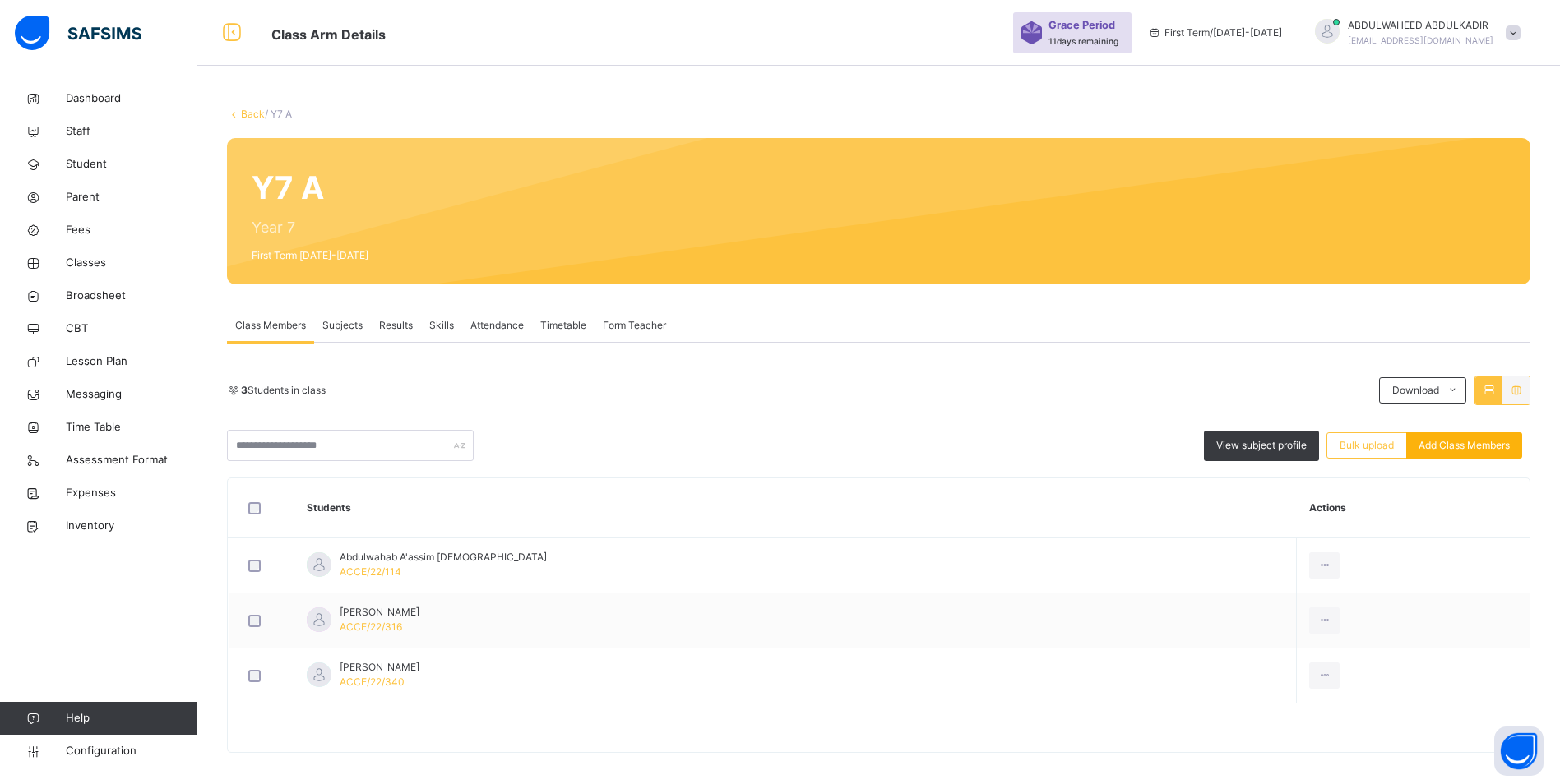
click at [1471, 448] on span "Add Class Members" at bounding box center [1464, 445] width 91 height 15
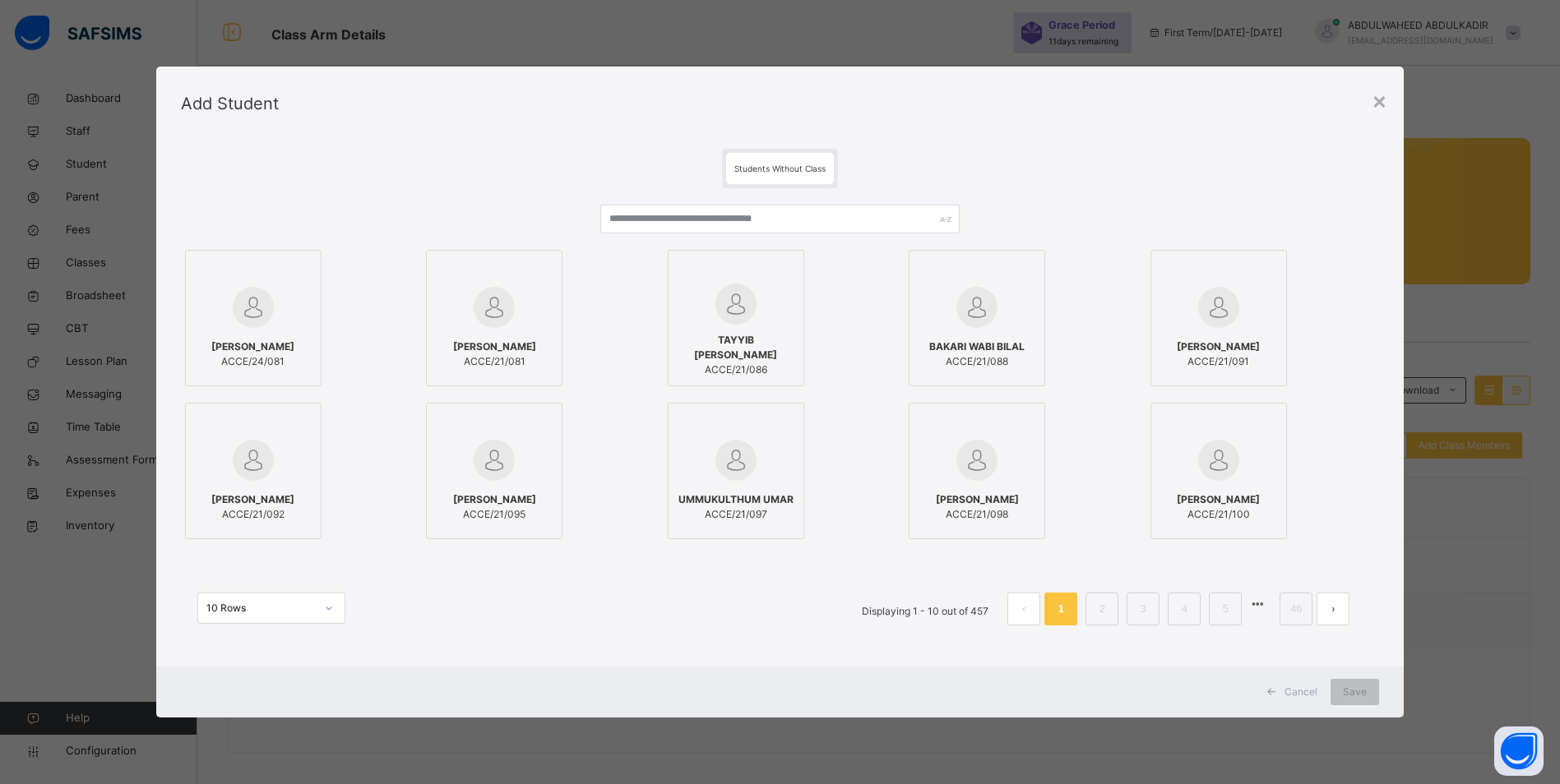
drag, startPoint x: 1389, startPoint y: 102, endPoint x: 1398, endPoint y: 135, distance: 34.2
click at [1388, 103] on div "×" at bounding box center [1380, 100] width 16 height 34
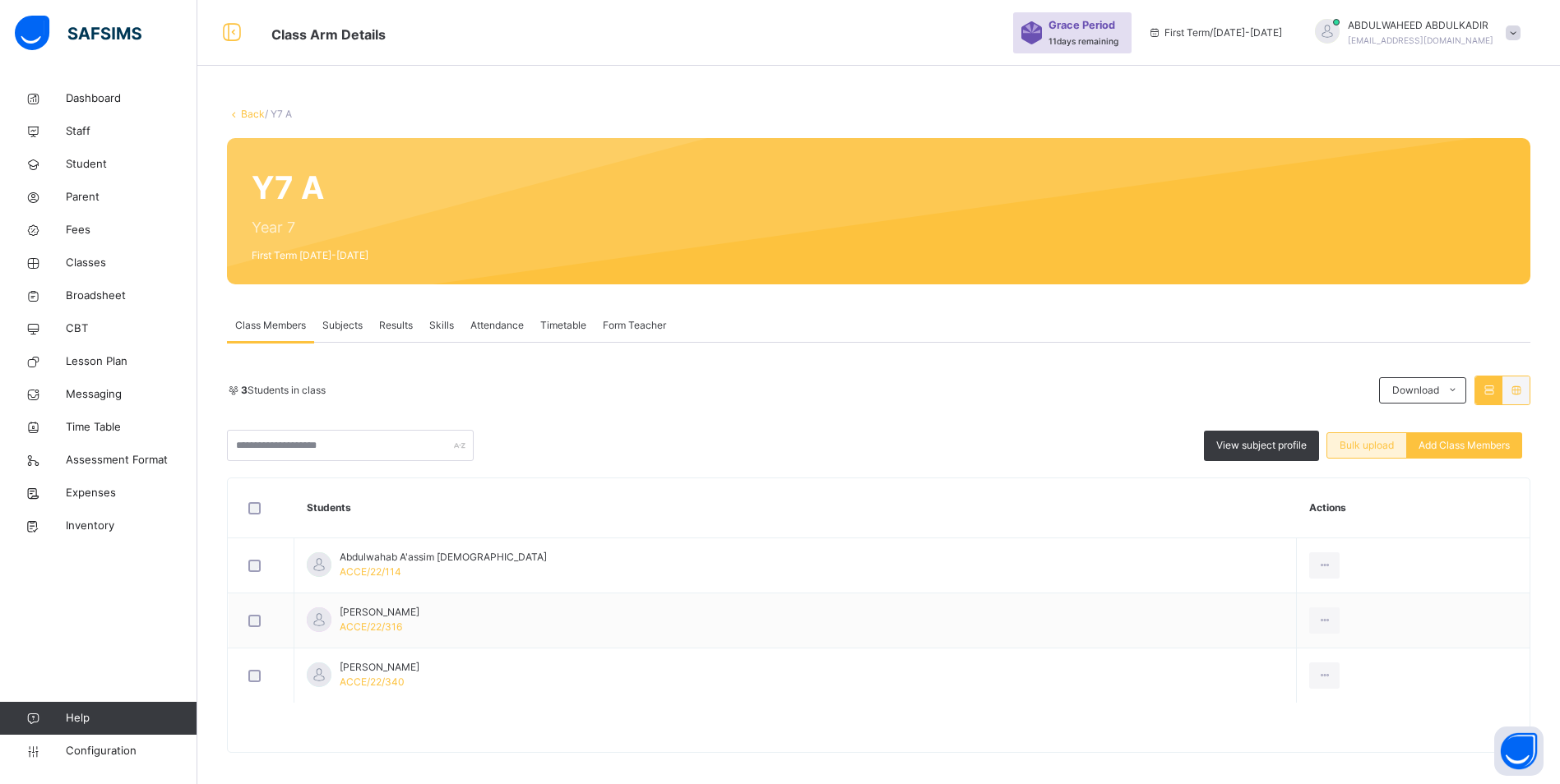
click at [1357, 441] on span "Bulk upload" at bounding box center [1367, 445] width 54 height 15
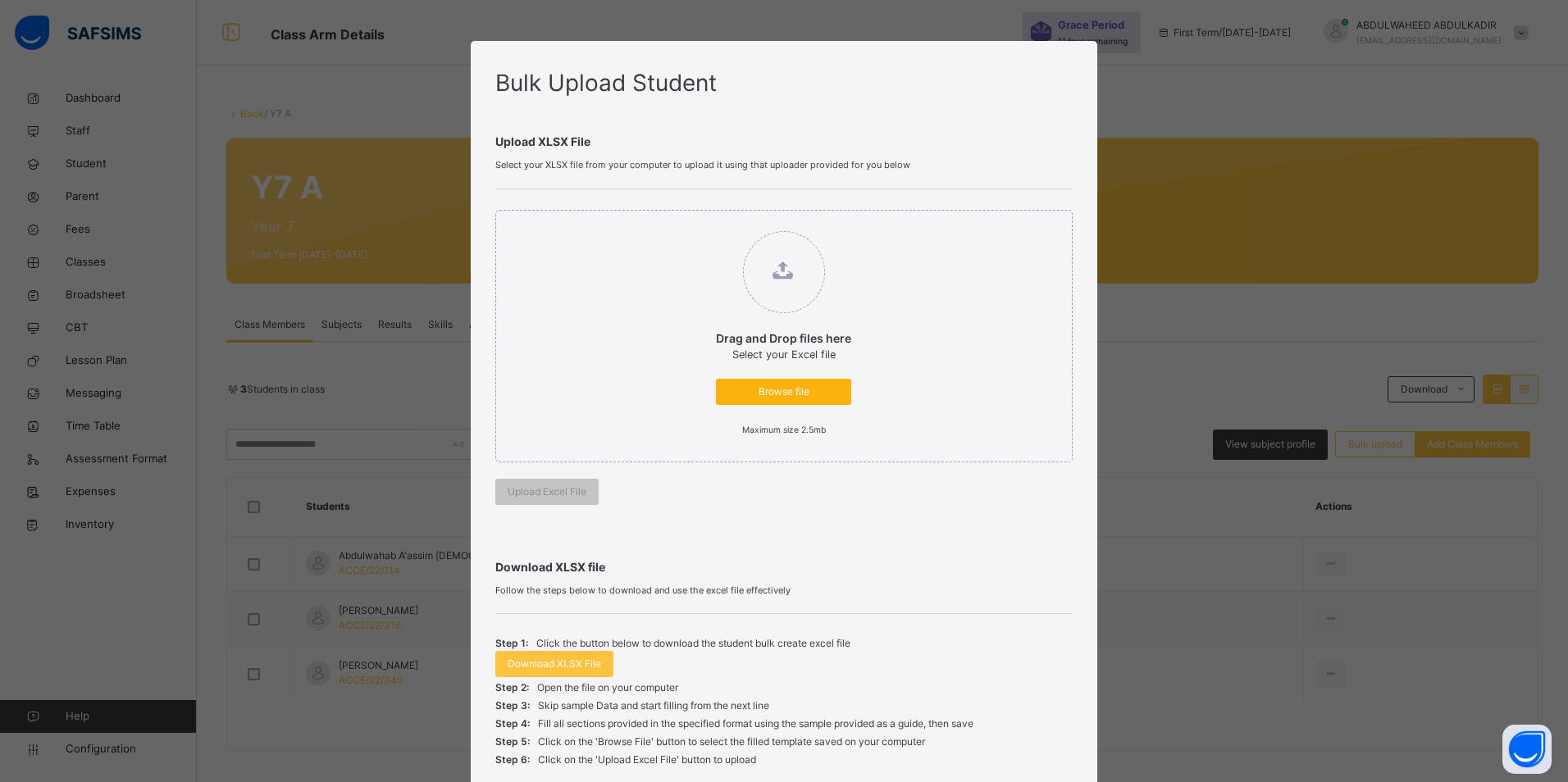
click at [786, 387] on span "Browse file" at bounding box center [783, 391] width 111 height 15
click at [699, 223] on input "Drag and Drop files here Select your Excel file Browse file Maximum size 2.5mb" at bounding box center [699, 223] width 0 height 0
type input "**********"
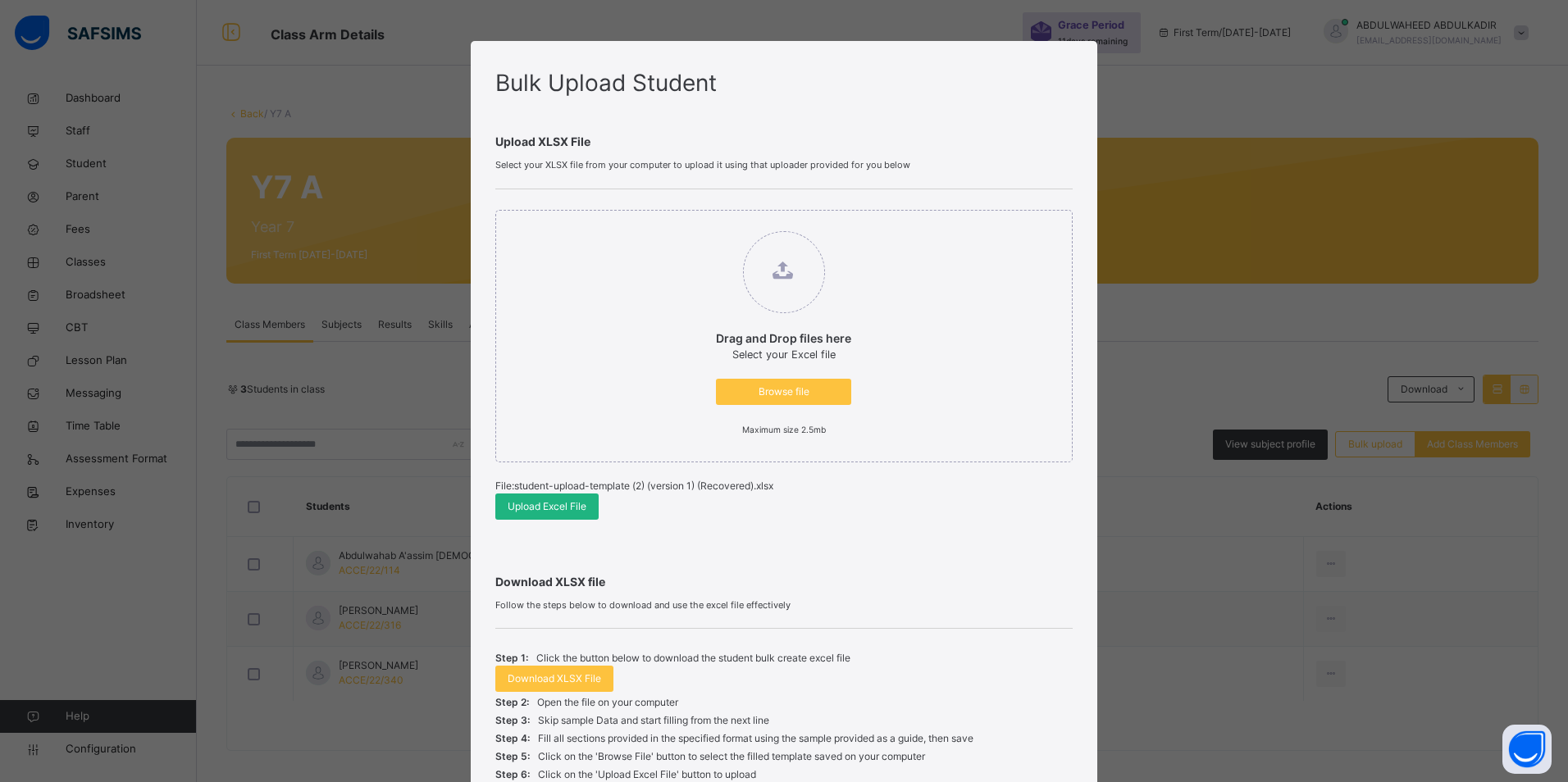
click at [558, 510] on span "Upload Excel File" at bounding box center [547, 507] width 78 height 15
click at [1131, 738] on div "Bulk Upload Student Upload XLSX File Select your XLSX file from your computer t…" at bounding box center [784, 391] width 1568 height 782
click at [787, 391] on span "Browse file" at bounding box center [783, 391] width 111 height 15
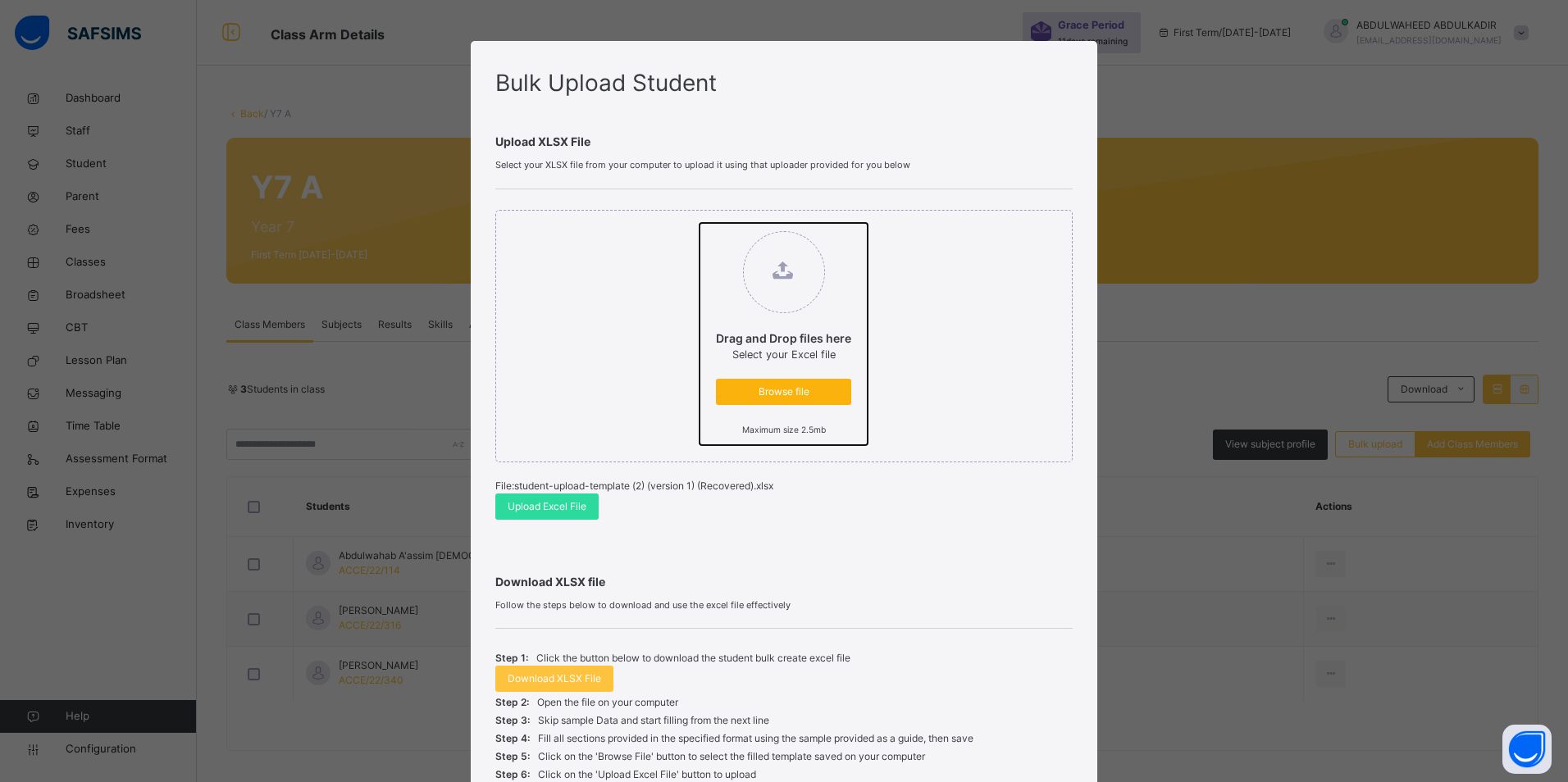
click at [699, 223] on input "Drag and Drop files here Select your Excel file Browse file Maximum size 2.5mb" at bounding box center [699, 223] width 0 height 0
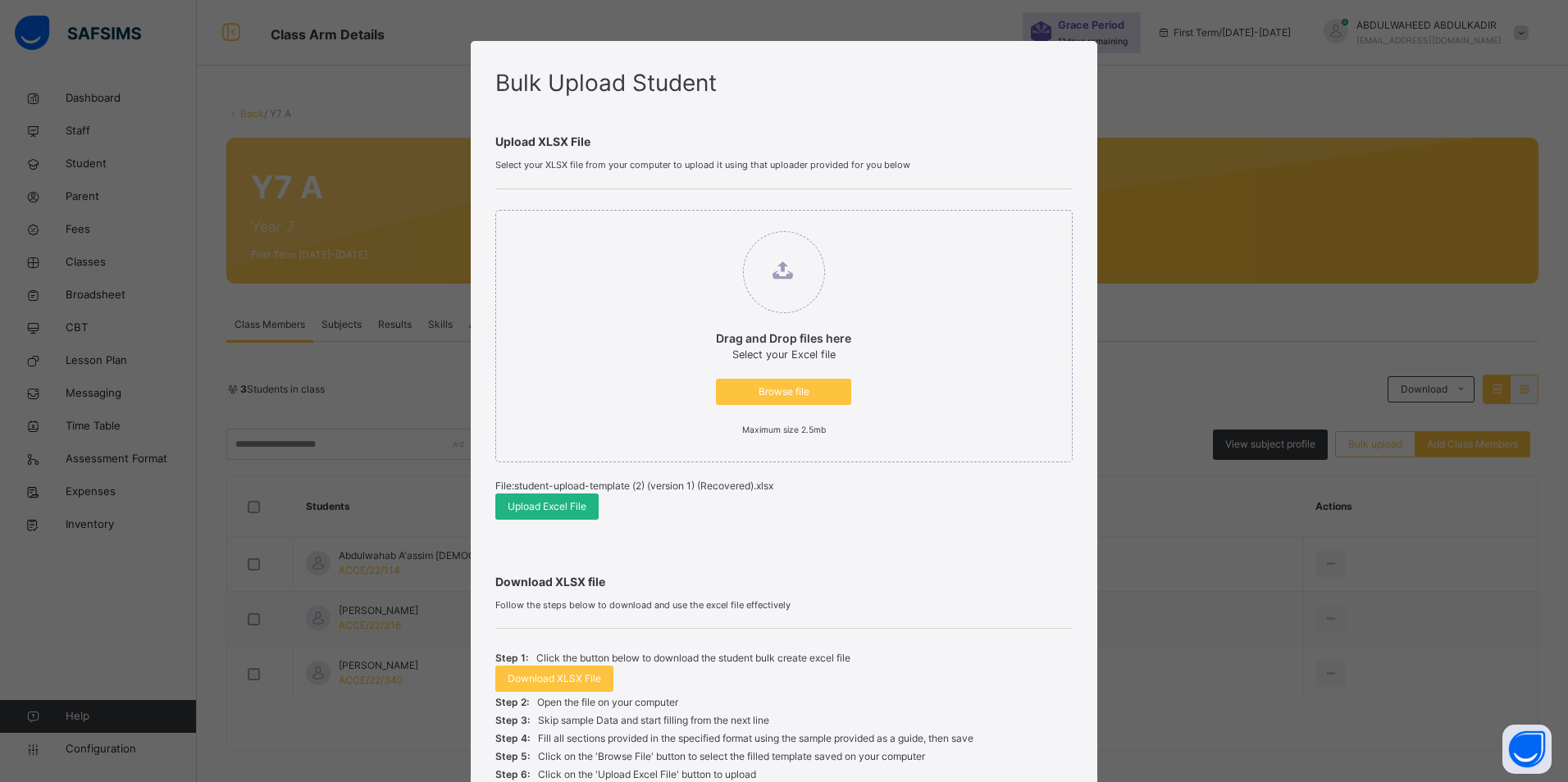
click at [552, 507] on span "Upload Excel File" at bounding box center [547, 507] width 78 height 15
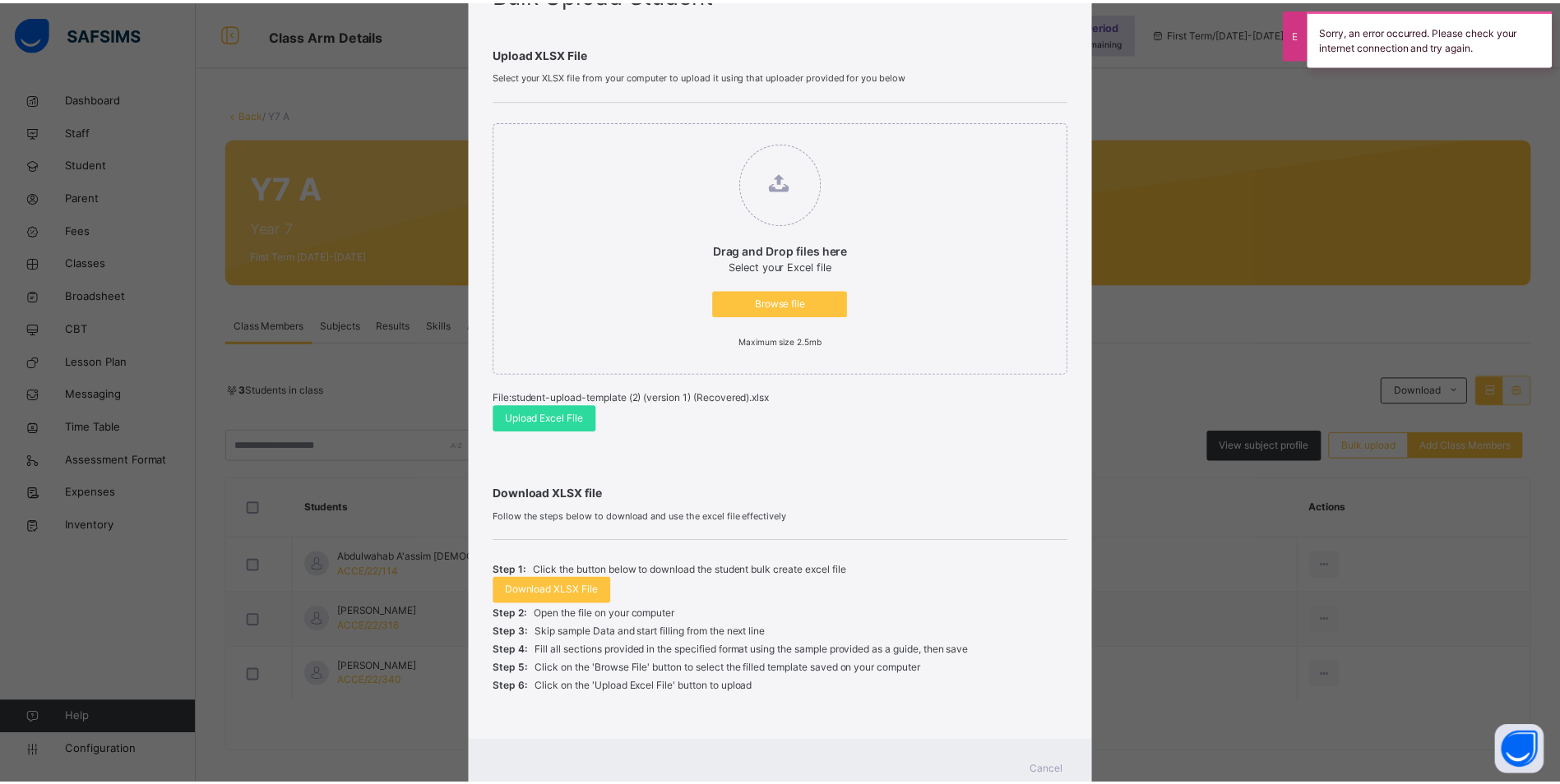
scroll to position [147, 0]
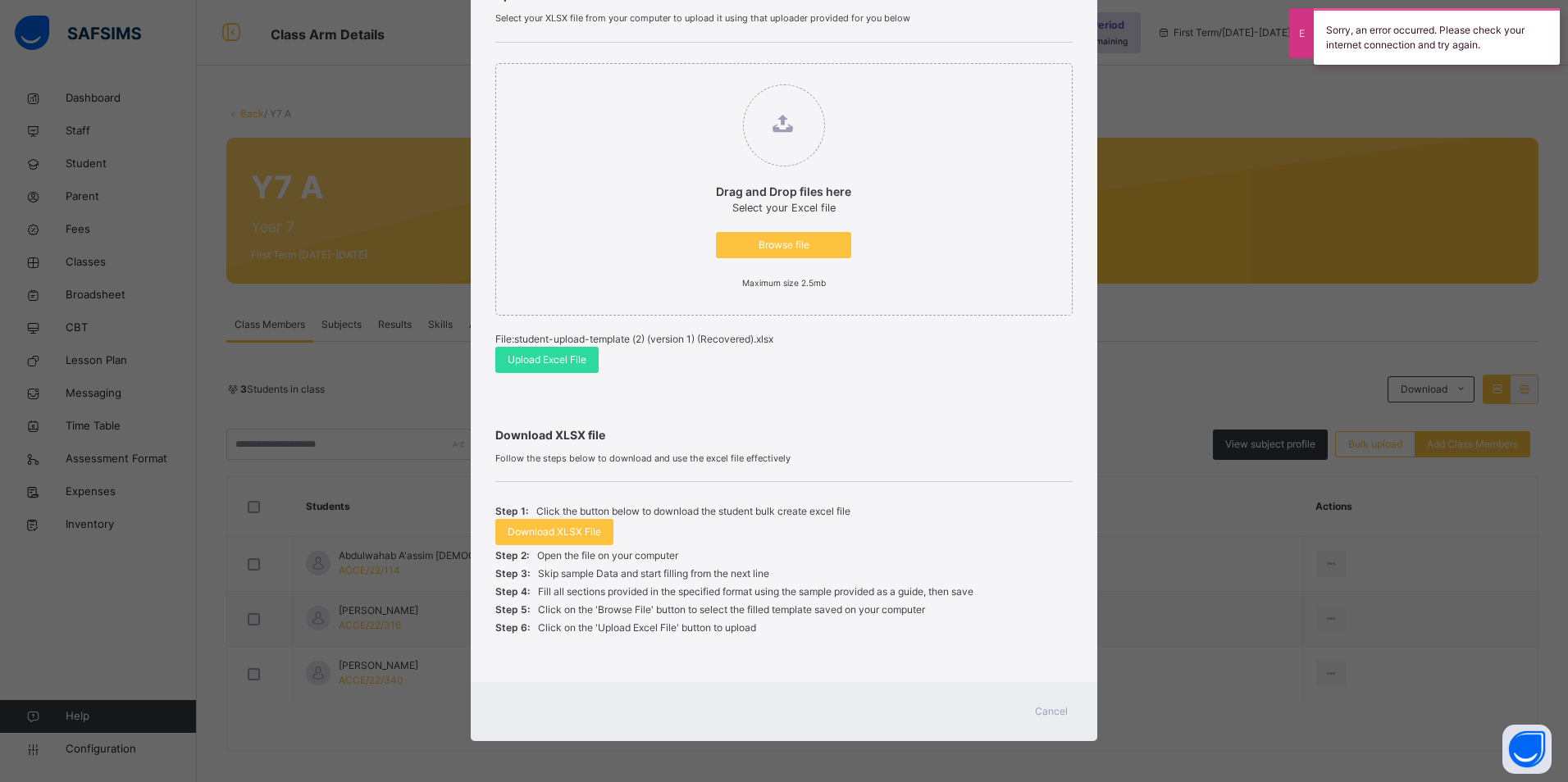
click at [1046, 706] on span "Cancel" at bounding box center [1052, 711] width 33 height 15
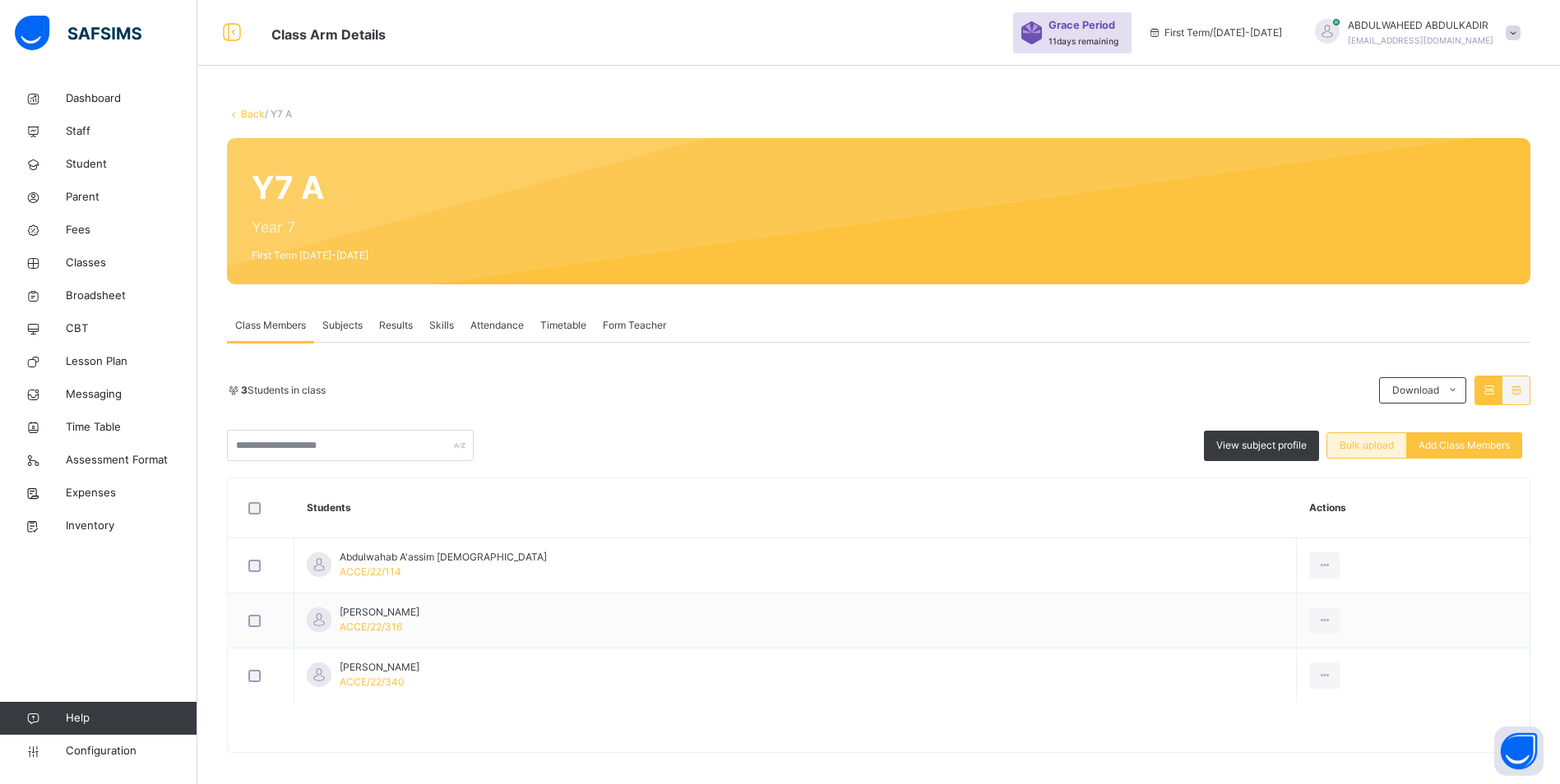
click at [1370, 443] on span "Bulk upload" at bounding box center [1367, 445] width 54 height 15
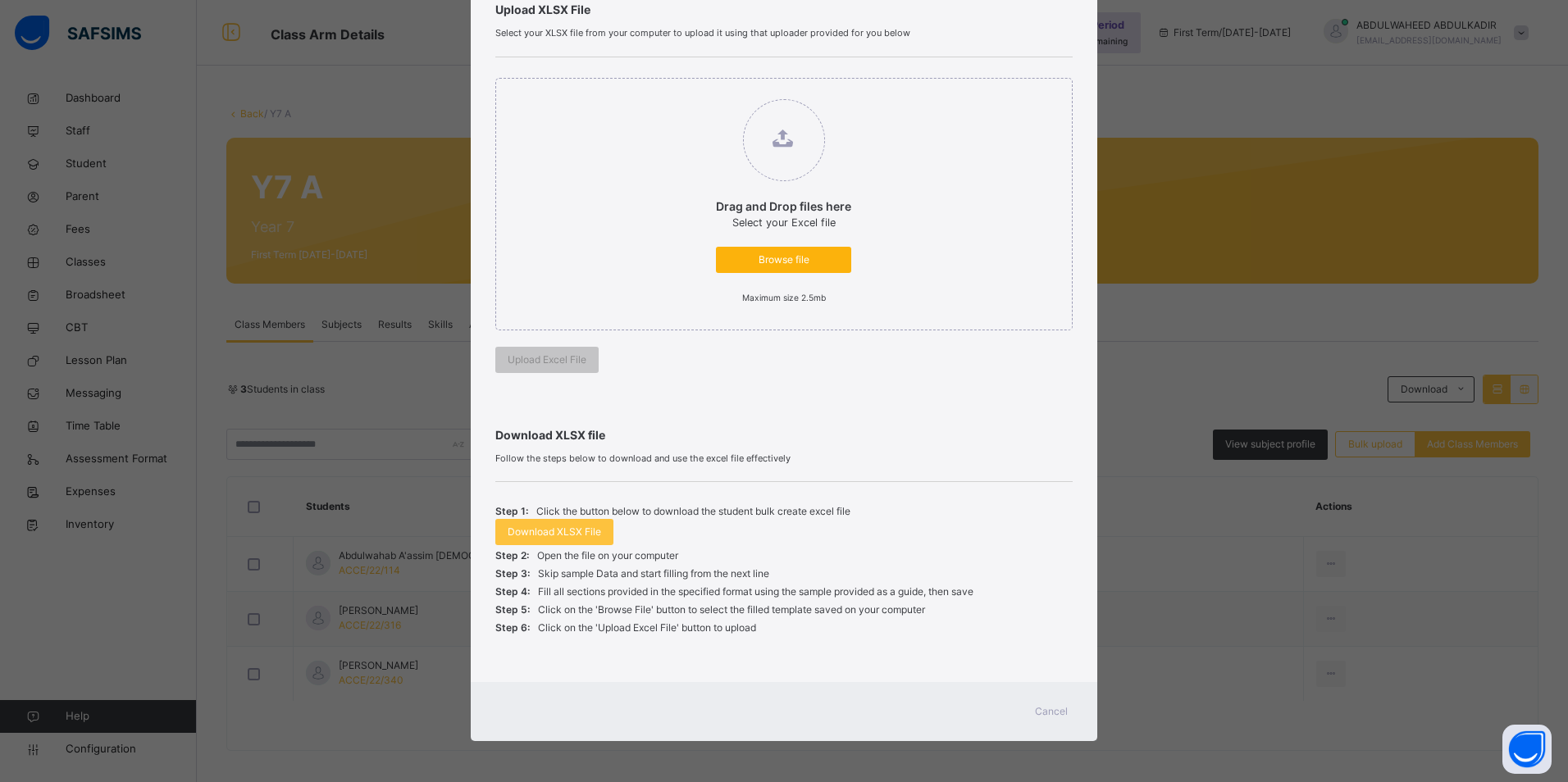
click at [760, 256] on span "Browse file" at bounding box center [783, 260] width 111 height 15
click at [699, 91] on input "Drag and Drop files here Select your Excel file Browse file Maximum size 2.5mb" at bounding box center [699, 91] width 0 height 0
click at [1053, 709] on span "Cancel" at bounding box center [1052, 711] width 33 height 15
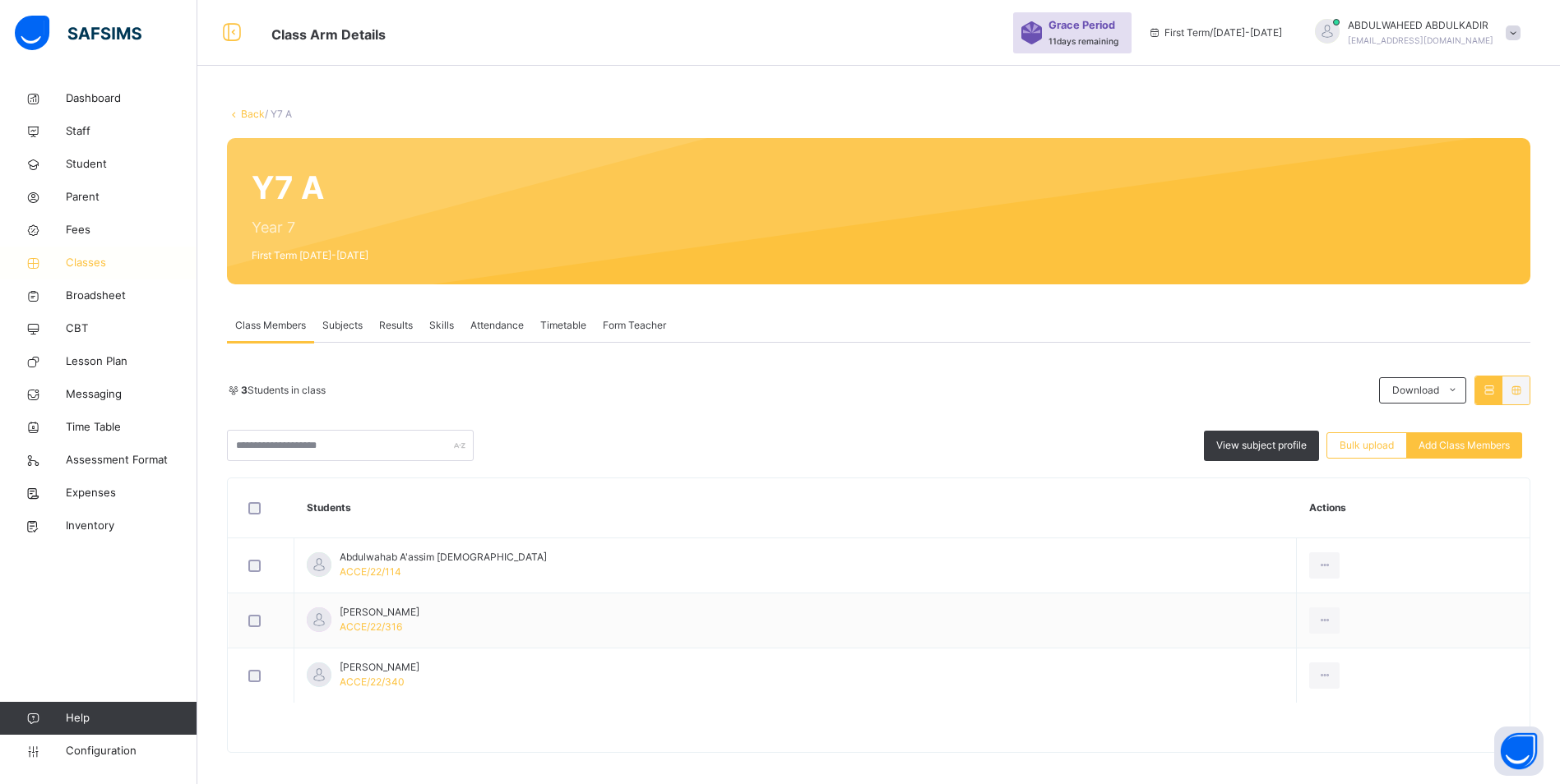
click at [86, 260] on span "Classes" at bounding box center [131, 263] width 131 height 17
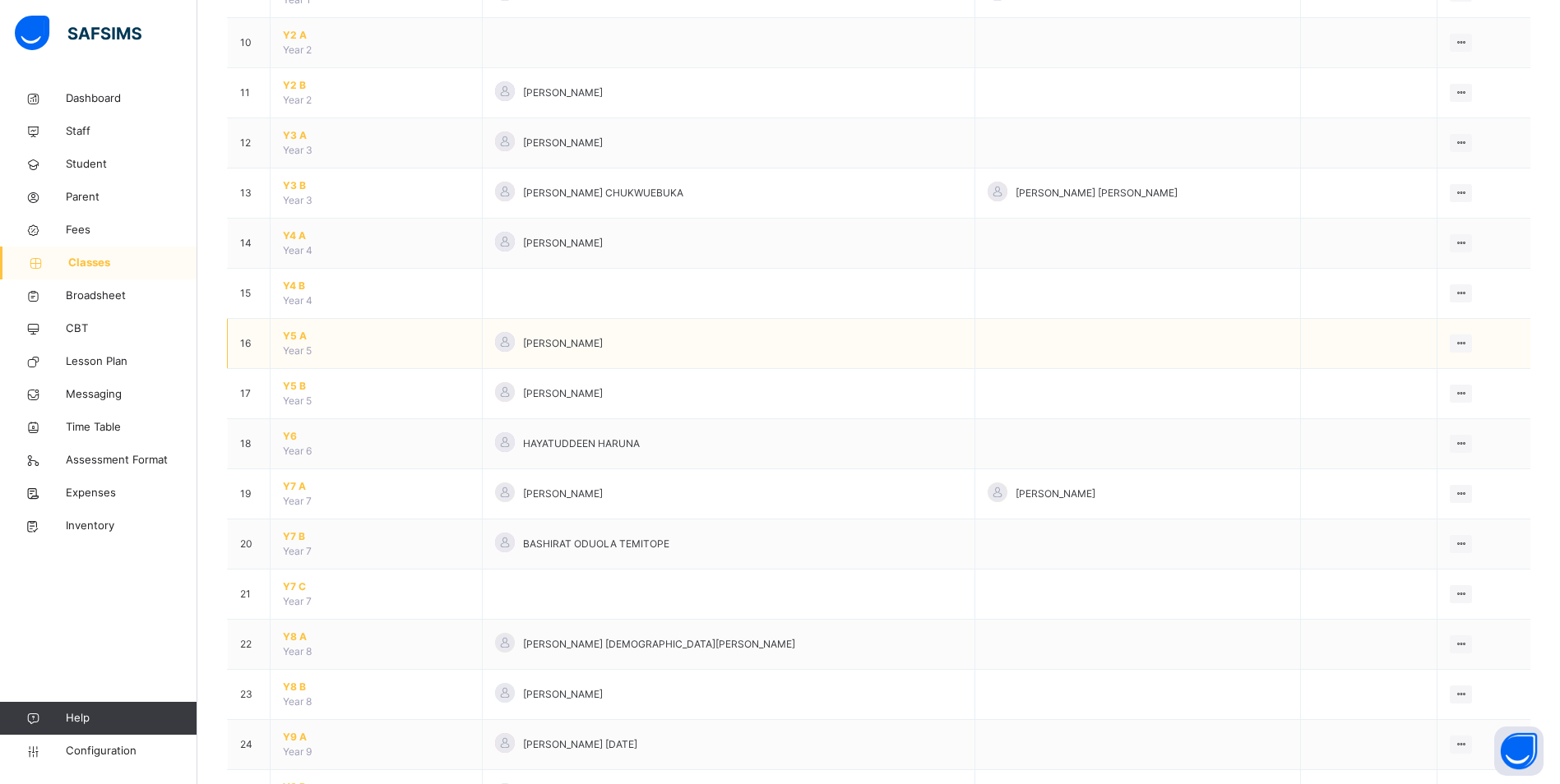
scroll to position [657, 0]
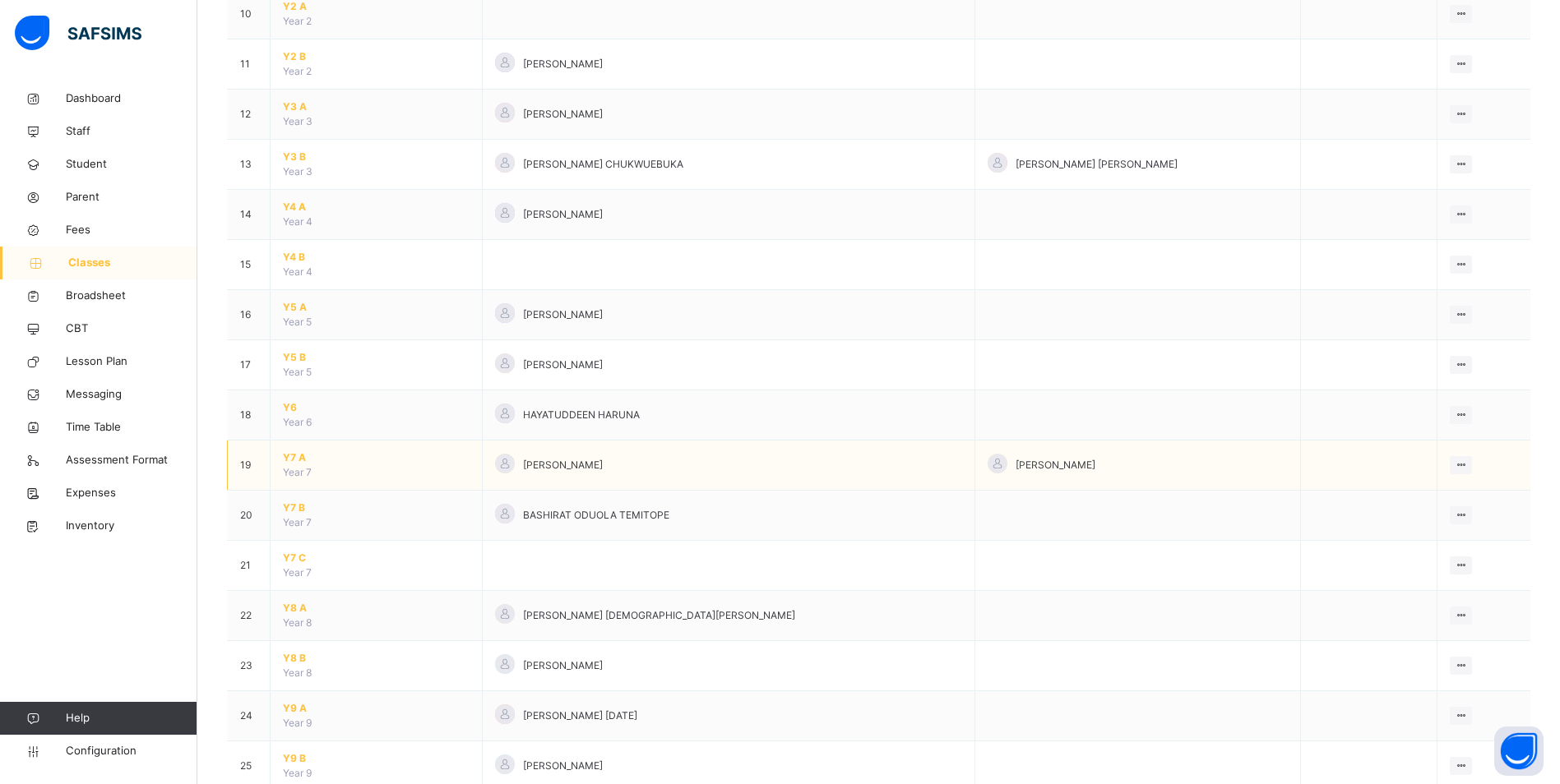
click at [280, 457] on td "Y7 A Year 7" at bounding box center [376, 465] width 212 height 50
click at [292, 456] on span "Y7 A" at bounding box center [376, 457] width 186 height 15
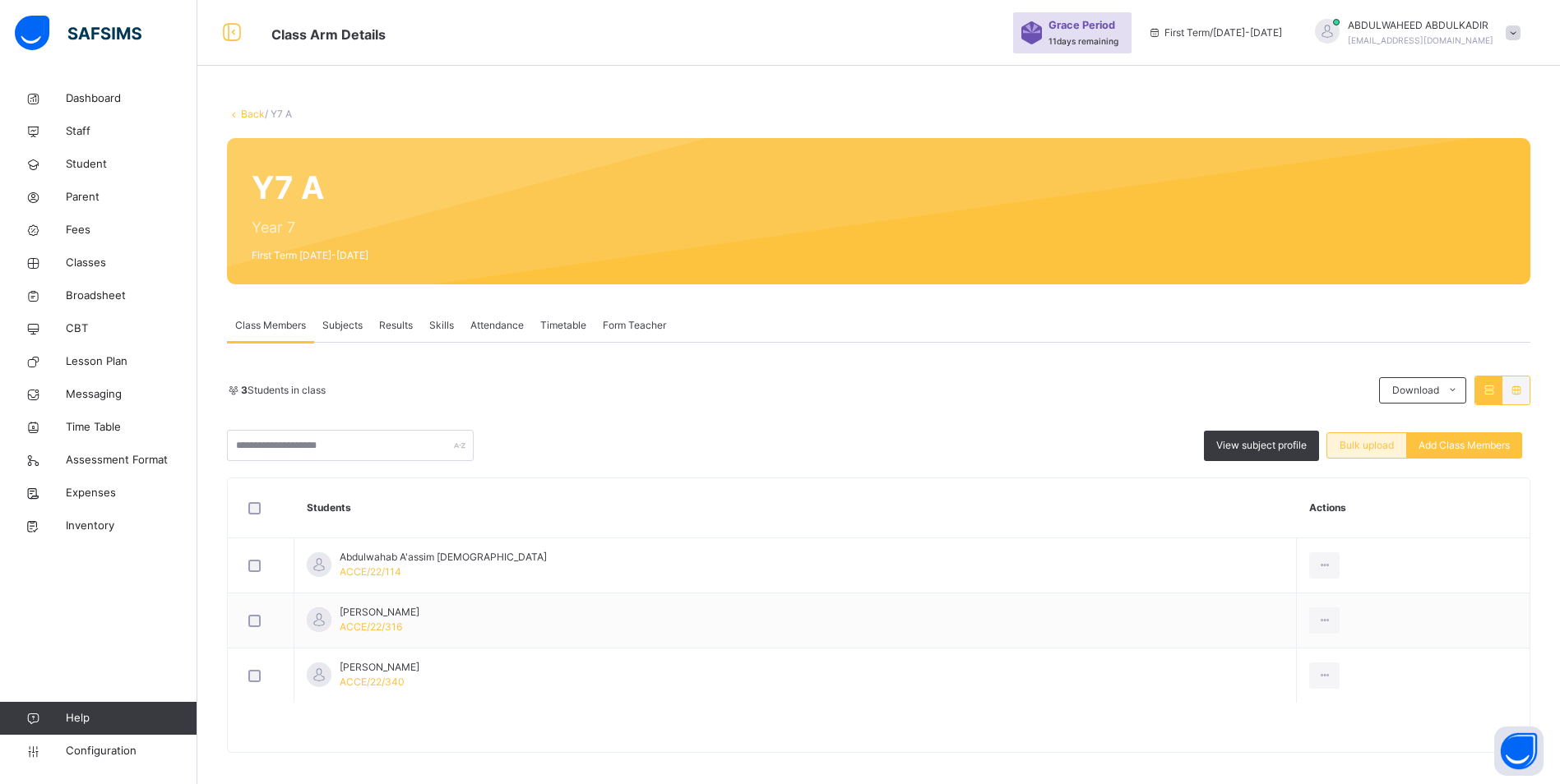
click at [1384, 442] on span "Bulk upload" at bounding box center [1367, 445] width 54 height 15
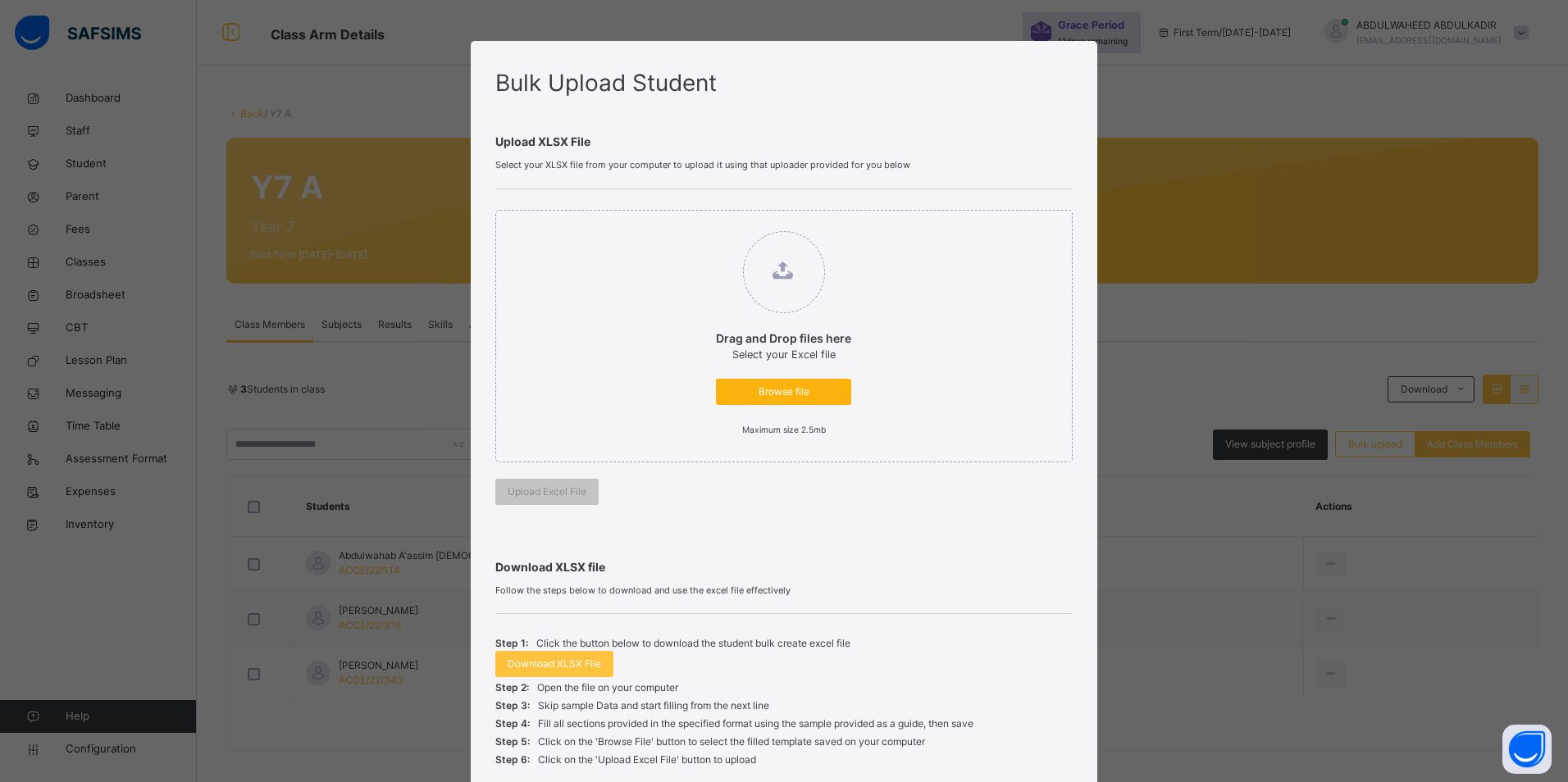
click at [780, 393] on span "Browse file" at bounding box center [783, 391] width 111 height 15
click at [699, 223] on input "Drag and Drop files here Select your Excel file Browse file Maximum size 2.5mb" at bounding box center [699, 223] width 0 height 0
type input "**********"
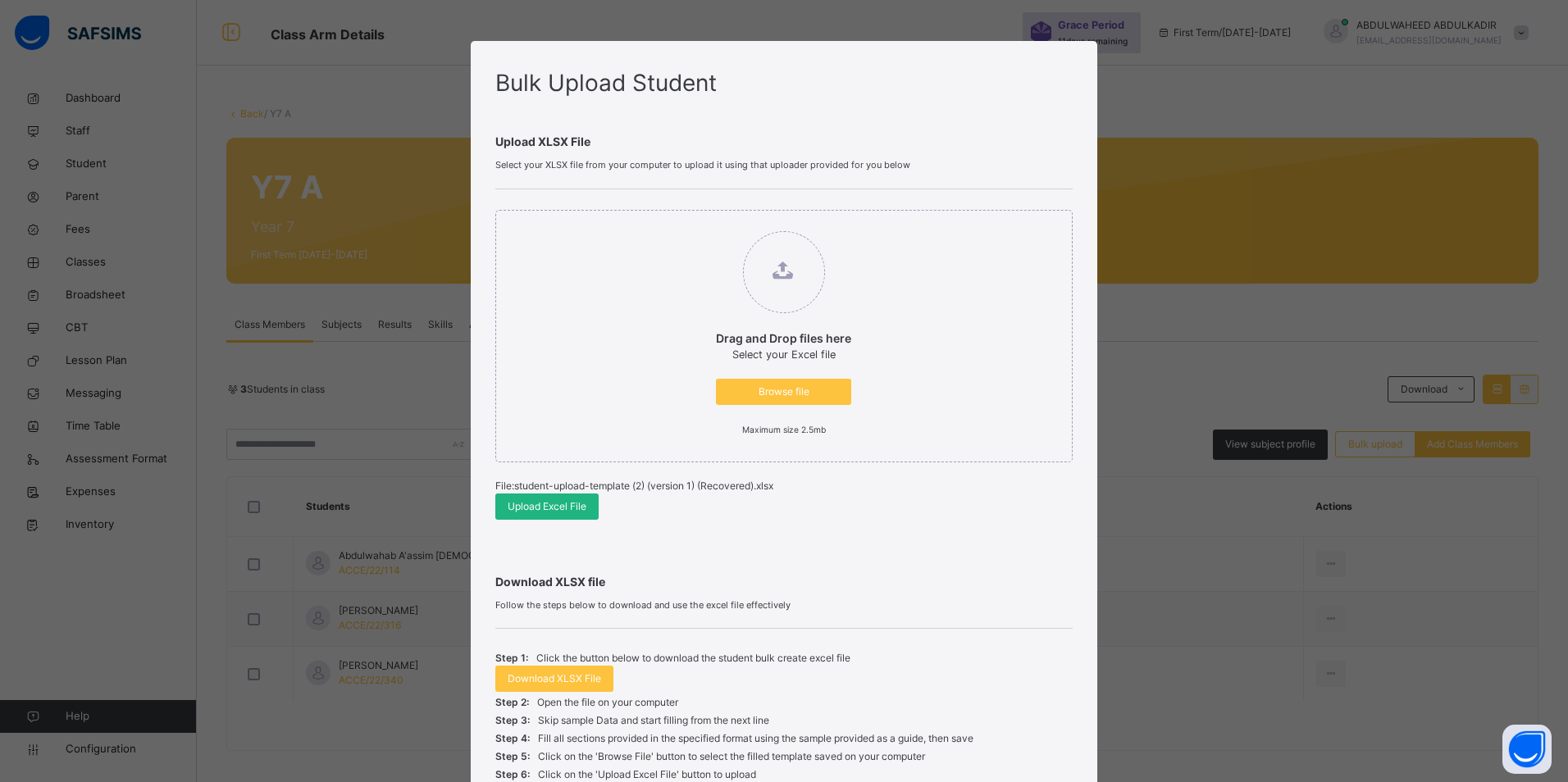
click at [548, 509] on span "Upload Excel File" at bounding box center [547, 507] width 78 height 15
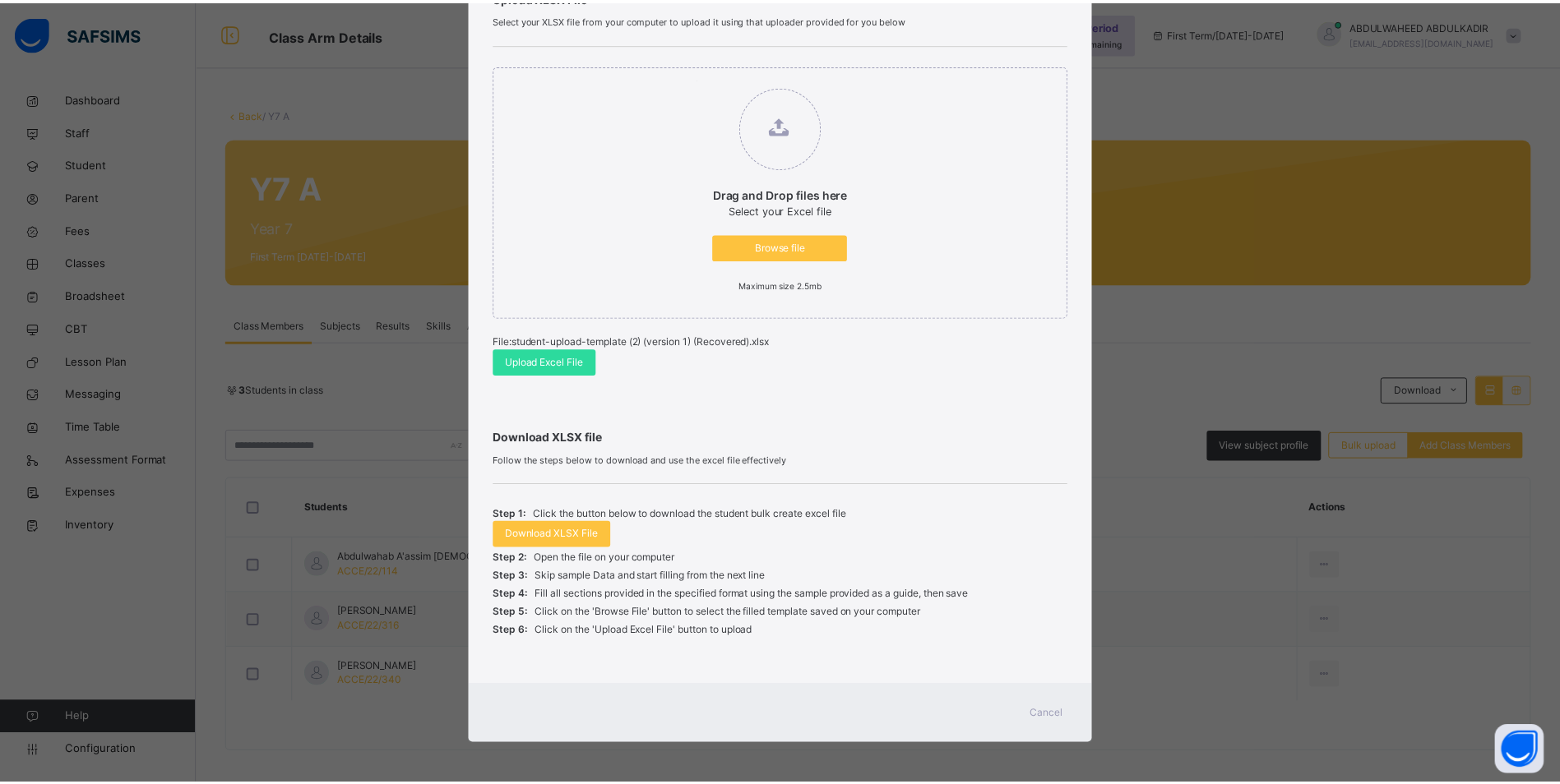
scroll to position [147, 0]
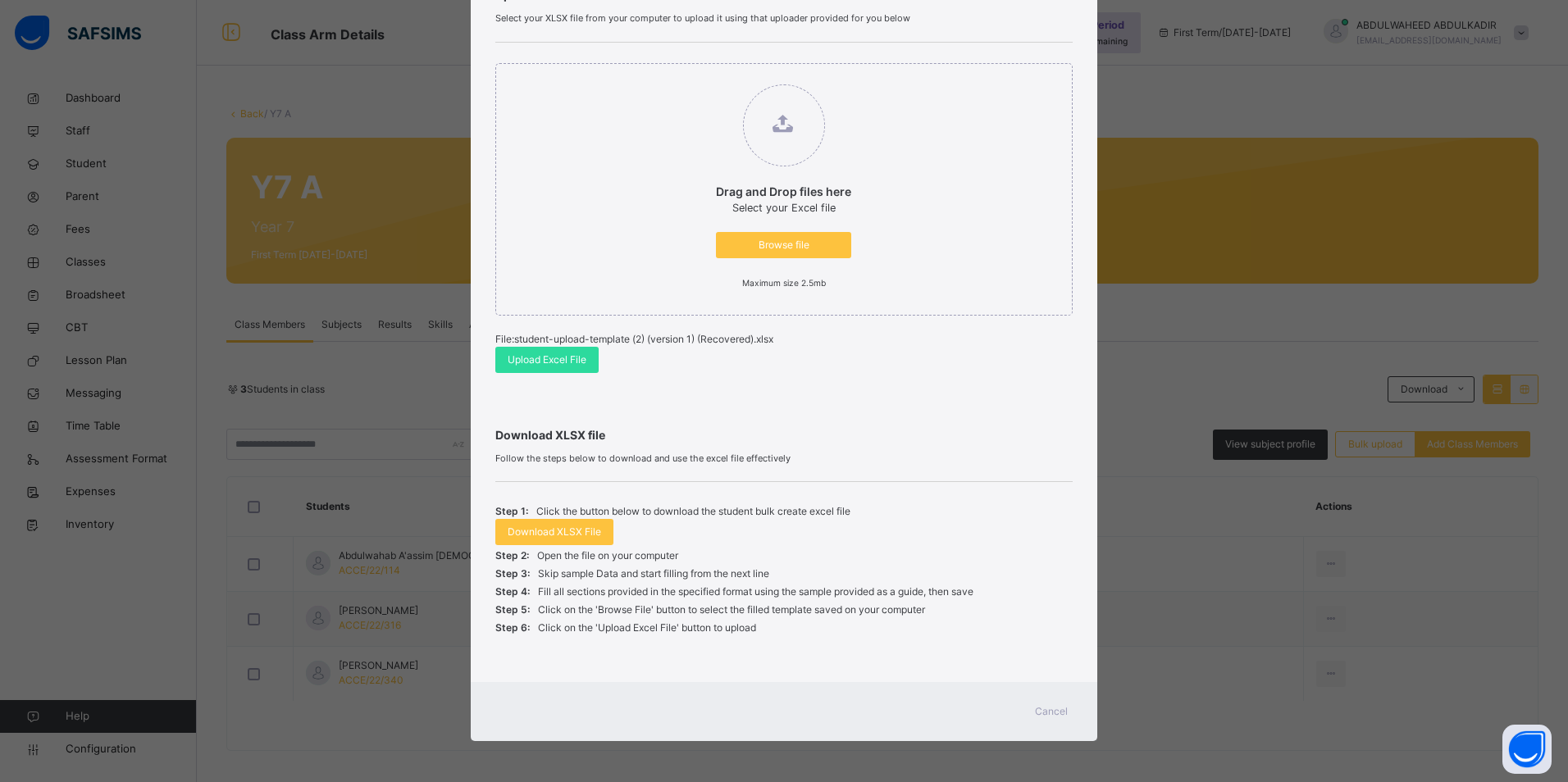
click at [1047, 708] on span "Cancel" at bounding box center [1052, 711] width 33 height 15
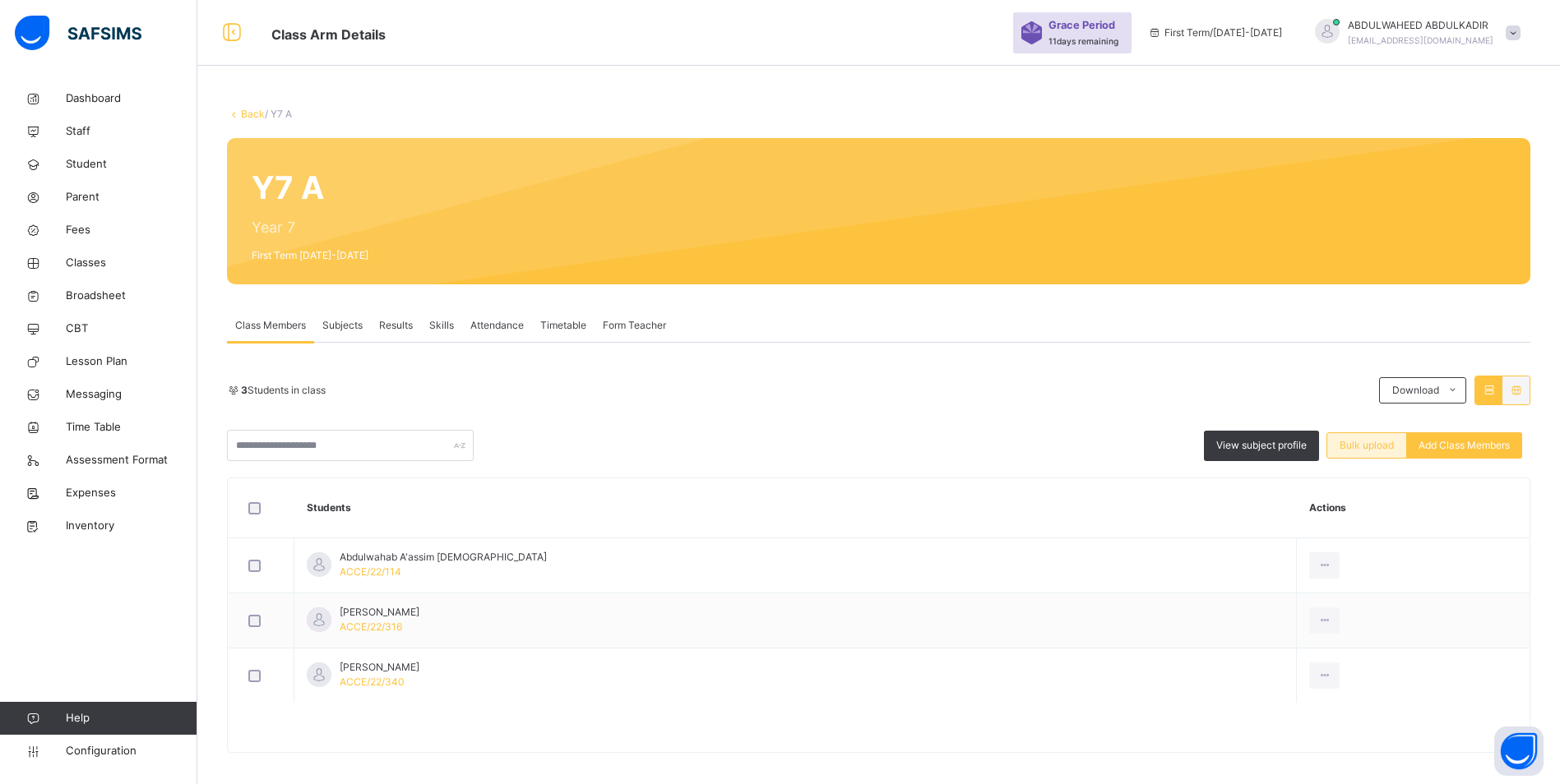
click at [1374, 449] on span "Bulk upload" at bounding box center [1367, 445] width 54 height 15
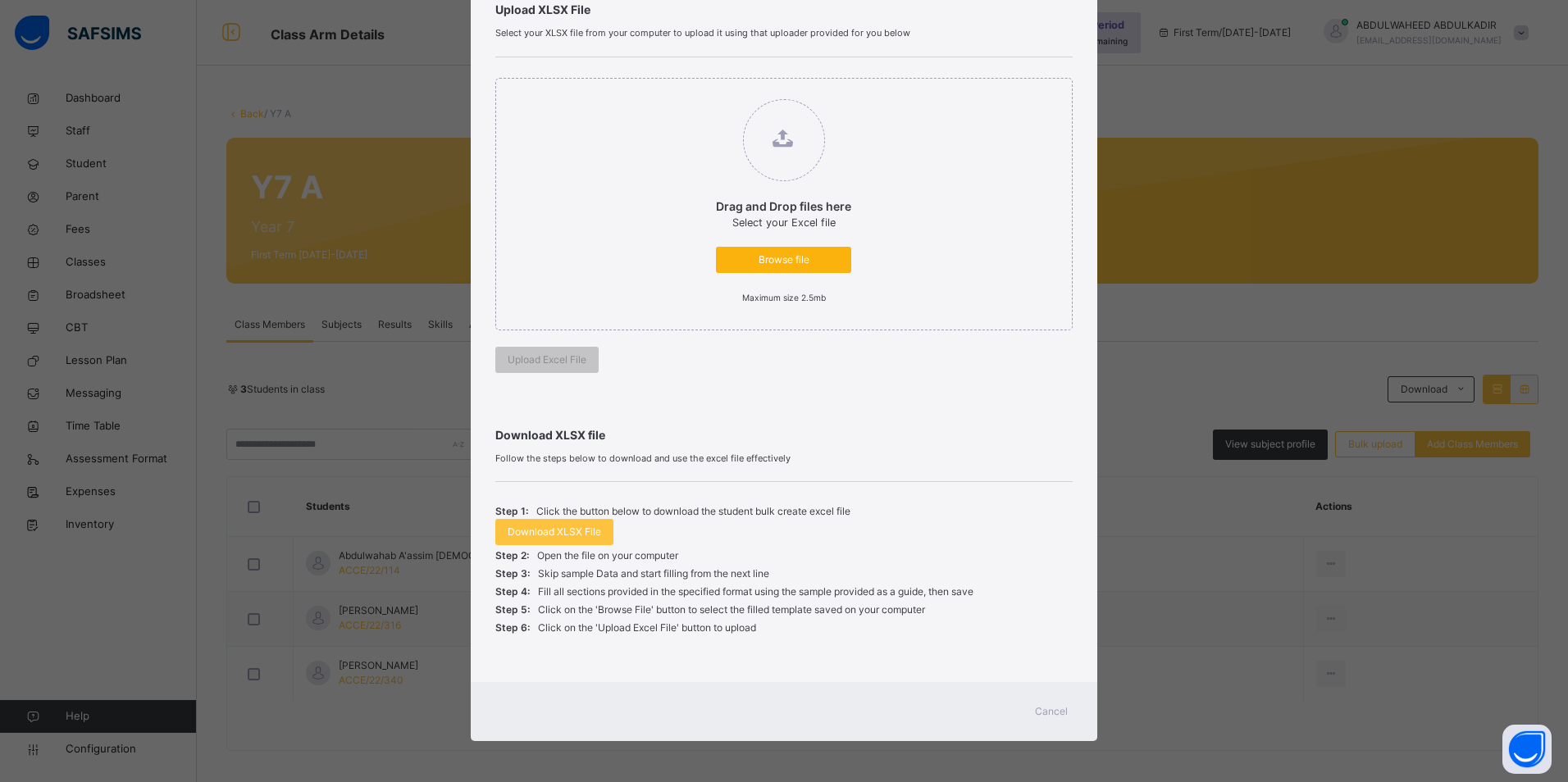
click at [774, 253] on span "Browse file" at bounding box center [783, 260] width 111 height 15
click at [699, 91] on input "Drag and Drop files here Select your Excel file Browse file Maximum size 2.5mb" at bounding box center [699, 91] width 0 height 0
click at [1054, 717] on span "Cancel" at bounding box center [1052, 711] width 33 height 15
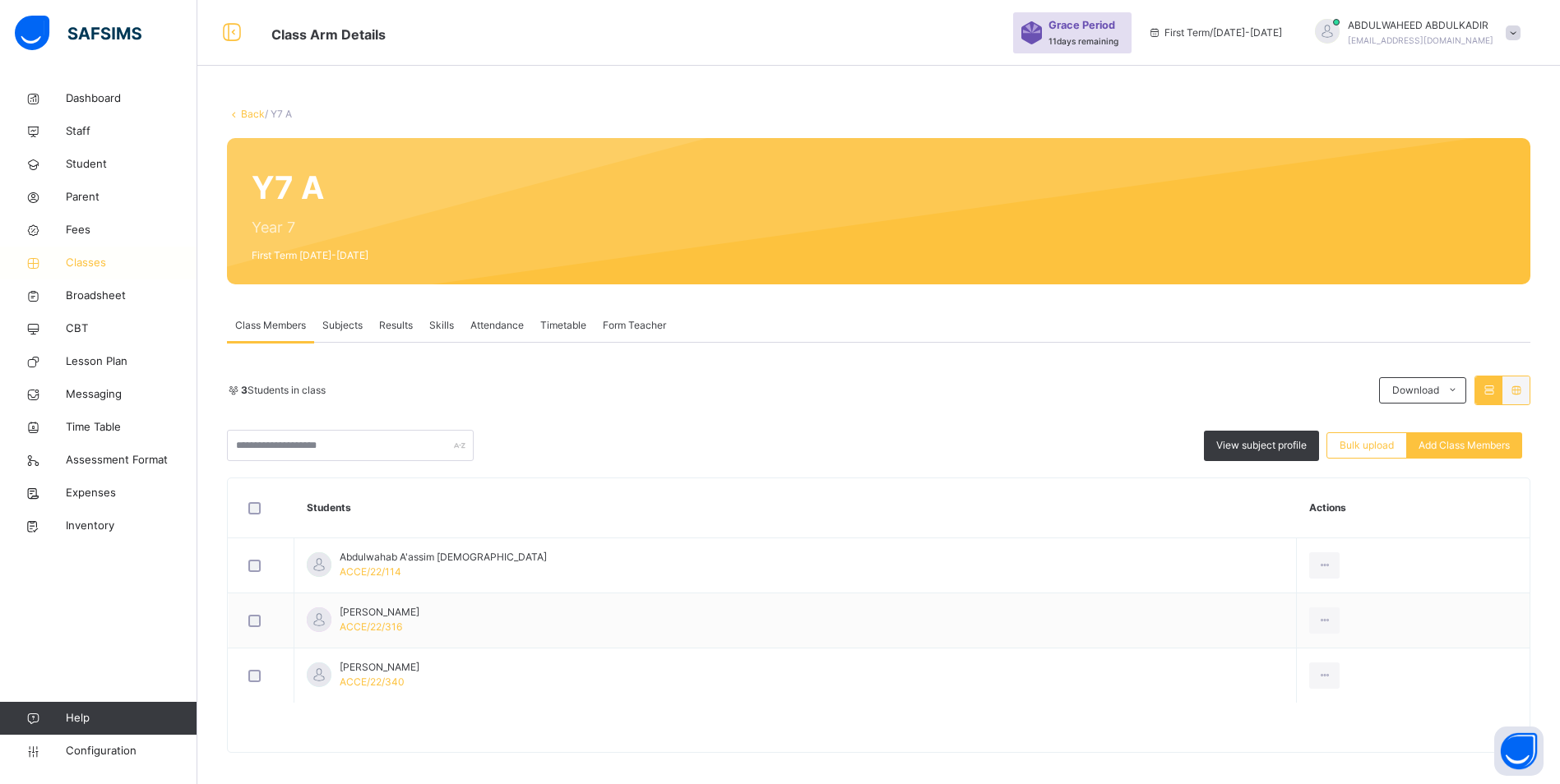
click at [88, 257] on span "Classes" at bounding box center [131, 263] width 131 height 17
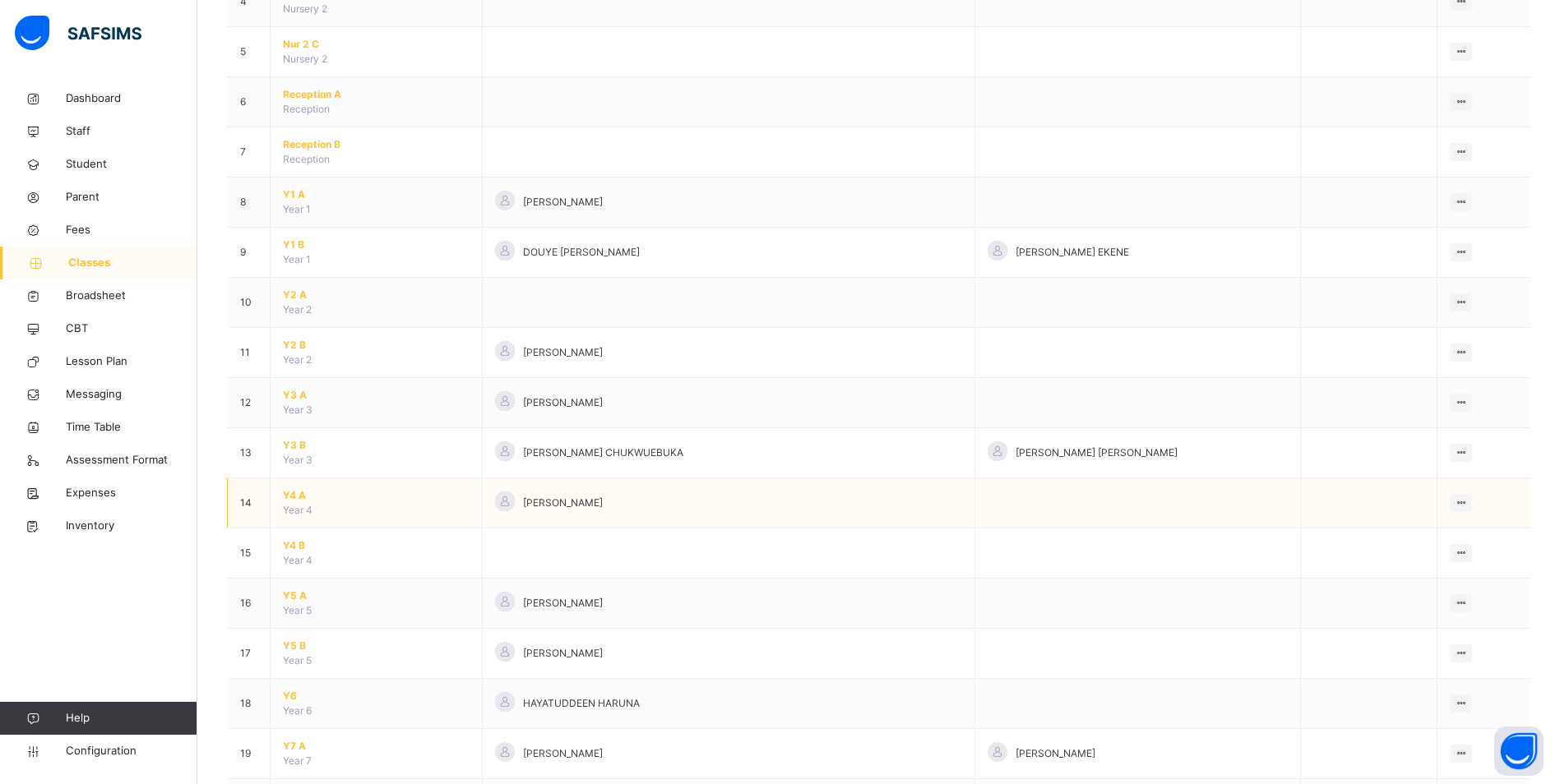
scroll to position [575, 0]
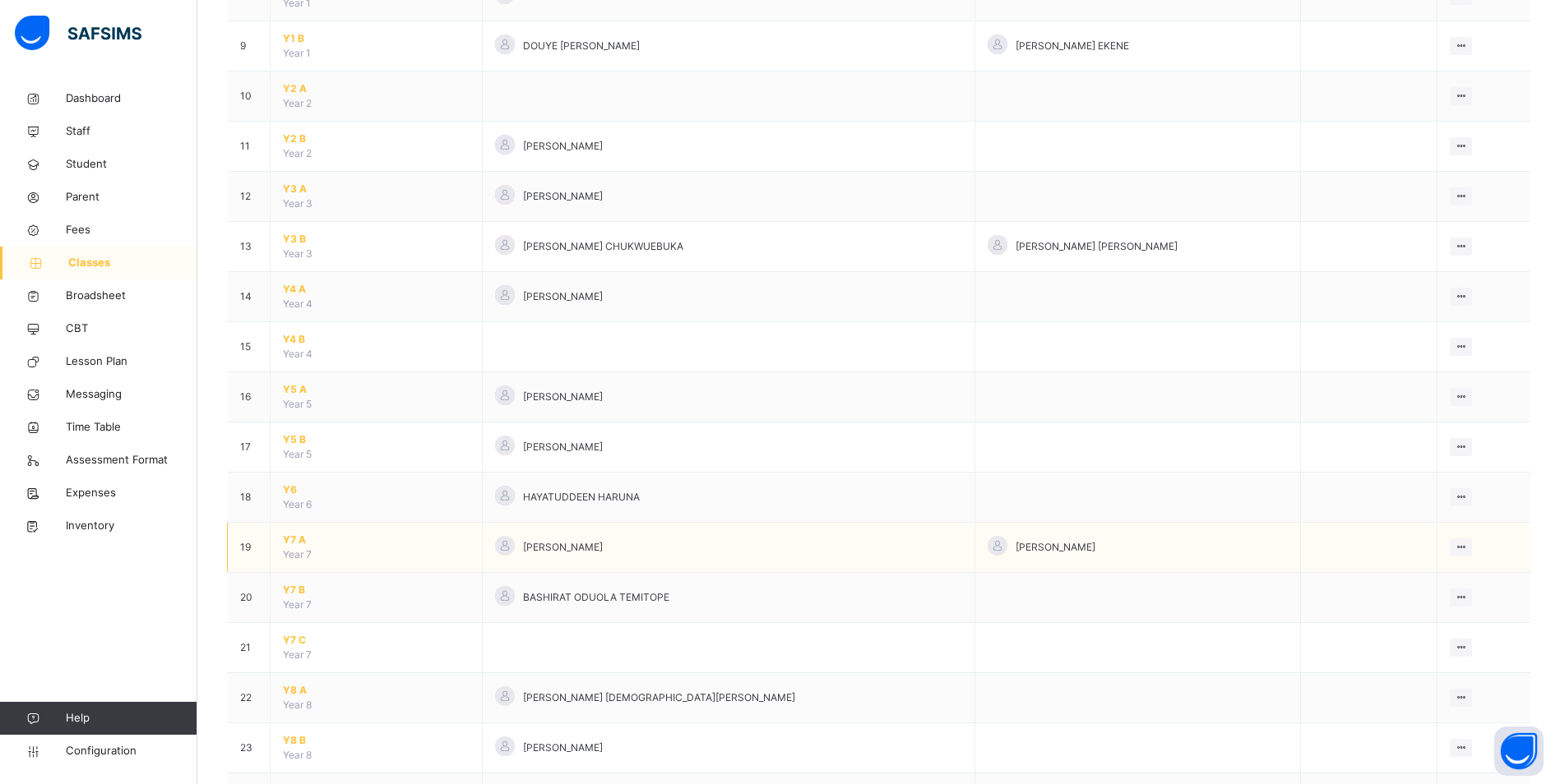
click at [288, 538] on span "Y7 A" at bounding box center [376, 539] width 186 height 15
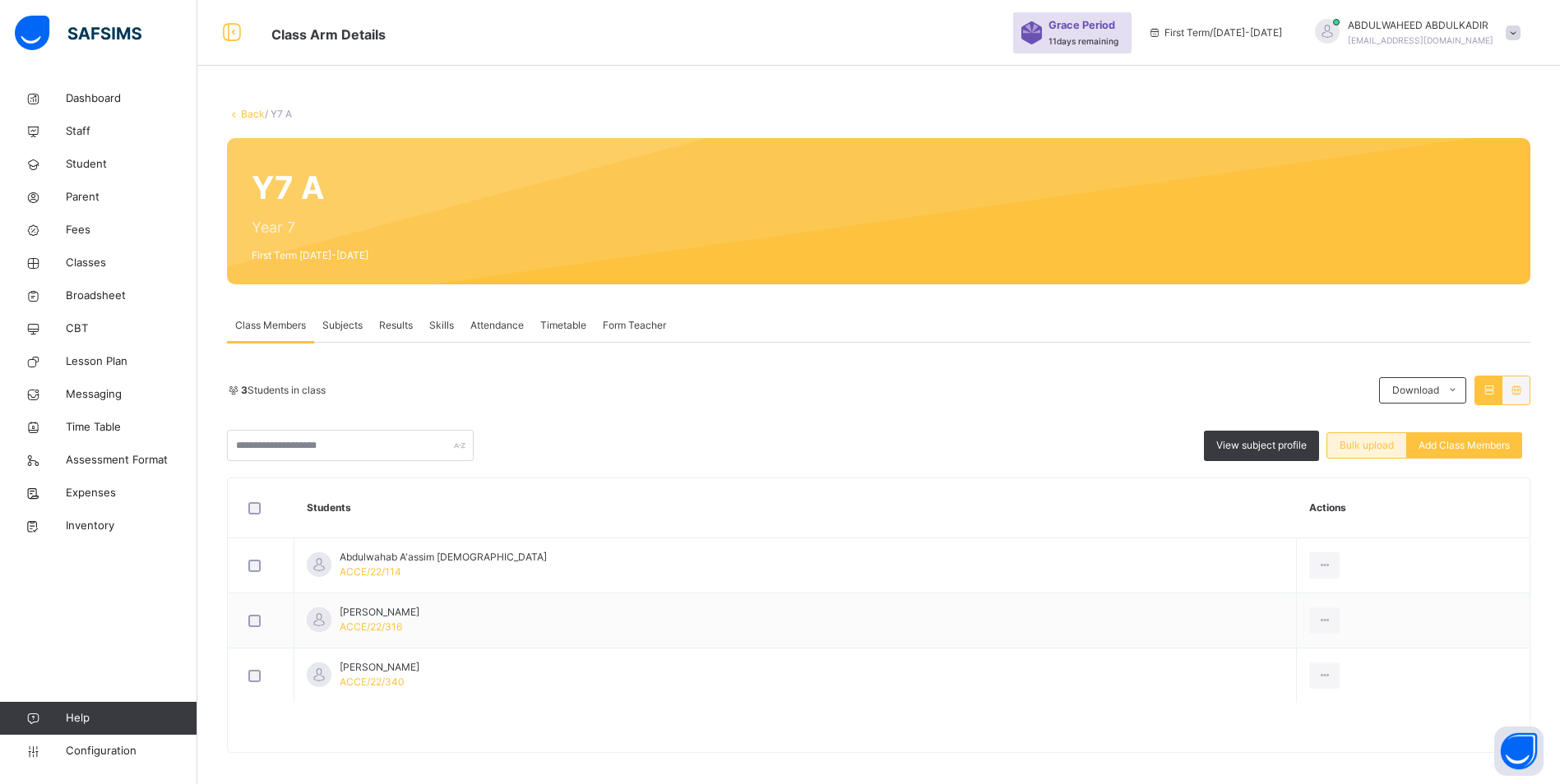
click at [1370, 448] on span "Bulk upload" at bounding box center [1367, 445] width 54 height 15
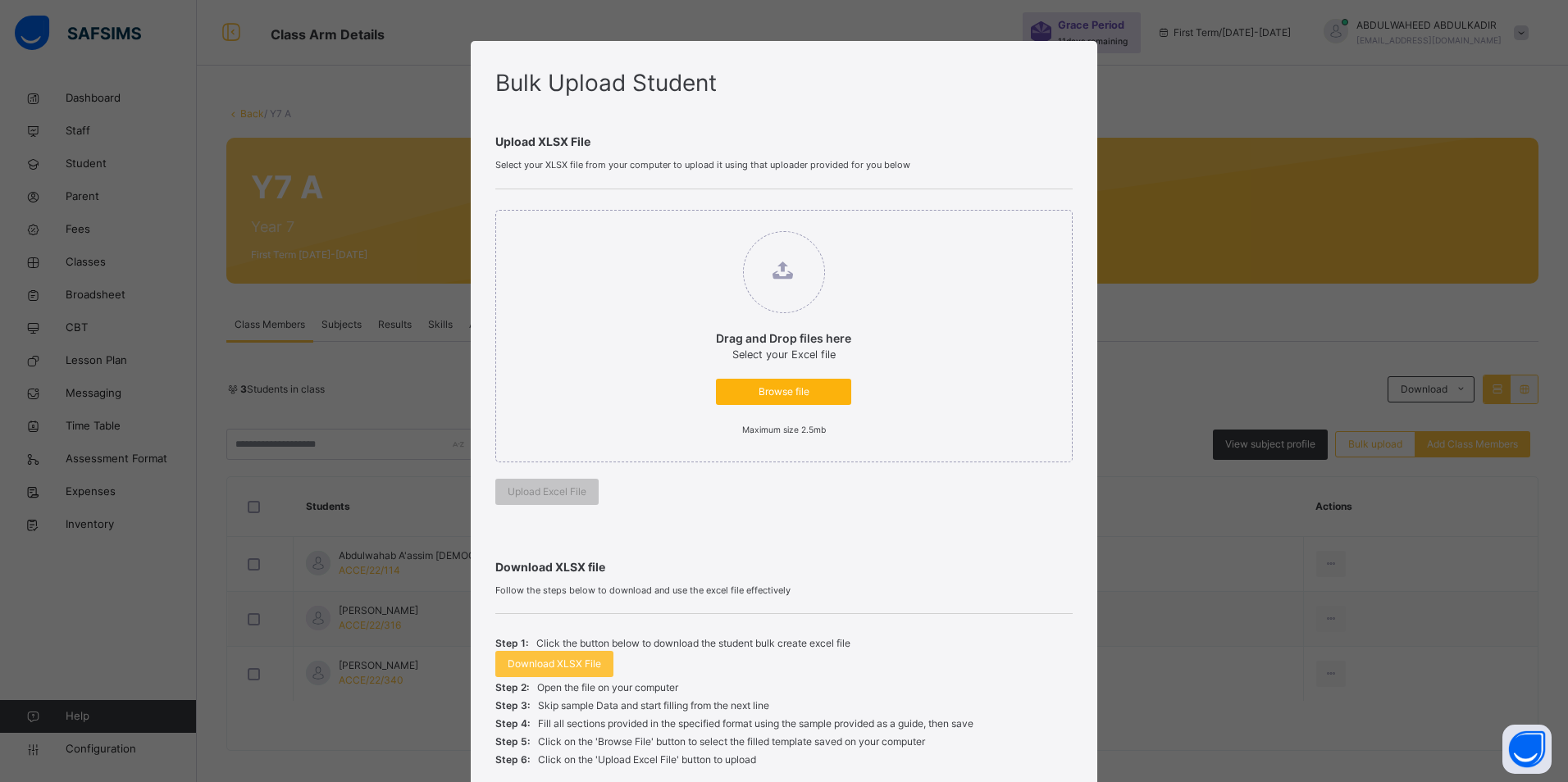
click at [762, 386] on span "Browse file" at bounding box center [783, 391] width 111 height 15
click at [699, 223] on input "Drag and Drop files here Select your Excel file Browse file Maximum size 2.5mb" at bounding box center [699, 223] width 0 height 0
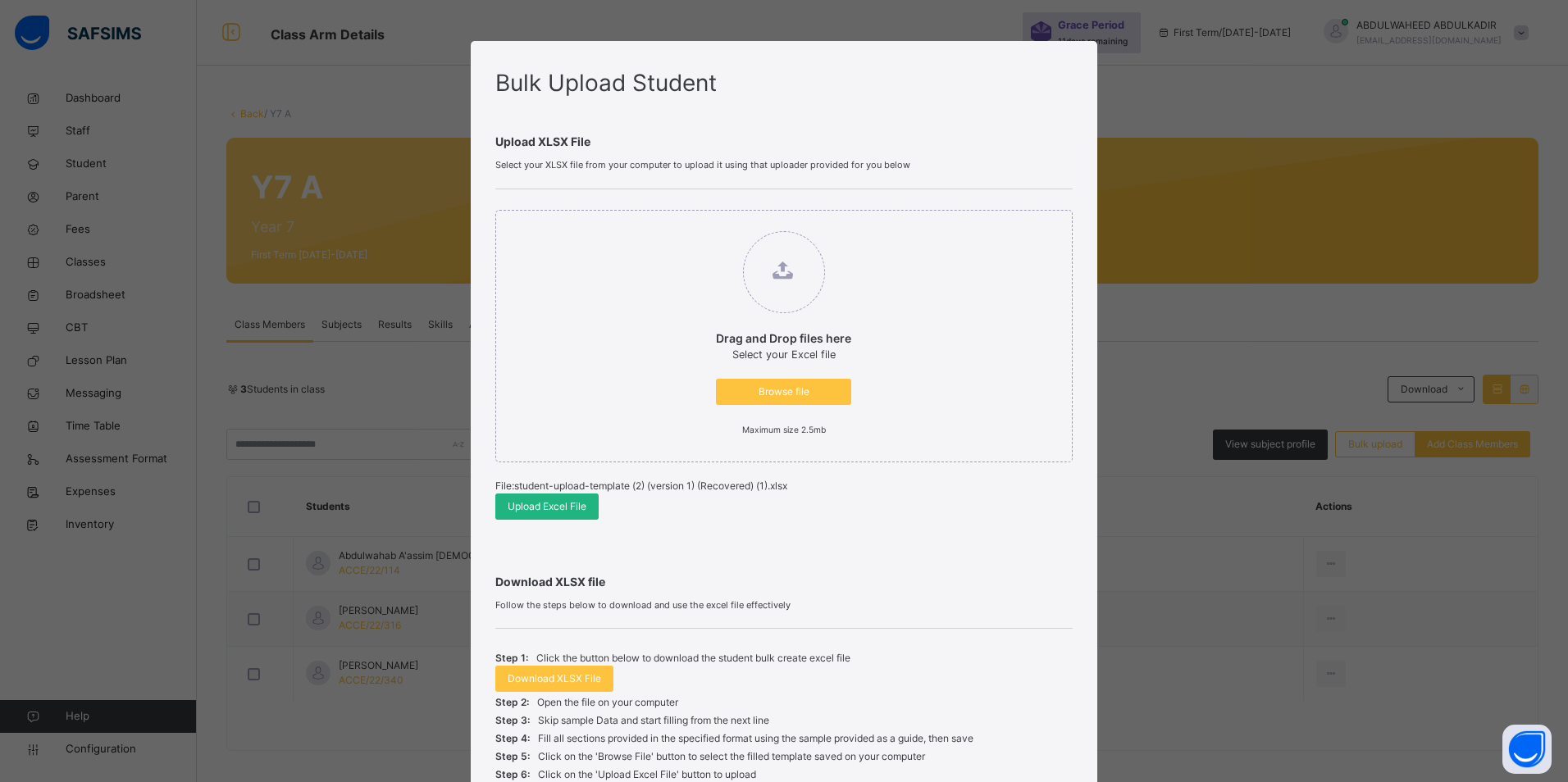
click at [550, 507] on span "Upload Excel File" at bounding box center [547, 507] width 78 height 15
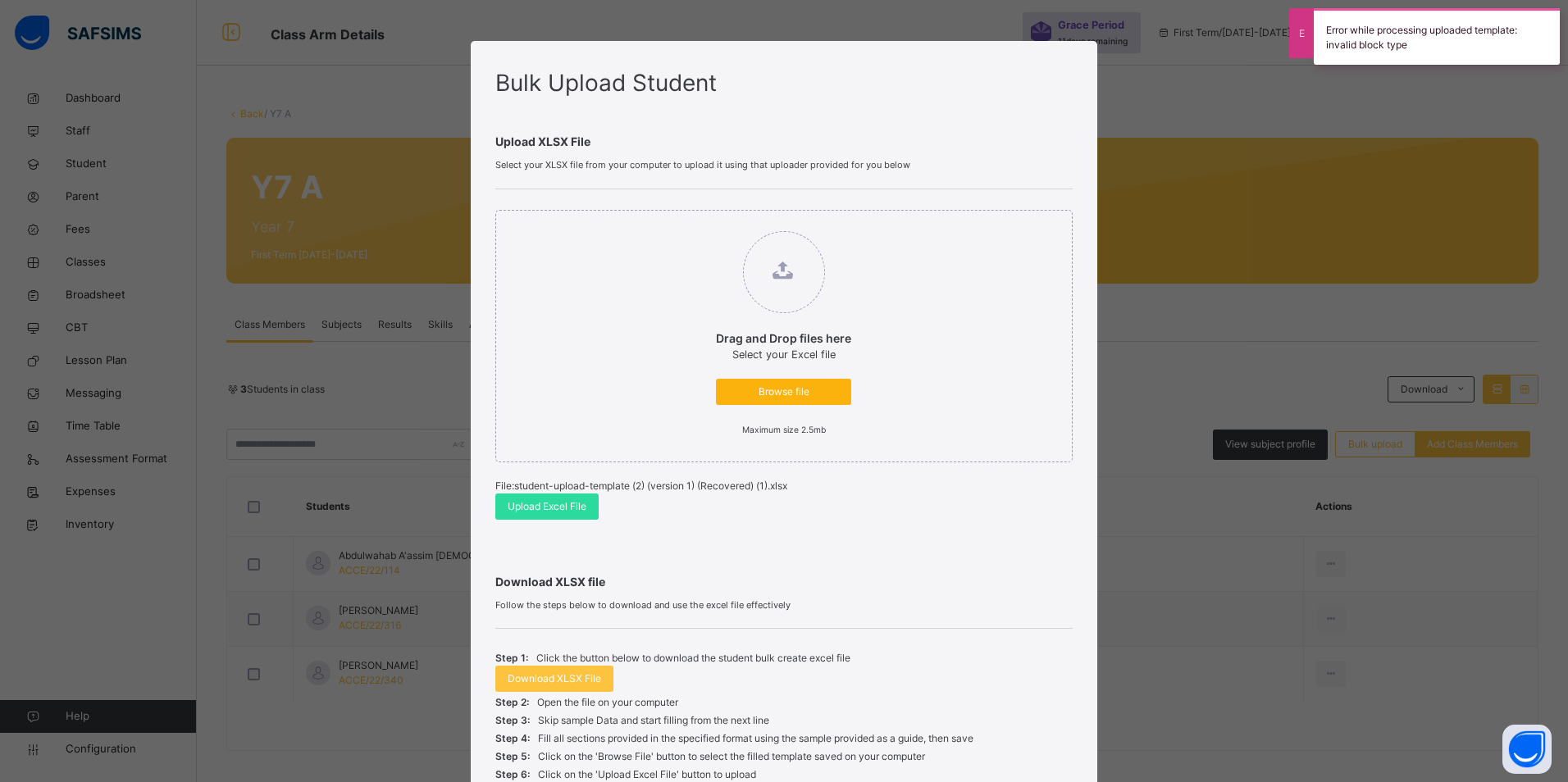
click at [761, 392] on span "Browse file" at bounding box center [783, 391] width 111 height 15
click at [699, 223] on input "Drag and Drop files here Select your Excel file Browse file Maximum size 2.5mb" at bounding box center [699, 223] width 0 height 0
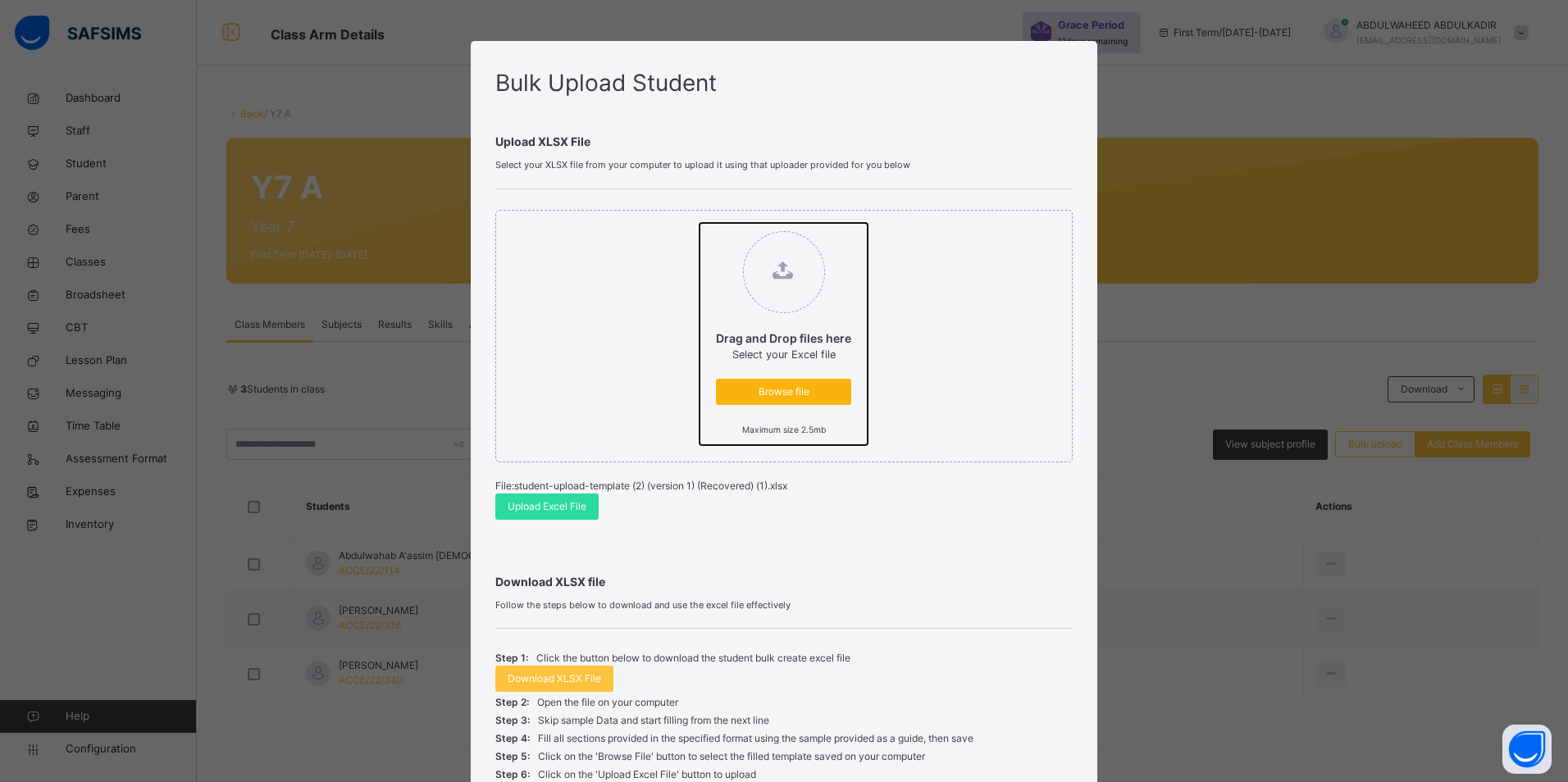
type input "**********"
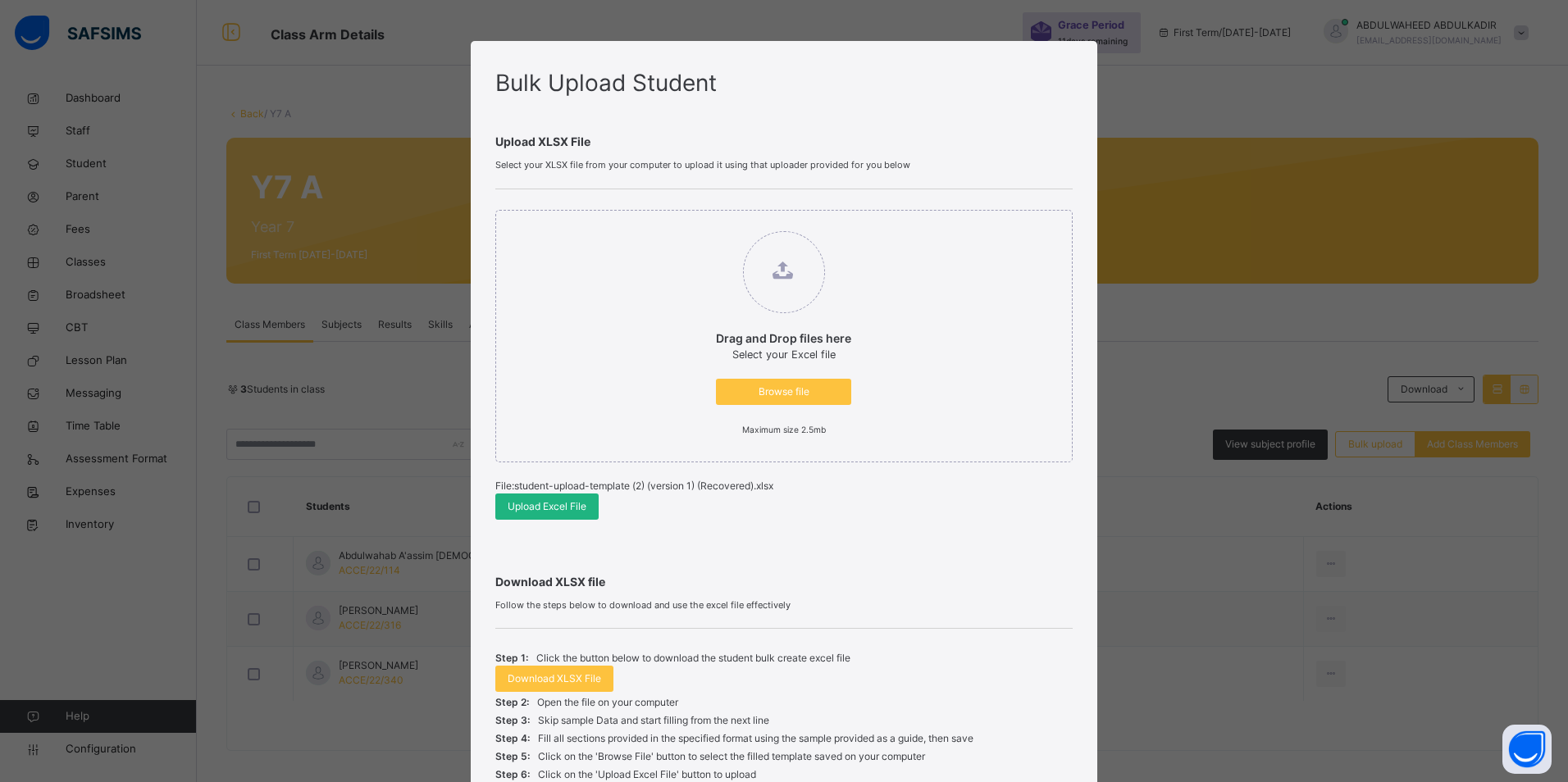
click at [535, 509] on span "Upload Excel File" at bounding box center [547, 507] width 78 height 15
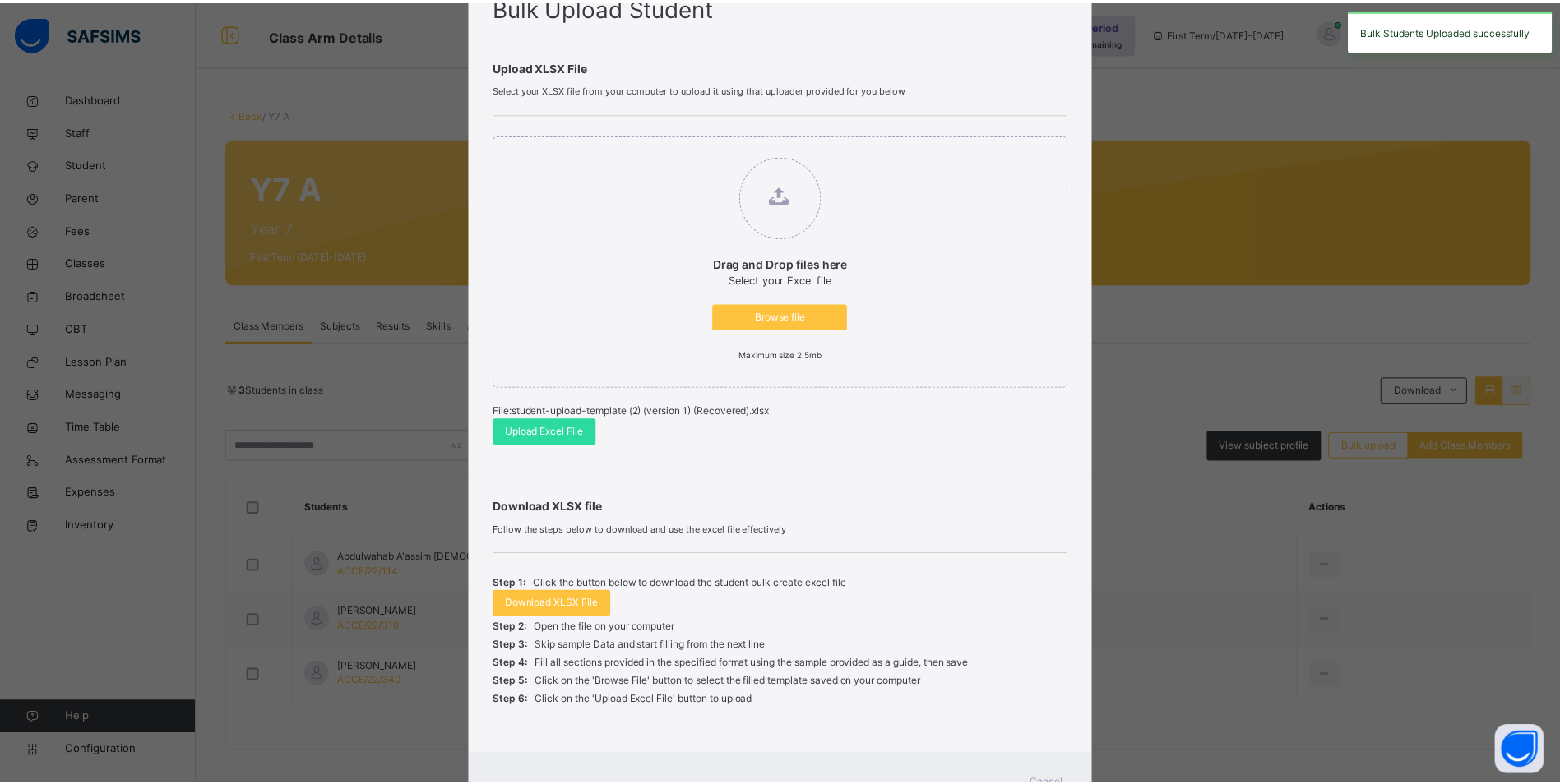
scroll to position [147, 0]
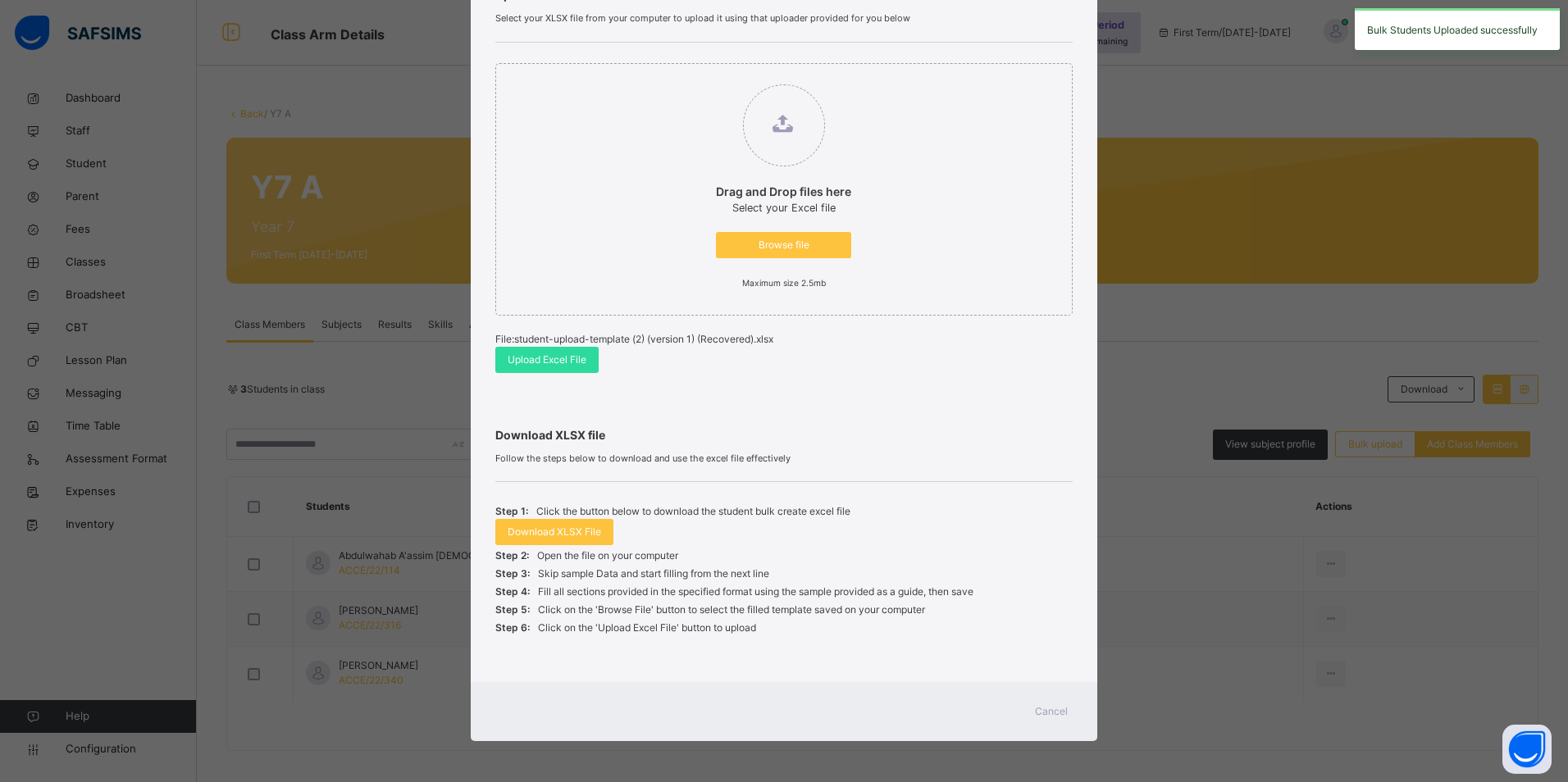
click at [1050, 706] on span "Cancel" at bounding box center [1052, 711] width 33 height 15
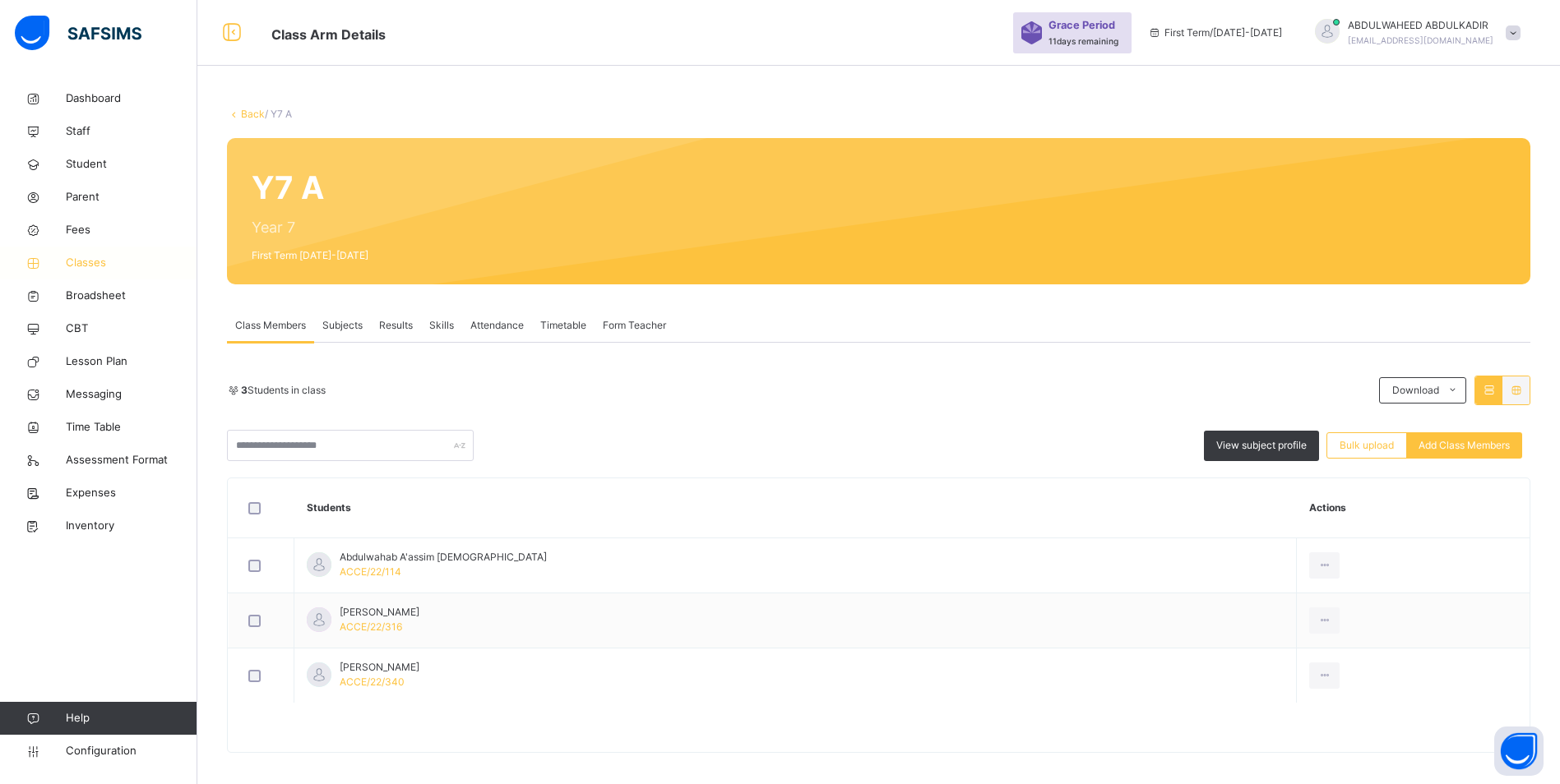
click at [90, 261] on span "Classes" at bounding box center [131, 263] width 131 height 17
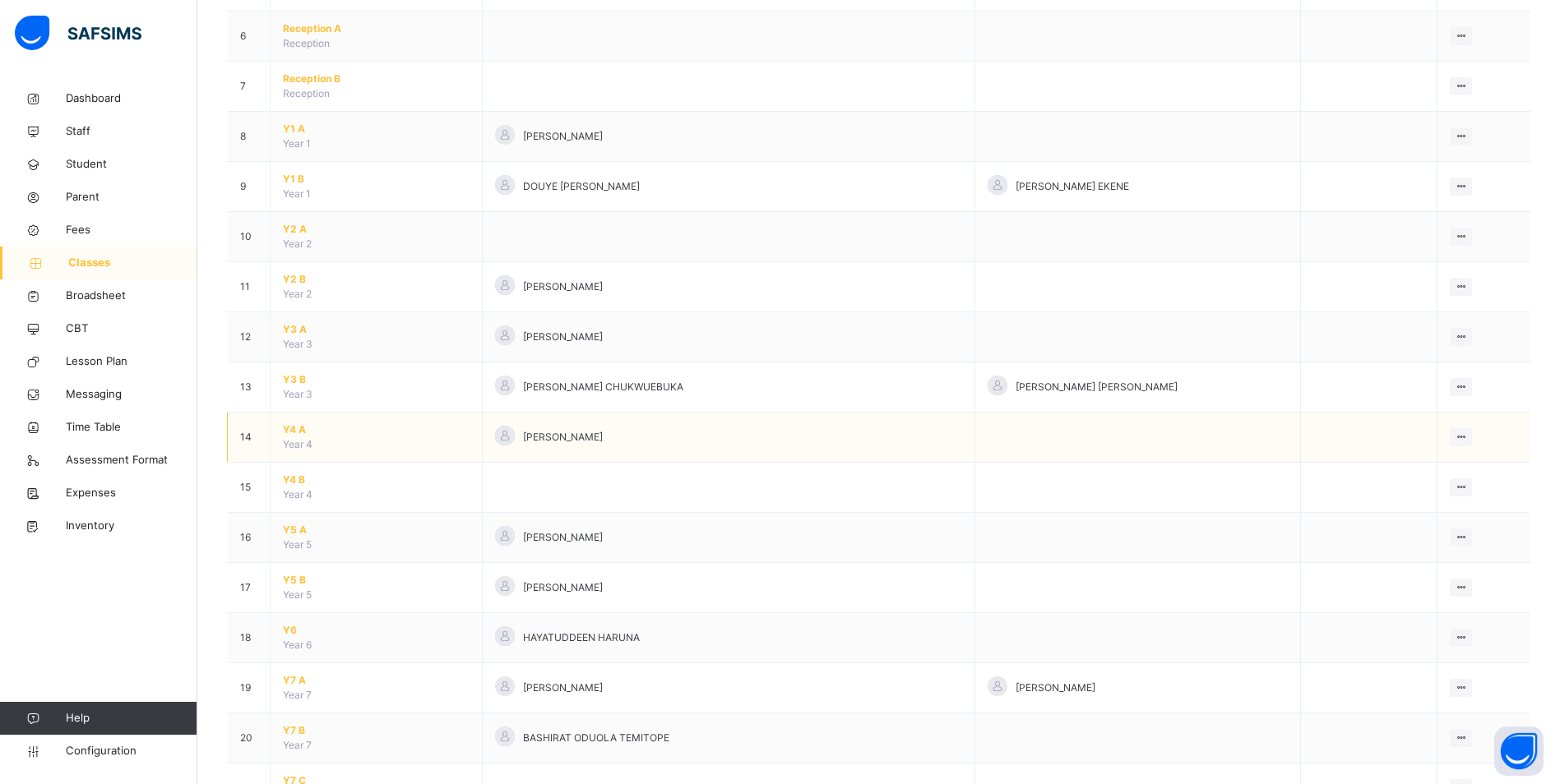
scroll to position [657, 0]
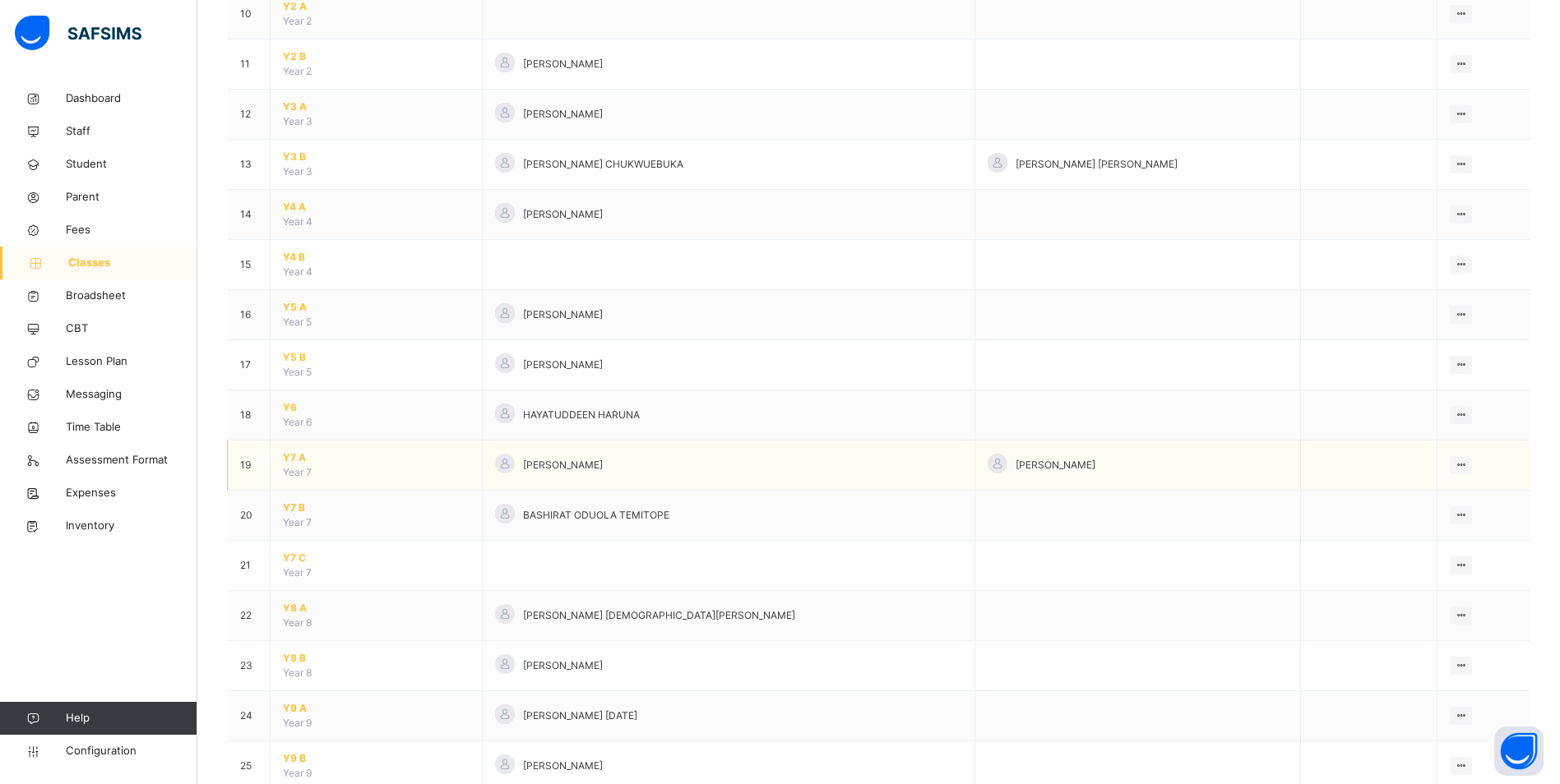
click at [296, 456] on span "Y7 A" at bounding box center [376, 457] width 186 height 15
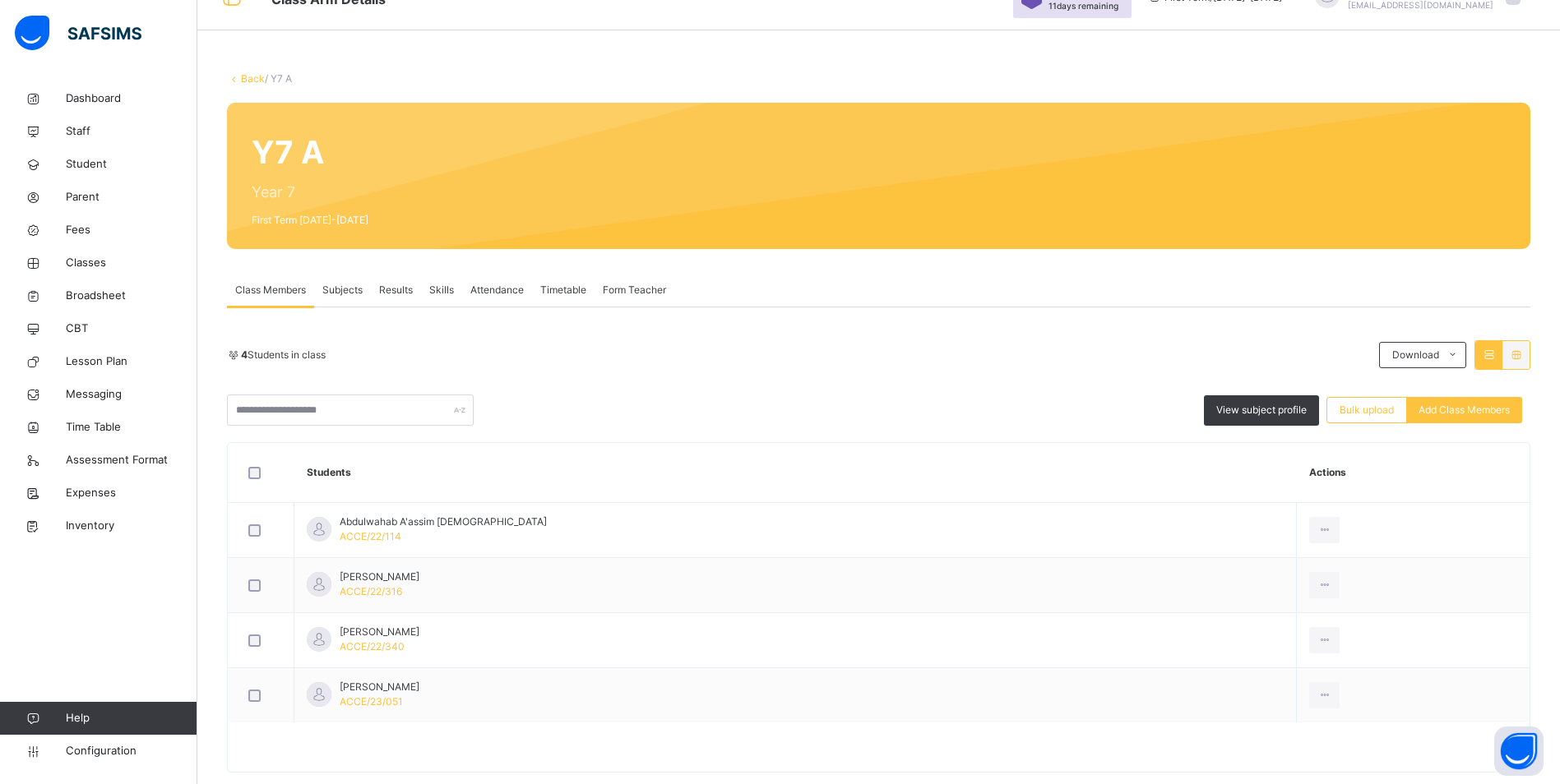
scroll to position [65, 0]
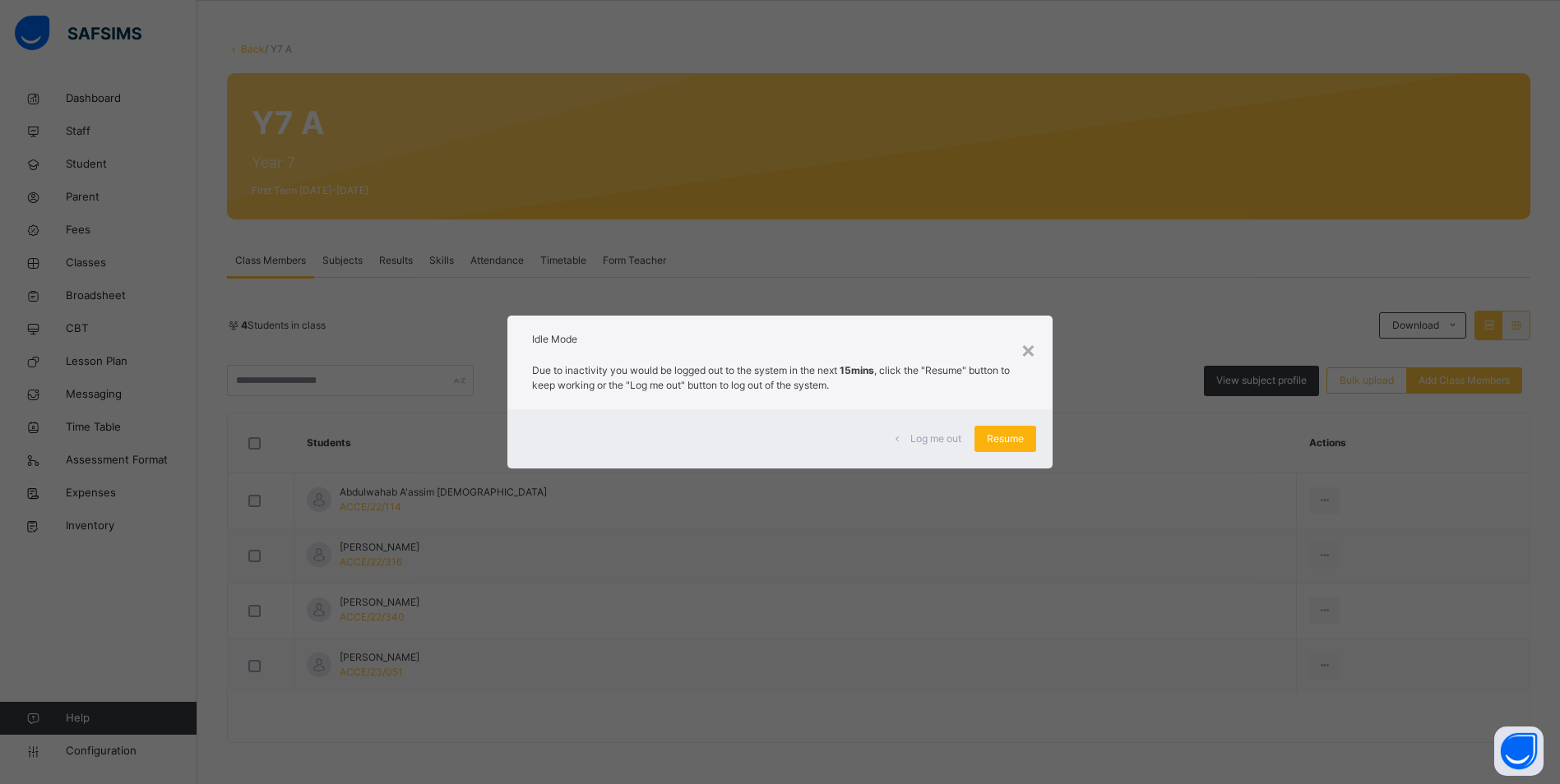
click at [1023, 437] on span "Resume" at bounding box center [1006, 439] width 37 height 15
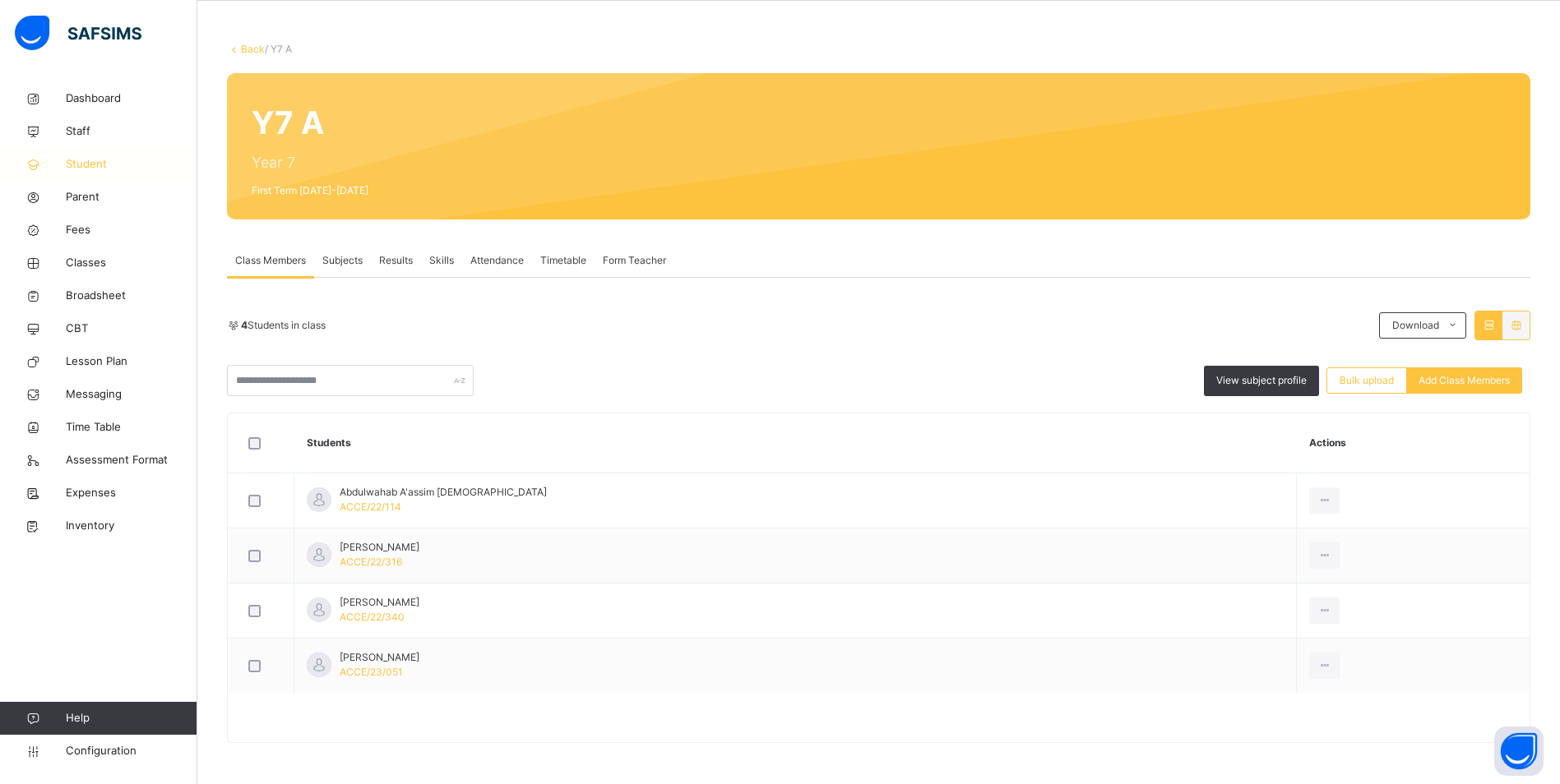
click at [100, 164] on span "Student" at bounding box center [131, 164] width 131 height 17
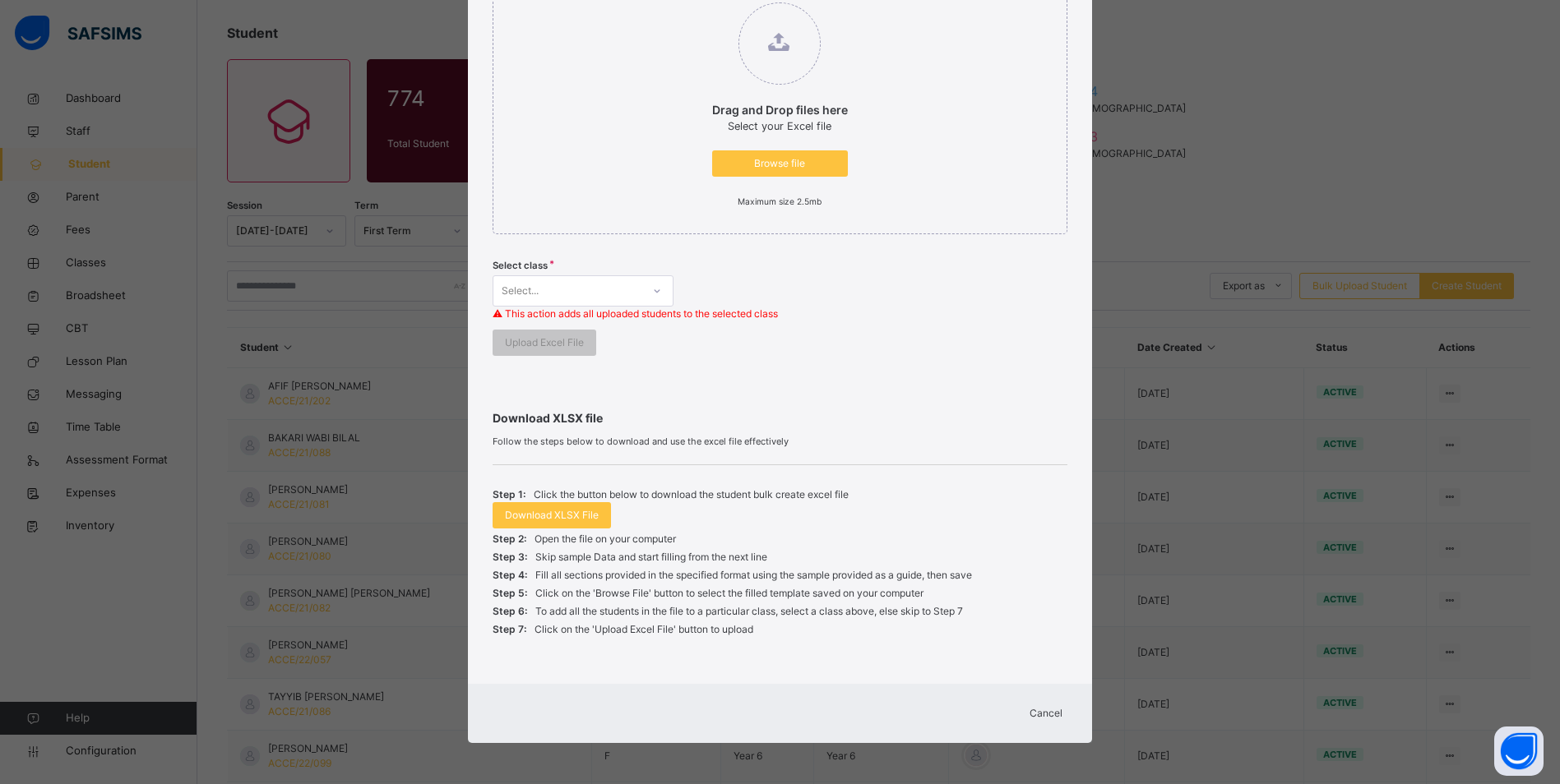
scroll to position [164, 0]
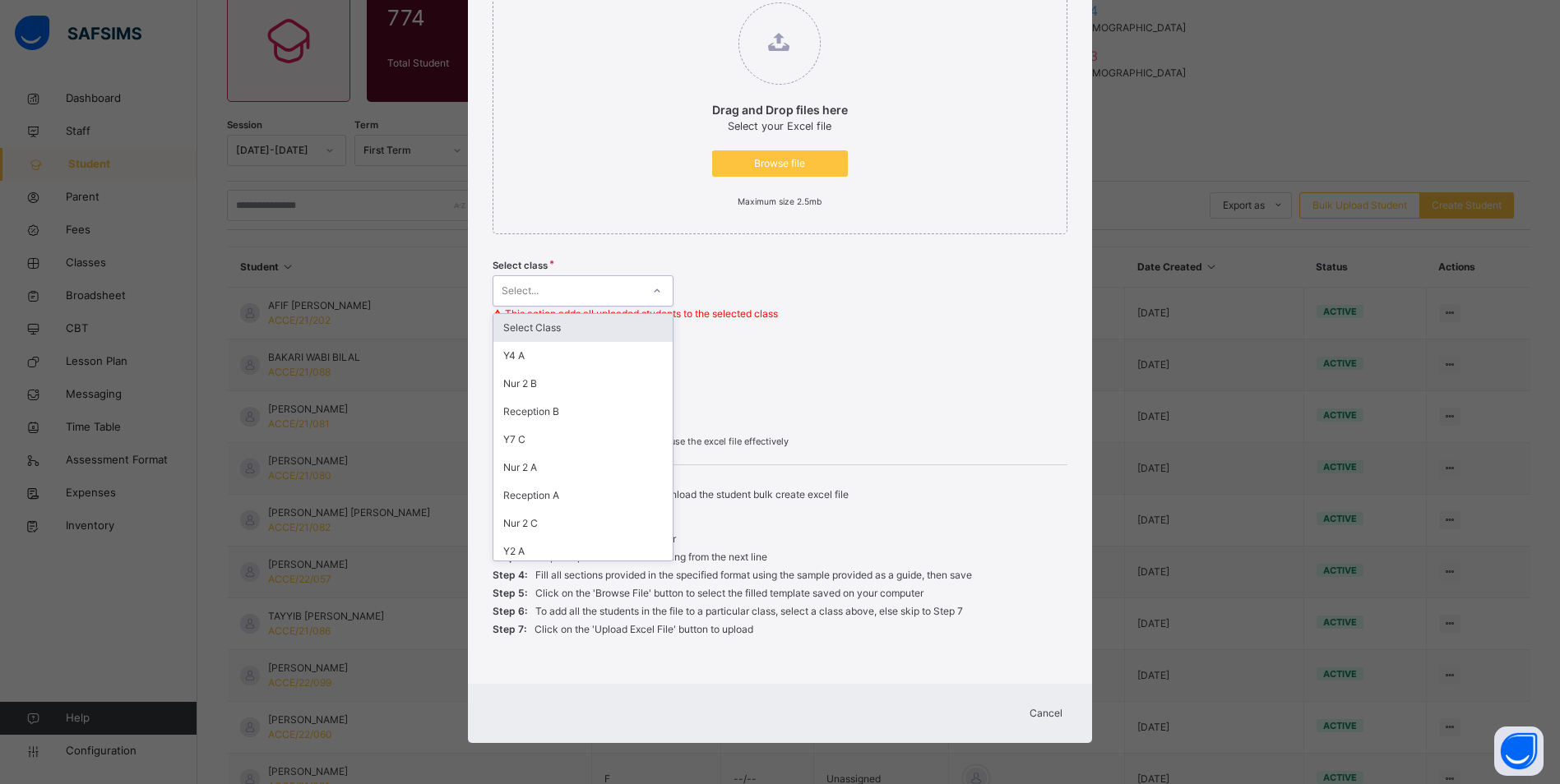
click at [652, 290] on icon at bounding box center [657, 291] width 10 height 17
click at [572, 330] on div "Select Class" at bounding box center [582, 328] width 179 height 28
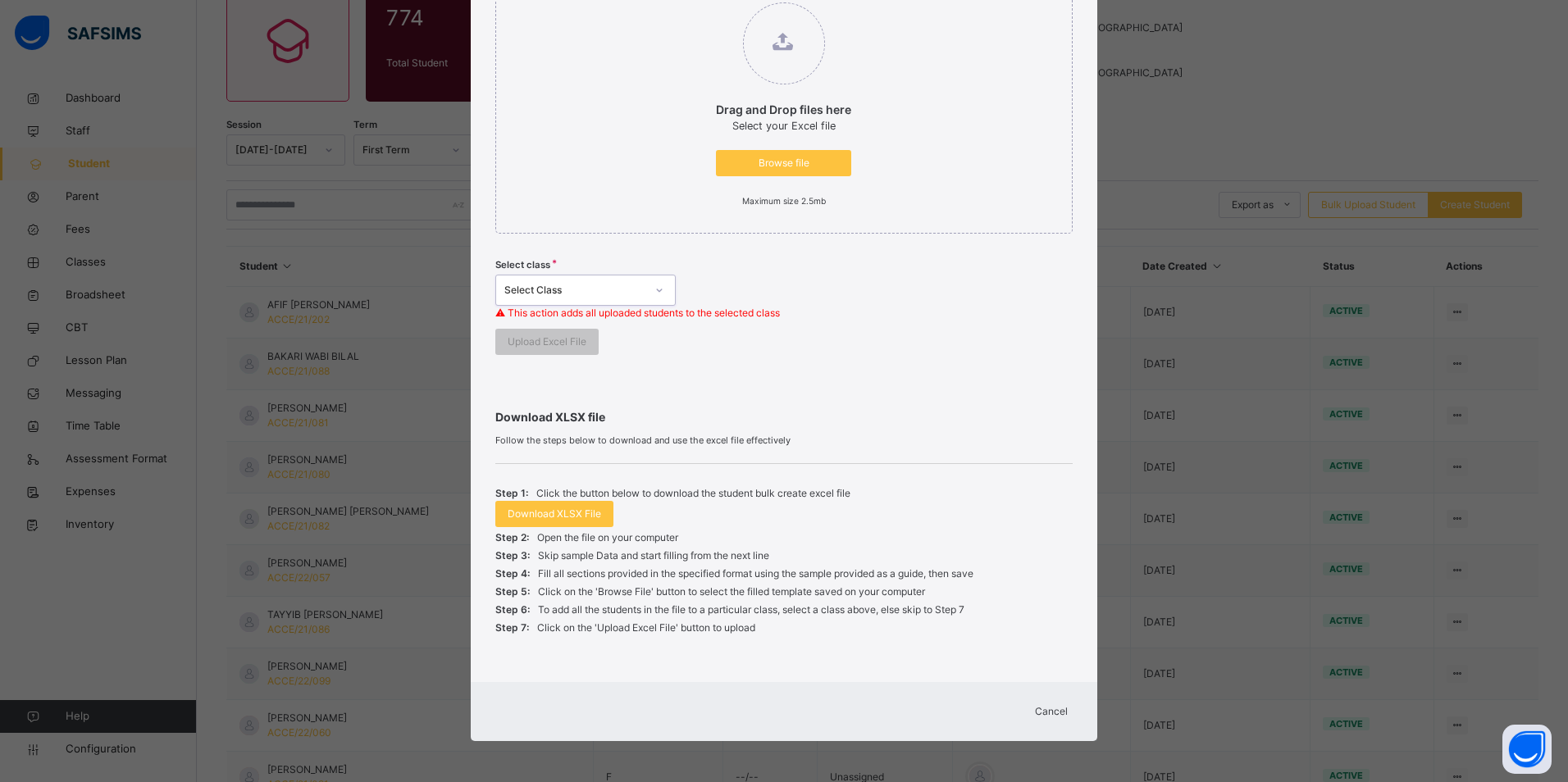
click at [1058, 713] on span "Cancel" at bounding box center [1052, 711] width 33 height 15
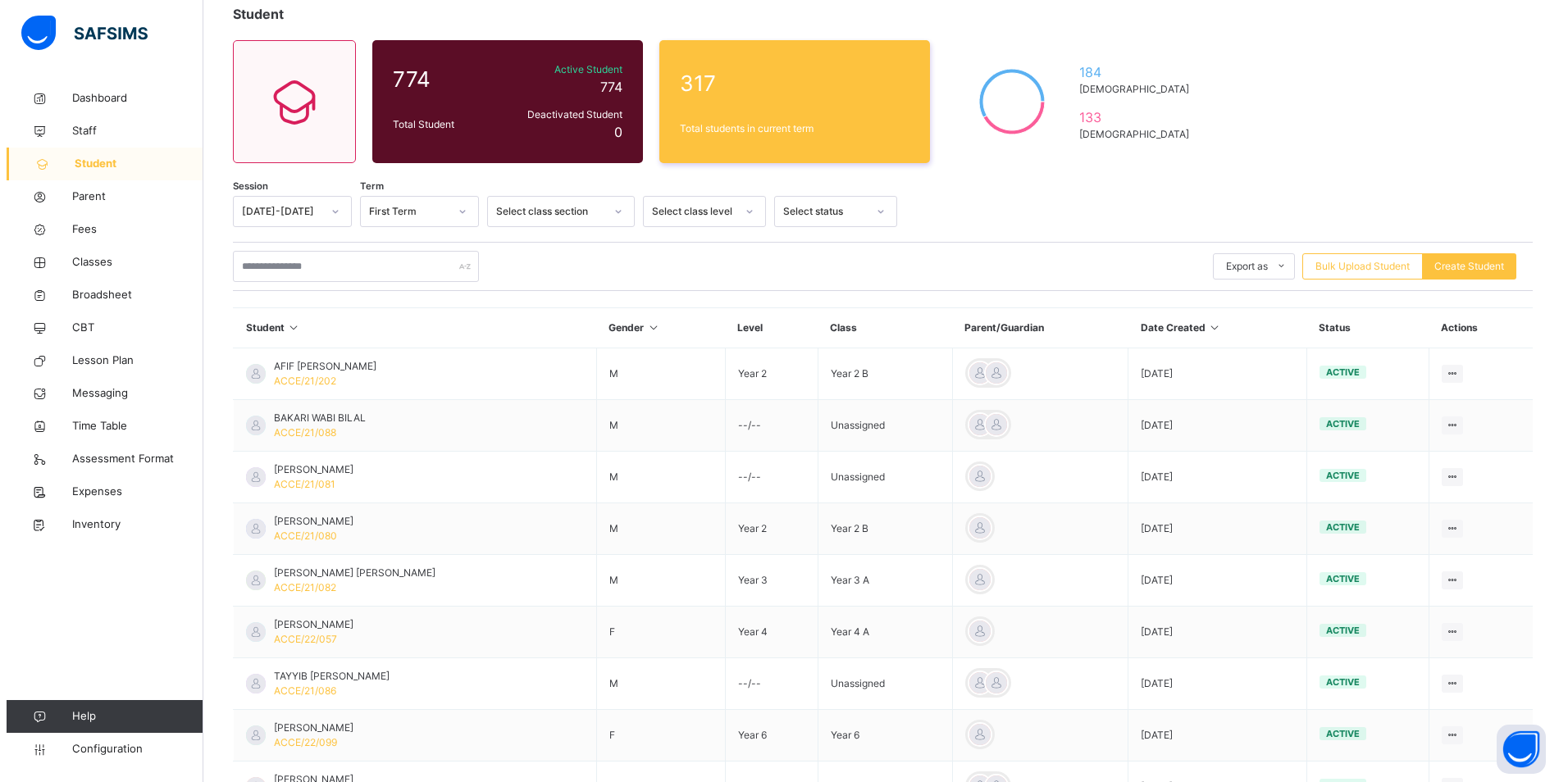
scroll to position [0, 0]
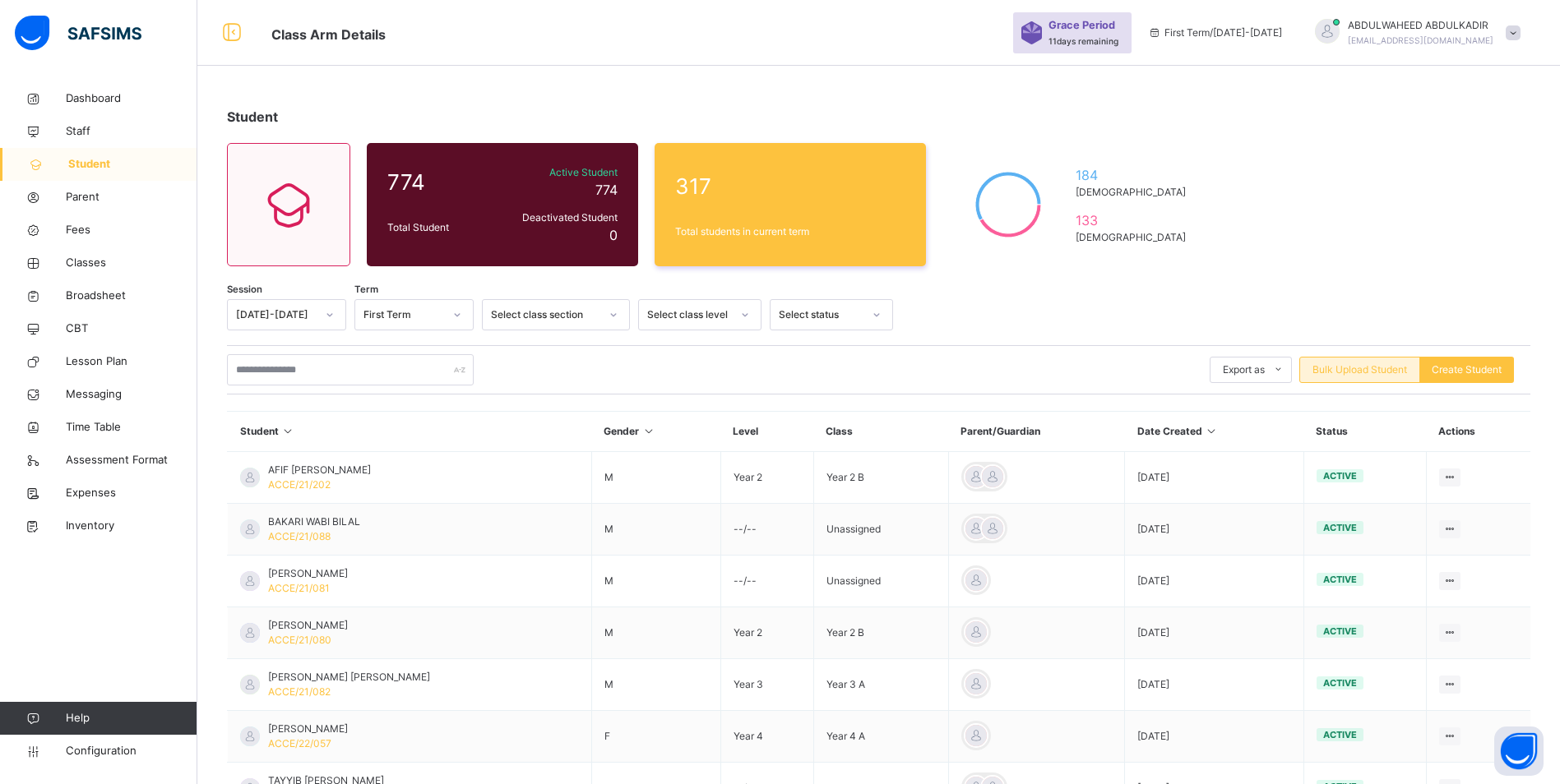
click at [1353, 373] on span "Bulk Upload Student" at bounding box center [1360, 370] width 94 height 15
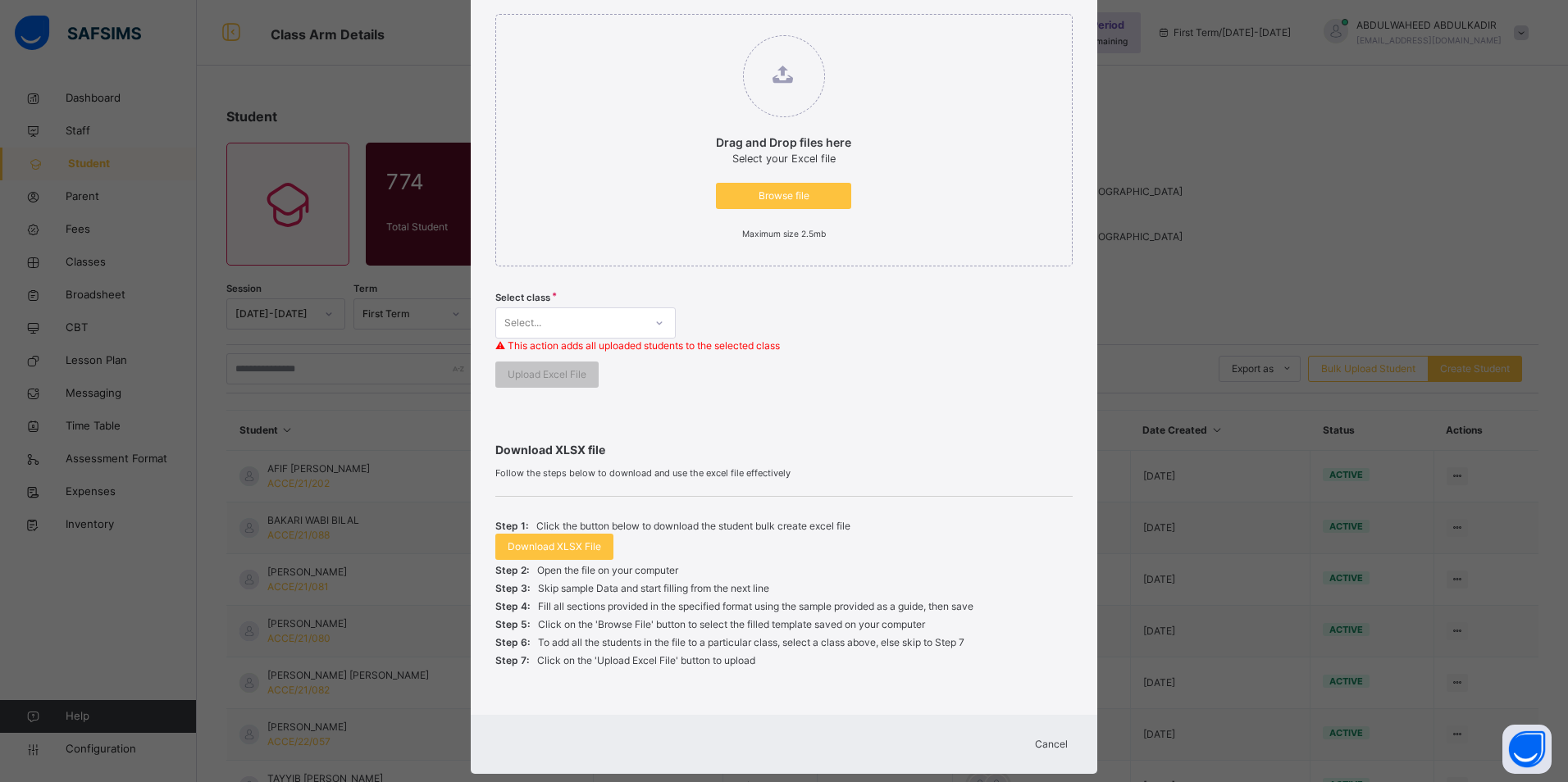
scroll to position [228, 0]
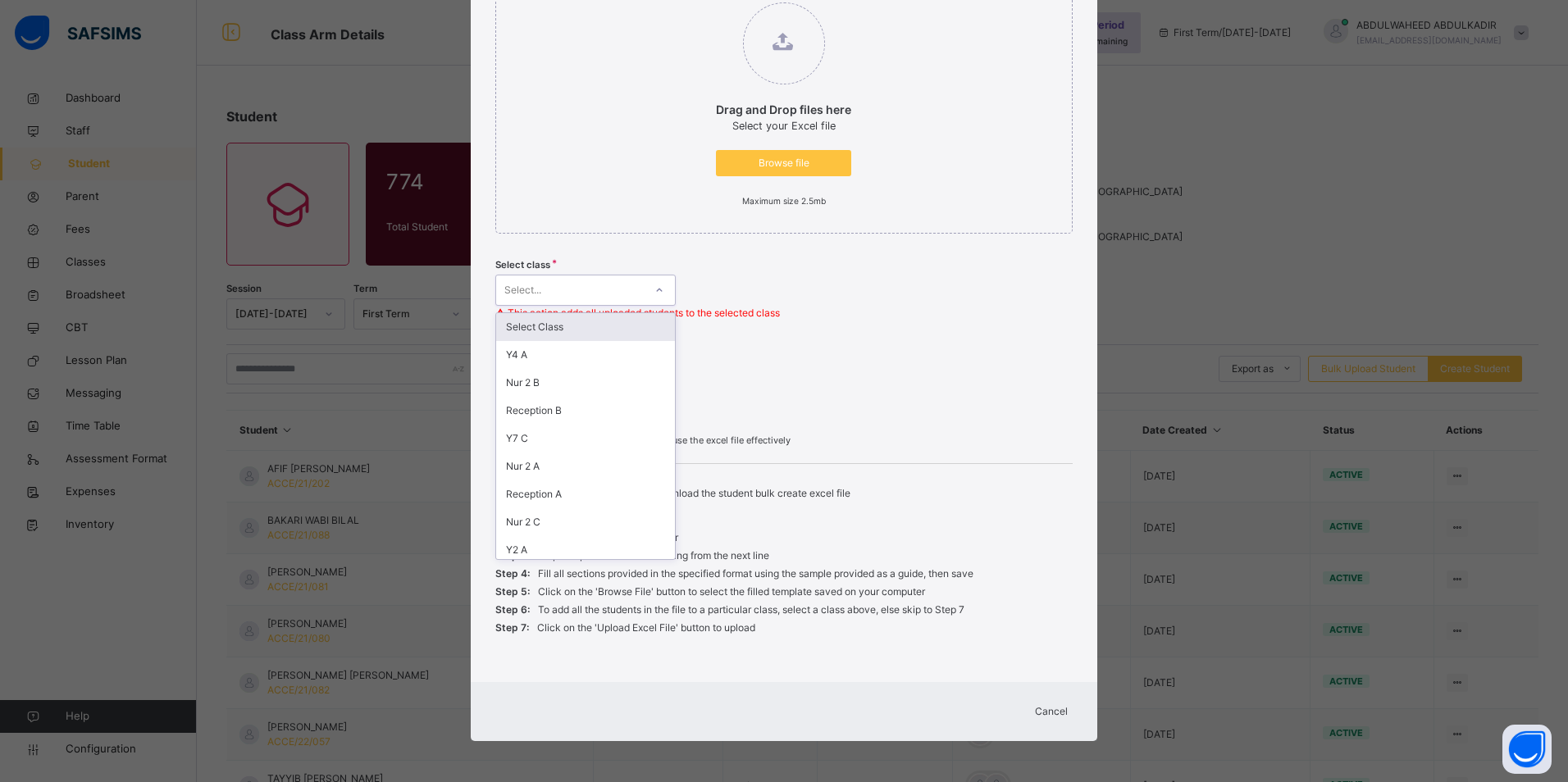
click at [624, 293] on div "Select..." at bounding box center [569, 289] width 147 height 25
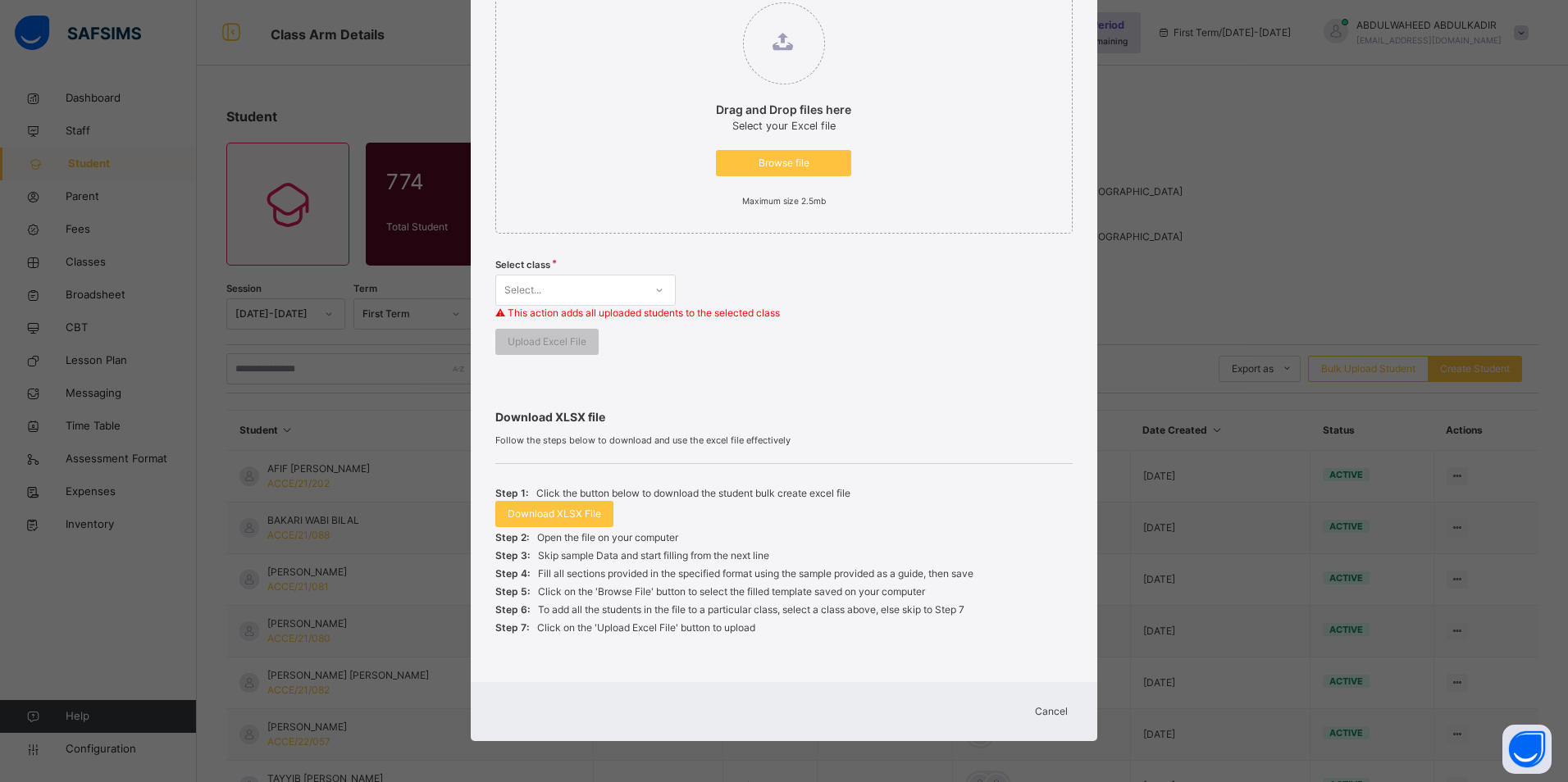
click at [900, 357] on div "Drag and Drop files here Select your Excel file Browse file Maximum size 2.5mb …" at bounding box center [784, 168] width 578 height 415
